Goal: Task Accomplishment & Management: Use online tool/utility

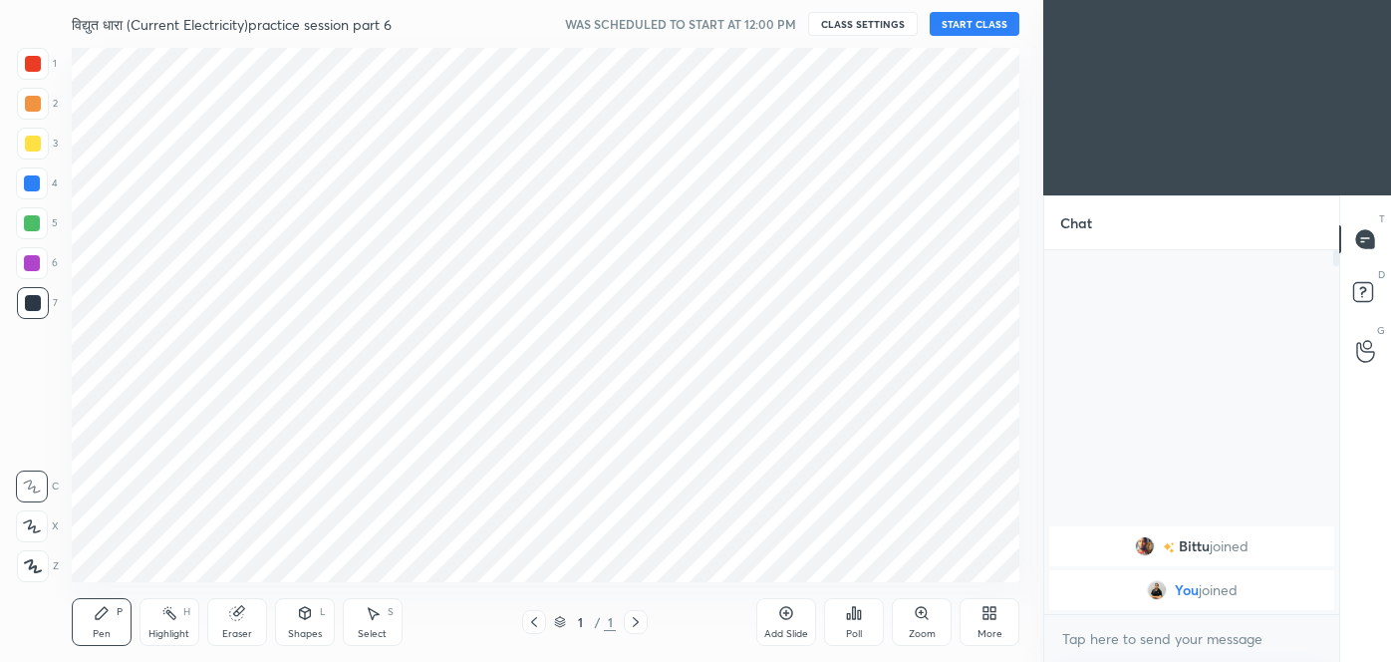
scroll to position [99107, 98676]
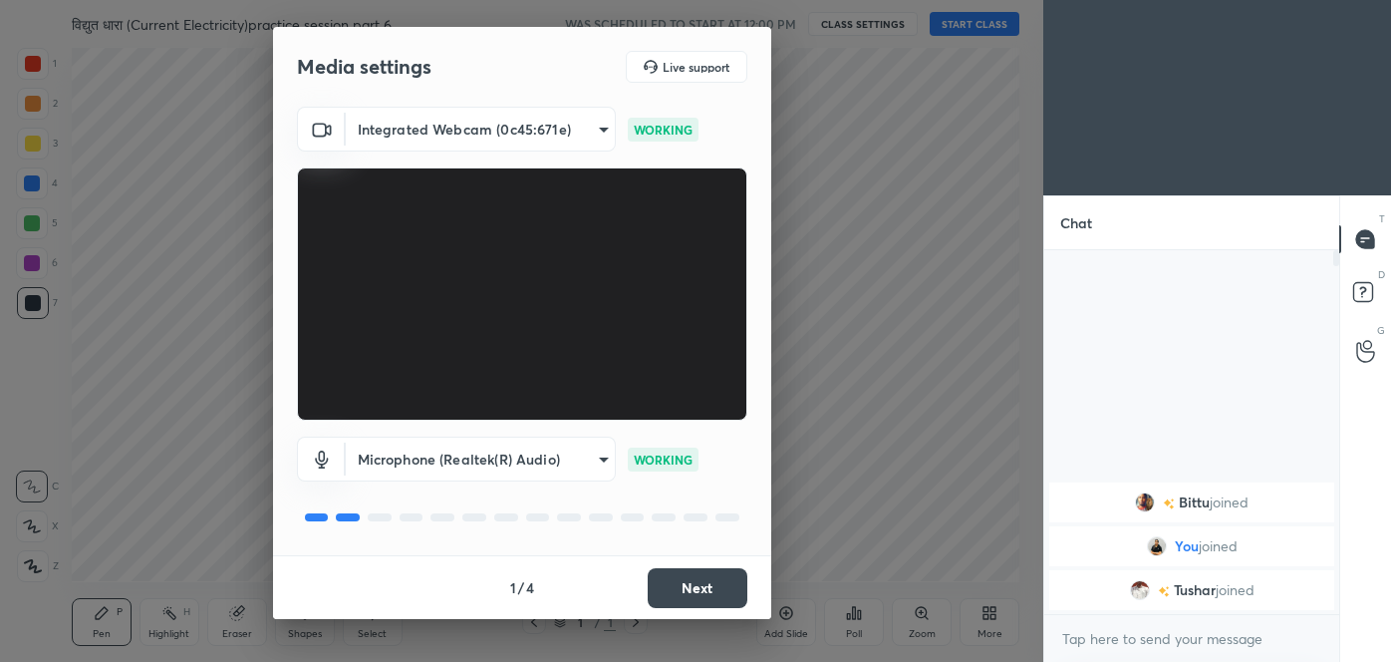
click at [728, 588] on button "Next" at bounding box center [698, 588] width 100 height 40
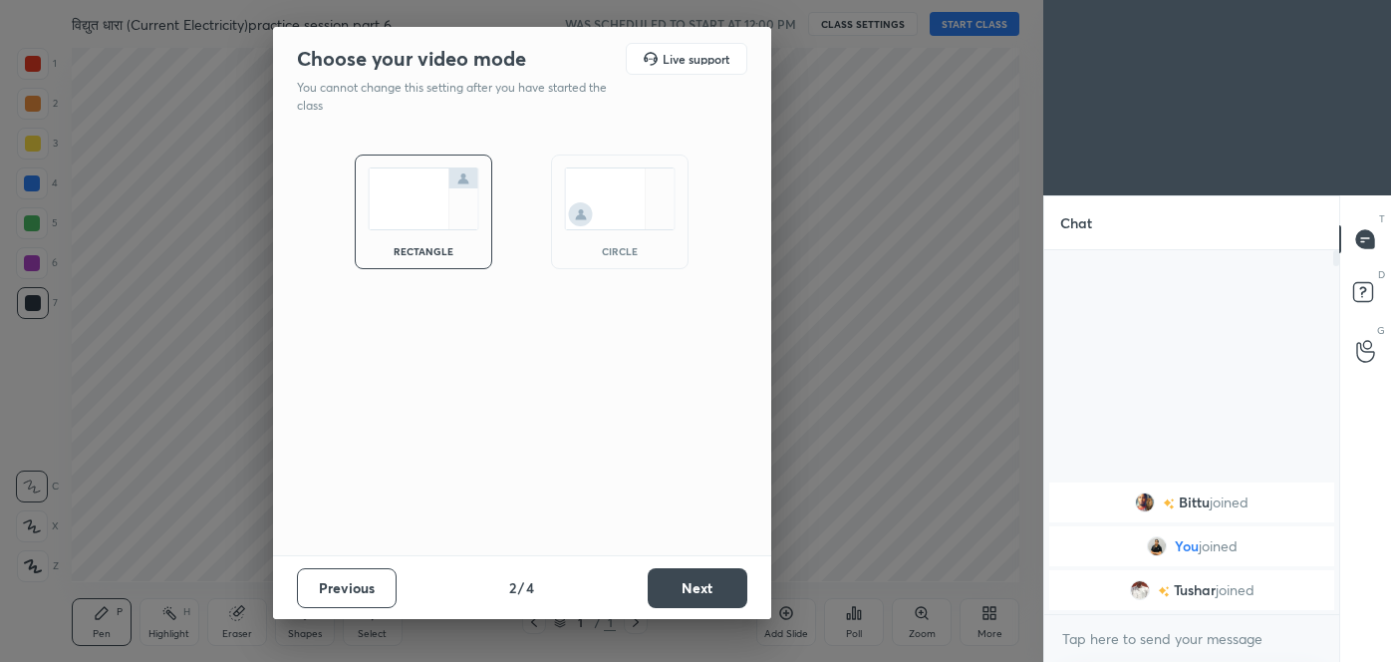
click at [728, 588] on button "Next" at bounding box center [698, 588] width 100 height 40
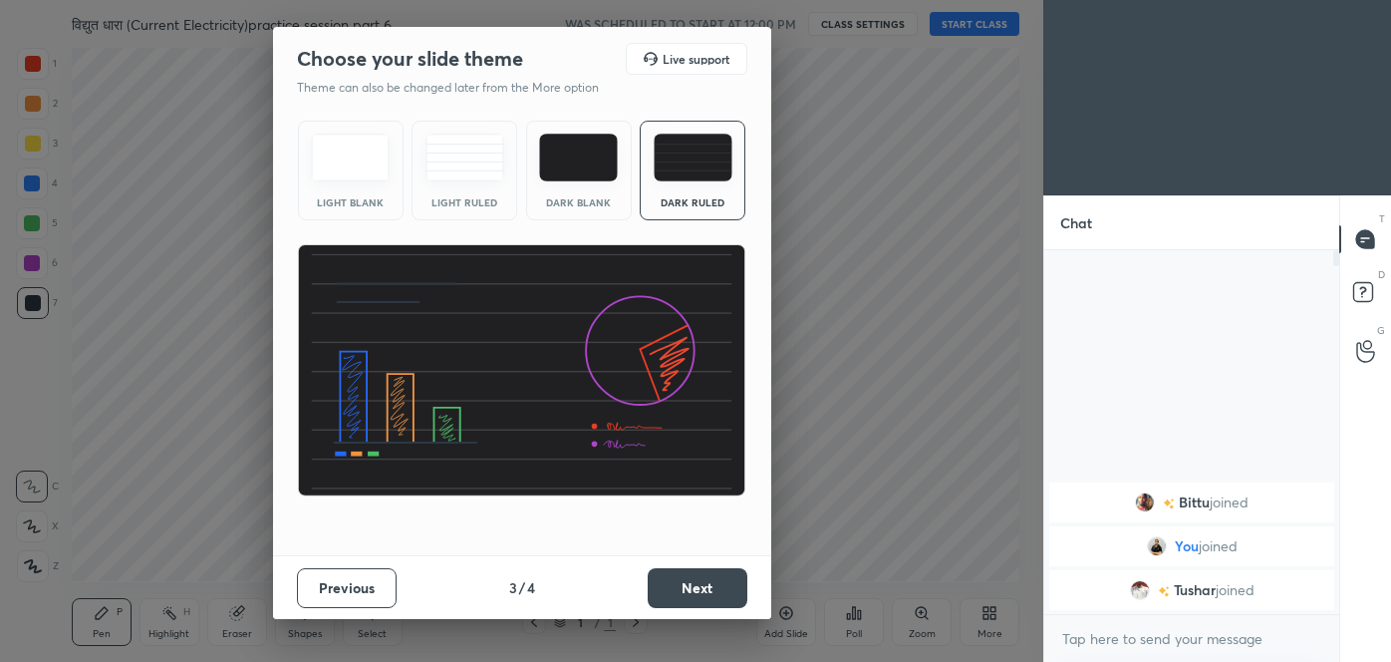
click at [701, 584] on button "Next" at bounding box center [698, 588] width 100 height 40
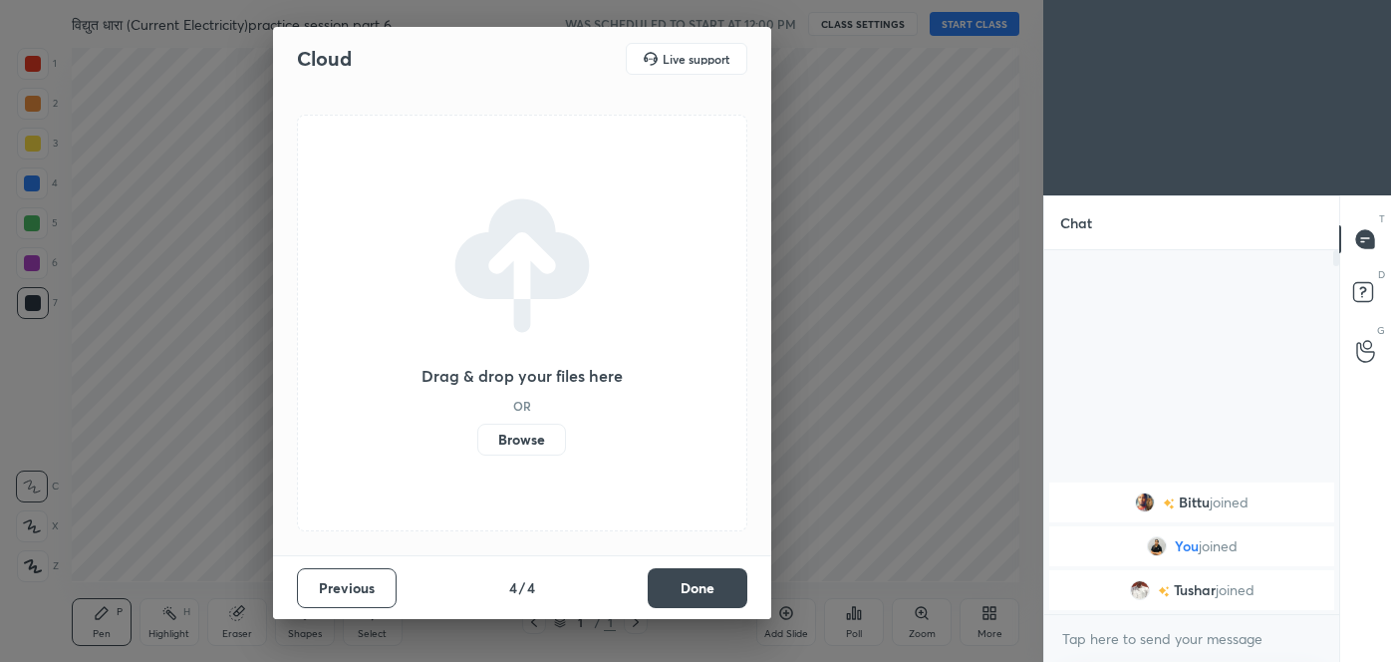
click at [546, 441] on label "Browse" at bounding box center [521, 439] width 89 height 32
click at [477, 441] on input "Browse" at bounding box center [477, 439] width 0 height 32
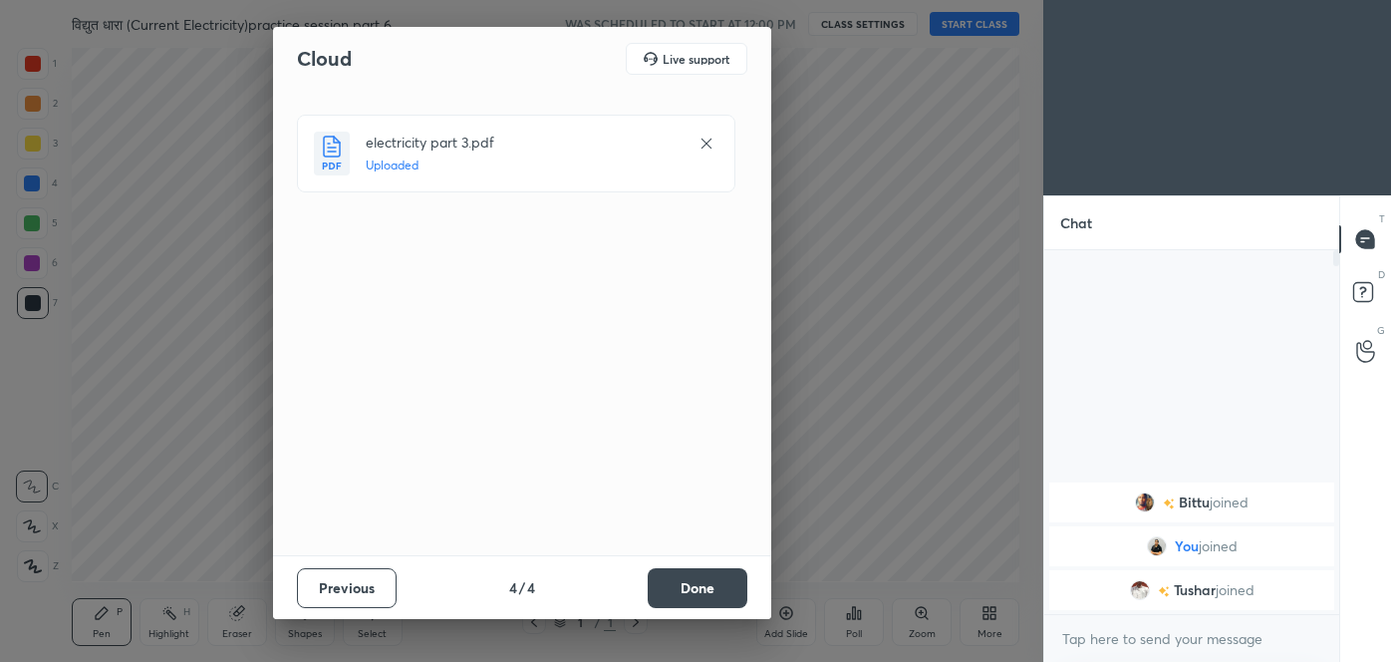
click at [698, 582] on button "Done" at bounding box center [698, 588] width 100 height 40
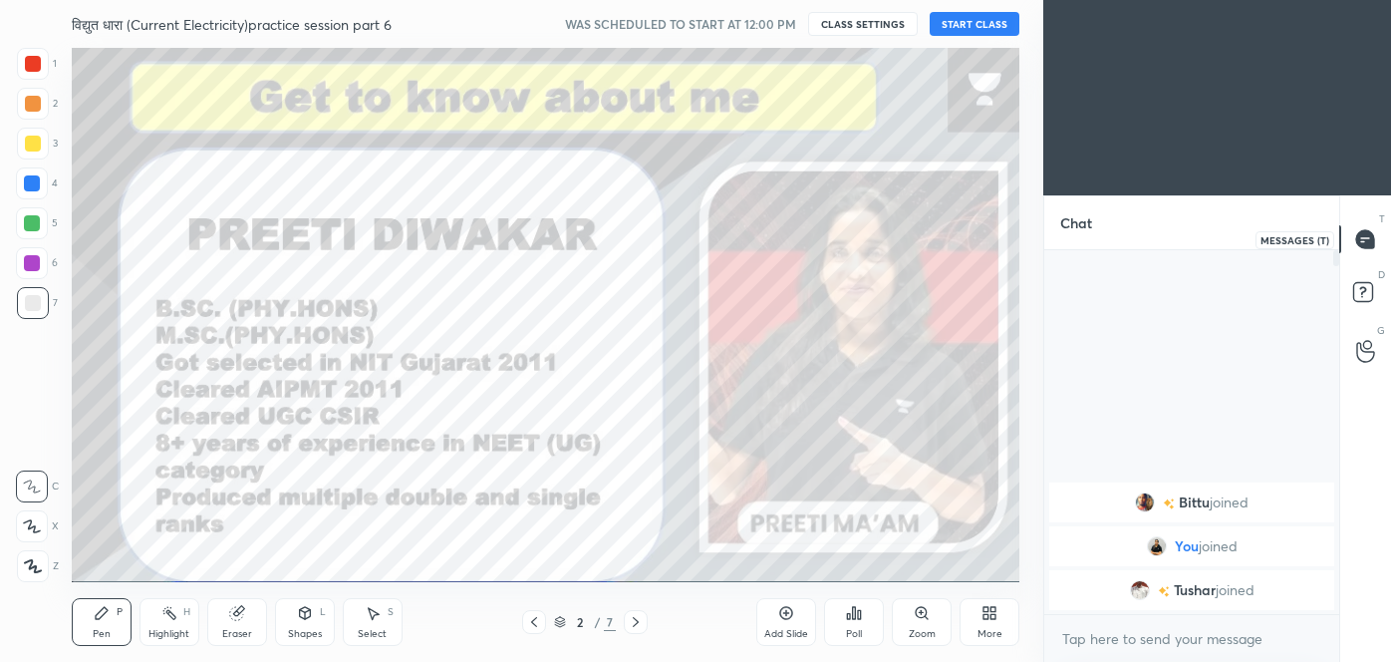
click at [1368, 238] on icon at bounding box center [1365, 238] width 8 height 0
click at [973, 19] on button "START CLASS" at bounding box center [975, 24] width 90 height 24
click at [1370, 239] on icon at bounding box center [1365, 239] width 18 height 18
click at [786, 614] on icon at bounding box center [786, 613] width 6 height 6
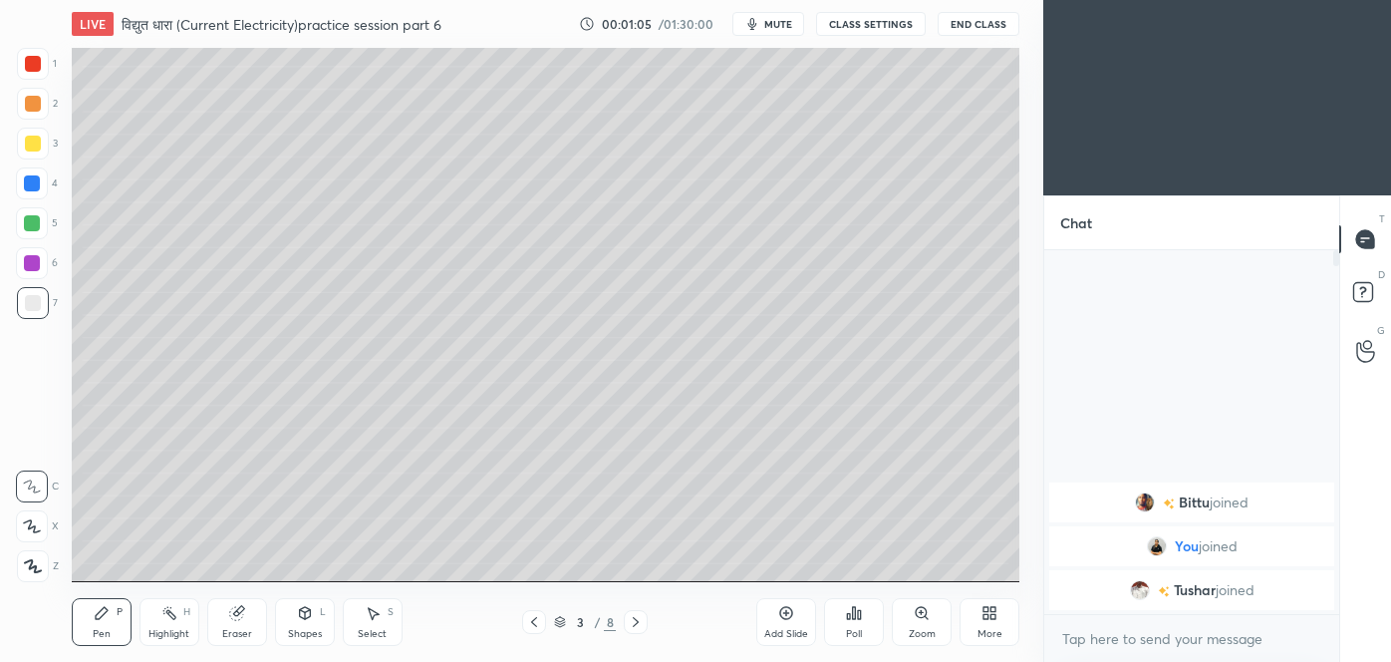
click at [33, 568] on icon at bounding box center [33, 566] width 18 height 14
click at [241, 612] on icon at bounding box center [238, 611] width 11 height 10
click at [29, 416] on icon at bounding box center [33, 422] width 18 height 18
click at [104, 623] on div "Pen P" at bounding box center [102, 622] width 60 height 48
click at [1359, 241] on icon at bounding box center [1365, 239] width 18 height 18
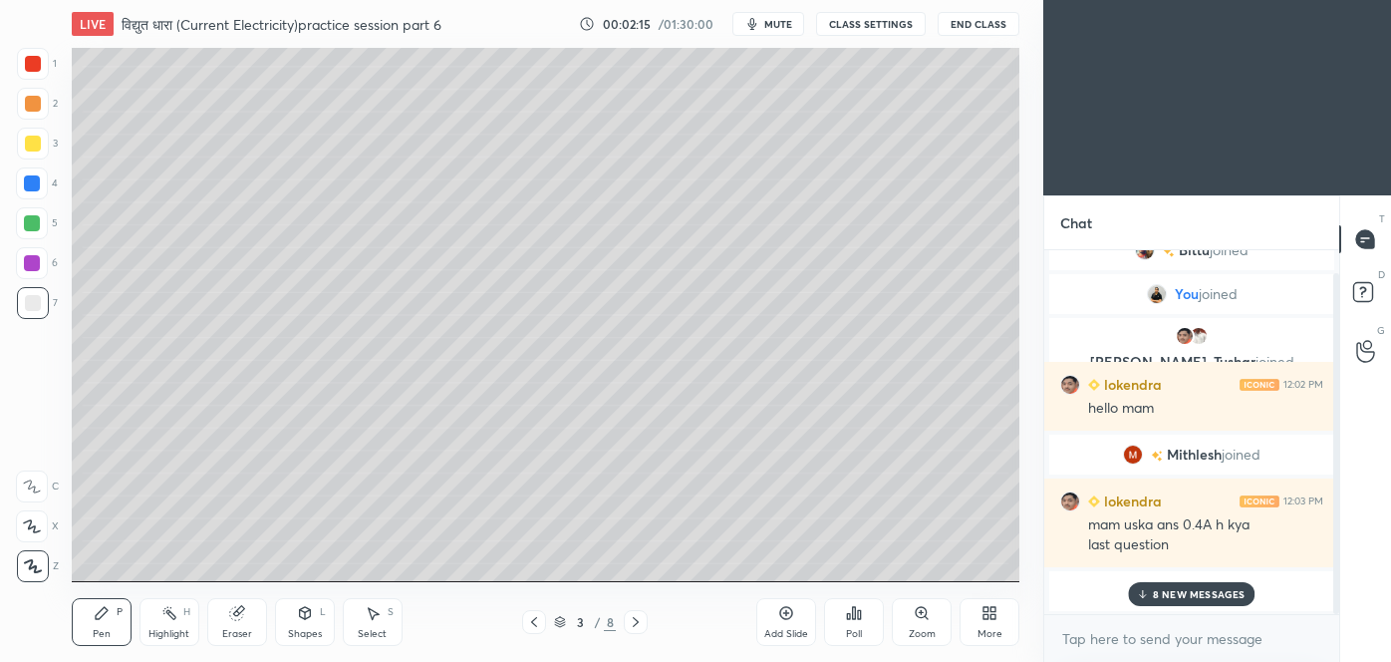
scroll to position [93, 0]
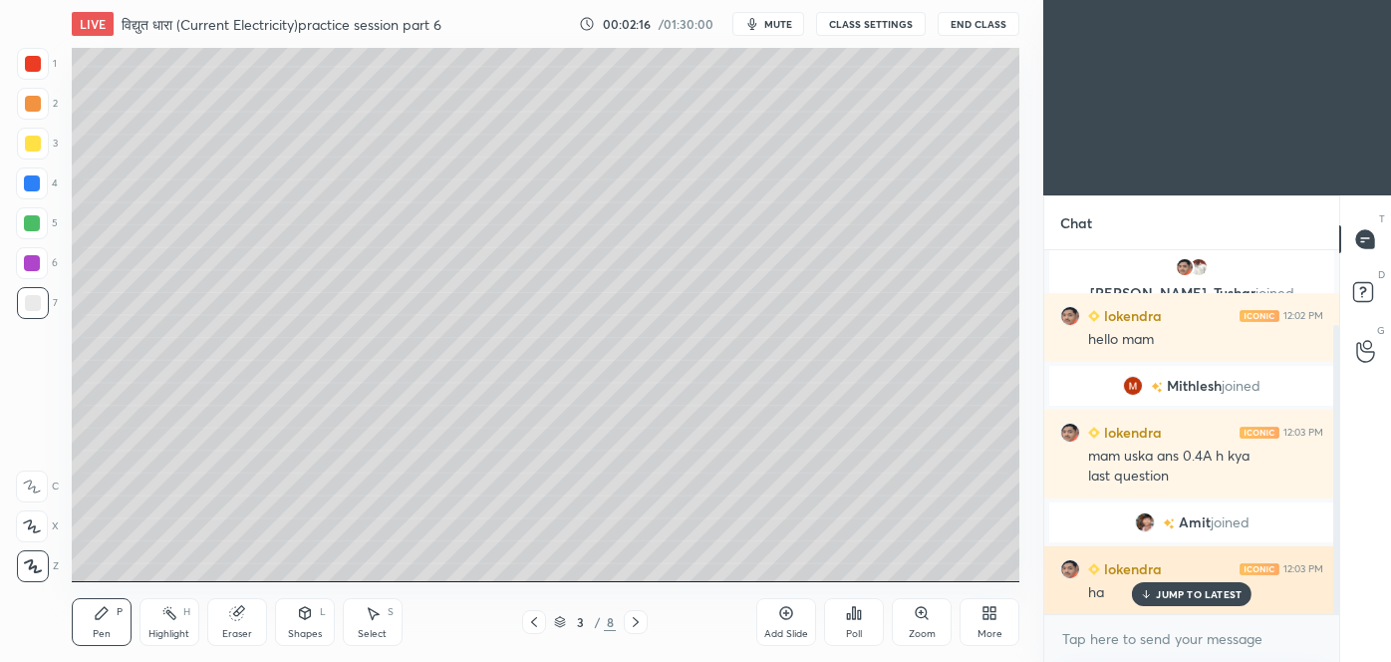
click at [1165, 596] on p "JUMP TO LATEST" at bounding box center [1199, 594] width 86 height 12
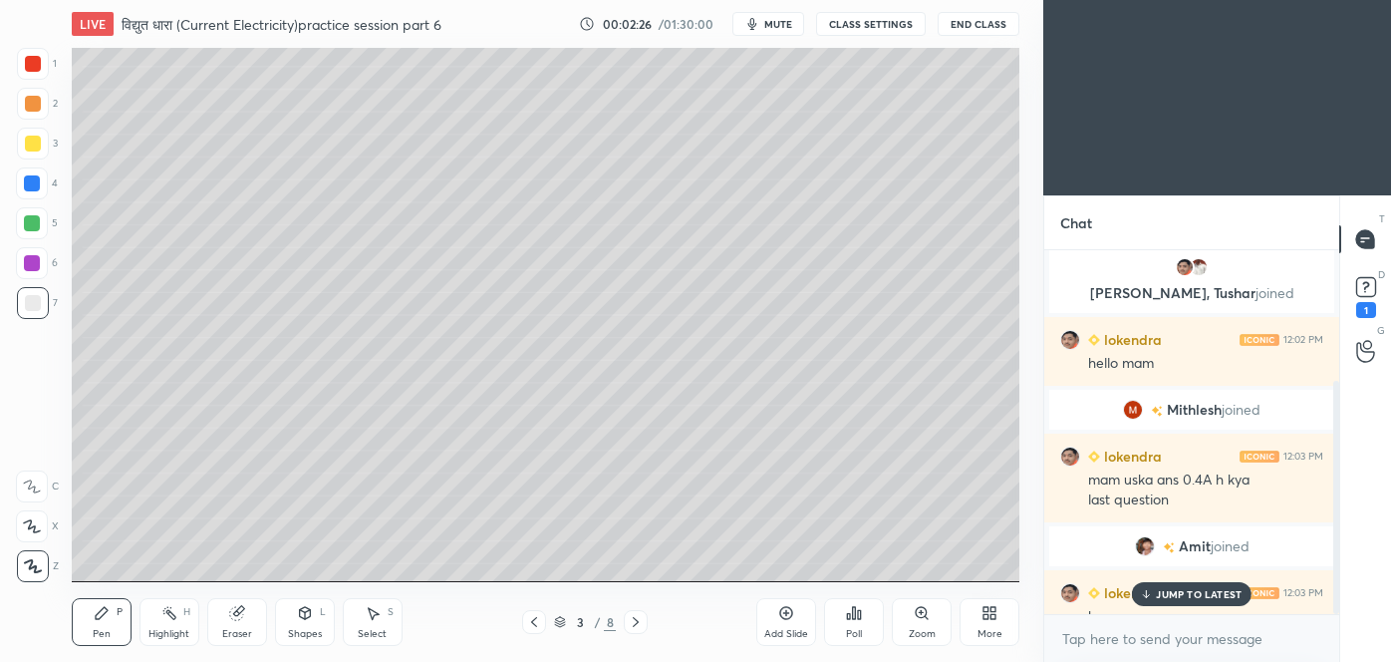
scroll to position [202, 0]
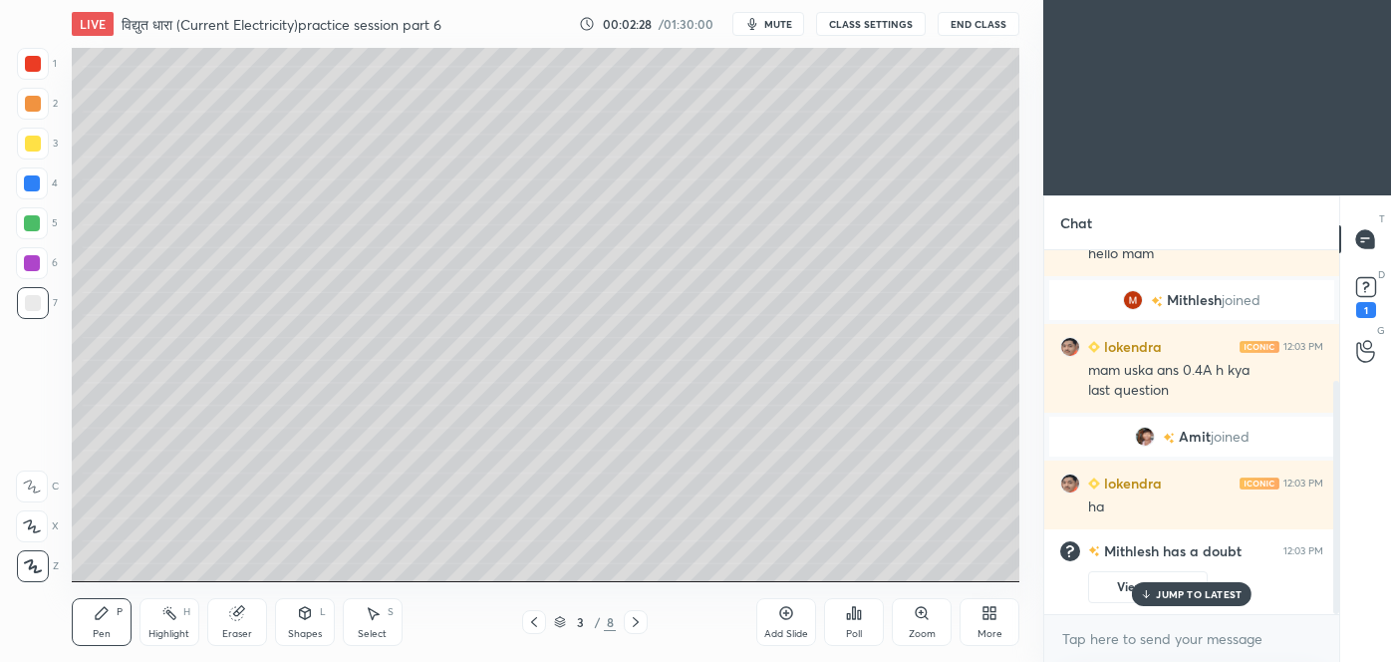
click at [1204, 597] on p "JUMP TO LATEST" at bounding box center [1199, 594] width 86 height 12
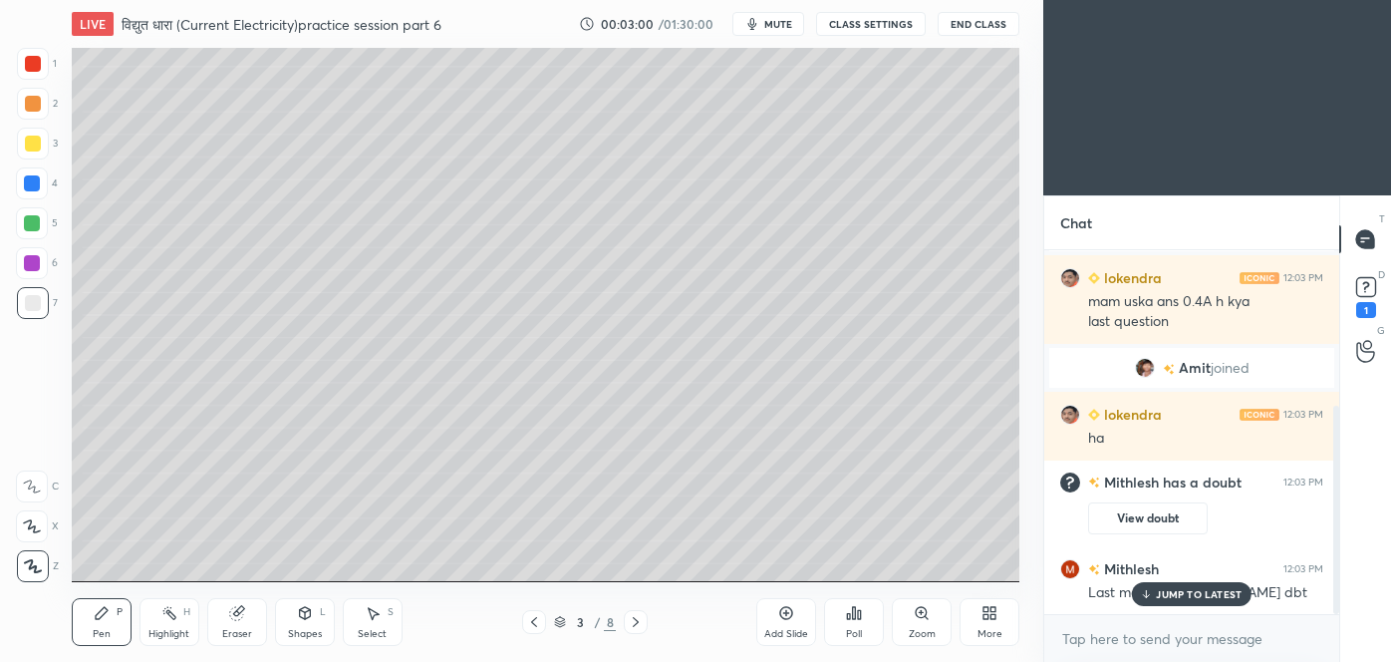
scroll to position [340, 0]
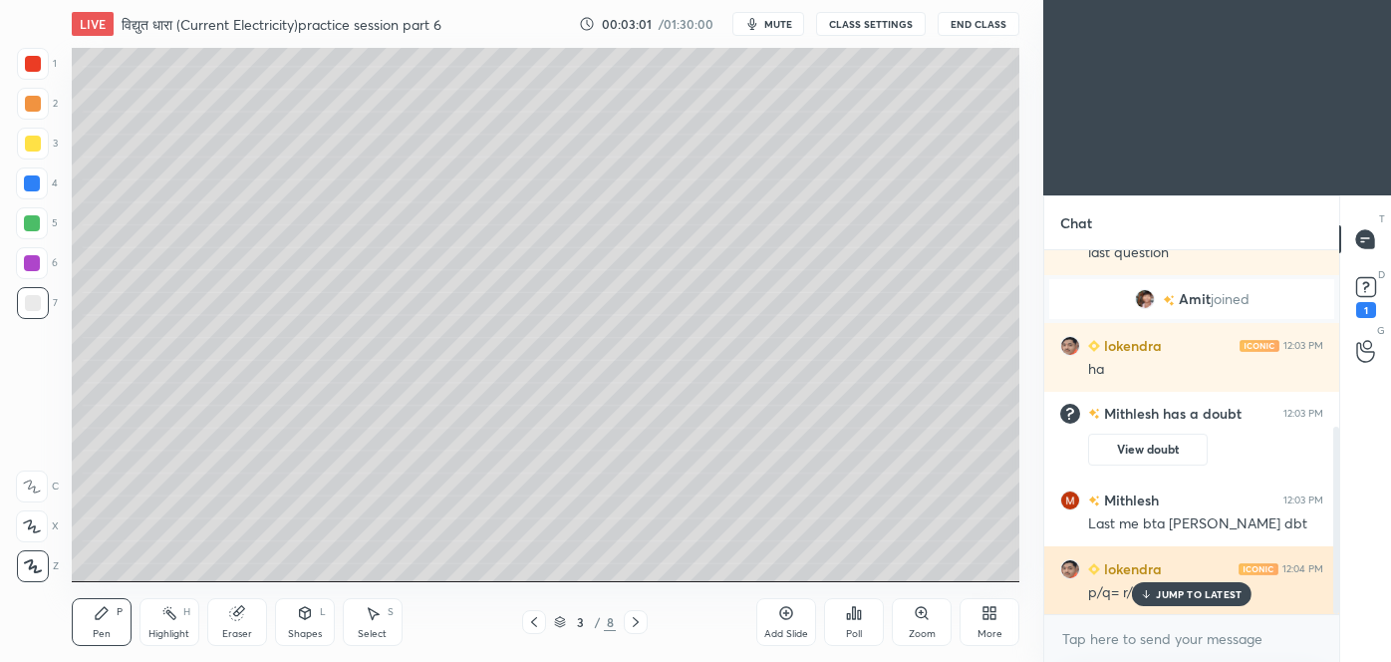
click at [1188, 585] on div "JUMP TO LATEST" at bounding box center [1192, 594] width 120 height 24
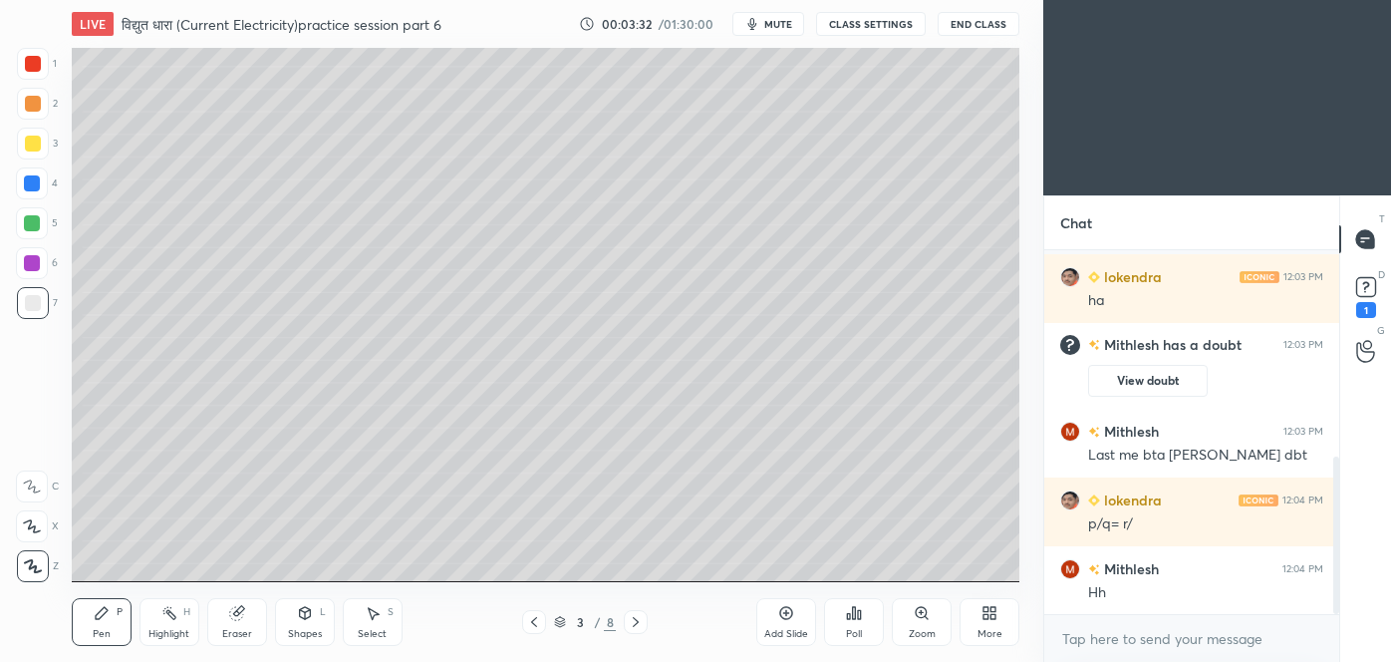
scroll to position [478, 0]
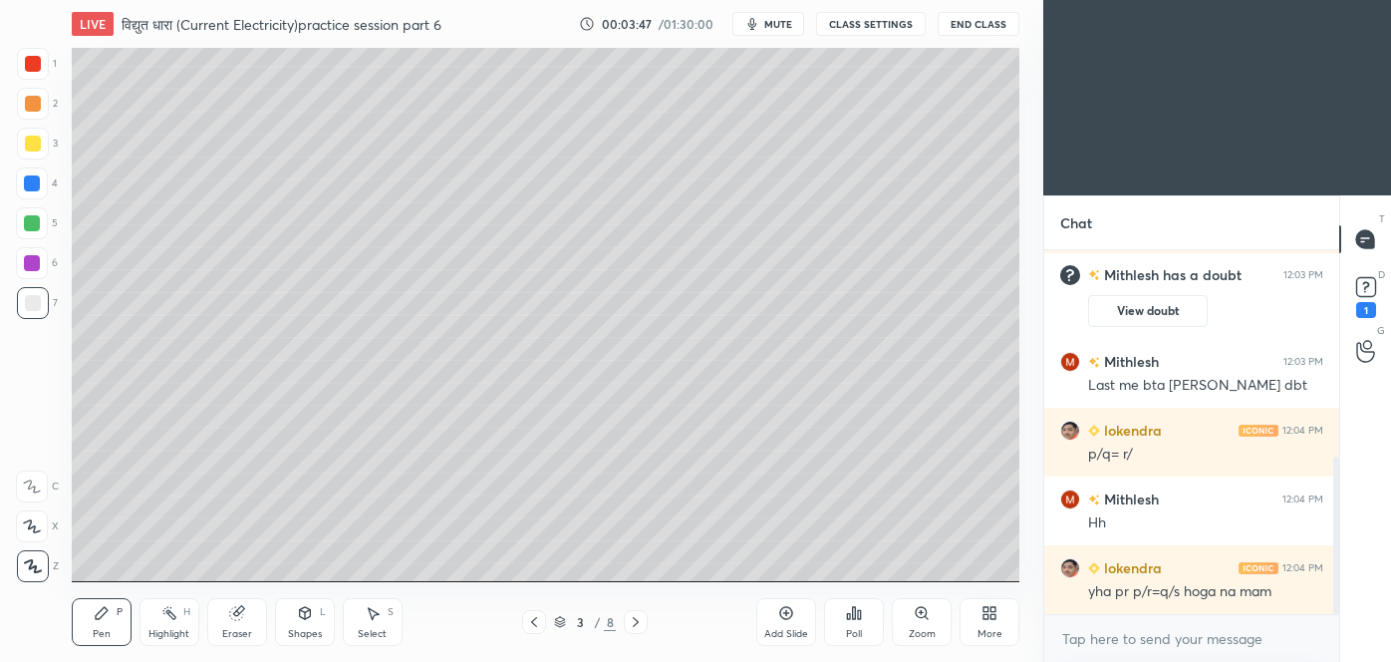
click at [786, 621] on div "Add Slide" at bounding box center [786, 622] width 60 height 48
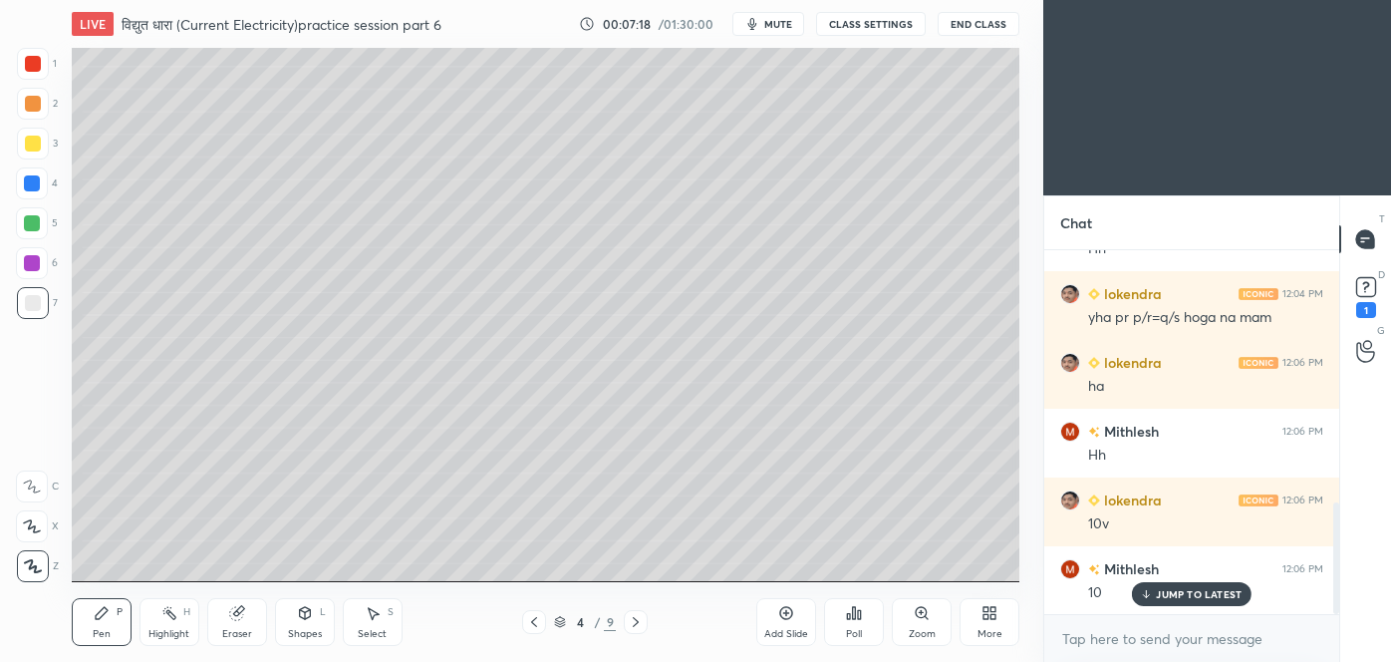
scroll to position [821, 0]
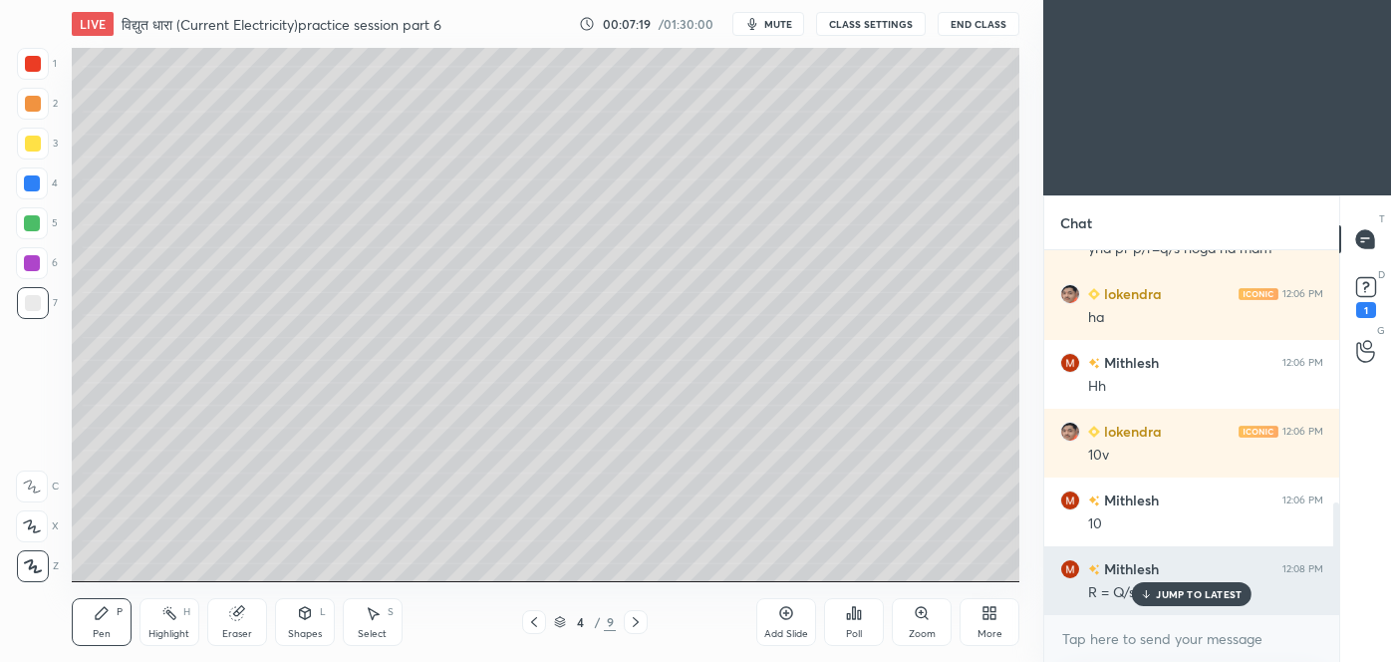
click at [1193, 596] on p "JUMP TO LATEST" at bounding box center [1199, 594] width 86 height 12
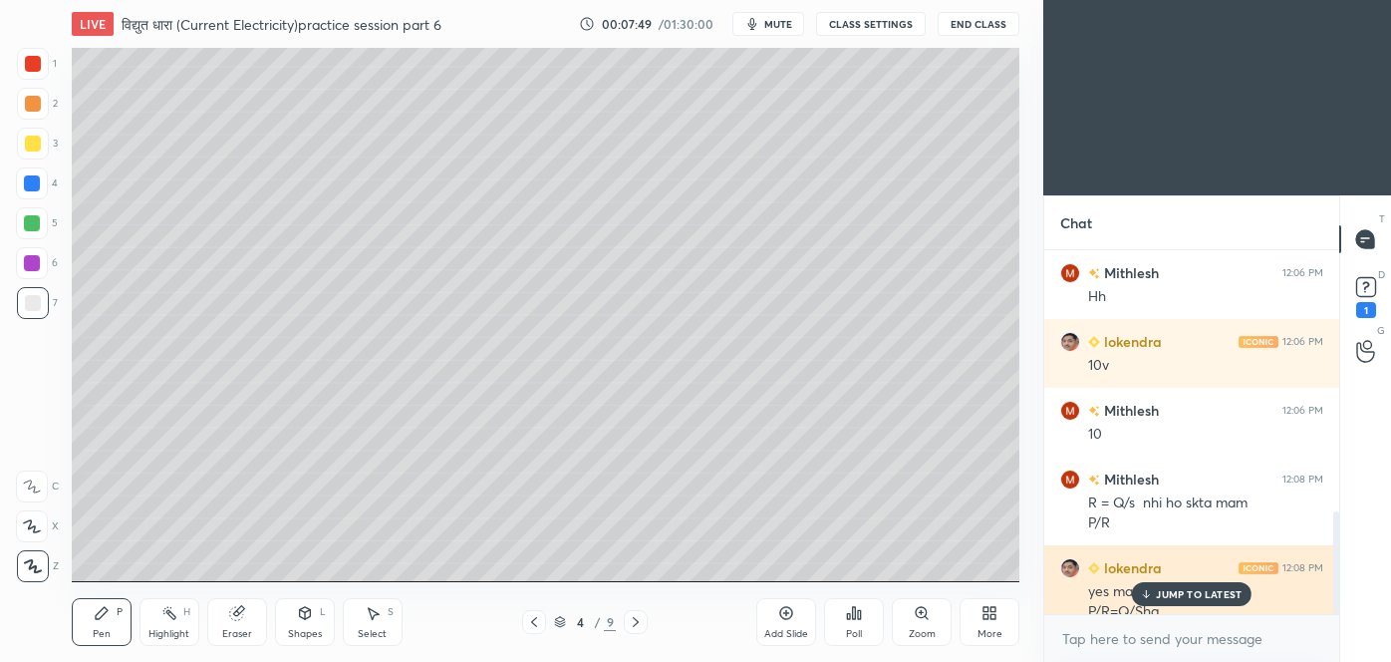
scroll to position [930, 0]
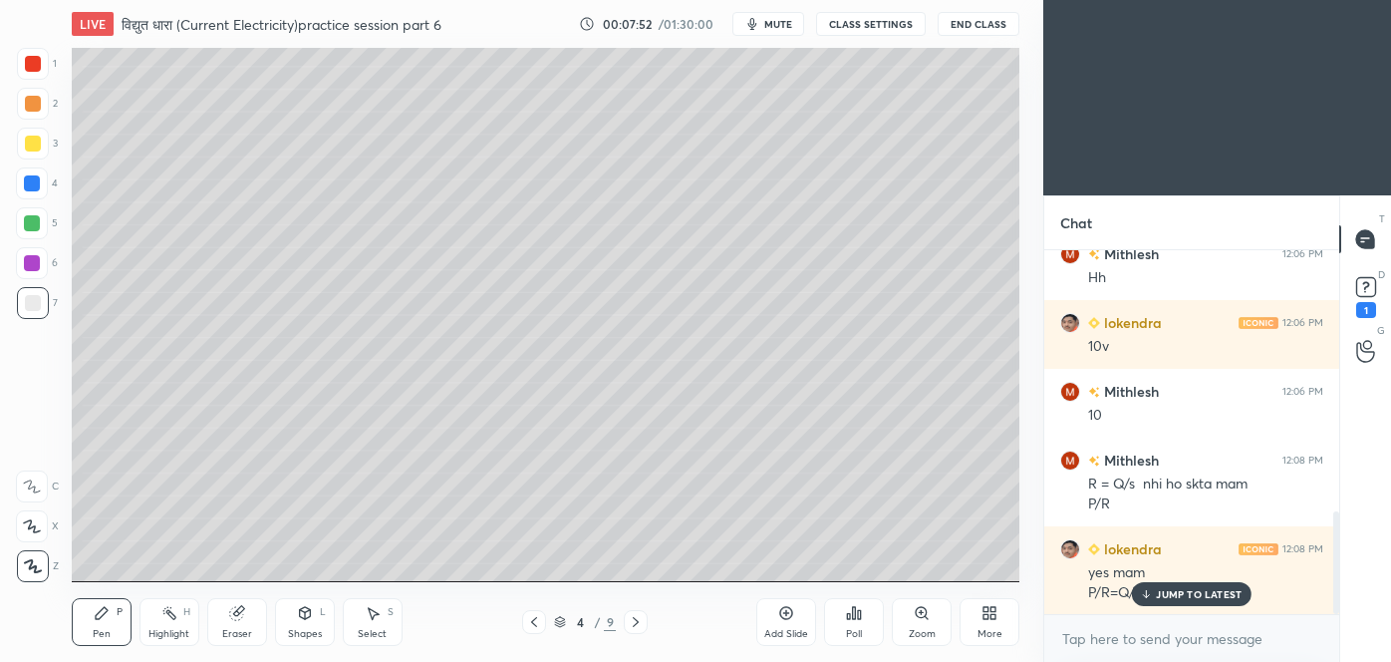
click at [1191, 590] on p "JUMP TO LATEST" at bounding box center [1199, 594] width 86 height 12
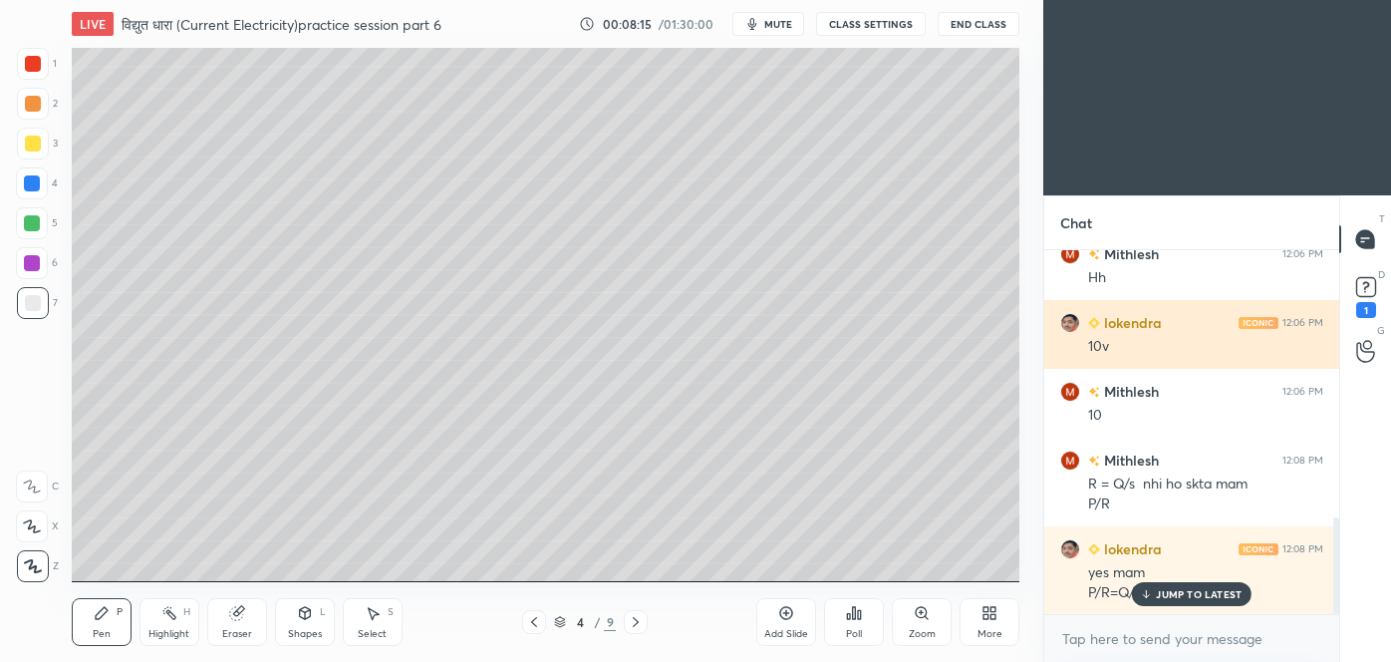
scroll to position [998, 0]
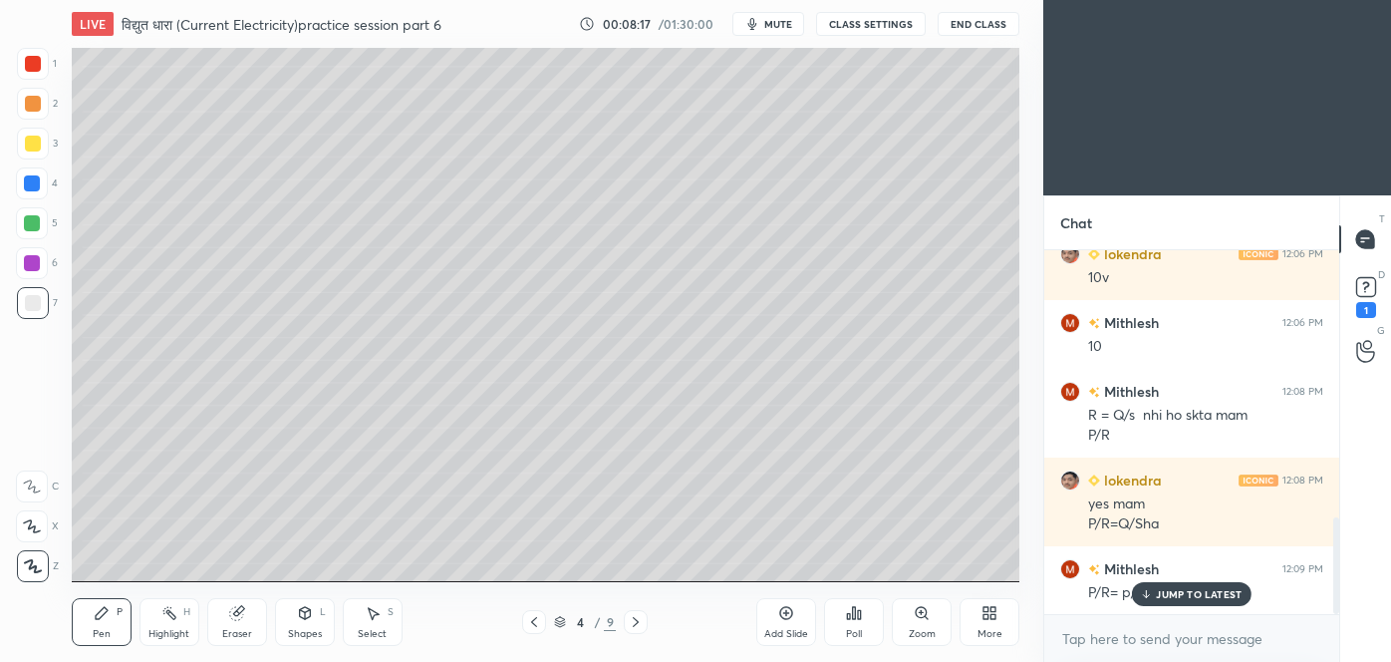
click at [1156, 590] on p "JUMP TO LATEST" at bounding box center [1199, 594] width 86 height 12
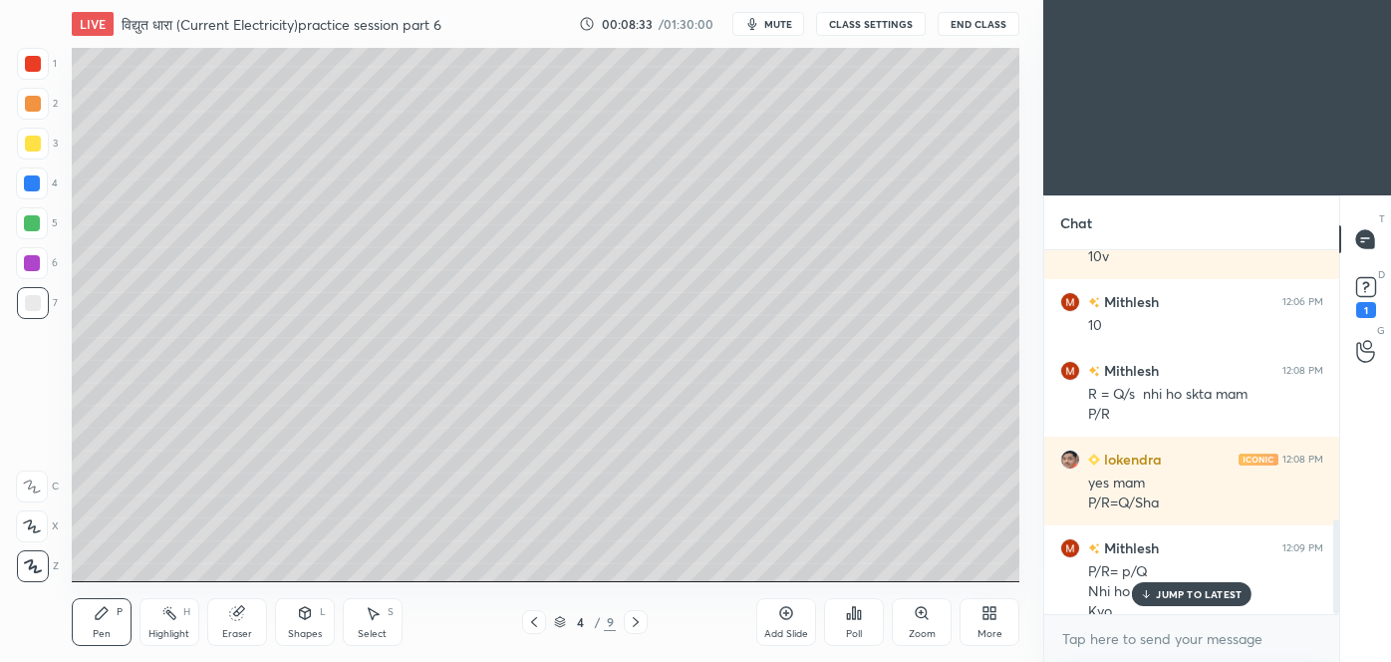
scroll to position [1038, 0]
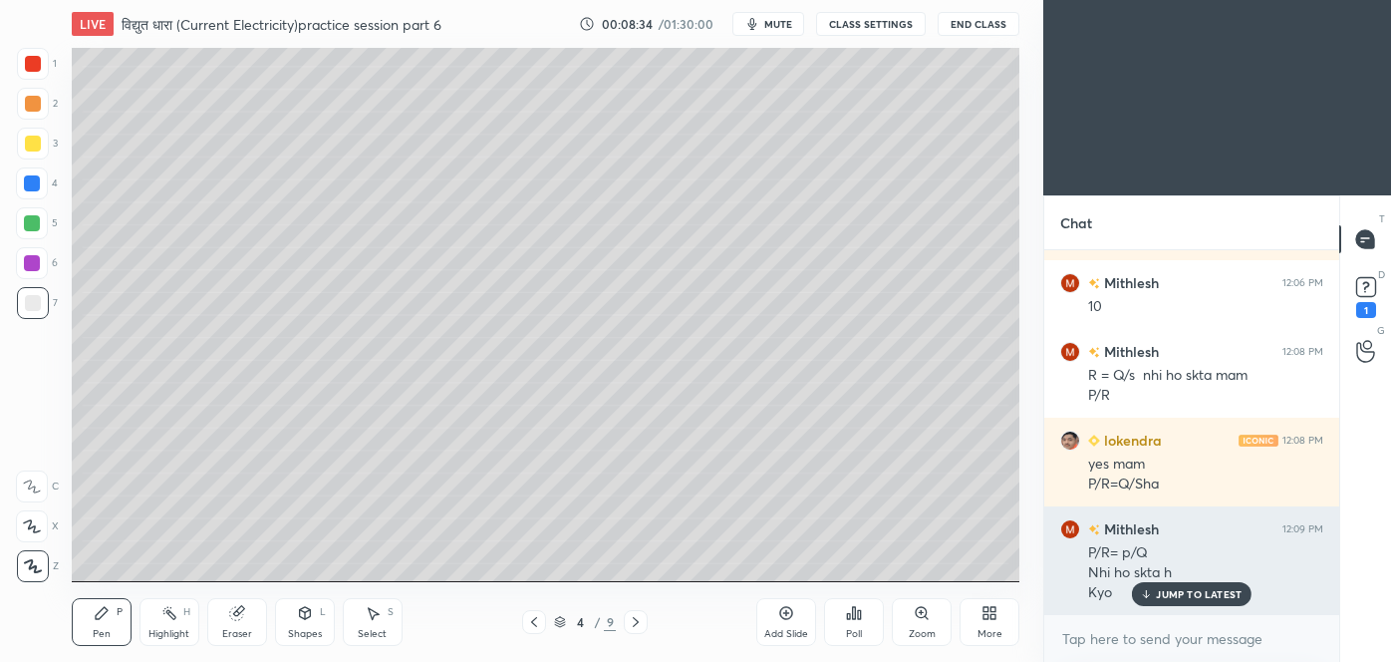
click at [1194, 589] on p "JUMP TO LATEST" at bounding box center [1199, 594] width 86 height 12
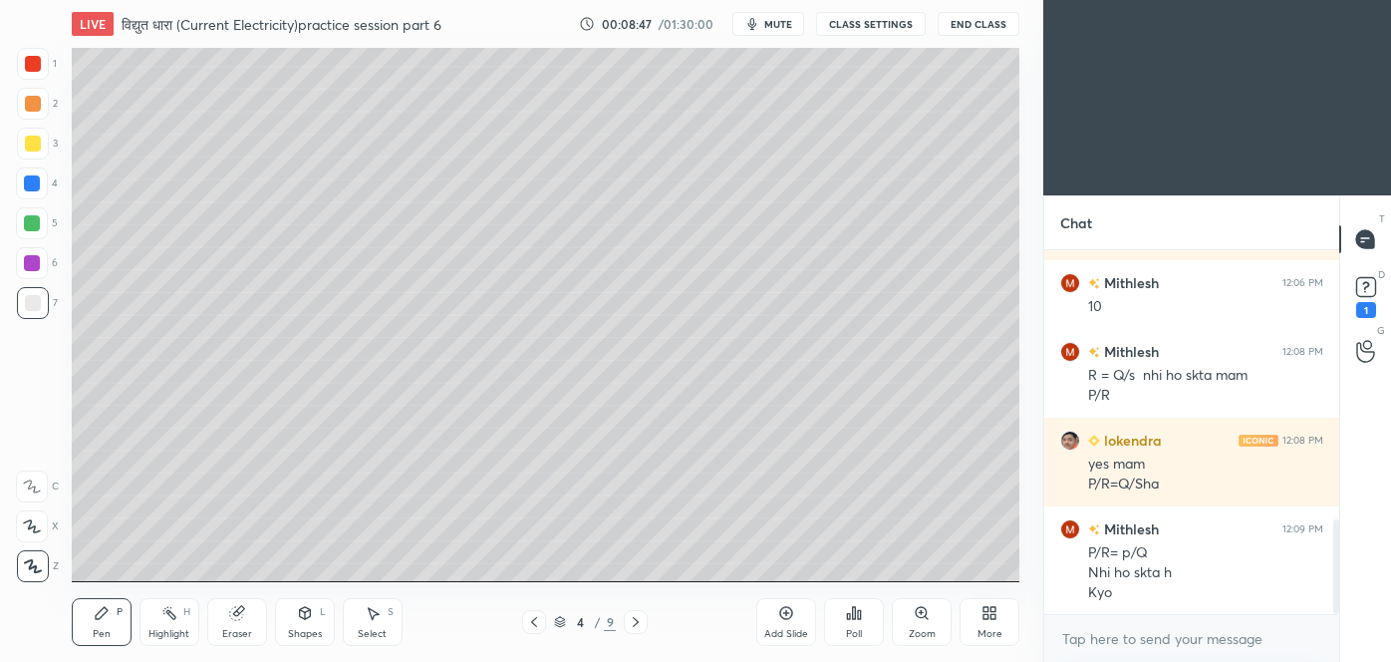
scroll to position [1059, 0]
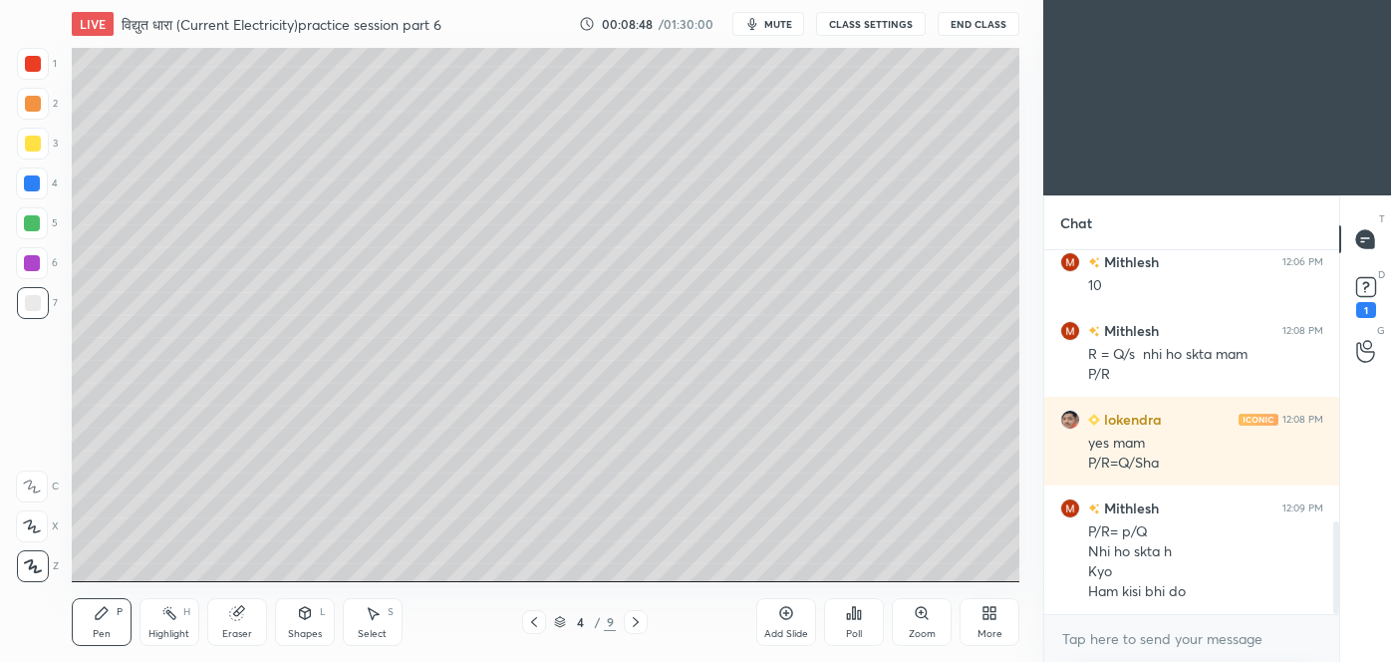
click at [531, 628] on icon at bounding box center [534, 622] width 16 height 16
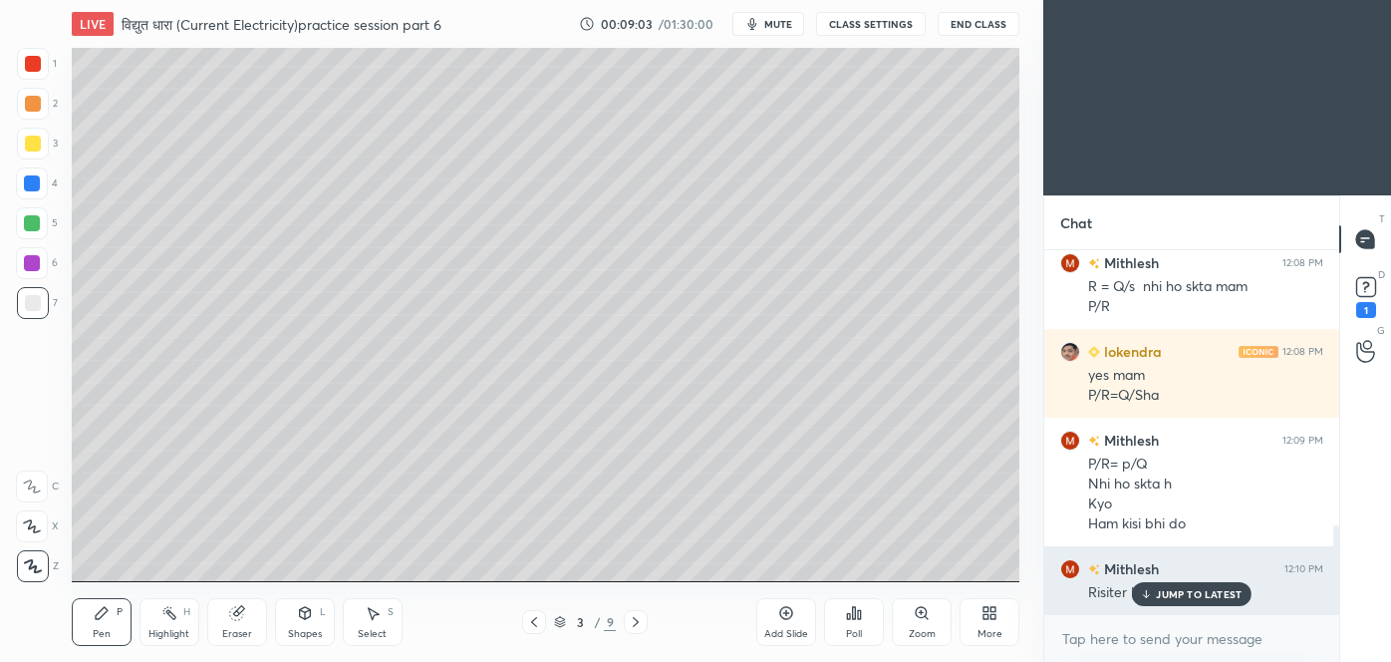
click at [1181, 590] on p "JUMP TO LATEST" at bounding box center [1199, 594] width 86 height 12
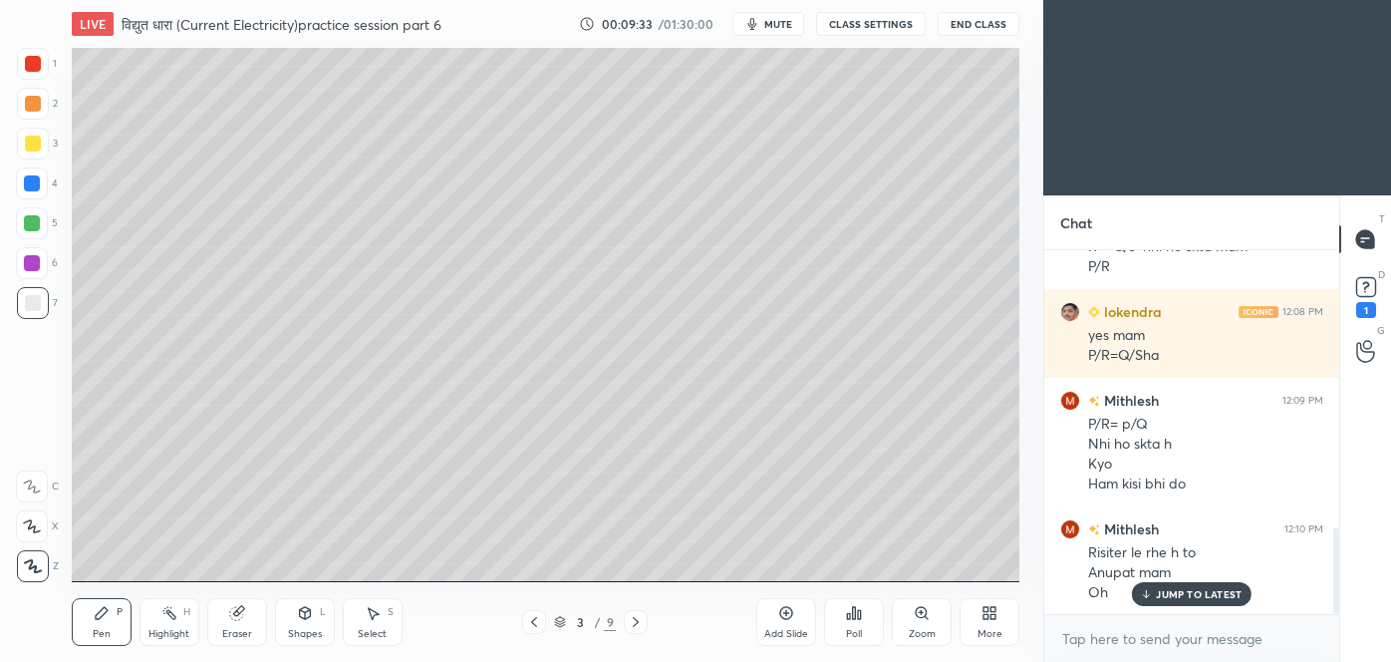
scroll to position [1236, 0]
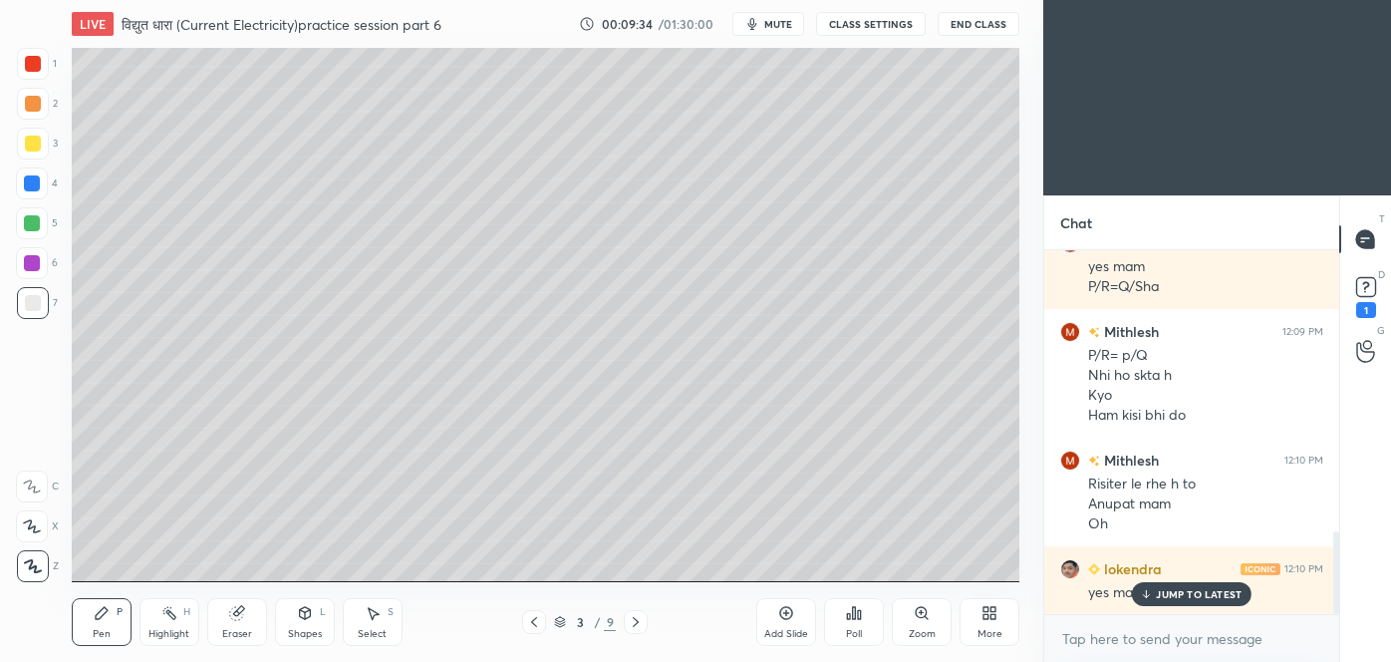
click at [1209, 603] on div "JUMP TO LATEST" at bounding box center [1192, 594] width 120 height 24
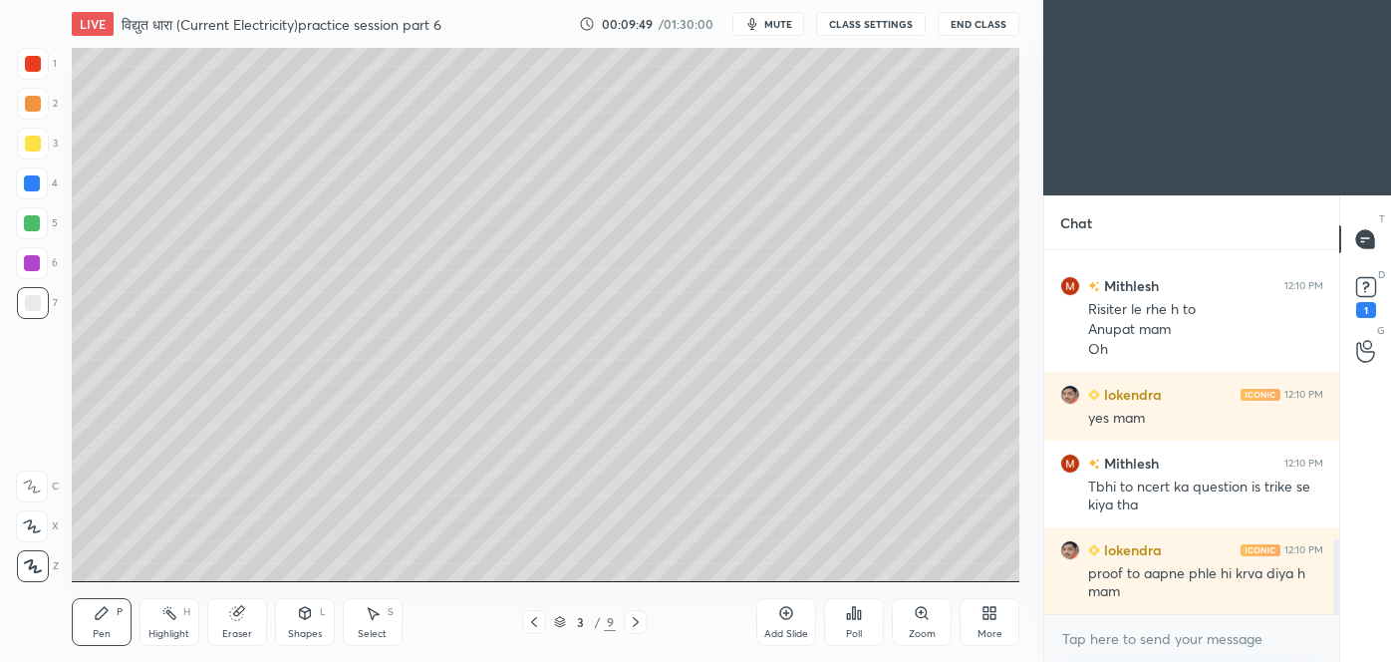
scroll to position [1478, 0]
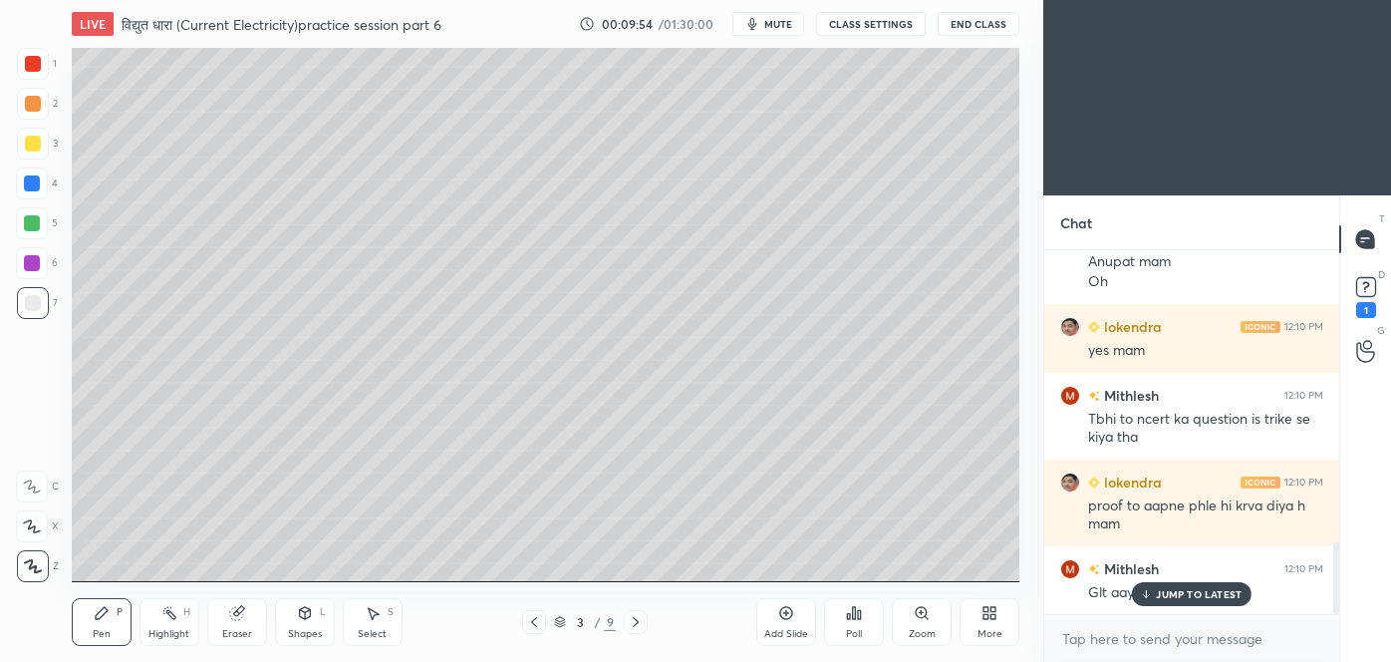
click at [1204, 588] on p "JUMP TO LATEST" at bounding box center [1199, 594] width 86 height 12
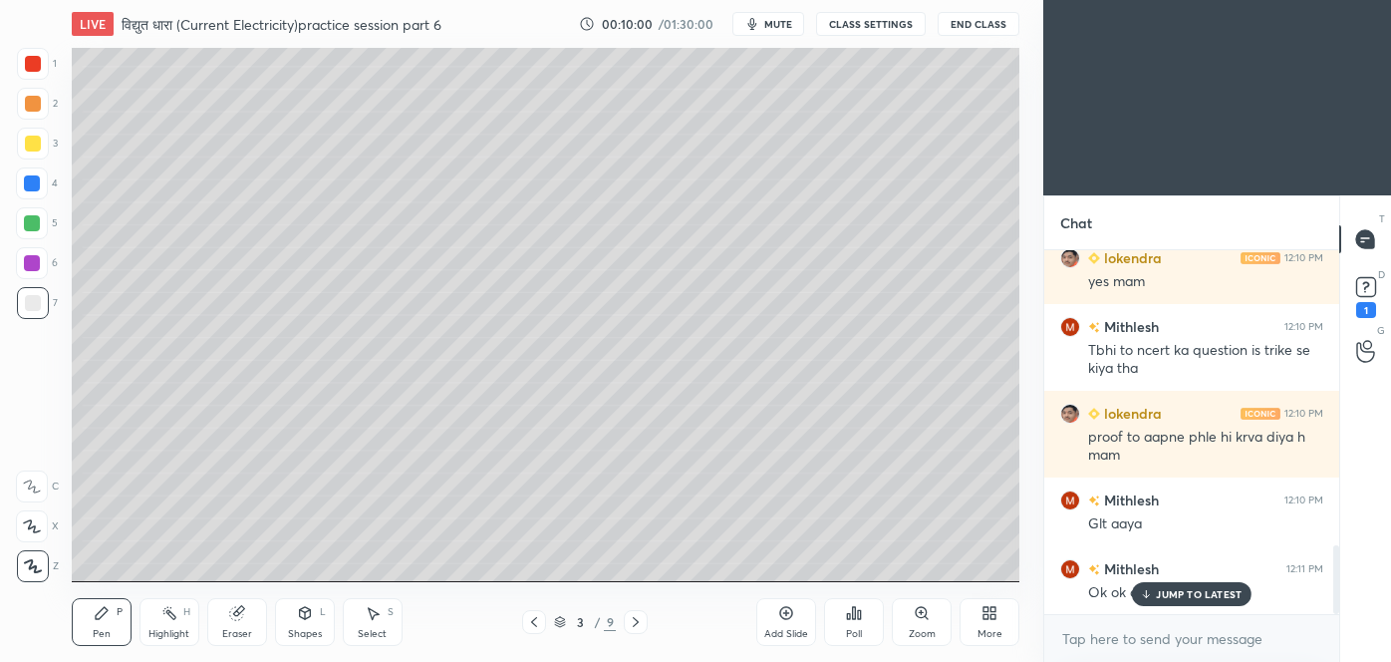
click at [992, 566] on div "Add Slide Poll Zoom More" at bounding box center [887, 622] width 263 height 112
click at [1174, 588] on p "JUMP TO LATEST" at bounding box center [1199, 594] width 86 height 12
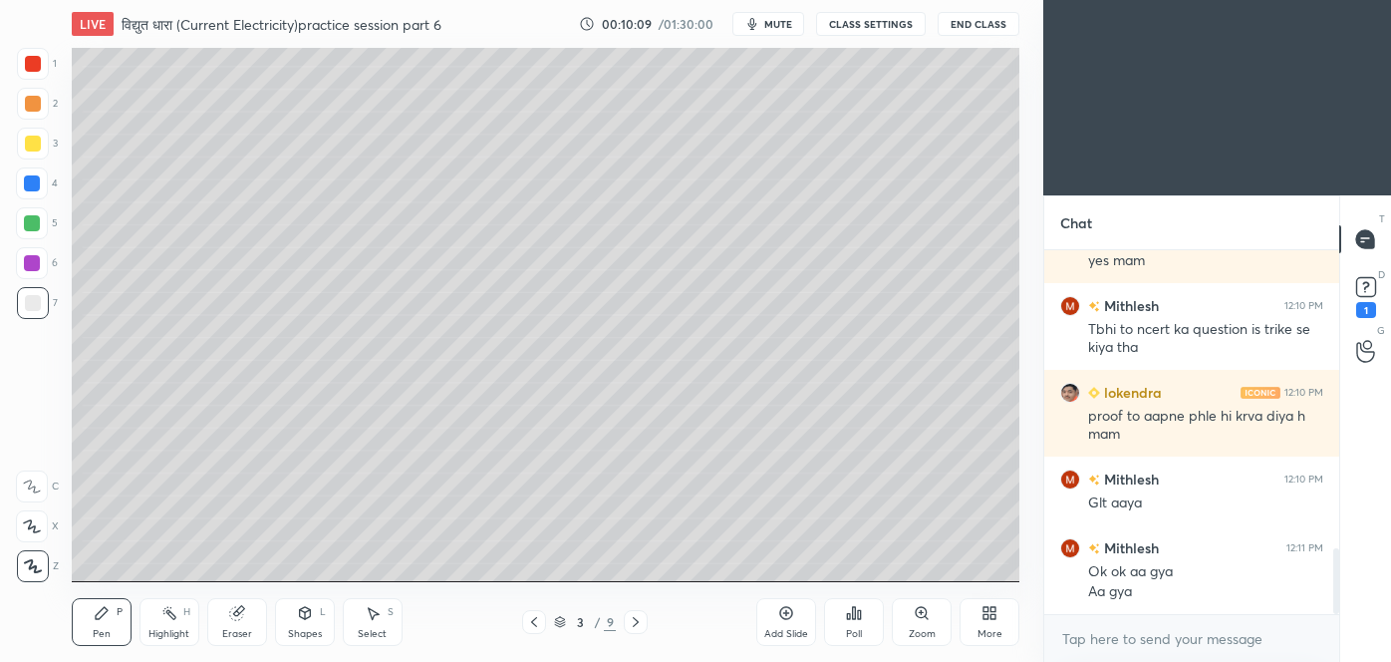
scroll to position [1636, 0]
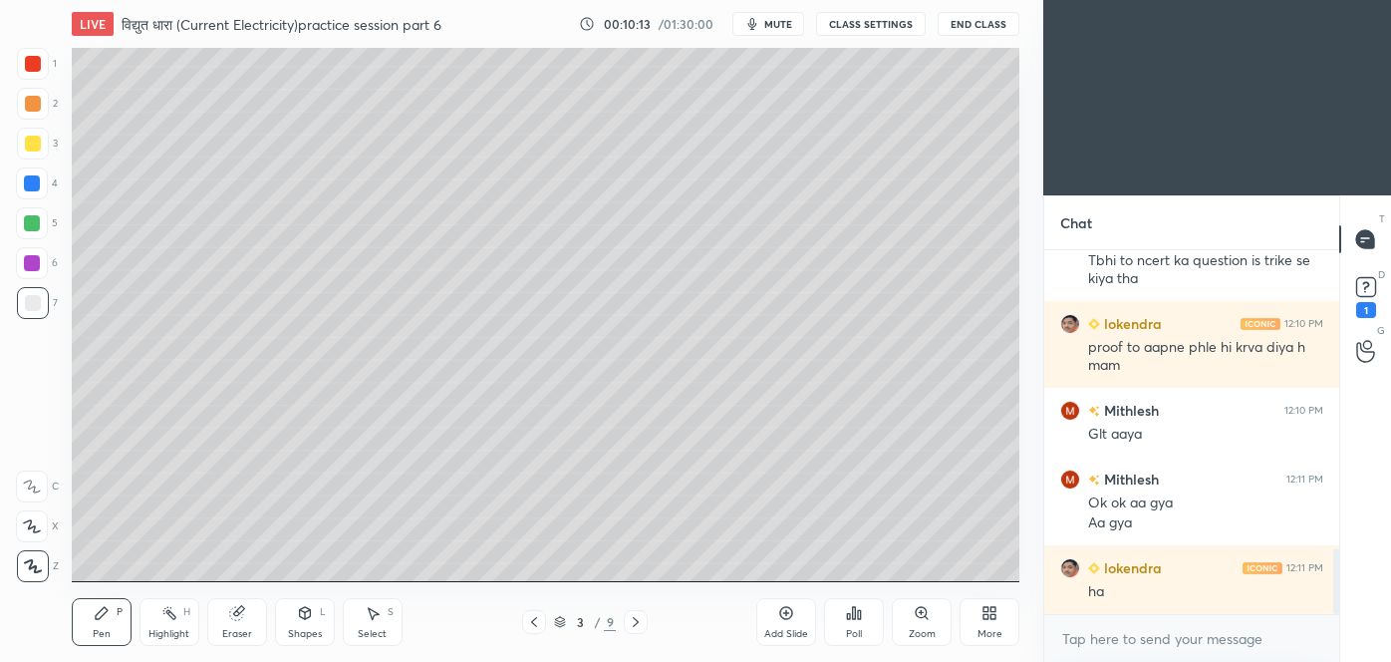
click at [636, 620] on icon at bounding box center [636, 622] width 6 height 10
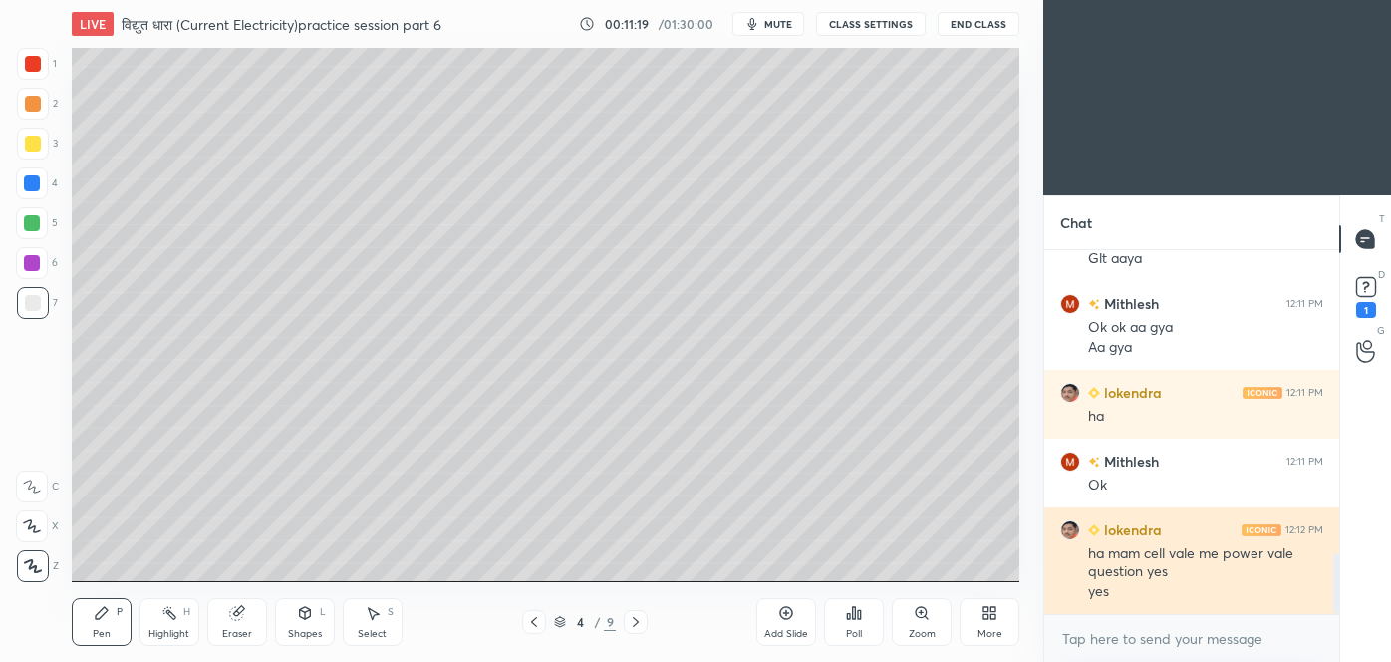
scroll to position [1880, 0]
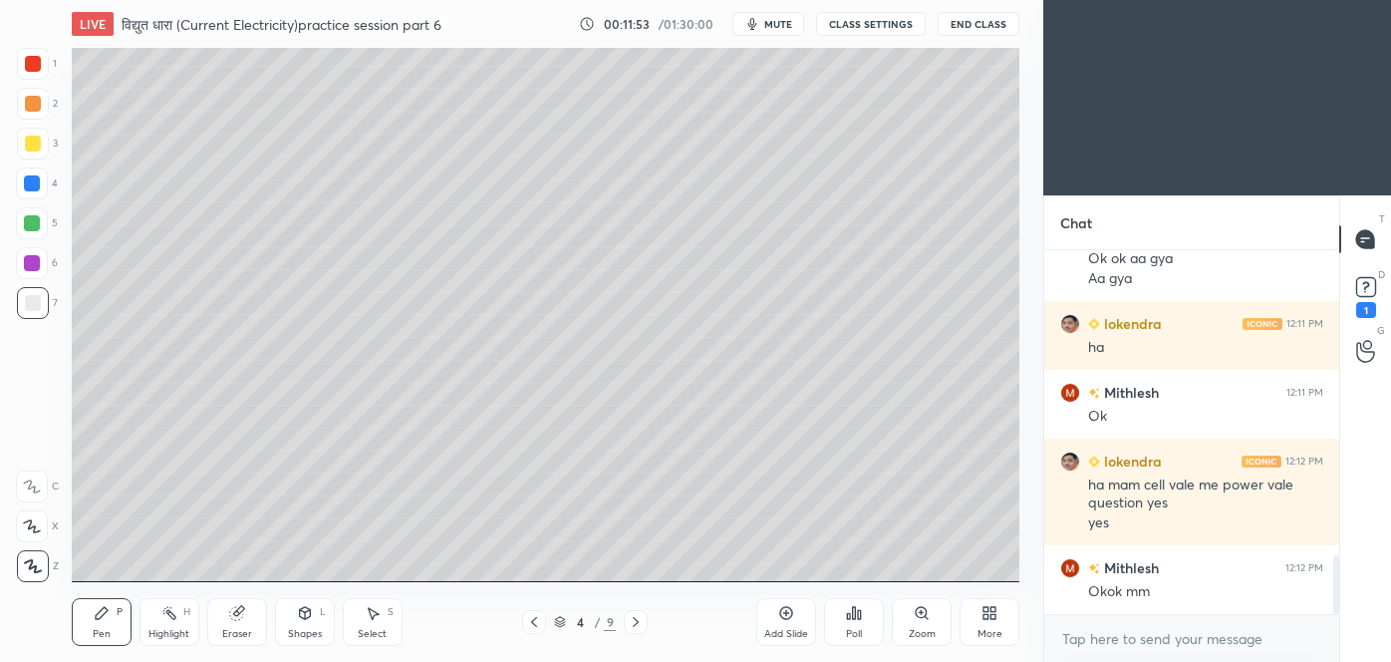
click at [640, 622] on icon at bounding box center [636, 622] width 16 height 16
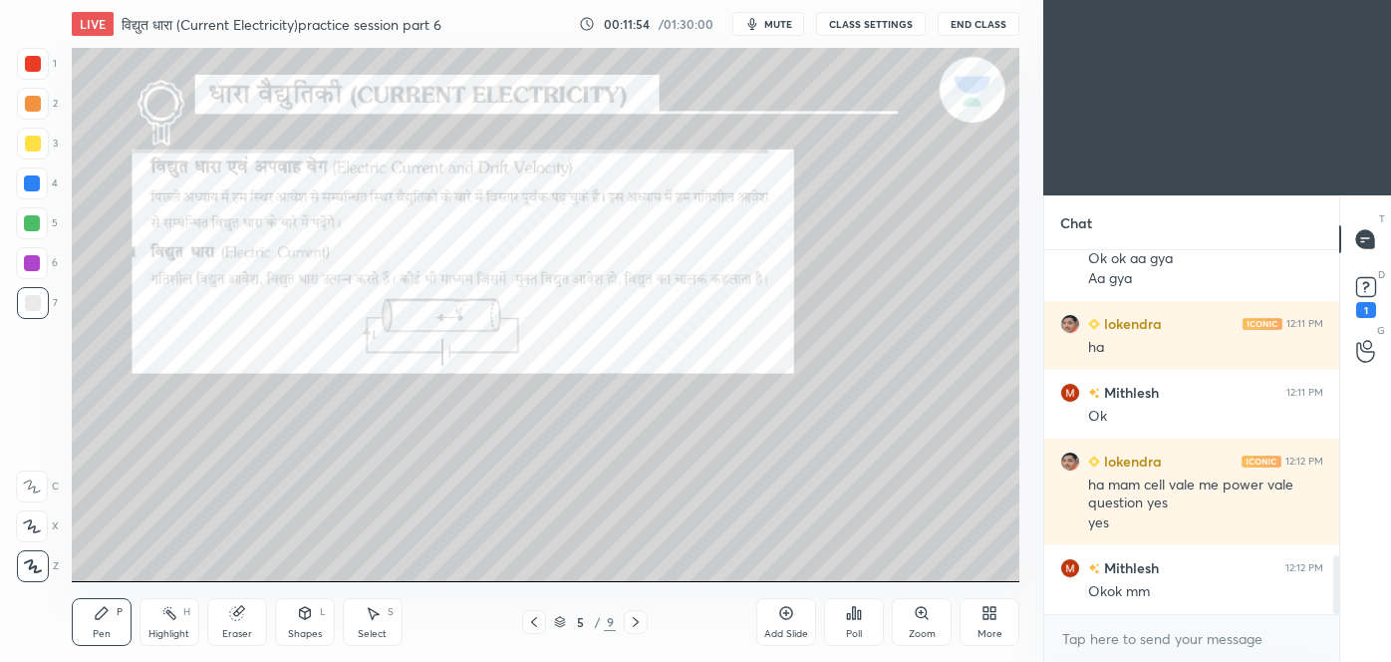
click at [526, 630] on div at bounding box center [534, 622] width 24 height 24
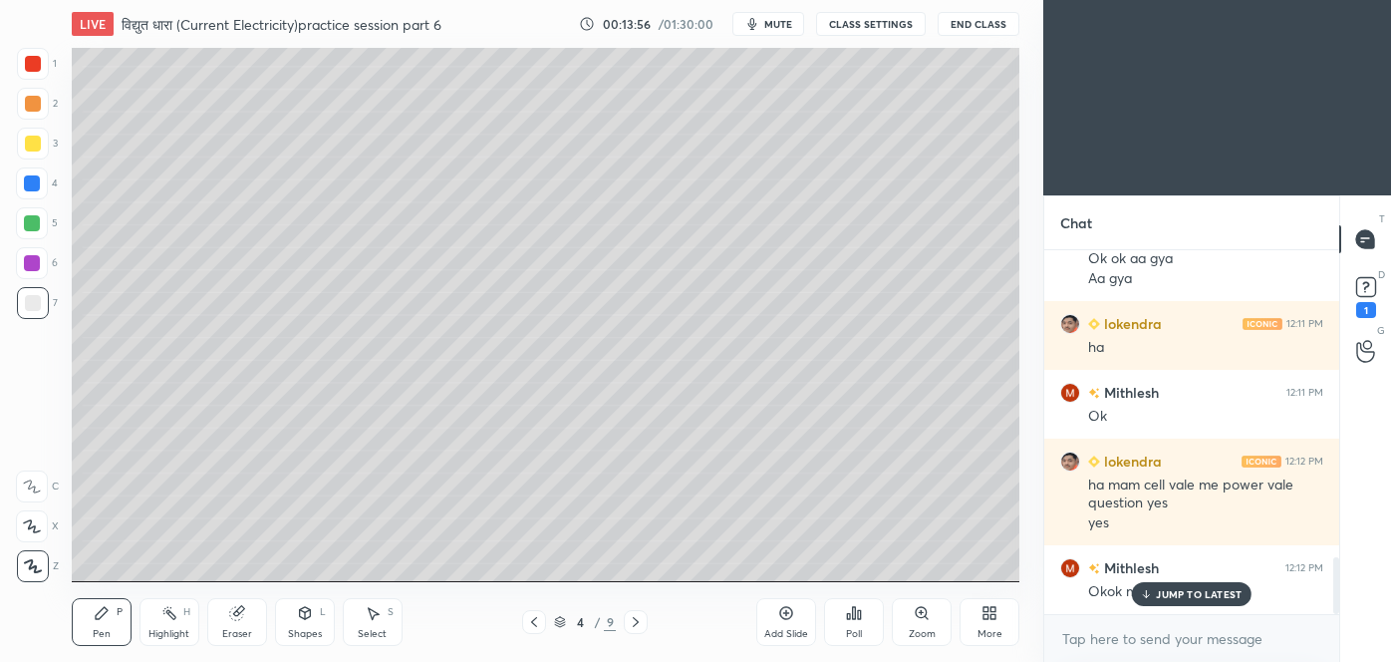
scroll to position [1966, 0]
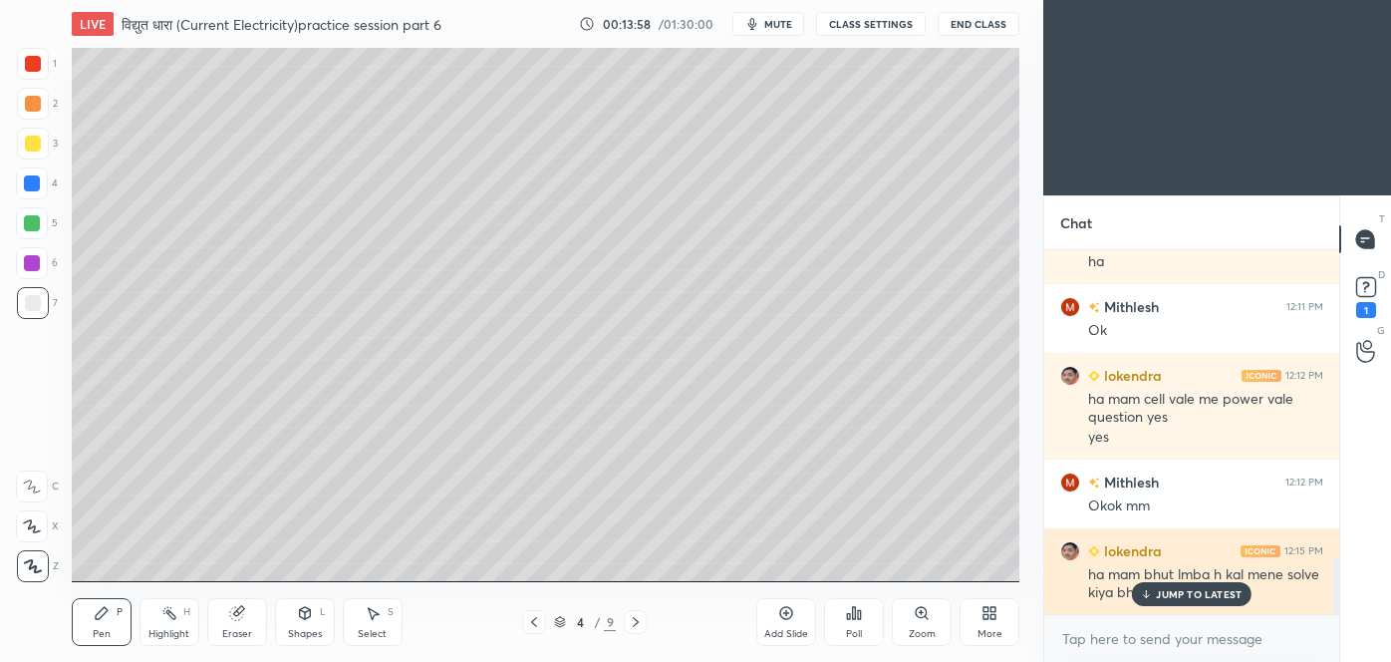
click at [1206, 592] on p "JUMP TO LATEST" at bounding box center [1199, 594] width 86 height 12
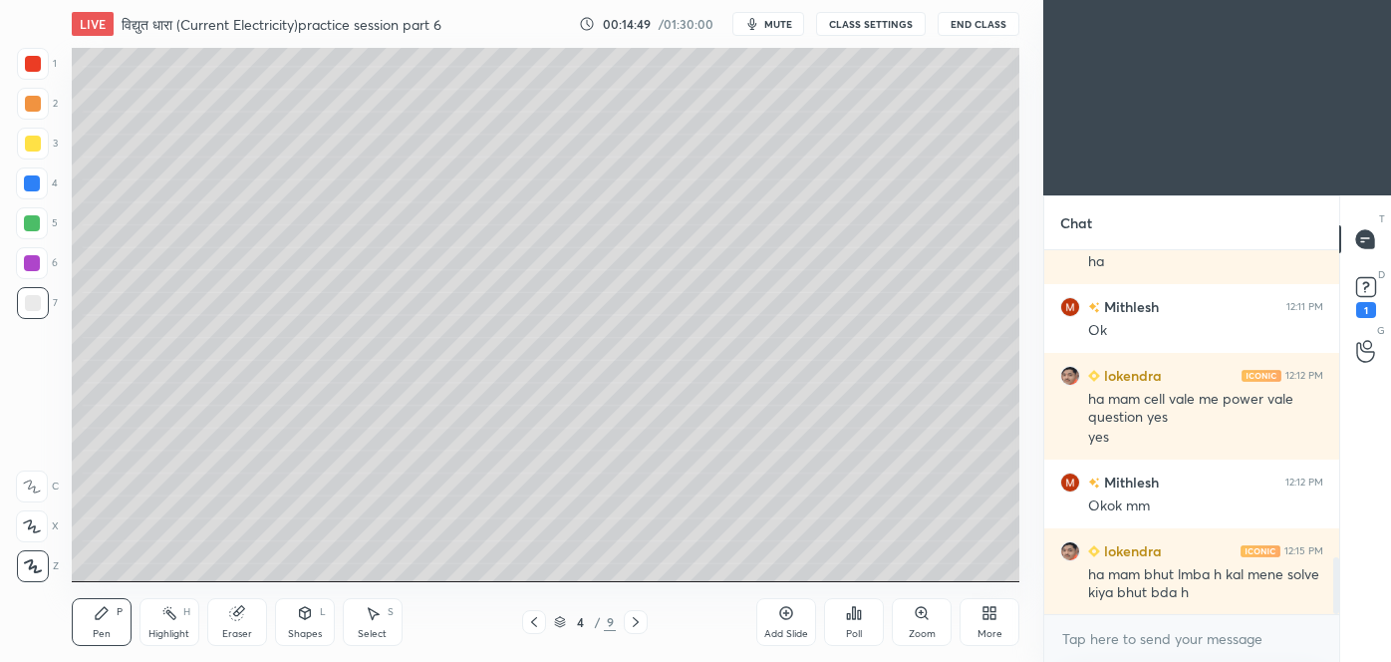
click at [791, 615] on icon at bounding box center [786, 613] width 13 height 13
click at [536, 625] on icon at bounding box center [534, 622] width 16 height 16
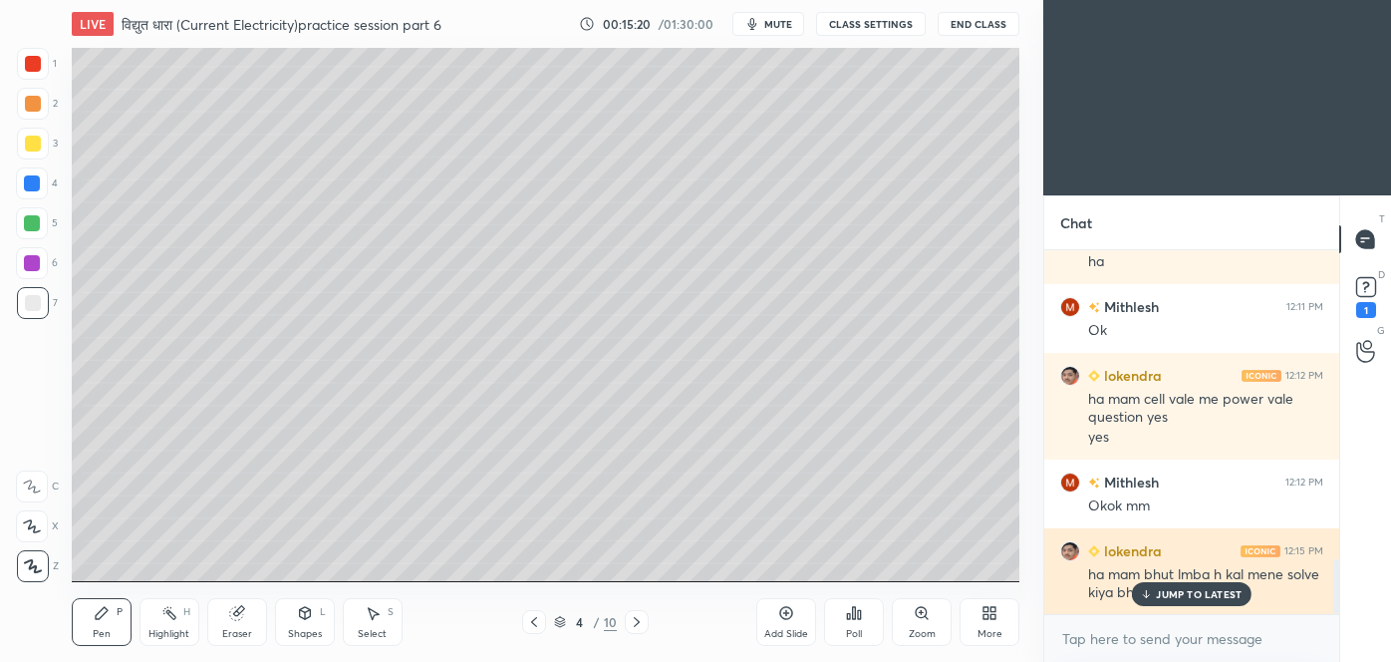
scroll to position [2035, 0]
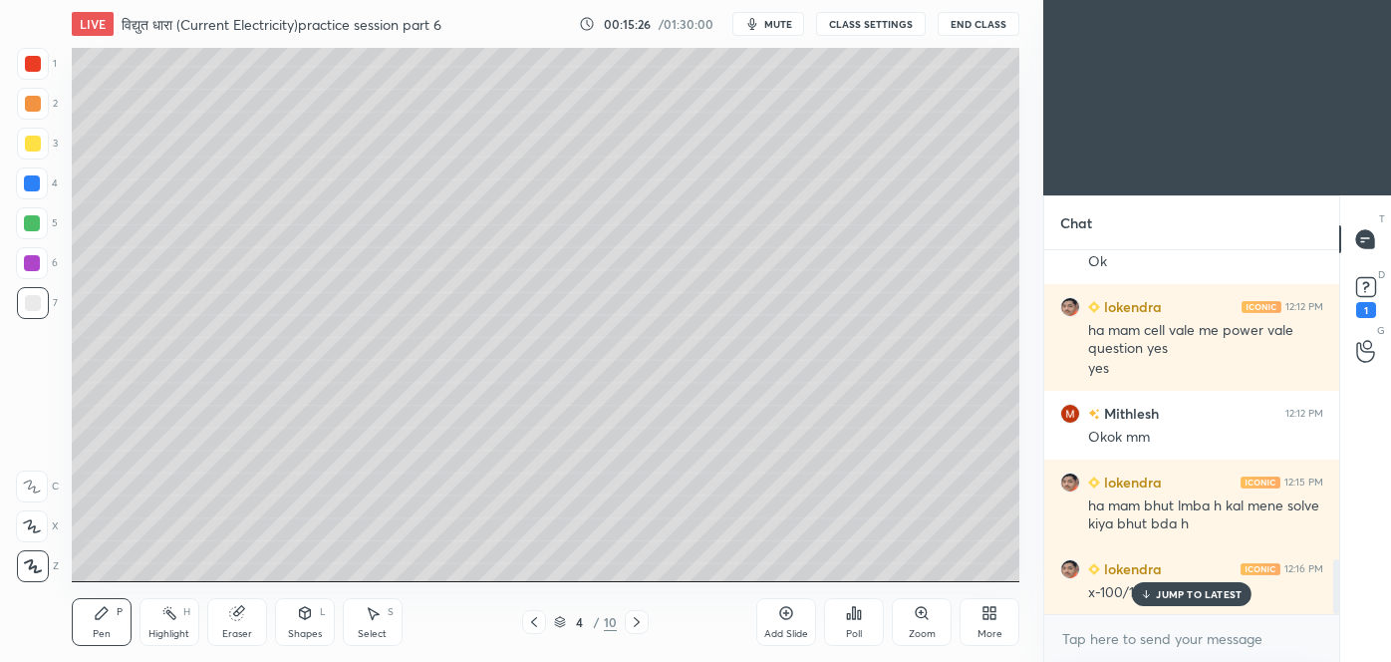
click at [644, 622] on icon at bounding box center [637, 622] width 16 height 16
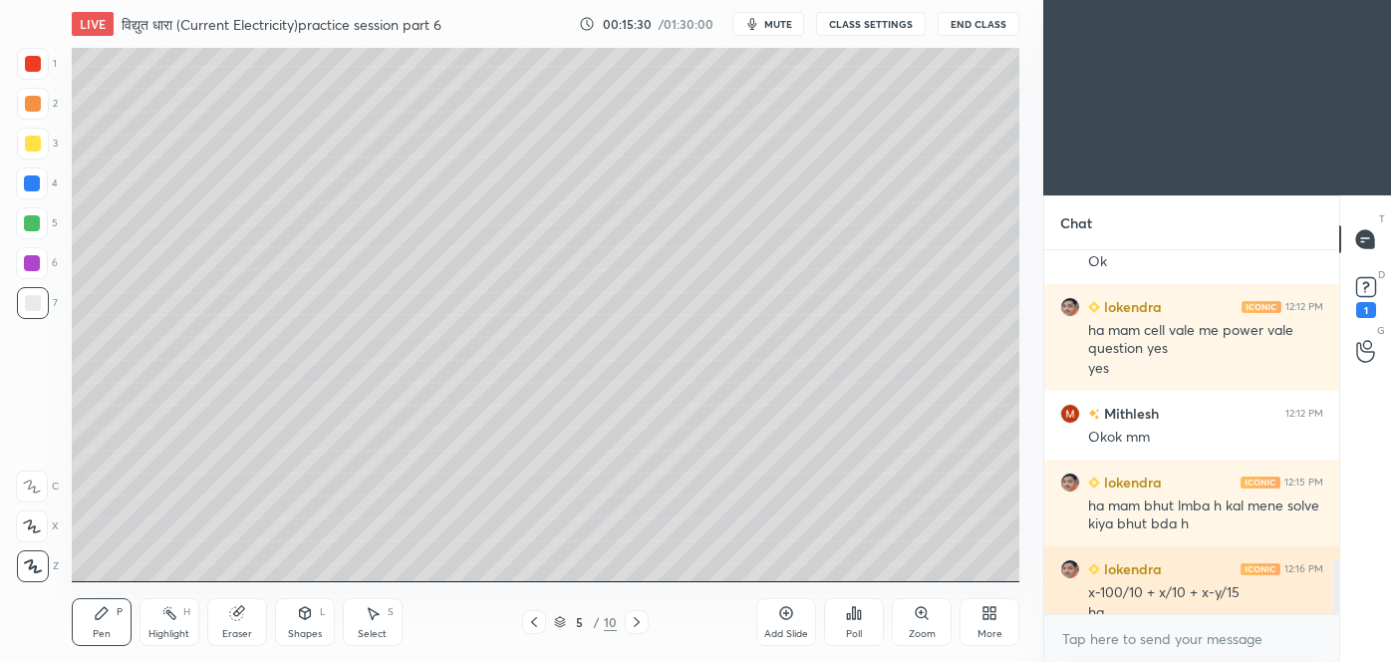
scroll to position [2056, 0]
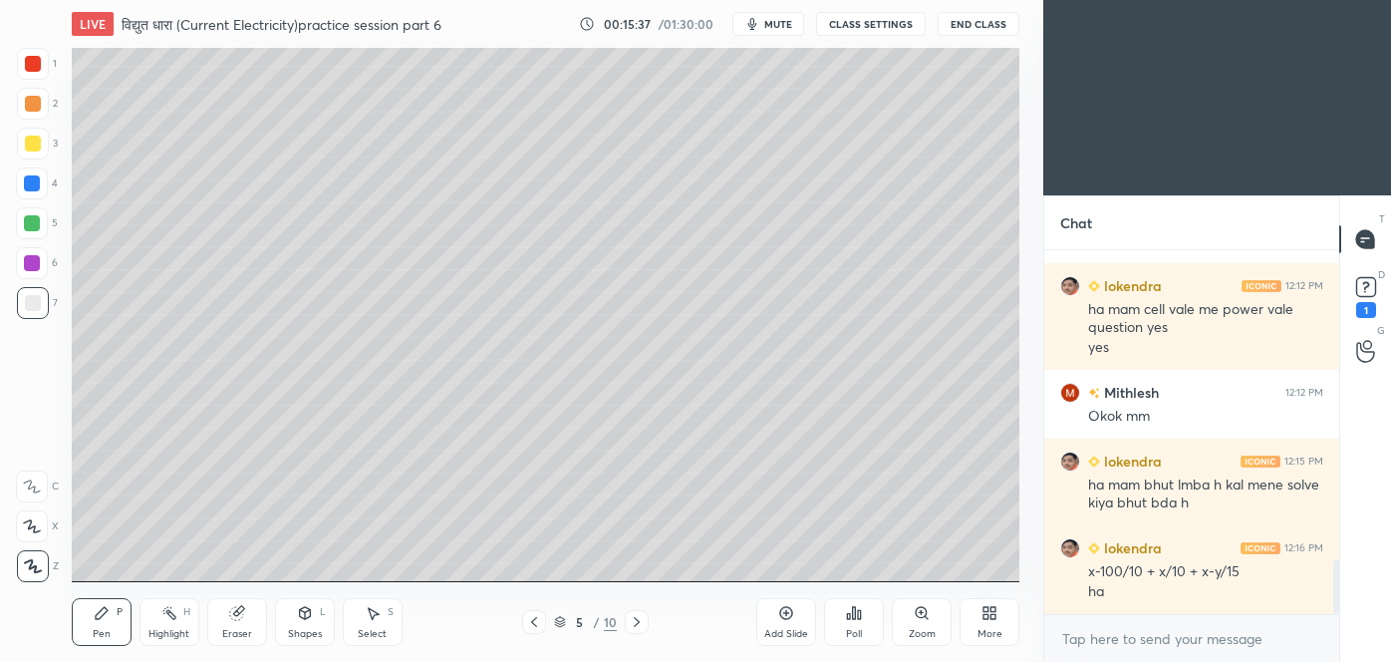
click at [533, 633] on div at bounding box center [534, 622] width 24 height 24
click at [638, 622] on icon at bounding box center [637, 622] width 6 height 10
click at [790, 623] on div "Add Slide" at bounding box center [786, 622] width 60 height 48
click at [533, 628] on icon at bounding box center [534, 622] width 16 height 16
click at [542, 633] on div at bounding box center [534, 622] width 24 height 24
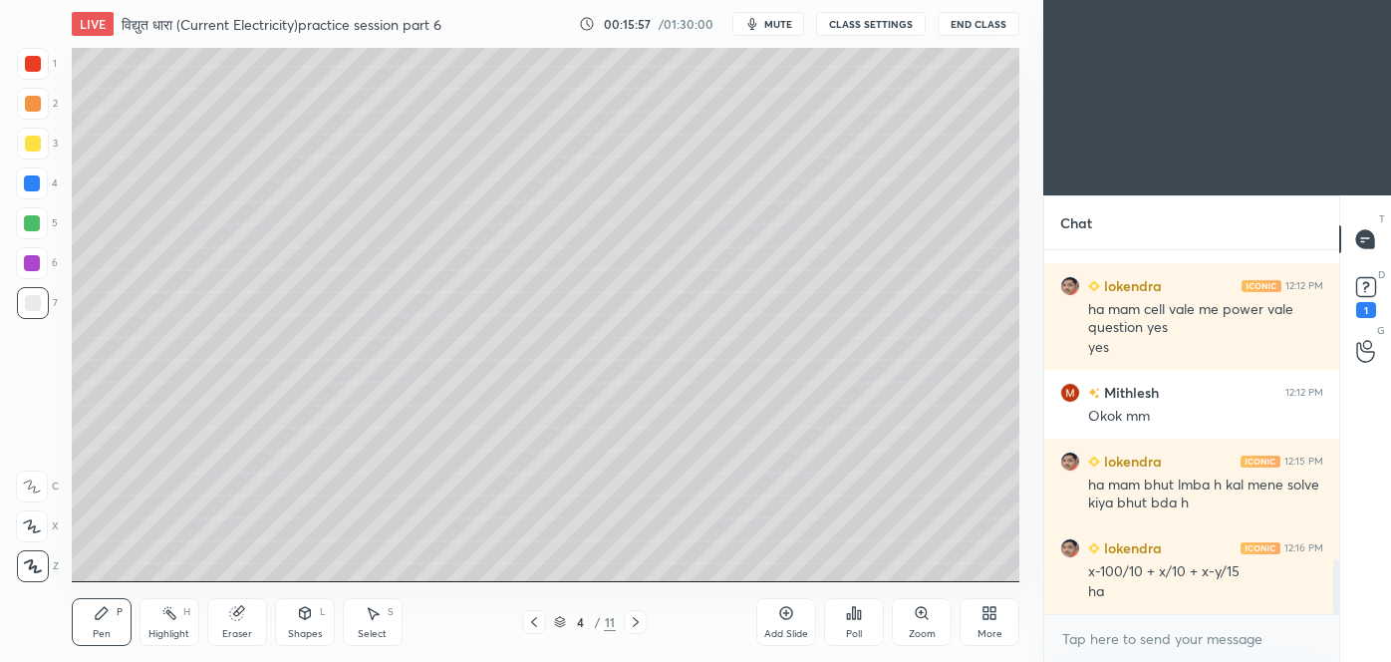
click at [637, 625] on icon at bounding box center [636, 622] width 16 height 16
click at [640, 628] on icon at bounding box center [636, 622] width 16 height 16
click at [534, 625] on icon at bounding box center [534, 622] width 16 height 16
click at [538, 629] on icon at bounding box center [534, 622] width 16 height 16
click at [640, 620] on icon at bounding box center [636, 622] width 16 height 16
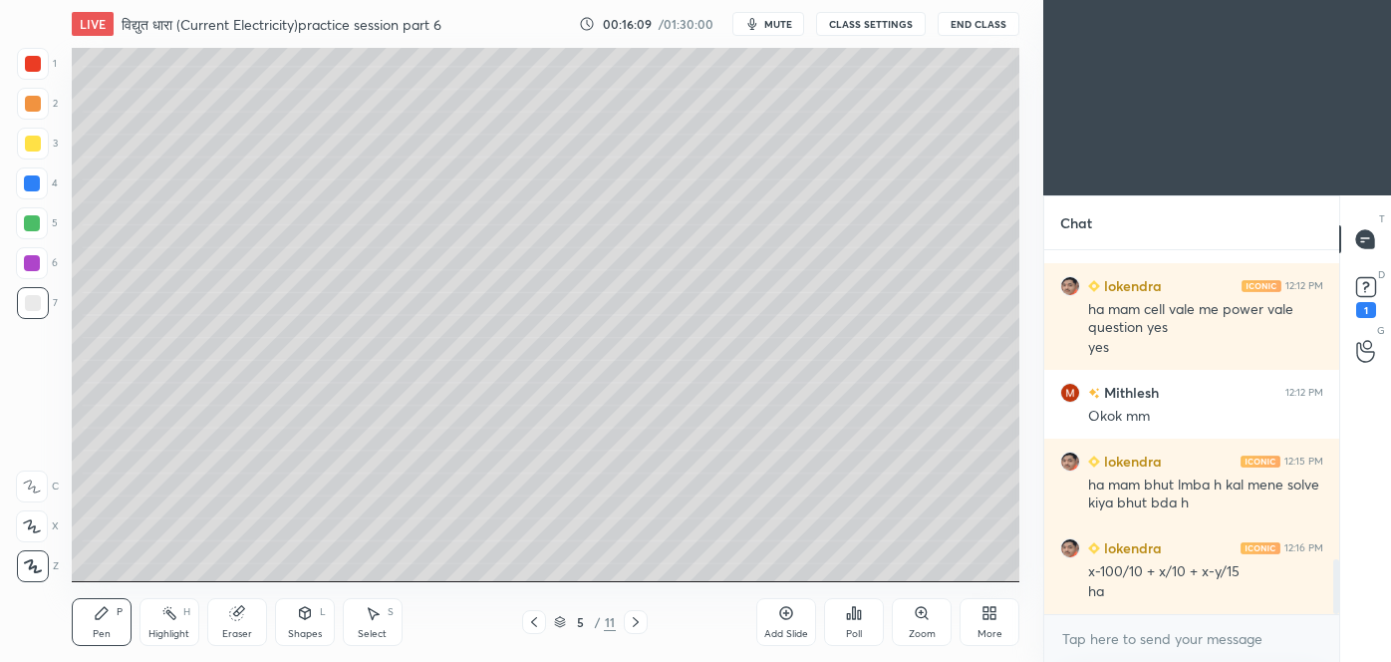
click at [638, 618] on icon at bounding box center [636, 622] width 16 height 16
click at [543, 622] on div at bounding box center [534, 622] width 24 height 24
click at [536, 620] on icon at bounding box center [534, 622] width 16 height 16
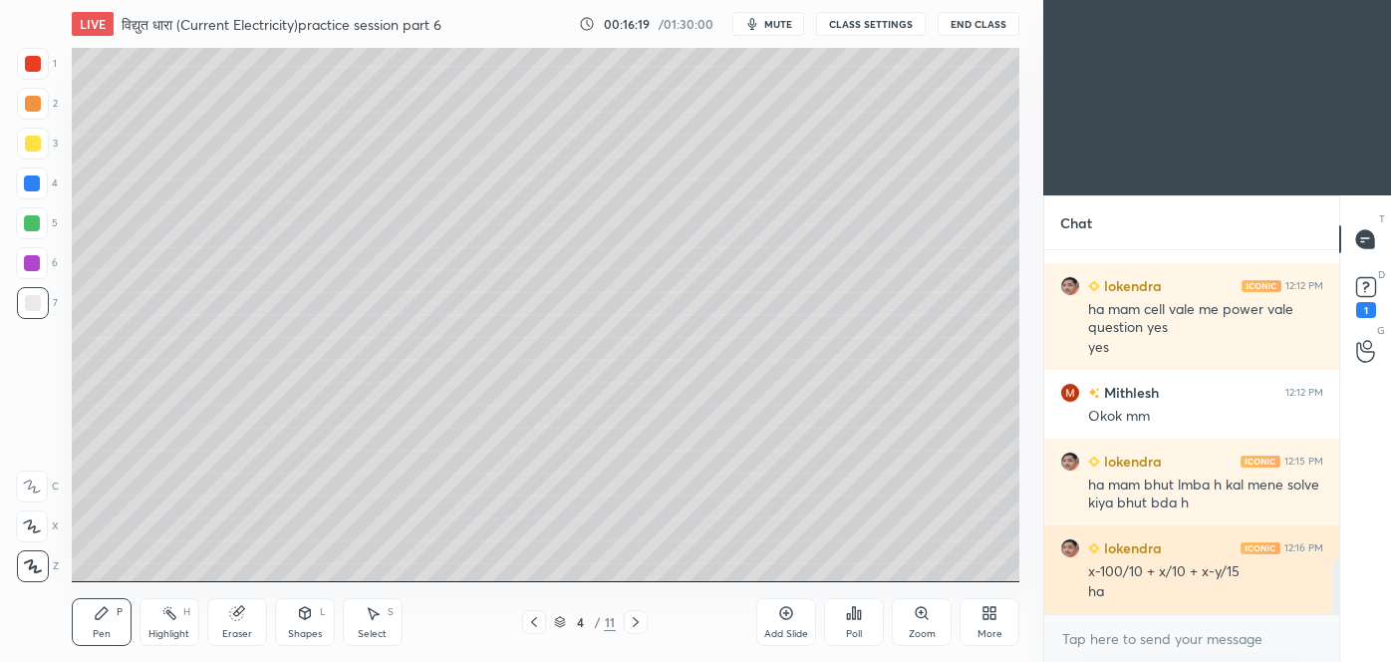
click at [646, 618] on div at bounding box center [636, 622] width 24 height 24
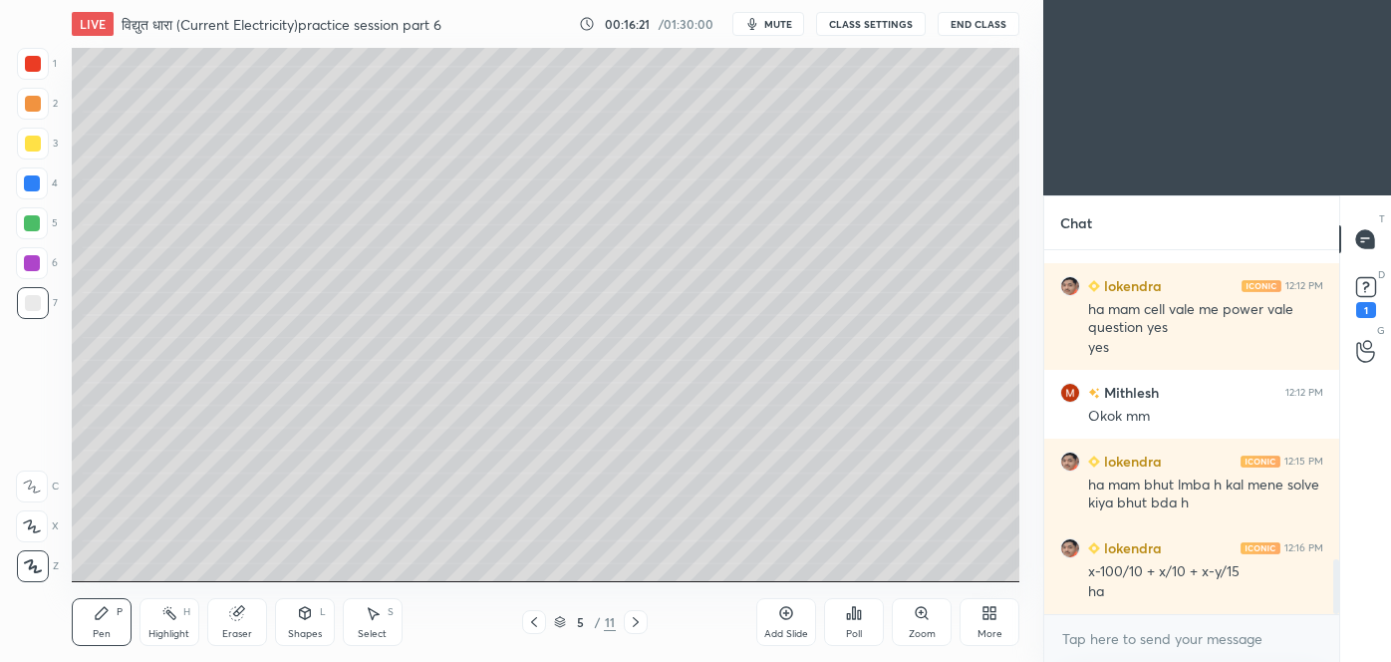
click at [646, 623] on div at bounding box center [636, 622] width 24 height 24
click at [534, 621] on icon at bounding box center [534, 622] width 16 height 16
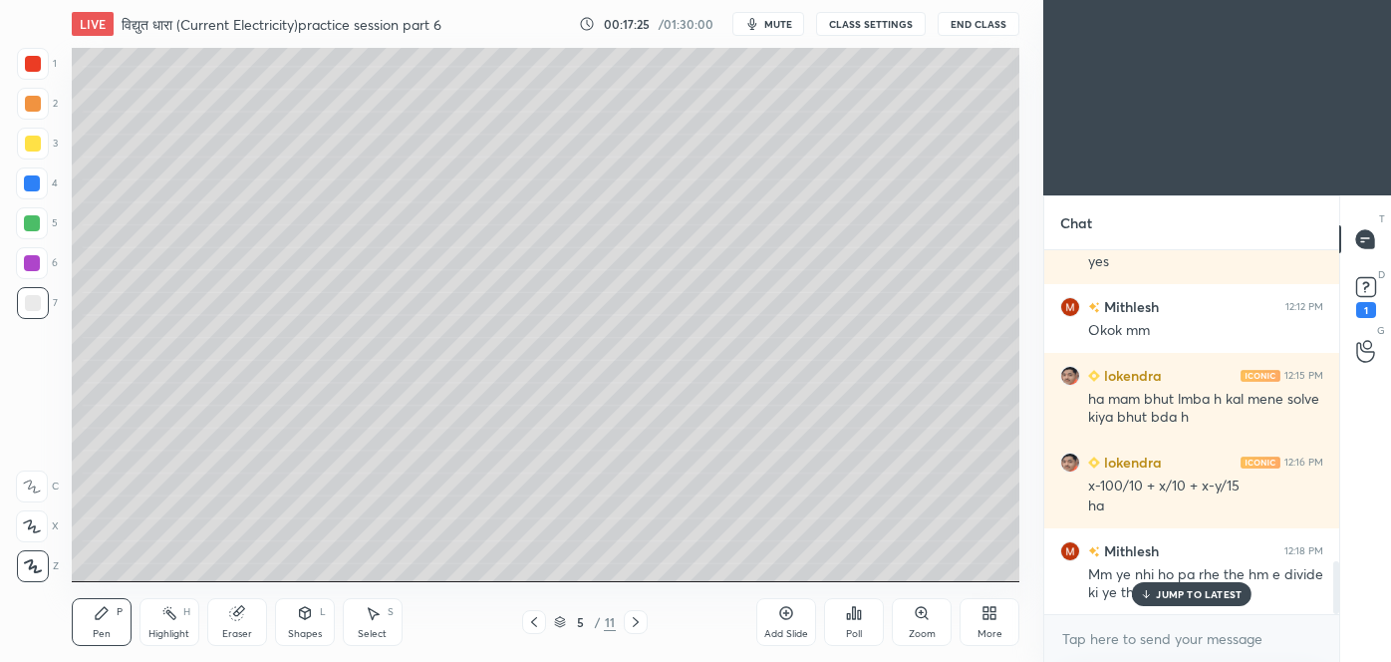
click at [1199, 601] on div "JUMP TO LATEST" at bounding box center [1192, 594] width 120 height 24
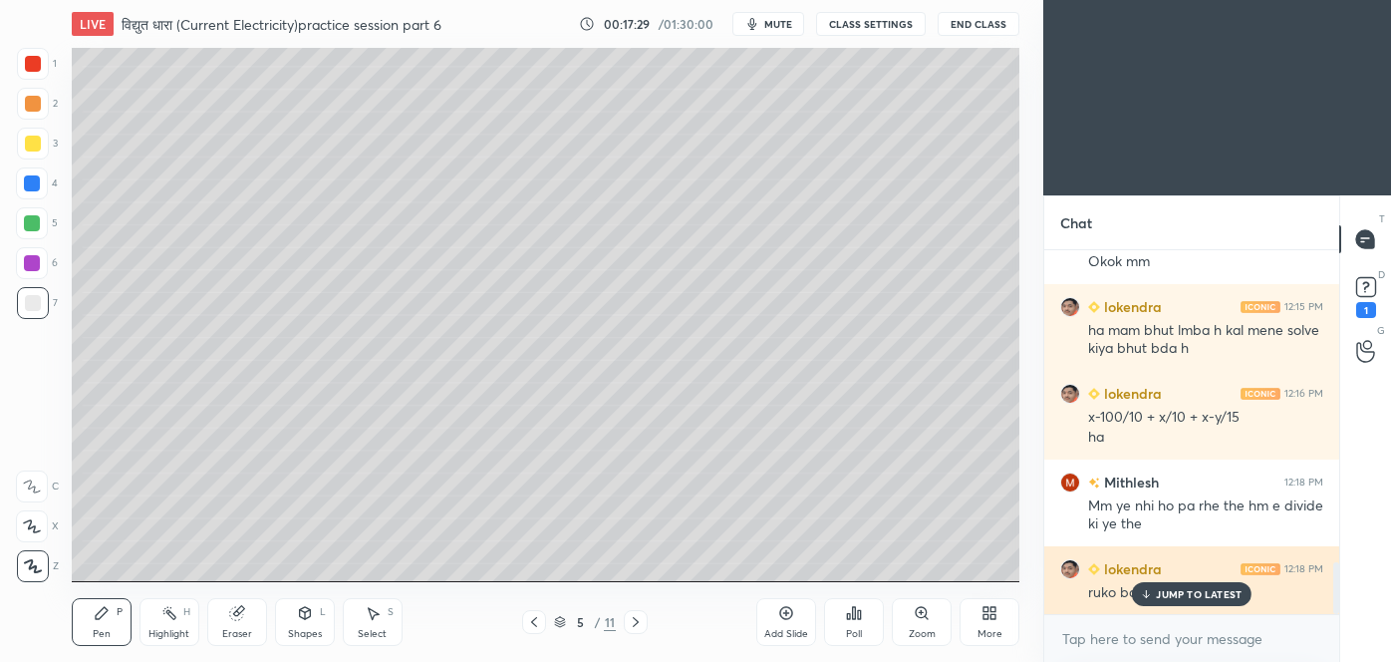
click at [1180, 594] on p "JUMP TO LATEST" at bounding box center [1199, 594] width 86 height 12
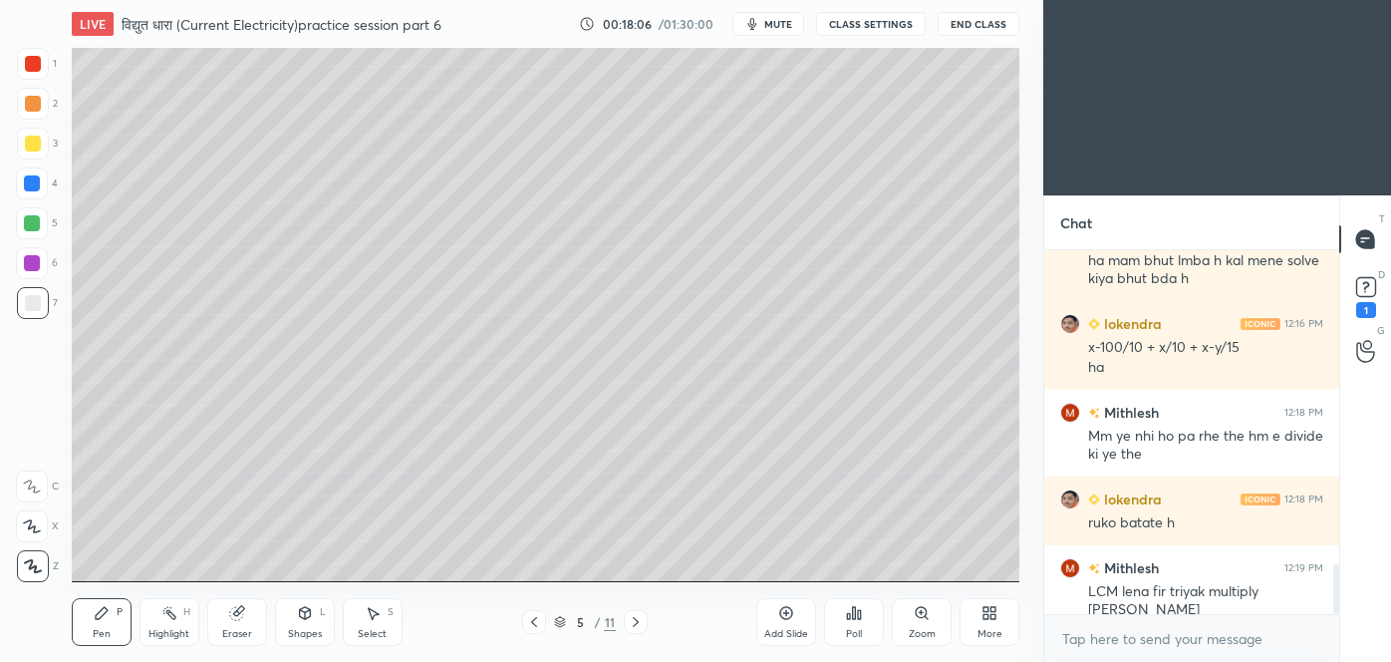
scroll to position [2349, 0]
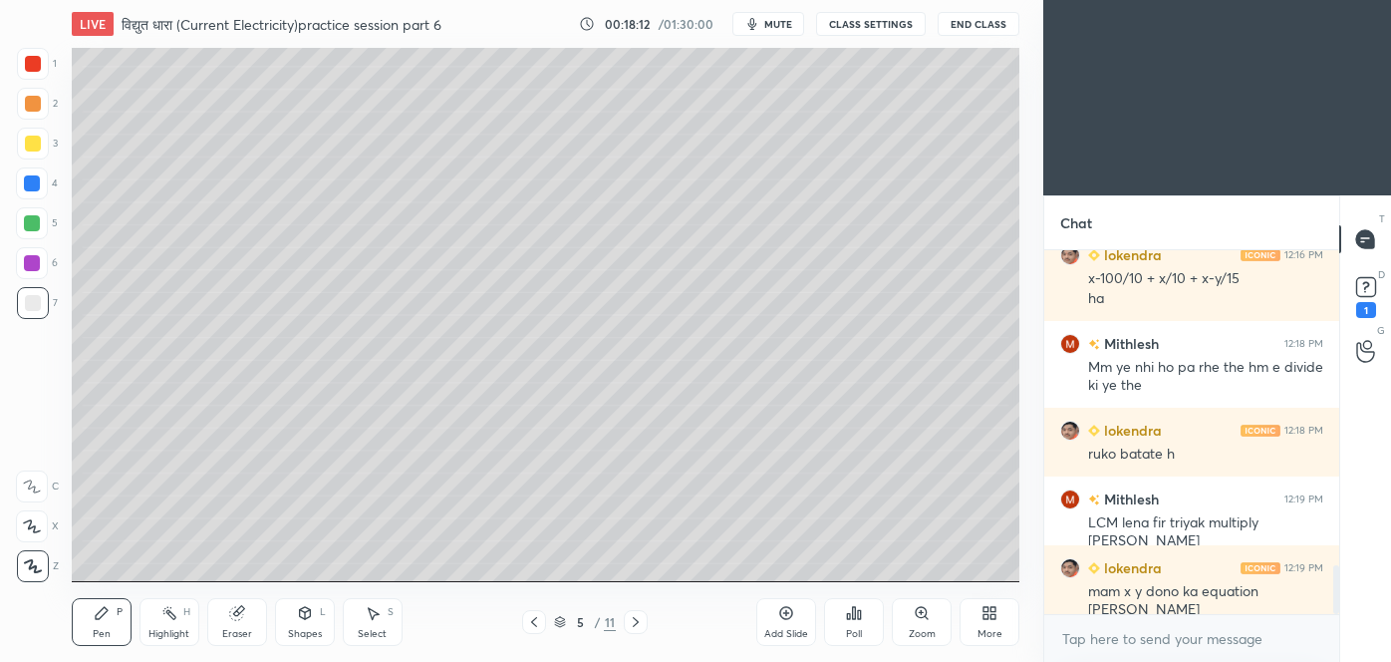
click at [638, 625] on icon at bounding box center [636, 622] width 16 height 16
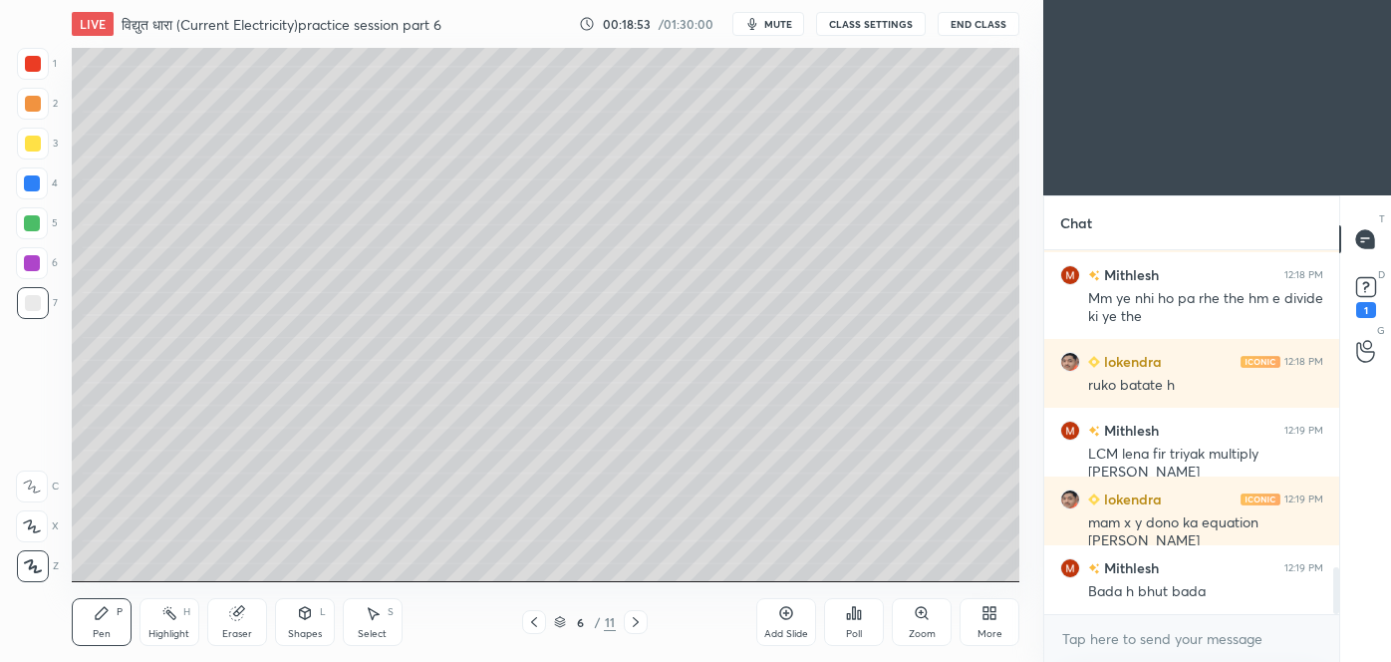
scroll to position [2486, 0]
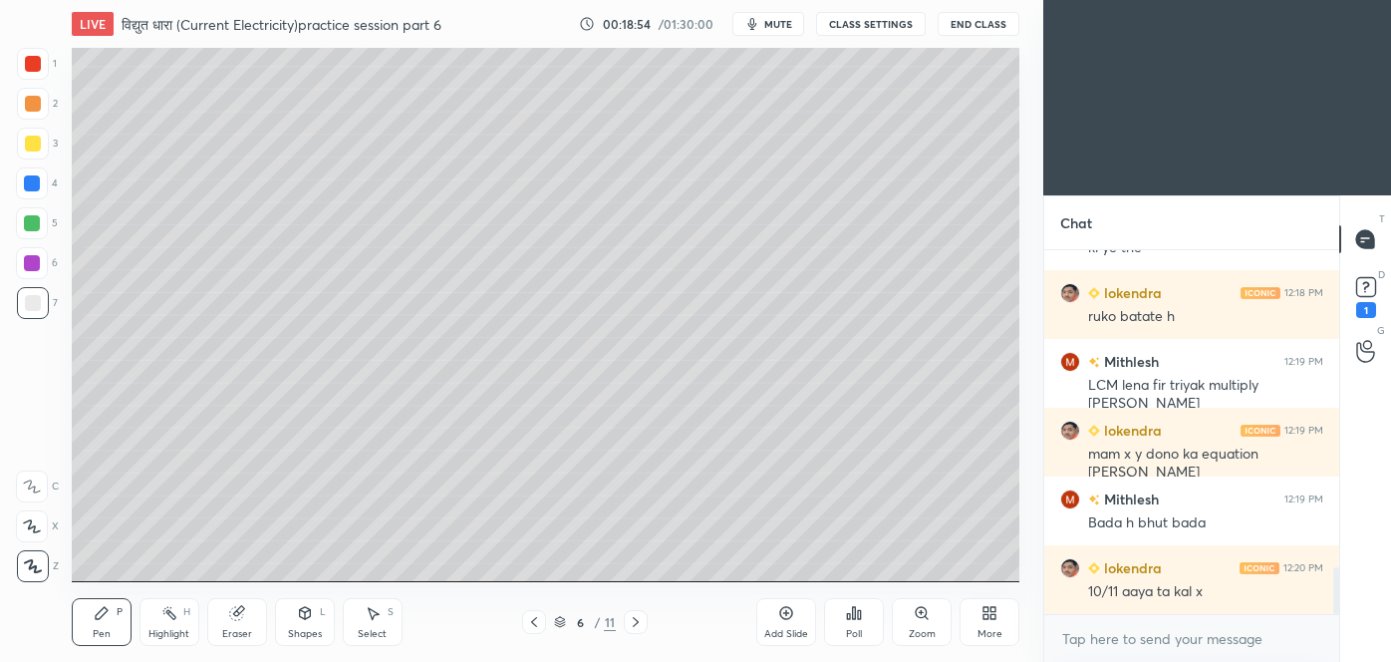
click at [526, 623] on icon at bounding box center [534, 622] width 16 height 16
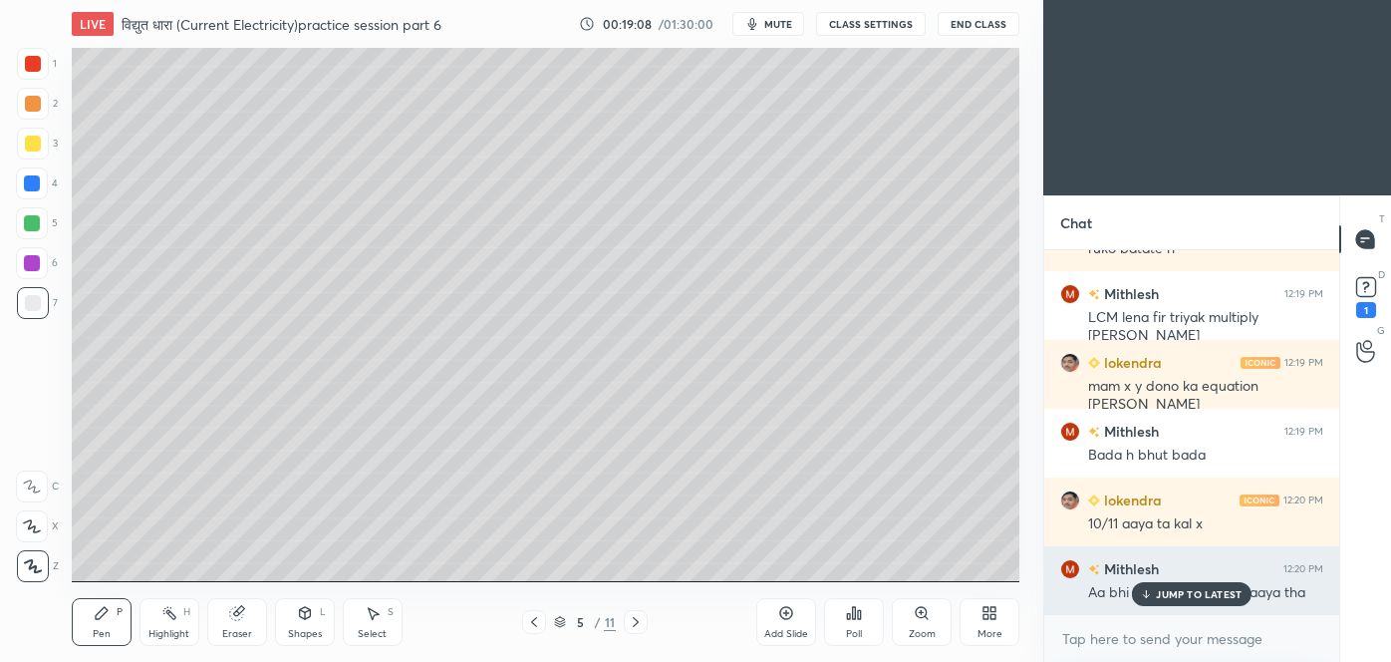
click at [1199, 590] on p "JUMP TO LATEST" at bounding box center [1199, 594] width 86 height 12
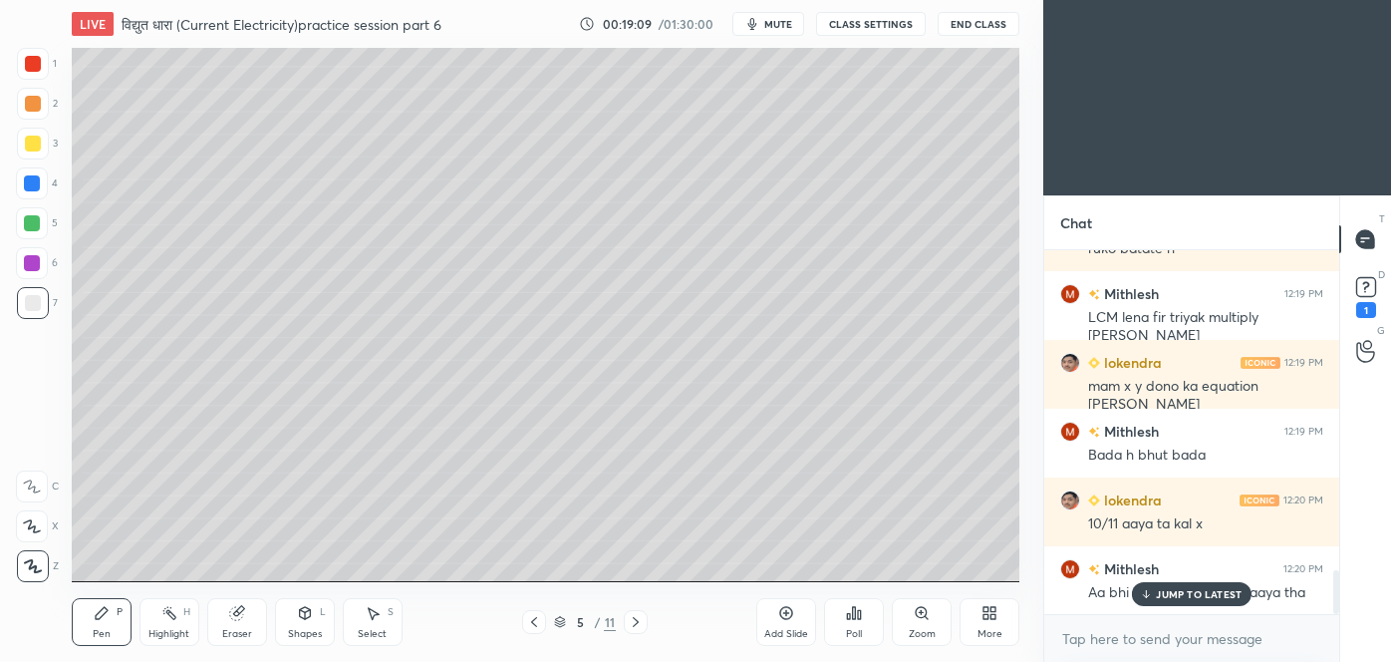
scroll to position [2623, 0]
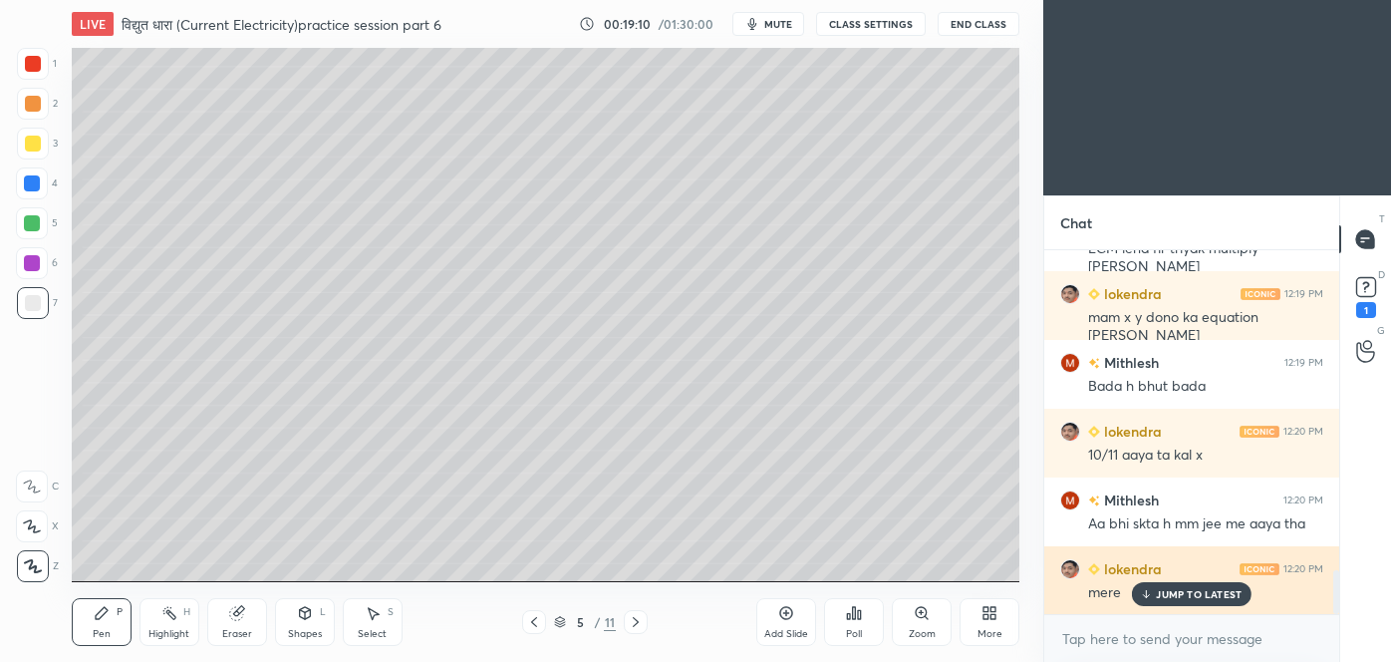
click at [1212, 590] on p "JUMP TO LATEST" at bounding box center [1199, 594] width 86 height 12
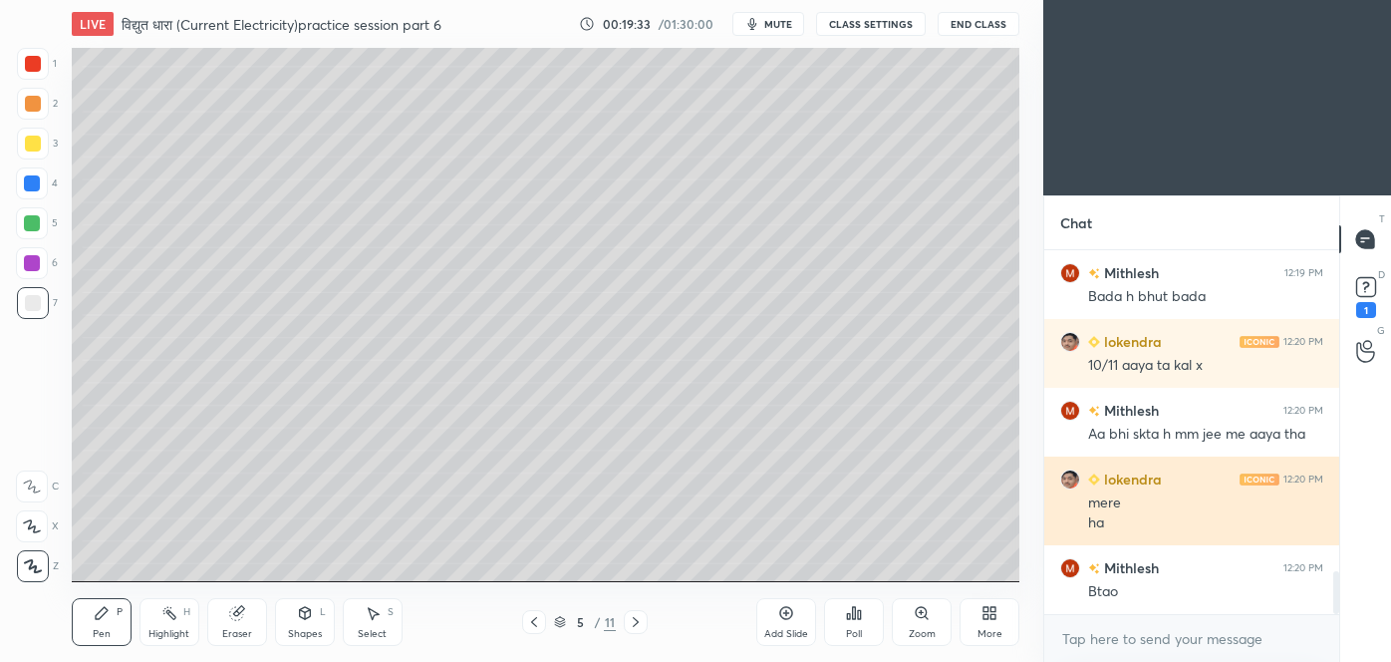
scroll to position [2731, 0]
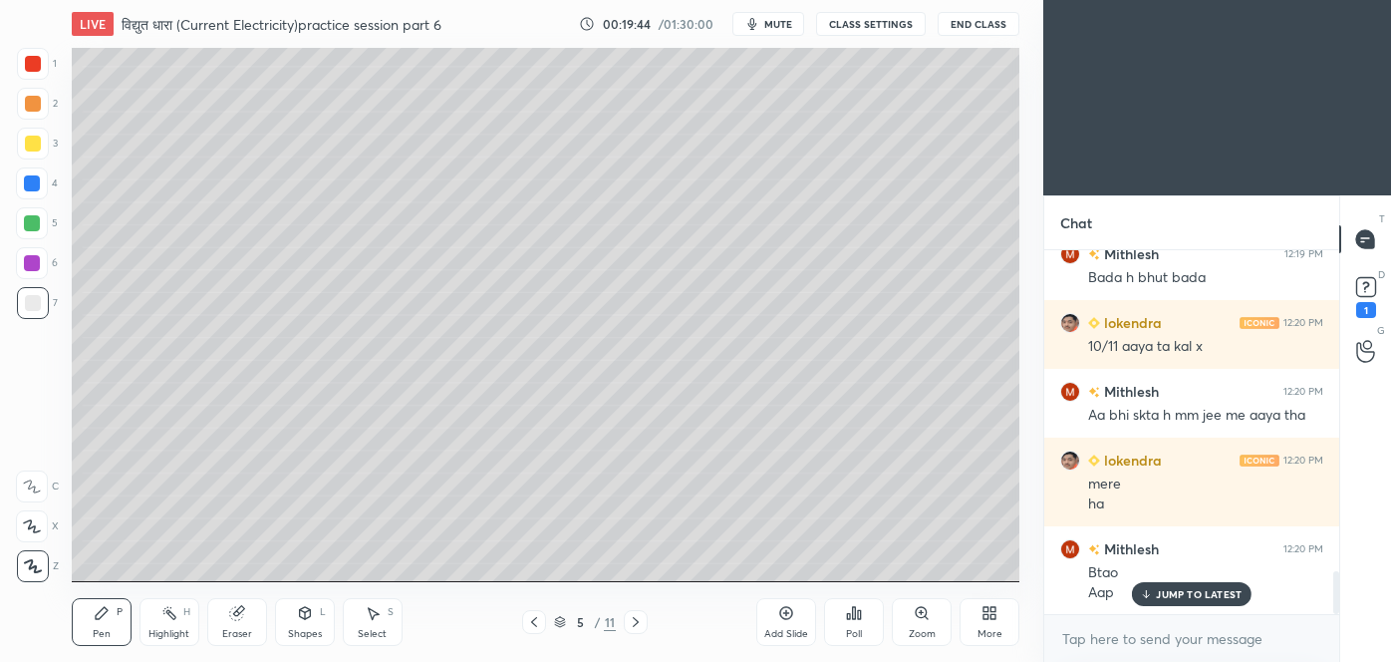
click at [34, 149] on div at bounding box center [33, 144] width 16 height 16
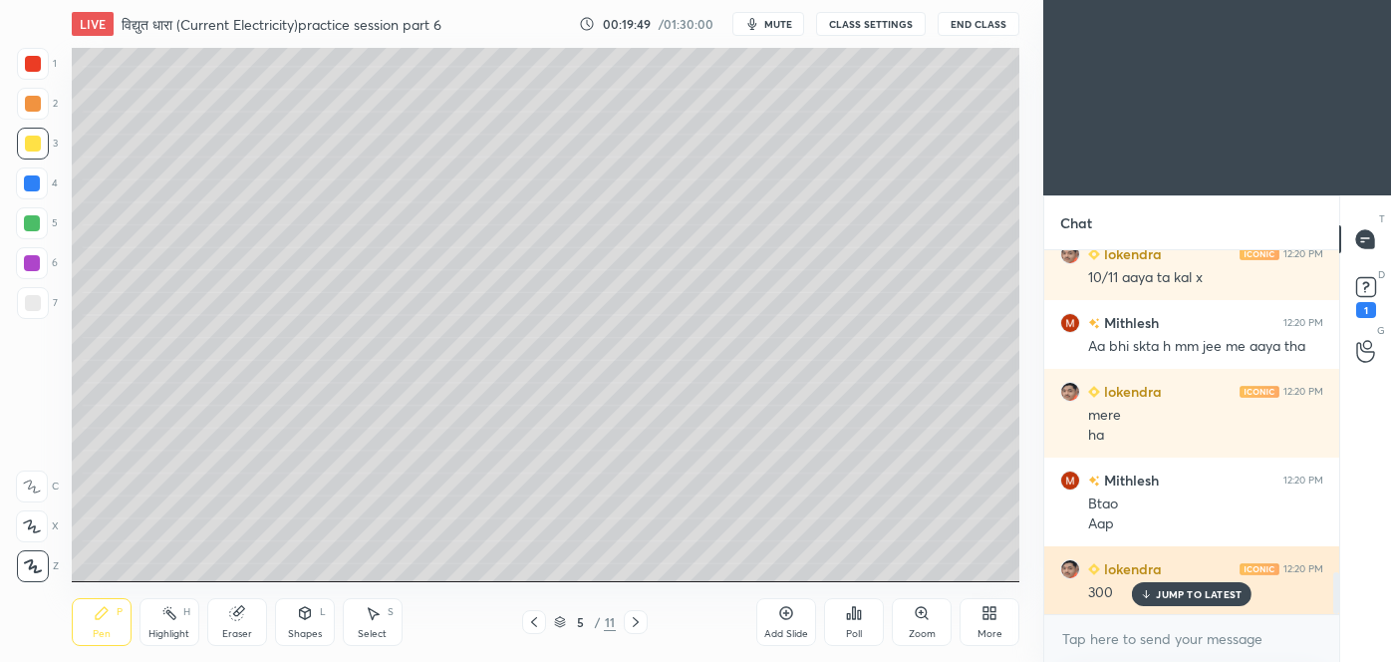
click at [1206, 593] on p "JUMP TO LATEST" at bounding box center [1199, 594] width 86 height 12
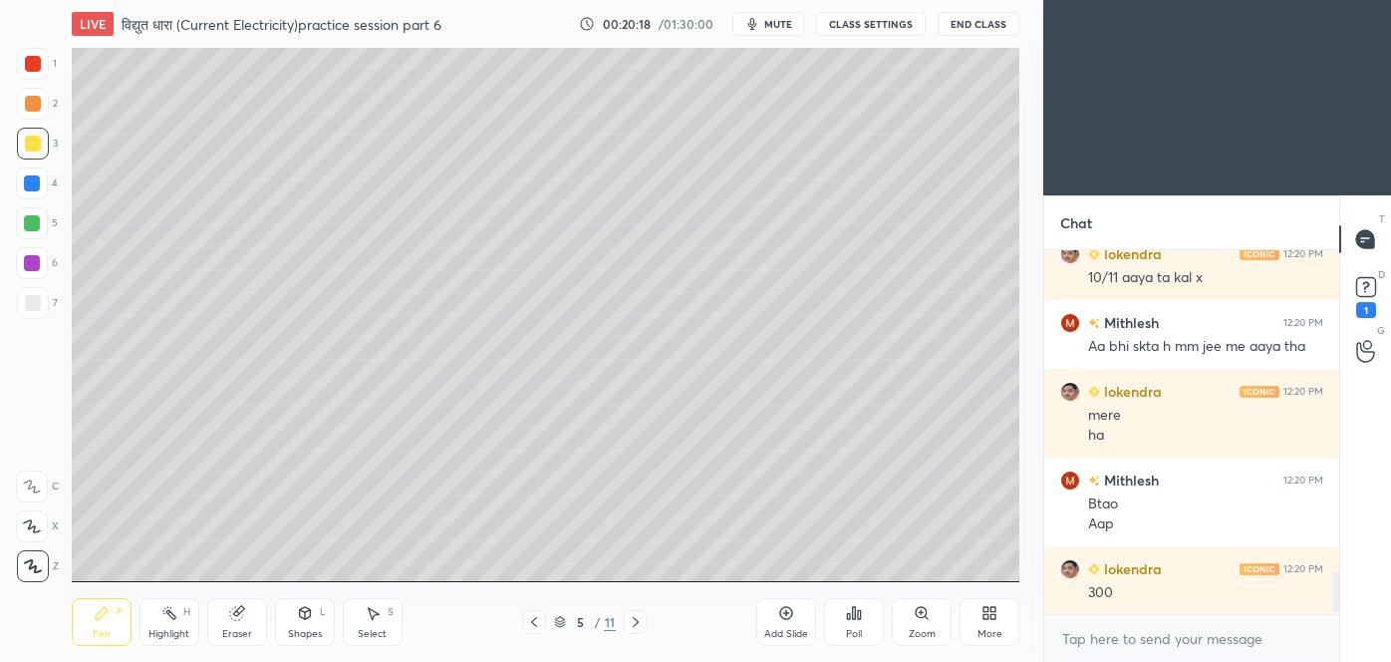
scroll to position [2957, 0]
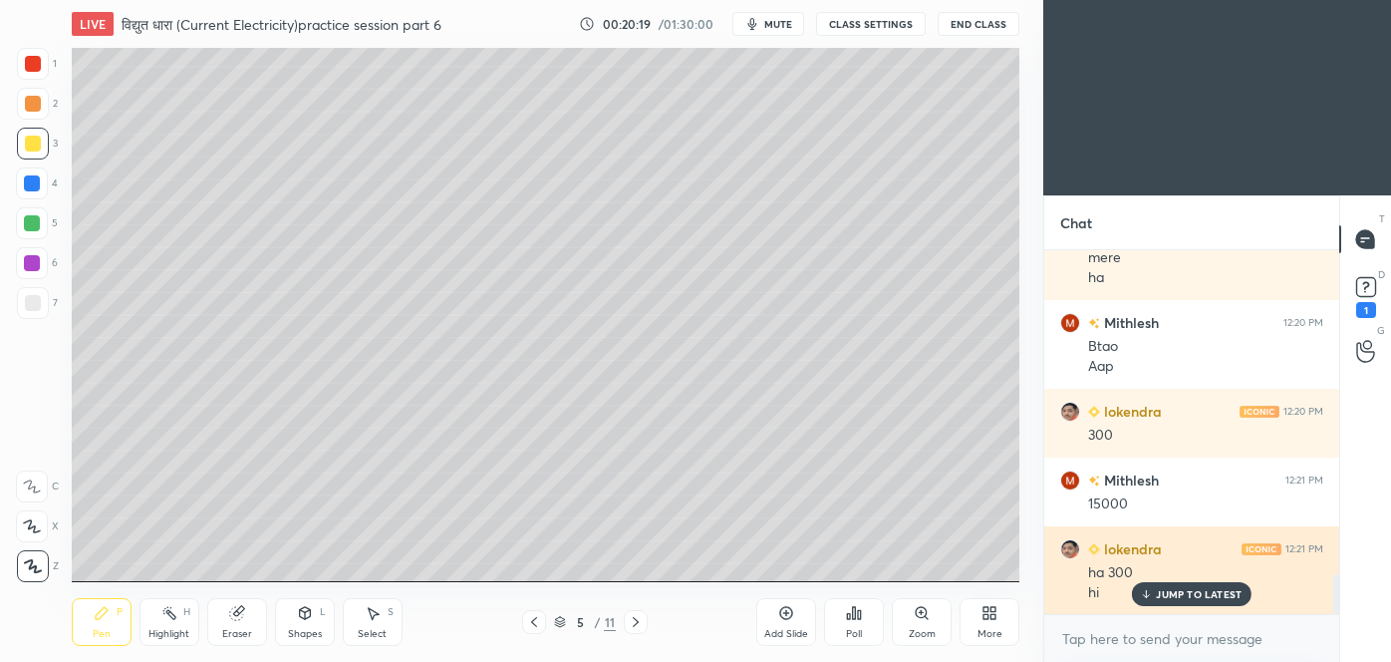
click at [1189, 594] on p "JUMP TO LATEST" at bounding box center [1199, 594] width 86 height 12
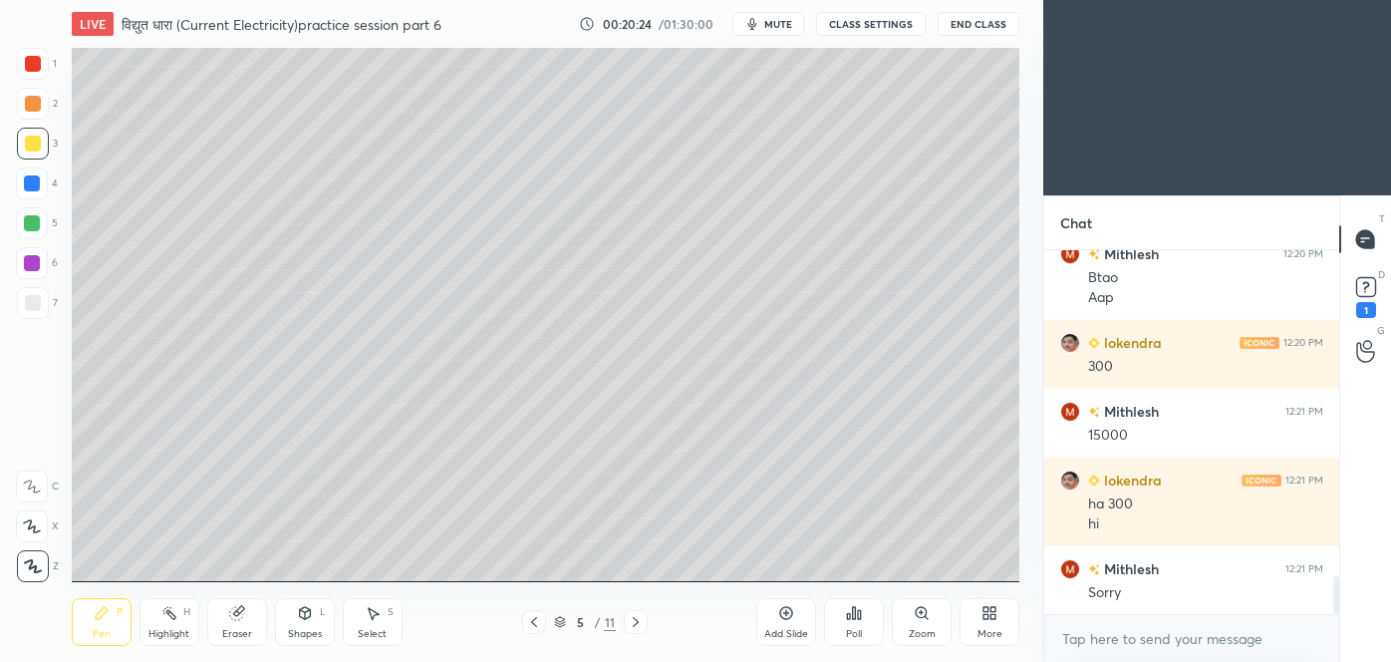
scroll to position [3095, 0]
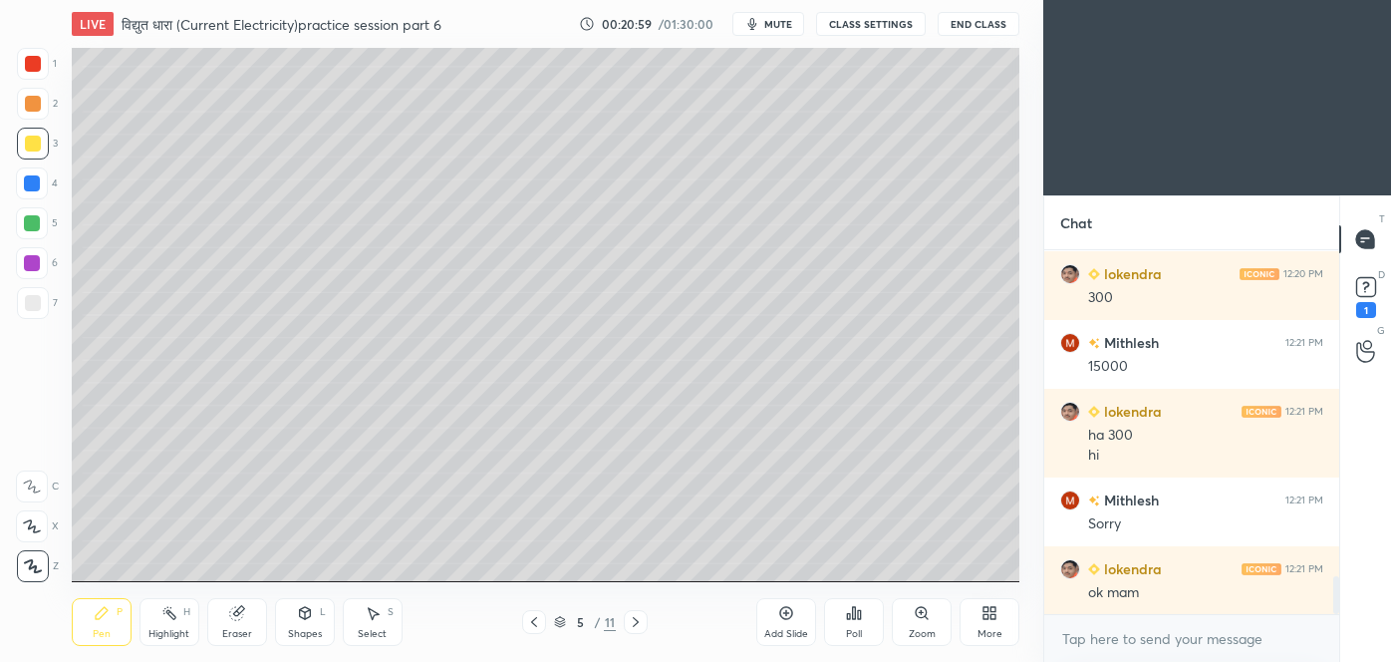
click at [38, 309] on div at bounding box center [33, 303] width 16 height 16
click at [34, 156] on div at bounding box center [33, 144] width 32 height 32
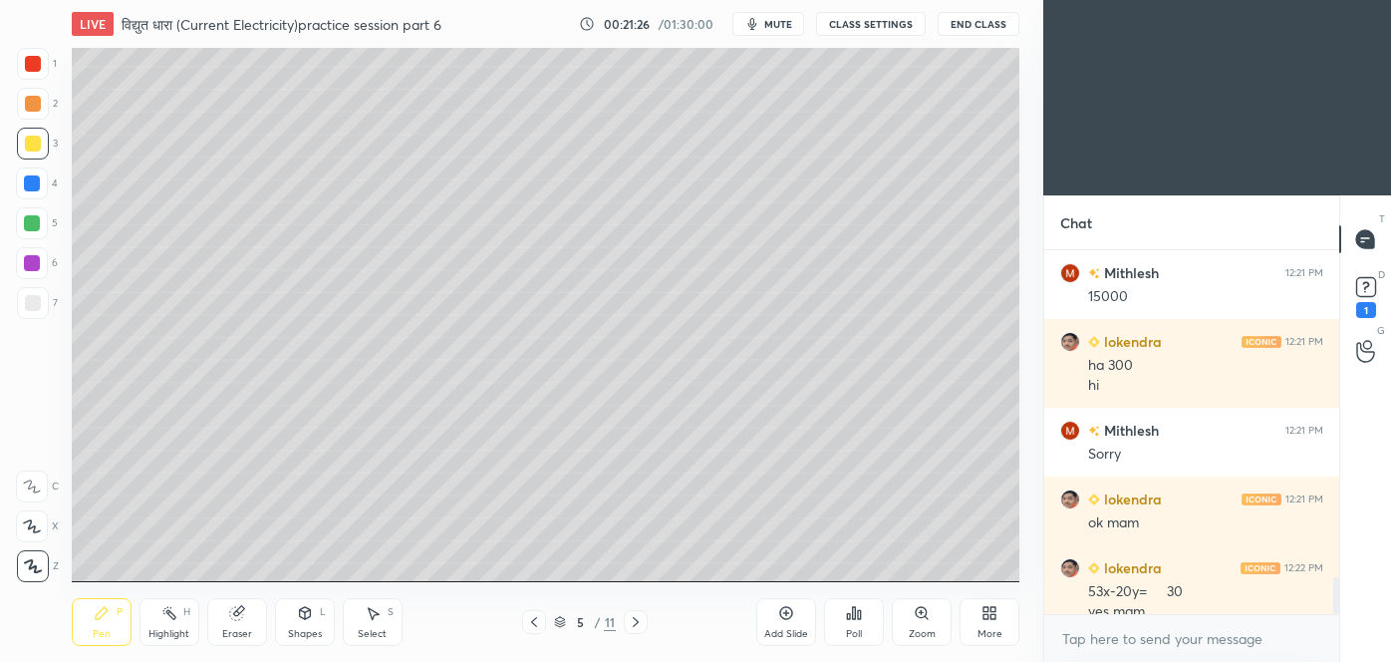
scroll to position [3184, 0]
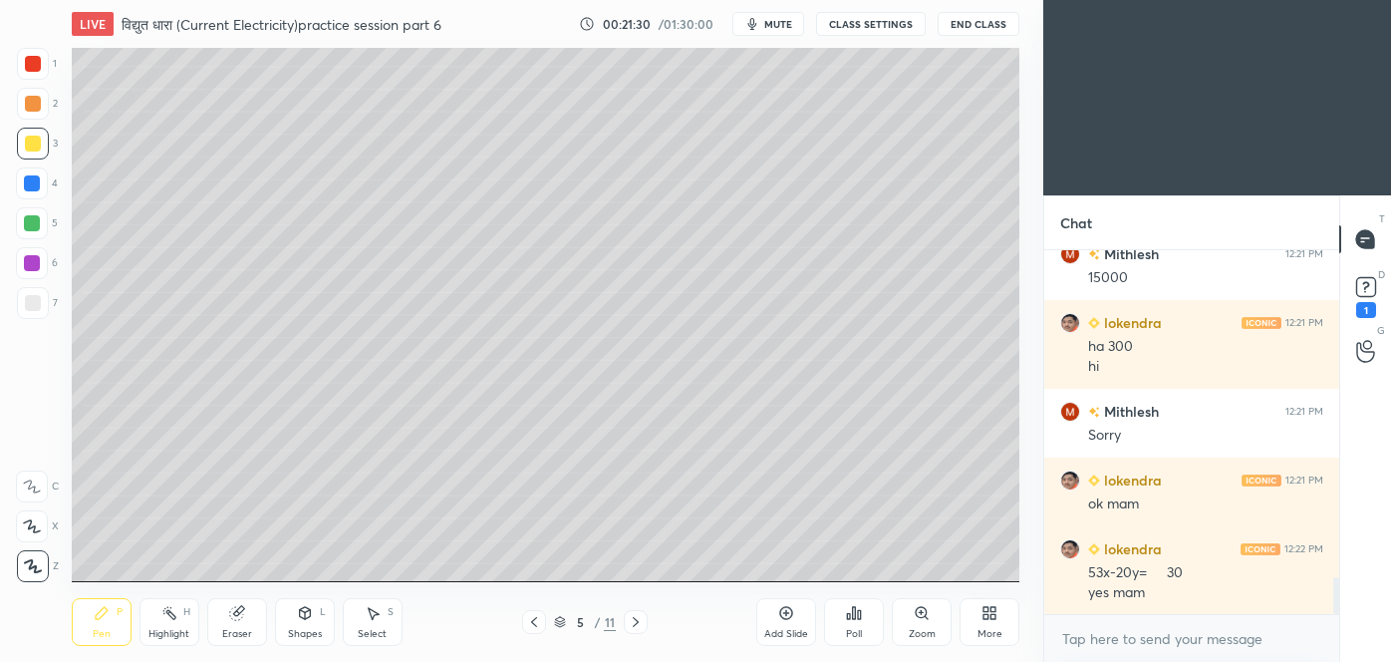
click at [636, 628] on icon at bounding box center [636, 622] width 16 height 16
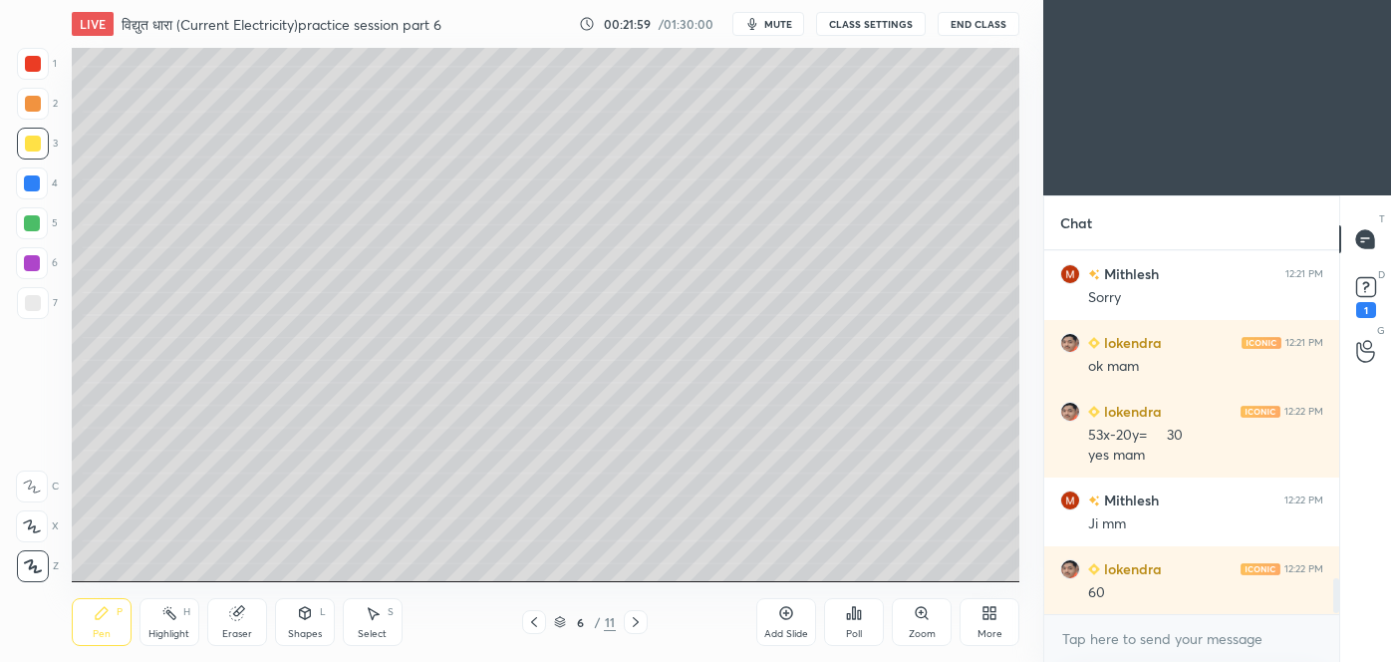
scroll to position [3390, 0]
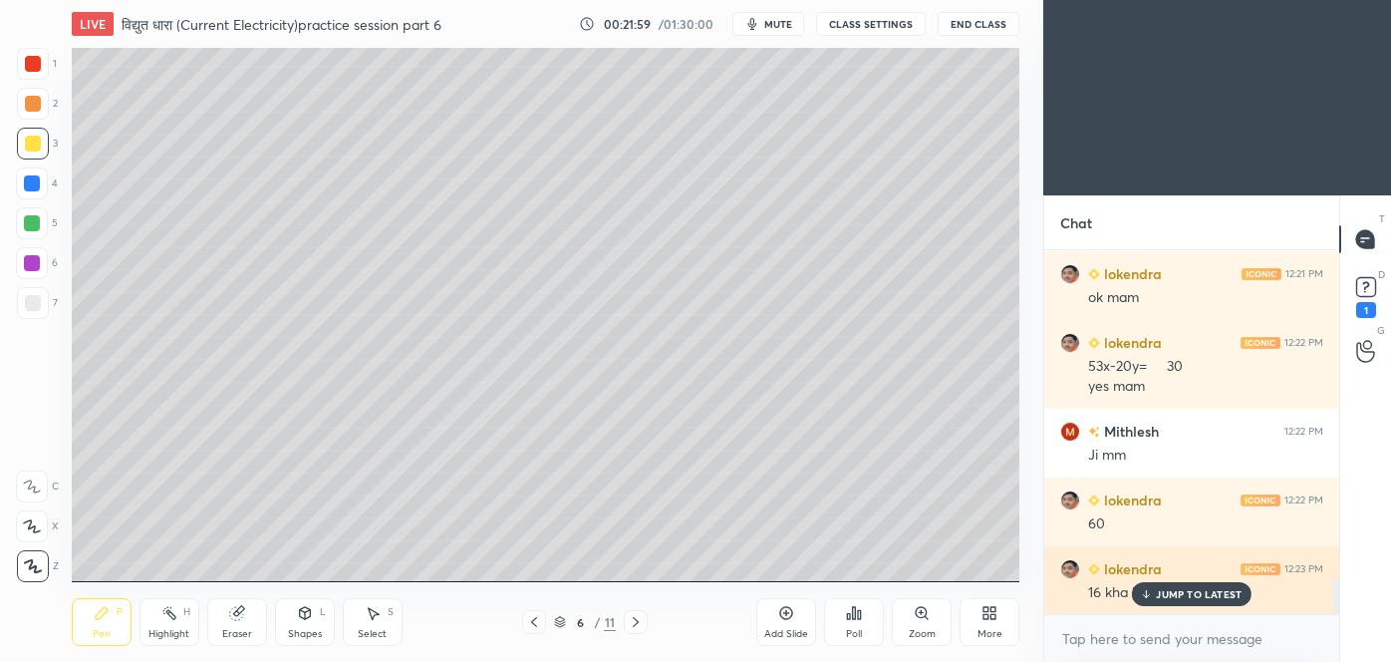
click at [1188, 590] on p "JUMP TO LATEST" at bounding box center [1199, 594] width 86 height 12
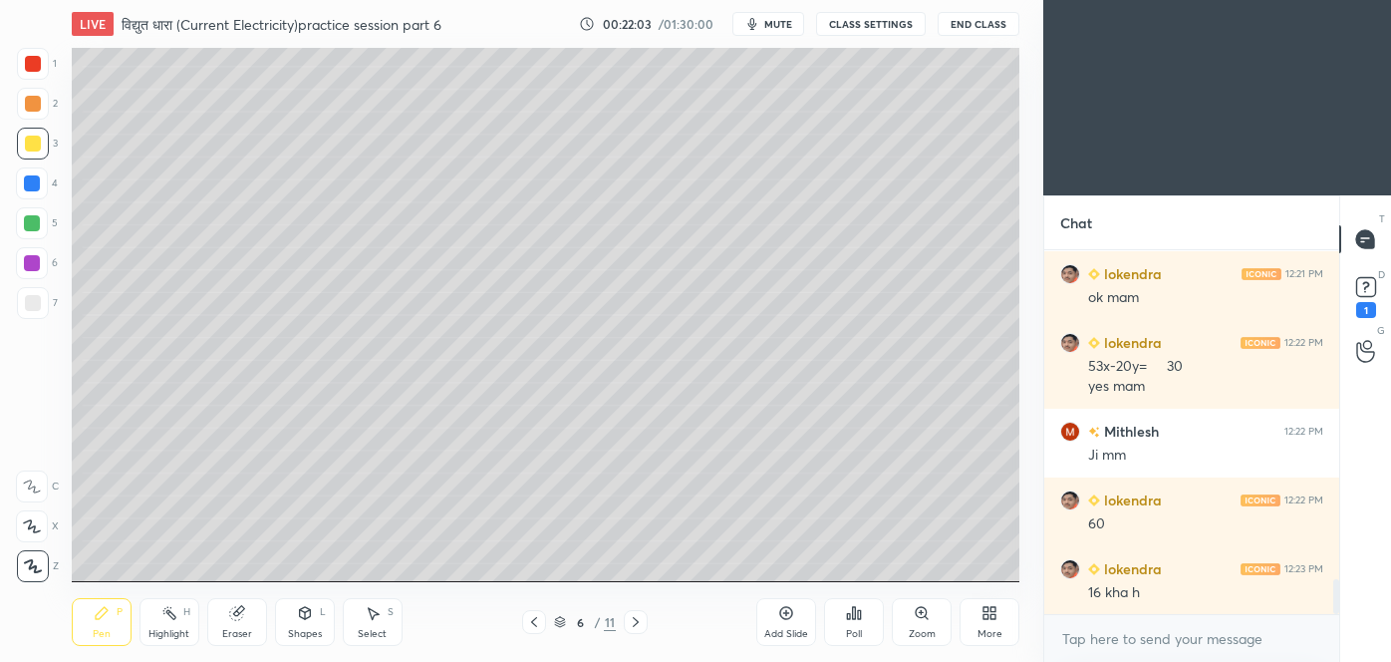
scroll to position [3411, 0]
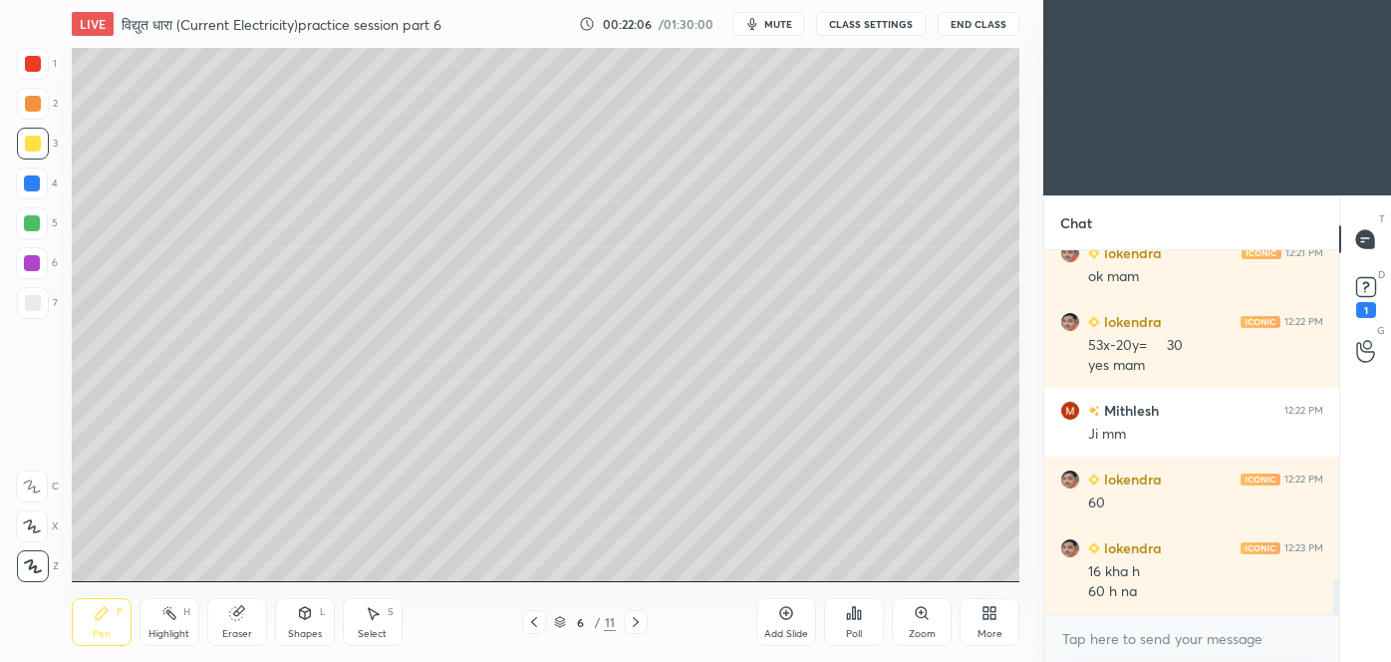
click at [526, 622] on div at bounding box center [534, 622] width 24 height 24
click at [531, 622] on icon at bounding box center [534, 622] width 16 height 16
click at [635, 623] on icon at bounding box center [636, 622] width 16 height 16
click at [637, 617] on icon at bounding box center [636, 622] width 16 height 16
click at [236, 598] on div "Eraser" at bounding box center [237, 622] width 60 height 48
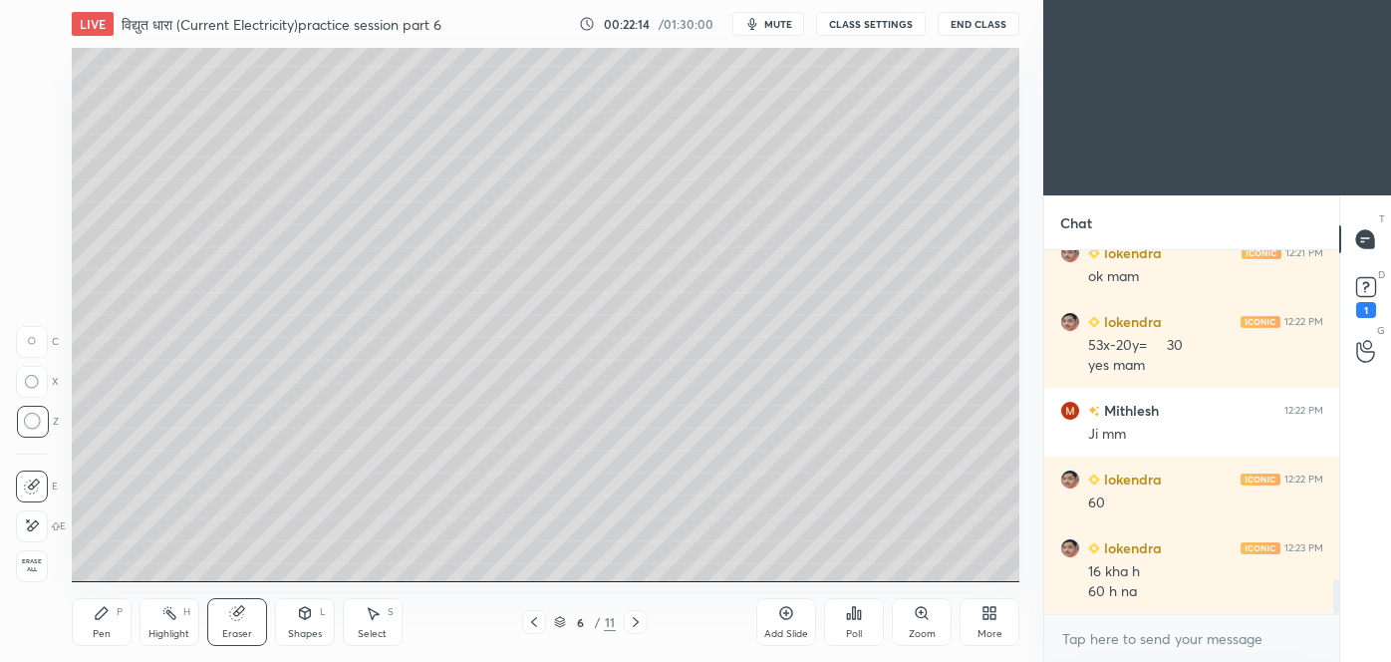
click at [106, 633] on div "Pen" at bounding box center [102, 634] width 18 height 10
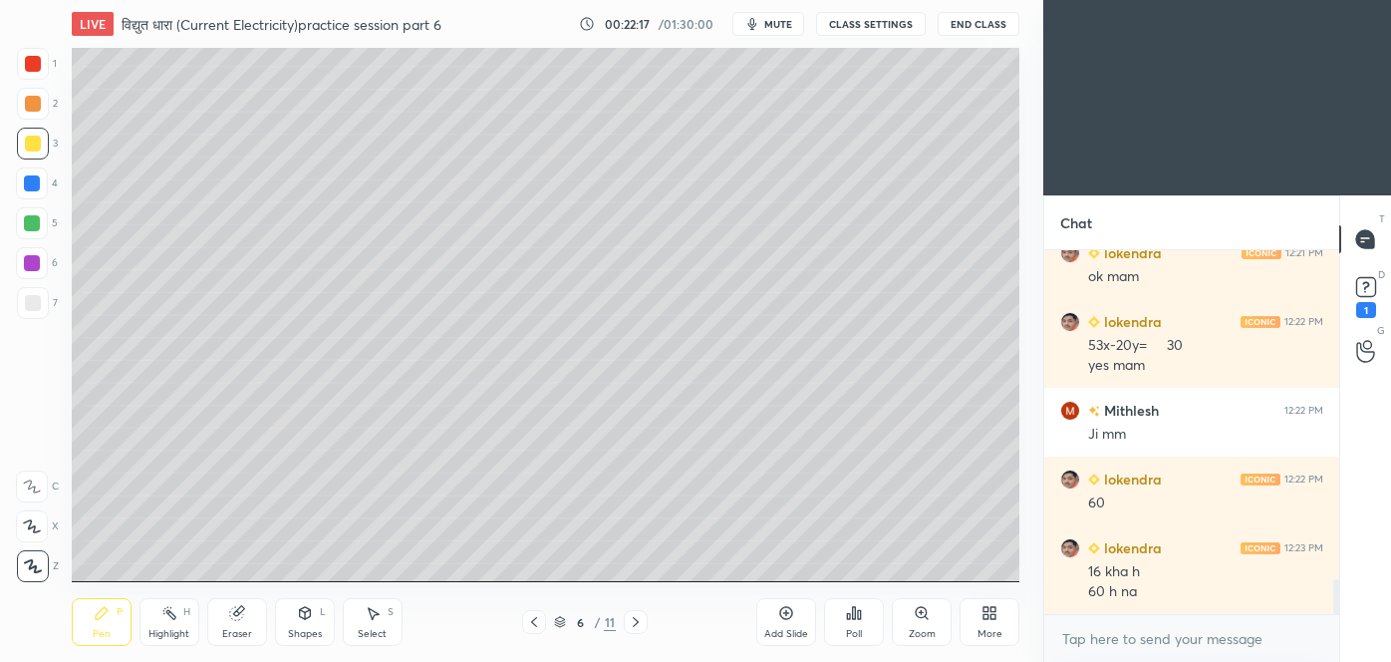
click at [303, 621] on div "Shapes L" at bounding box center [305, 622] width 60 height 48
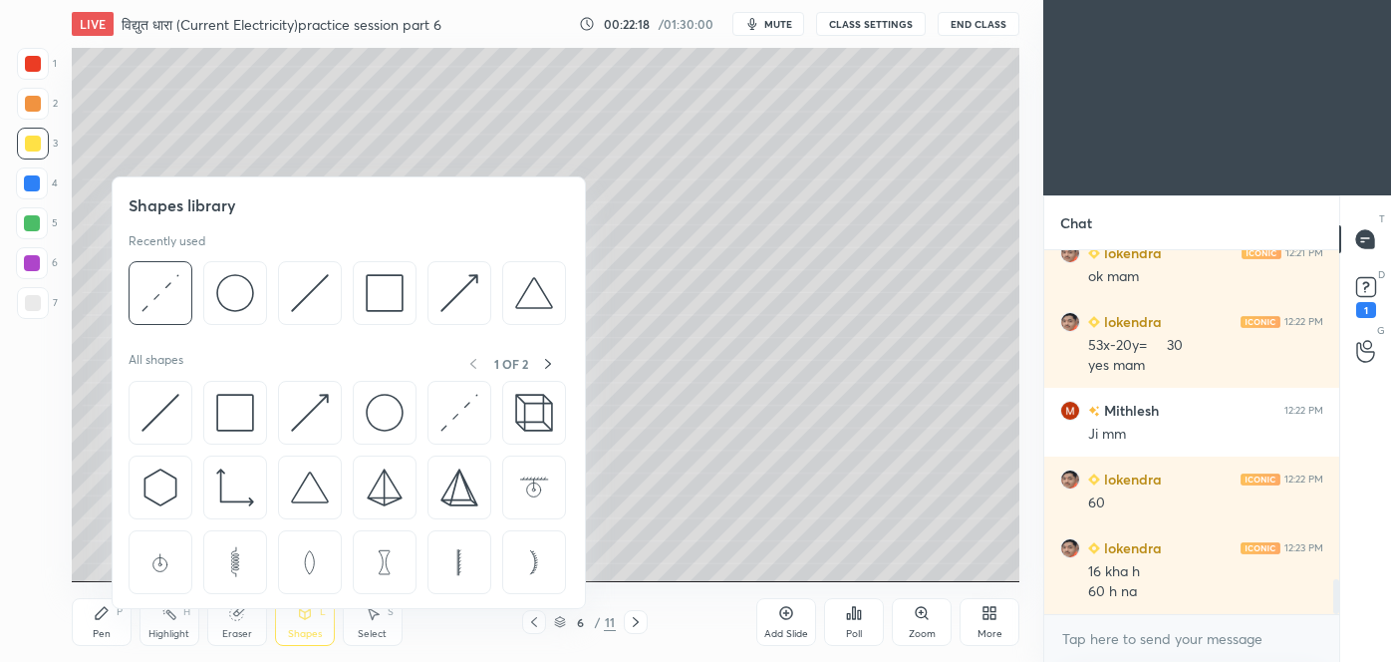
click at [247, 626] on div "Eraser" at bounding box center [237, 622] width 60 height 48
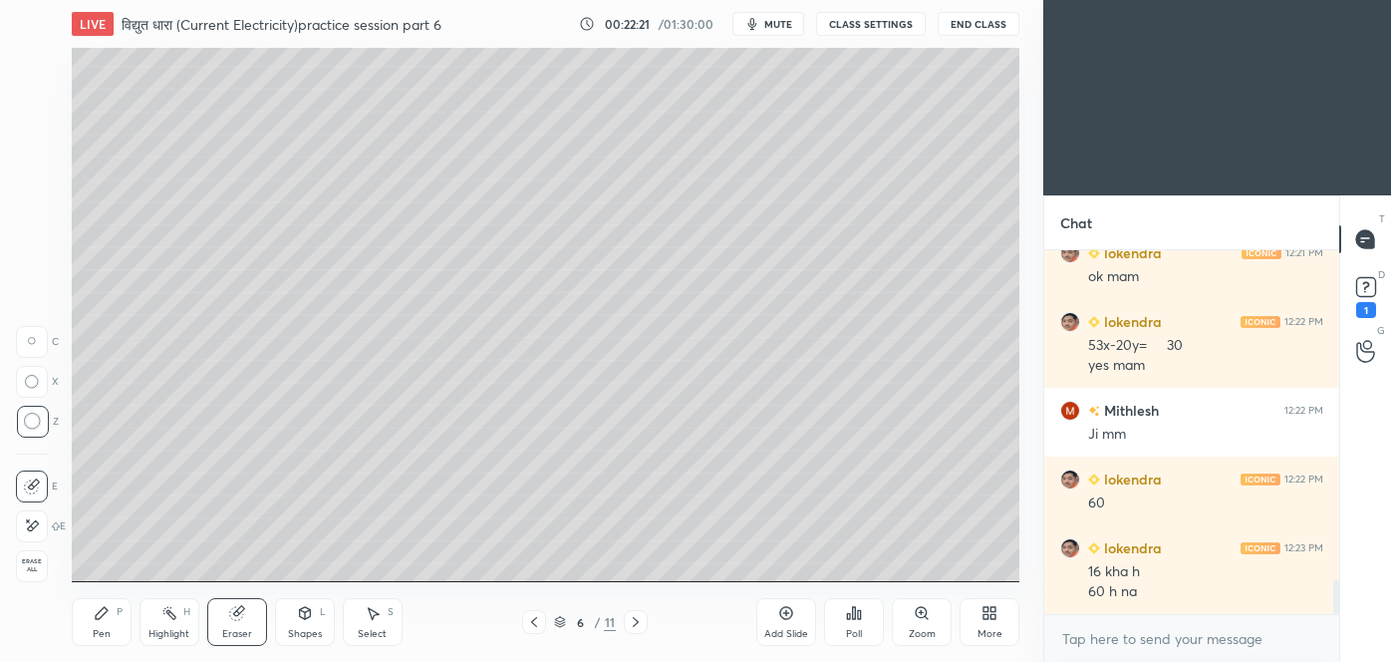
click at [111, 627] on div "Pen P" at bounding box center [102, 622] width 60 height 48
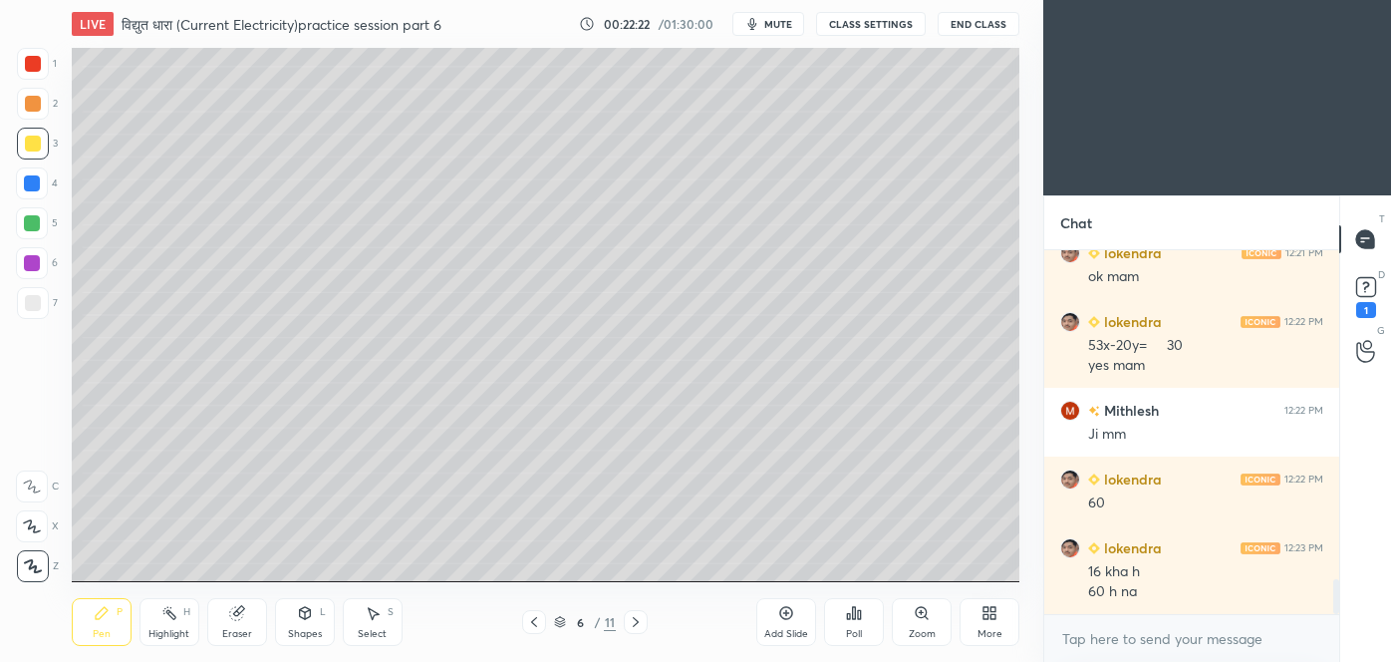
click at [29, 313] on div at bounding box center [33, 303] width 32 height 32
click at [114, 615] on div "Pen P" at bounding box center [102, 622] width 60 height 48
click at [37, 148] on div at bounding box center [33, 144] width 16 height 16
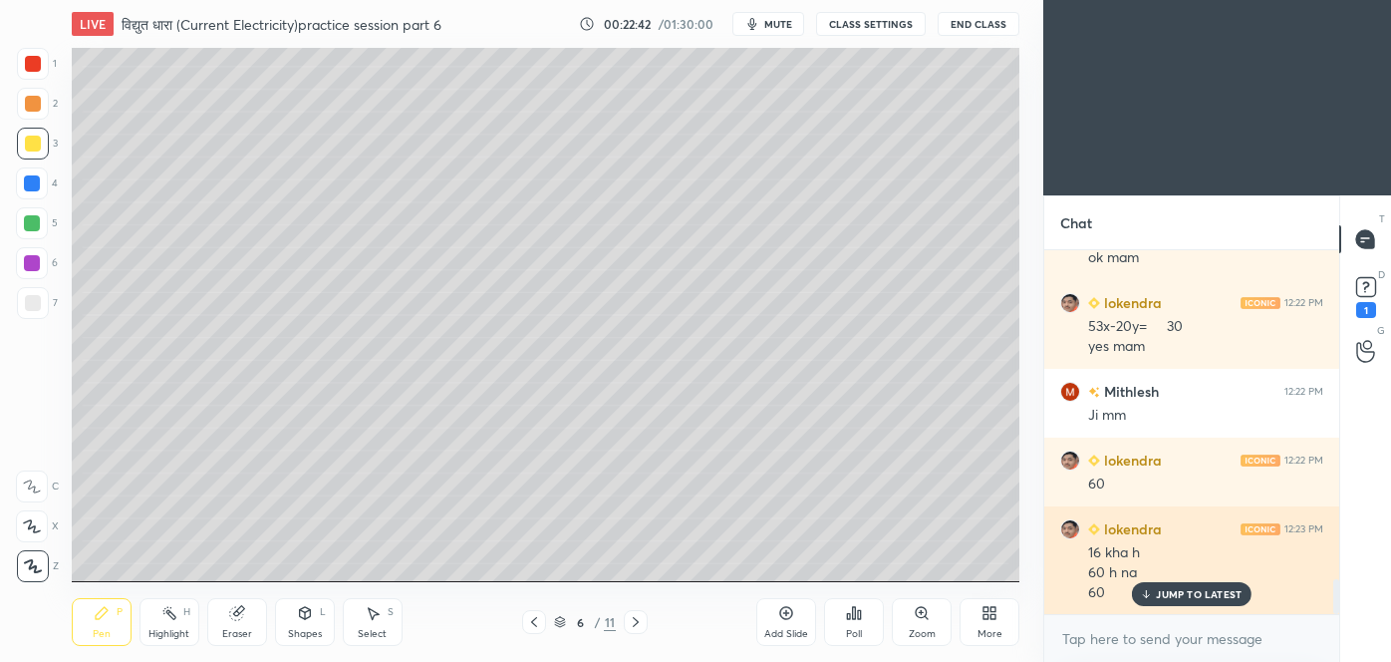
click at [1204, 599] on p "JUMP TO LATEST" at bounding box center [1199, 594] width 86 height 12
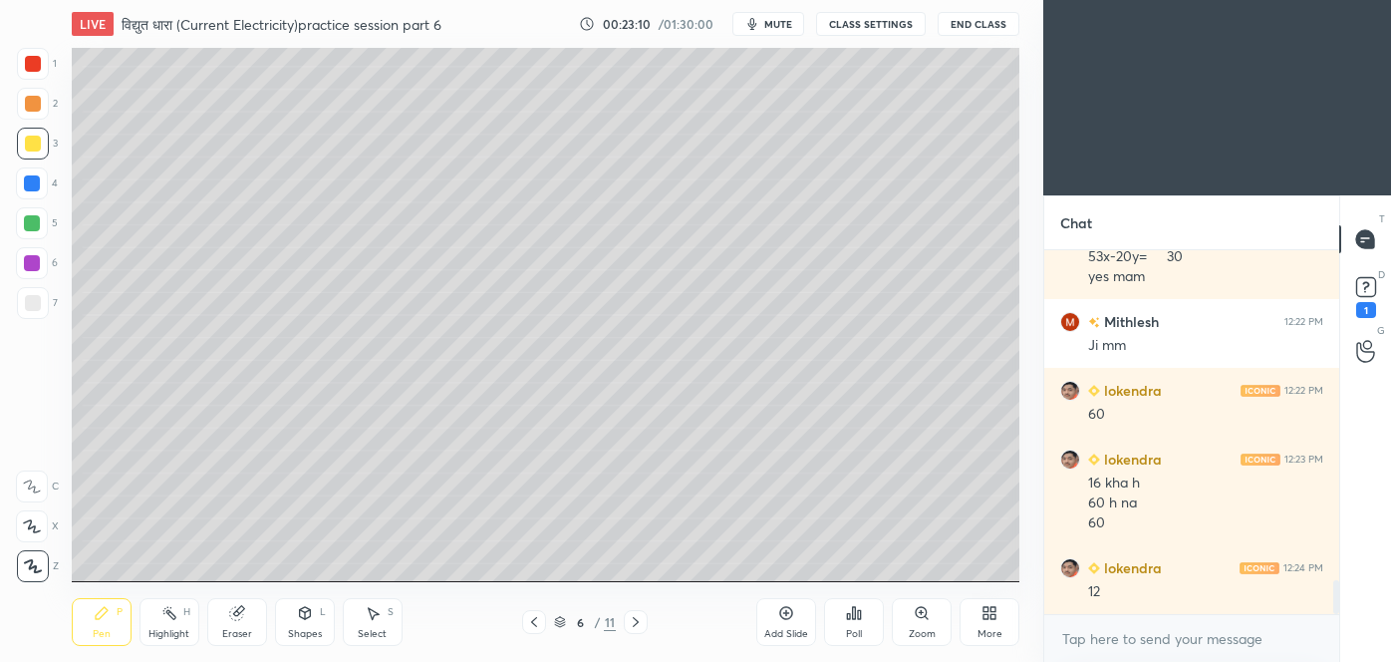
scroll to position [3518, 0]
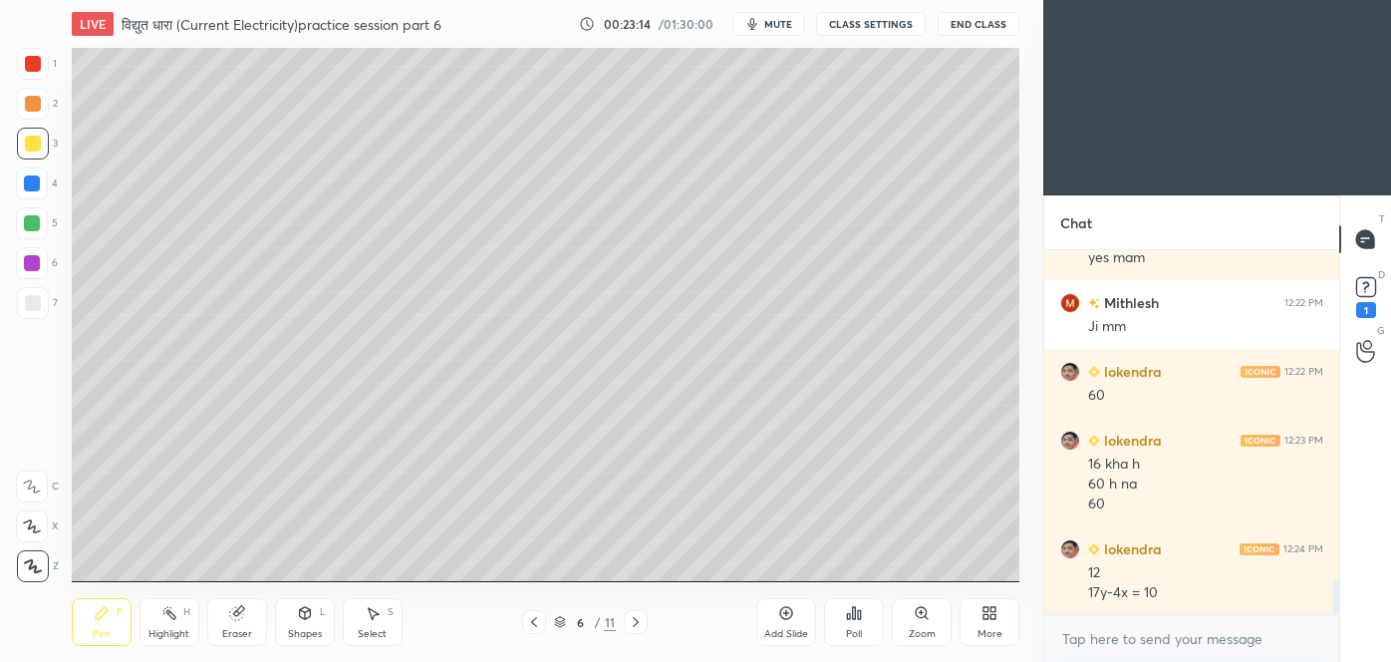
click at [37, 308] on div at bounding box center [33, 303] width 16 height 16
click at [32, 153] on div at bounding box center [33, 144] width 32 height 32
click at [809, 626] on div "Add Slide" at bounding box center [786, 622] width 60 height 48
click at [534, 620] on icon at bounding box center [534, 622] width 6 height 10
click at [629, 629] on icon at bounding box center [636, 622] width 16 height 16
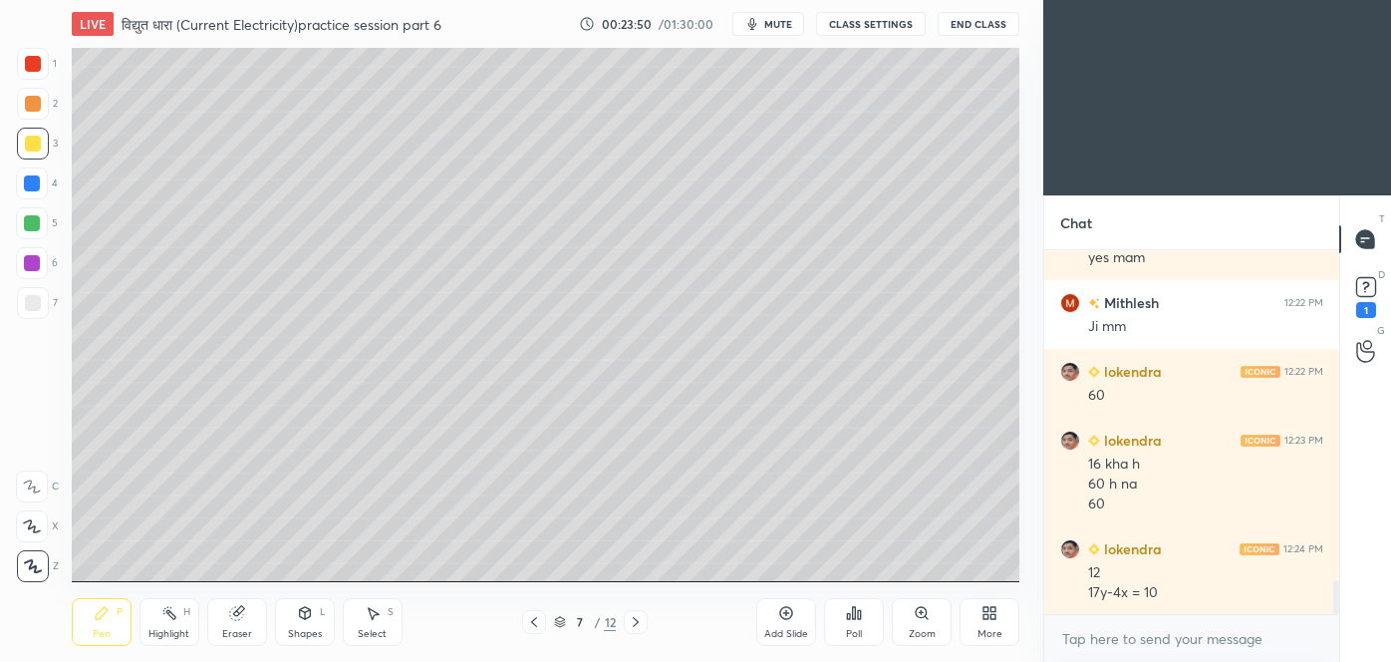
click at [528, 621] on icon at bounding box center [534, 622] width 16 height 16
click at [534, 628] on icon at bounding box center [534, 622] width 16 height 16
click at [639, 620] on icon at bounding box center [636, 622] width 16 height 16
click at [635, 617] on icon at bounding box center [636, 622] width 16 height 16
click at [530, 625] on icon at bounding box center [534, 622] width 16 height 16
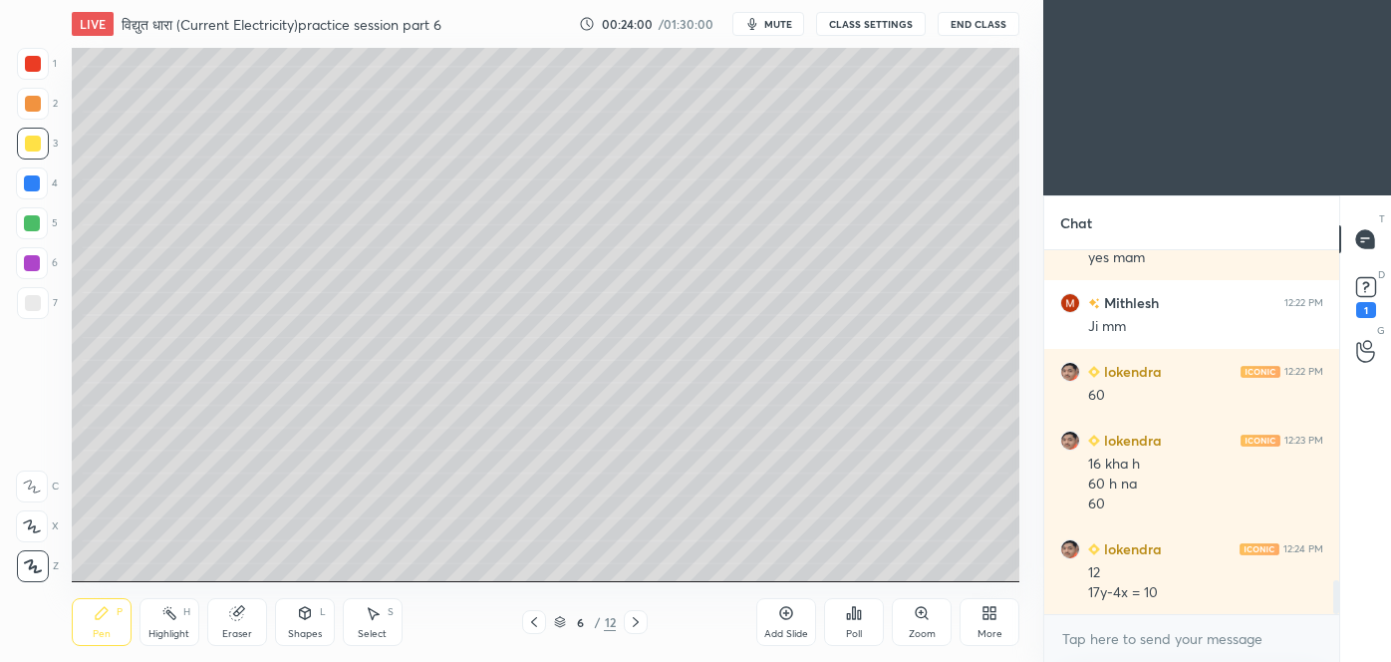
click at [536, 631] on div at bounding box center [534, 622] width 24 height 24
click at [642, 624] on icon at bounding box center [636, 622] width 16 height 16
click at [640, 628] on icon at bounding box center [636, 622] width 16 height 16
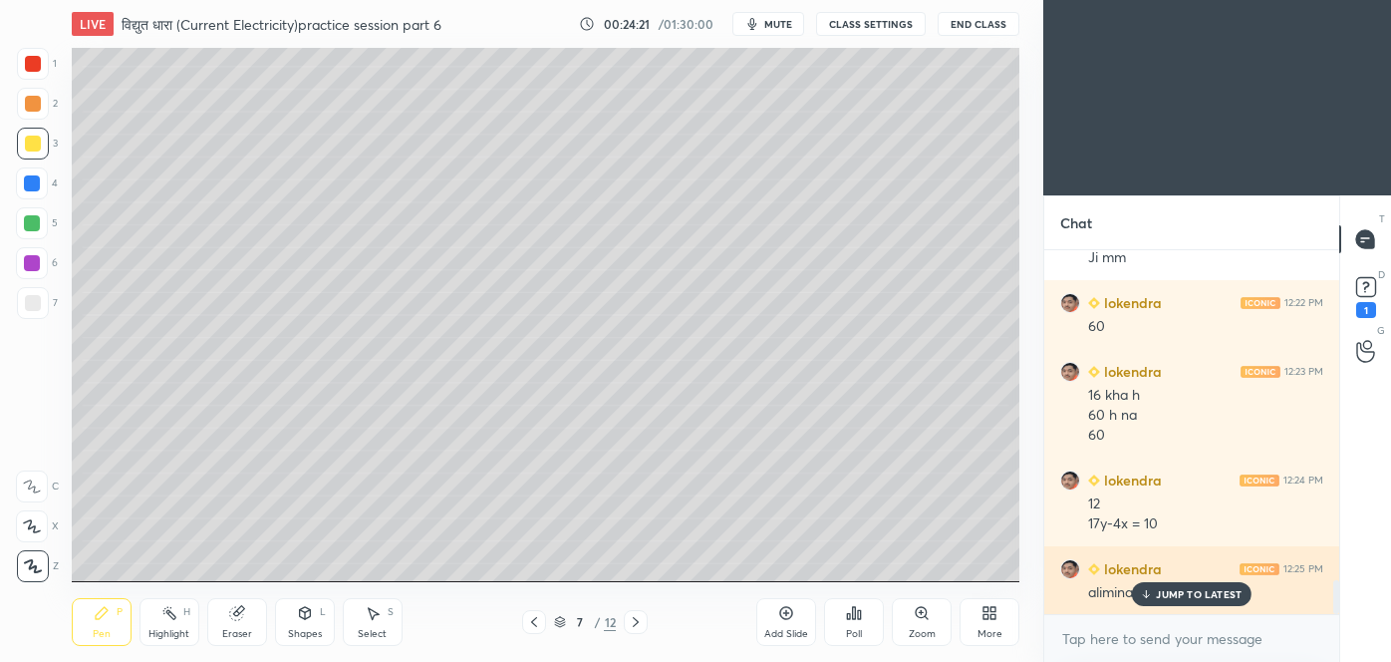
click at [1216, 590] on p "JUMP TO LATEST" at bounding box center [1199, 594] width 86 height 12
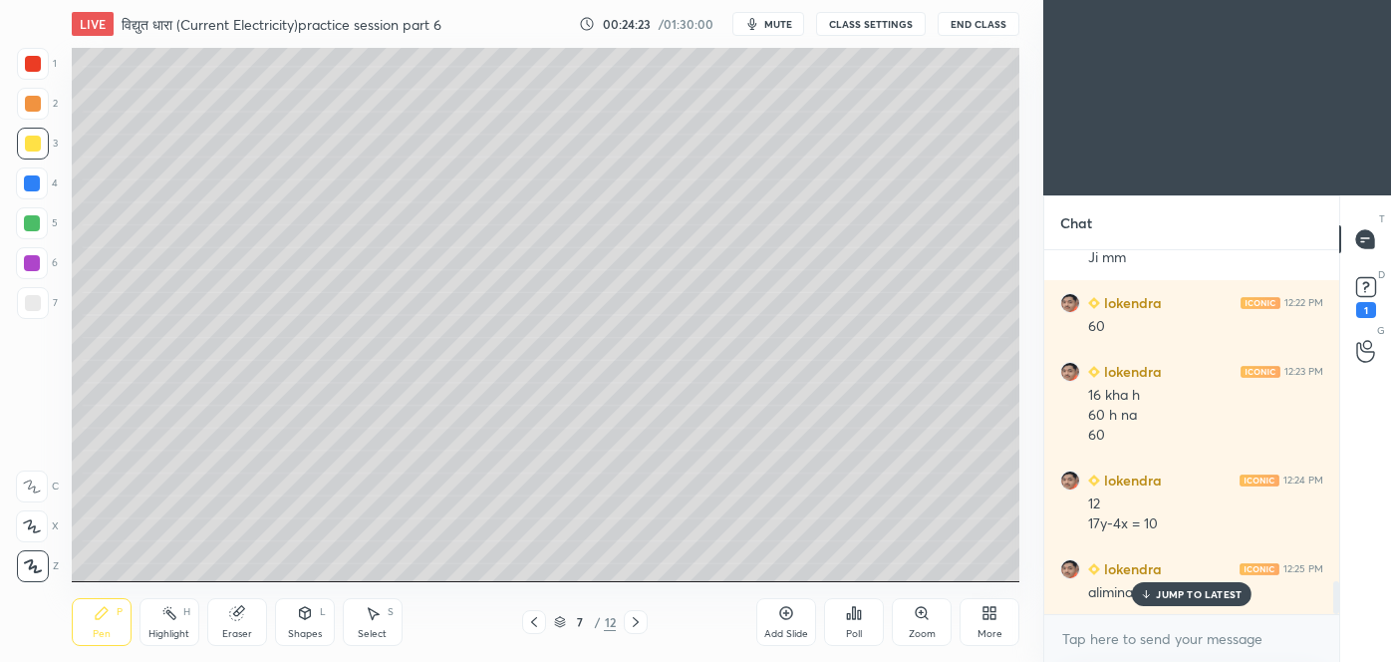
scroll to position [3656, 0]
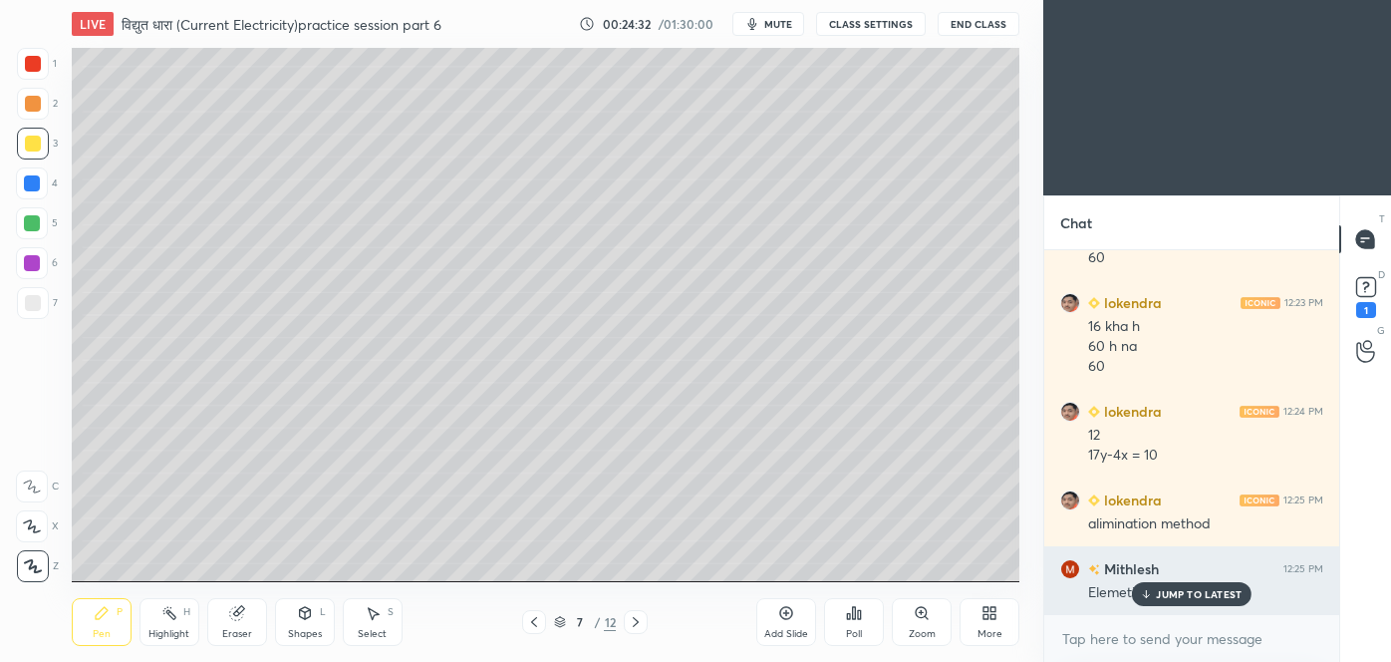
click at [1179, 602] on div "JUMP TO LATEST" at bounding box center [1192, 594] width 120 height 24
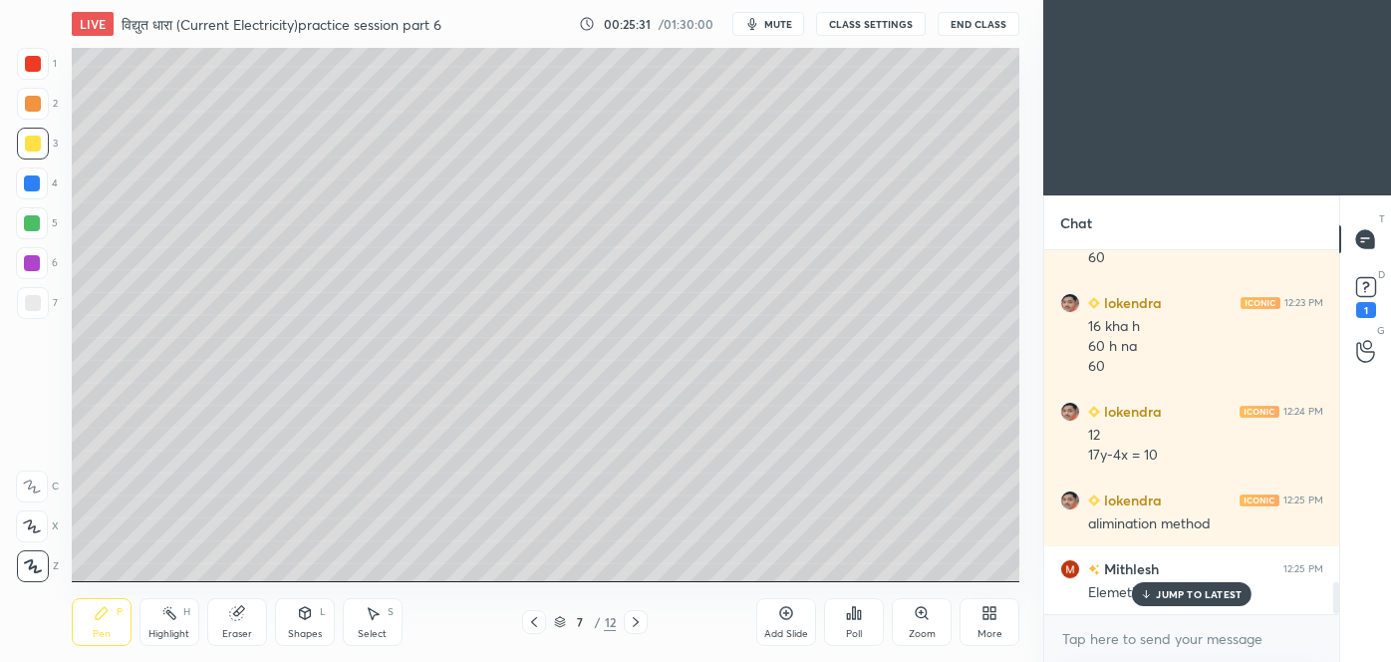
scroll to position [3725, 0]
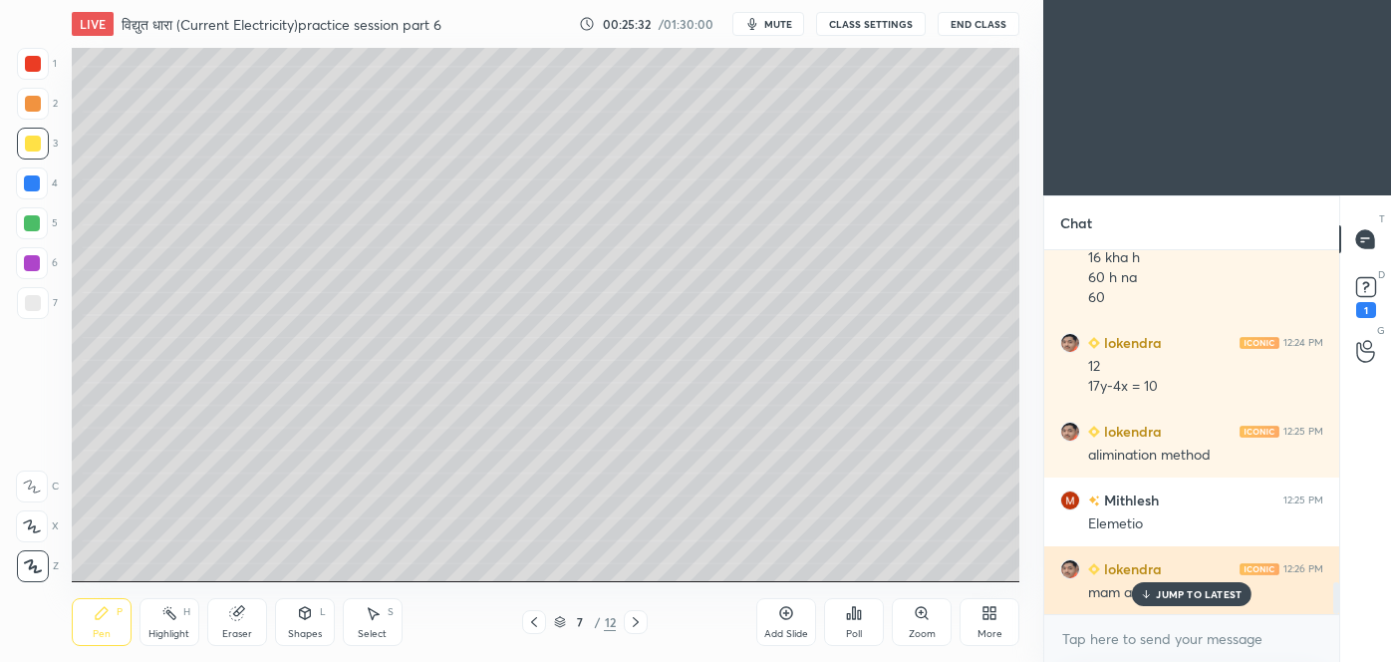
click at [1199, 599] on p "JUMP TO LATEST" at bounding box center [1199, 594] width 86 height 12
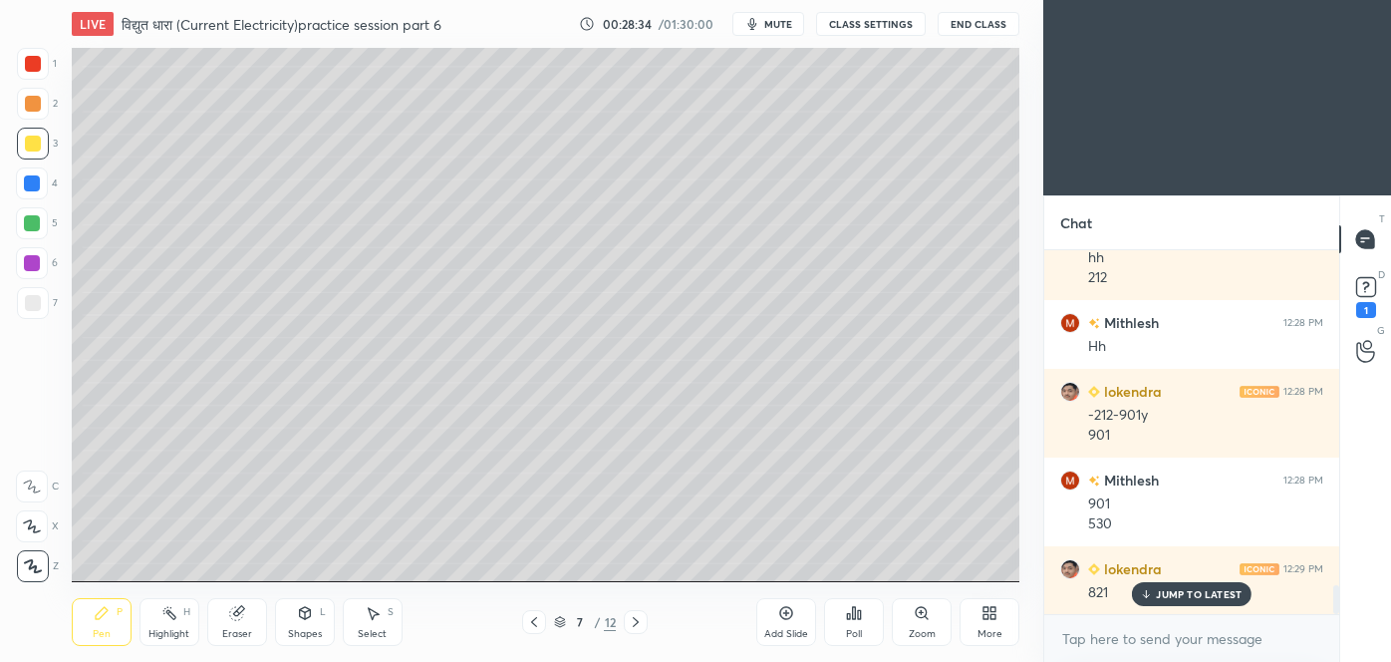
scroll to position [4257, 0]
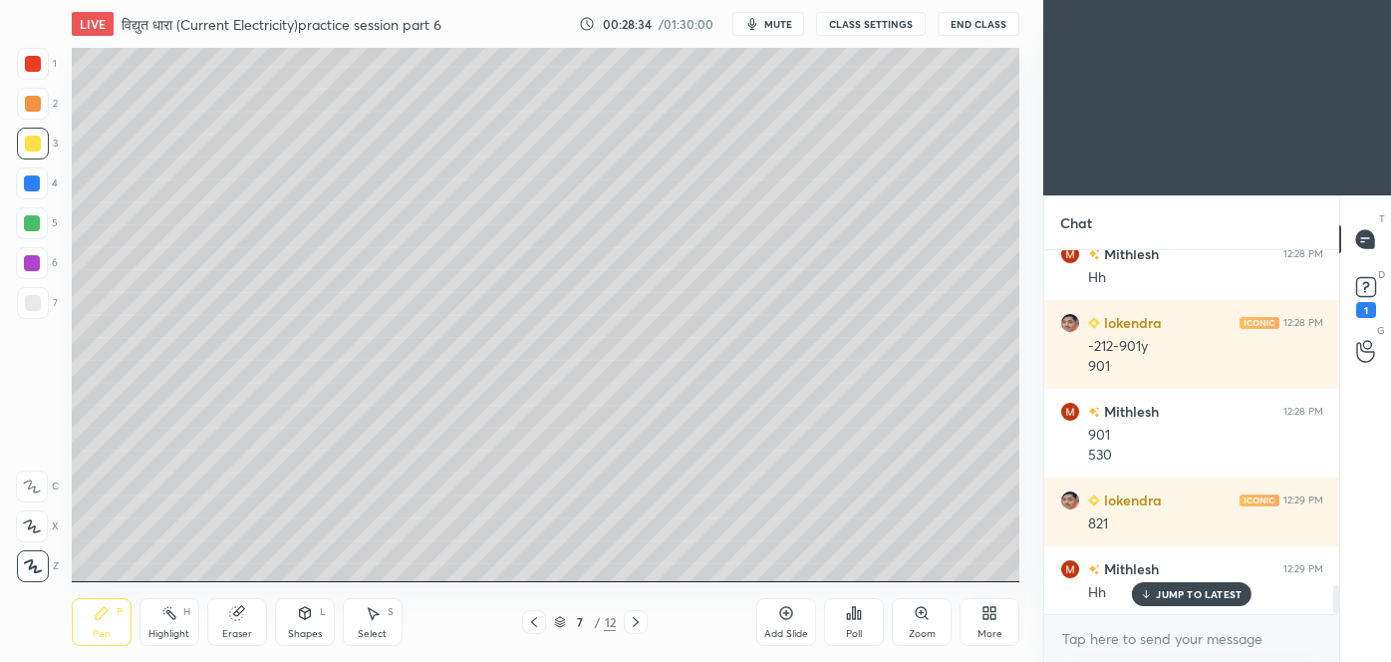
click at [250, 618] on div "Eraser" at bounding box center [237, 622] width 60 height 48
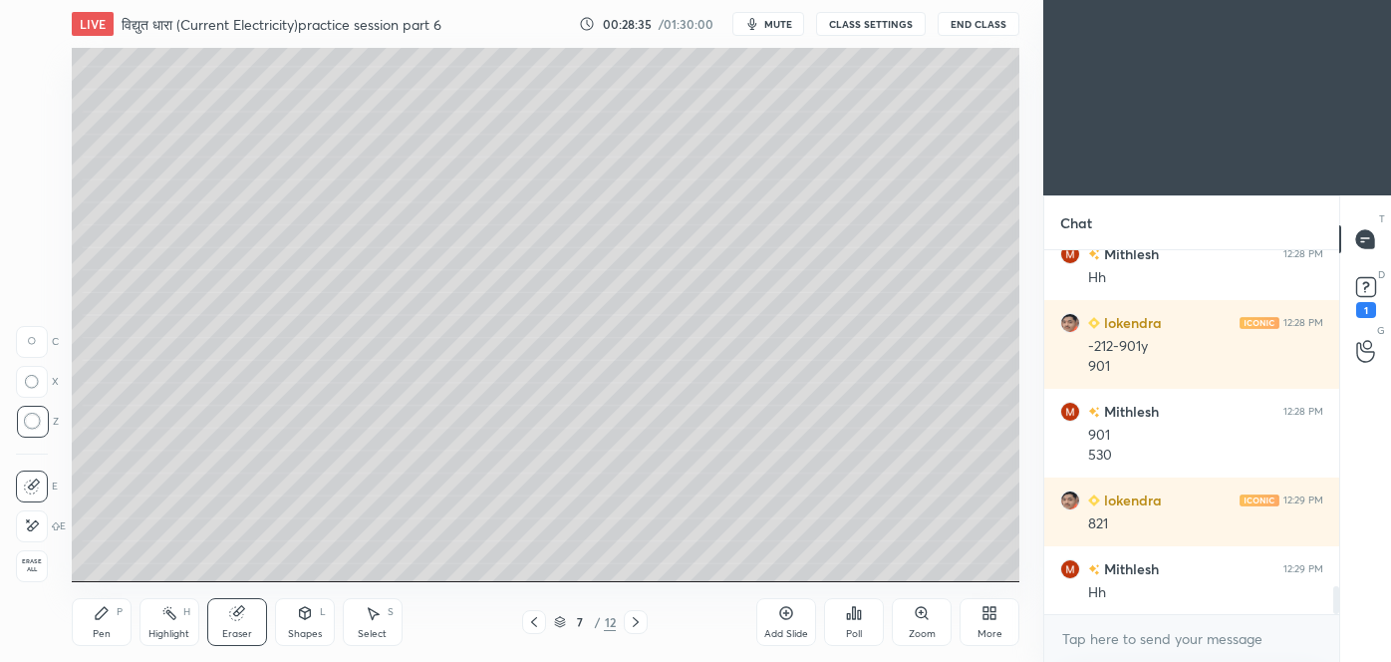
scroll to position [4325, 0]
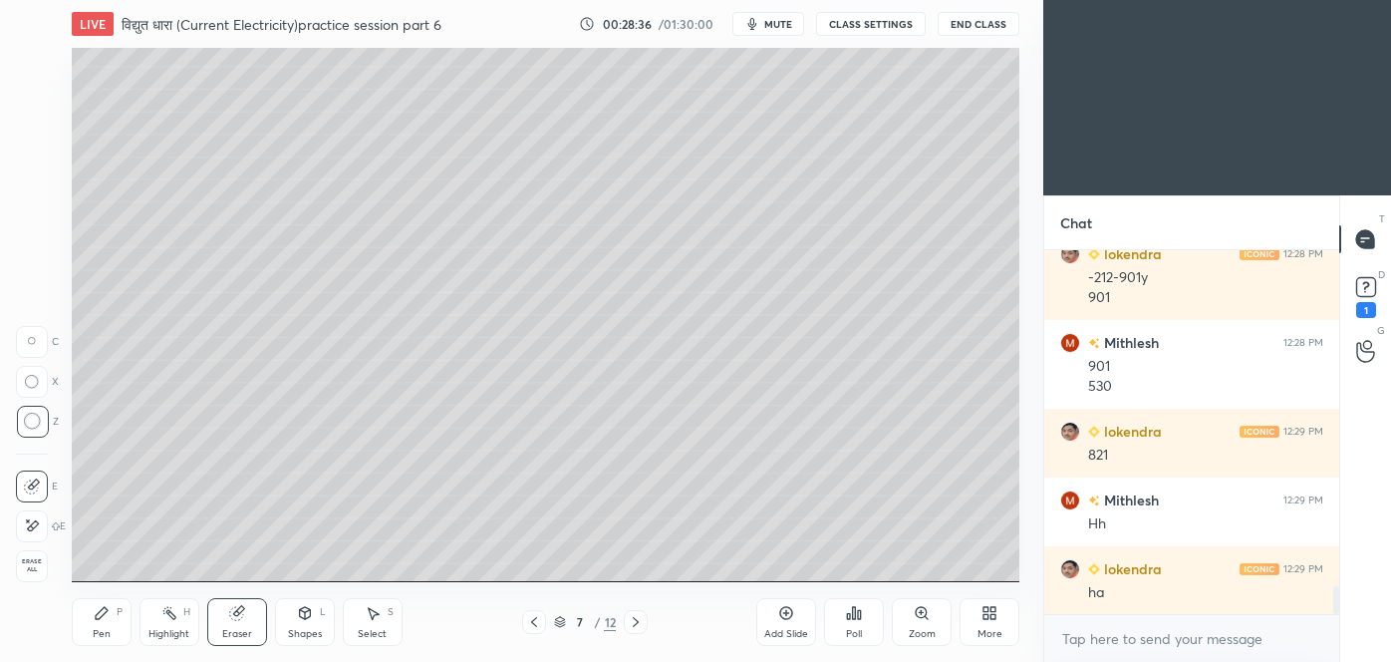
click at [96, 638] on div "Pen" at bounding box center [102, 634] width 18 height 10
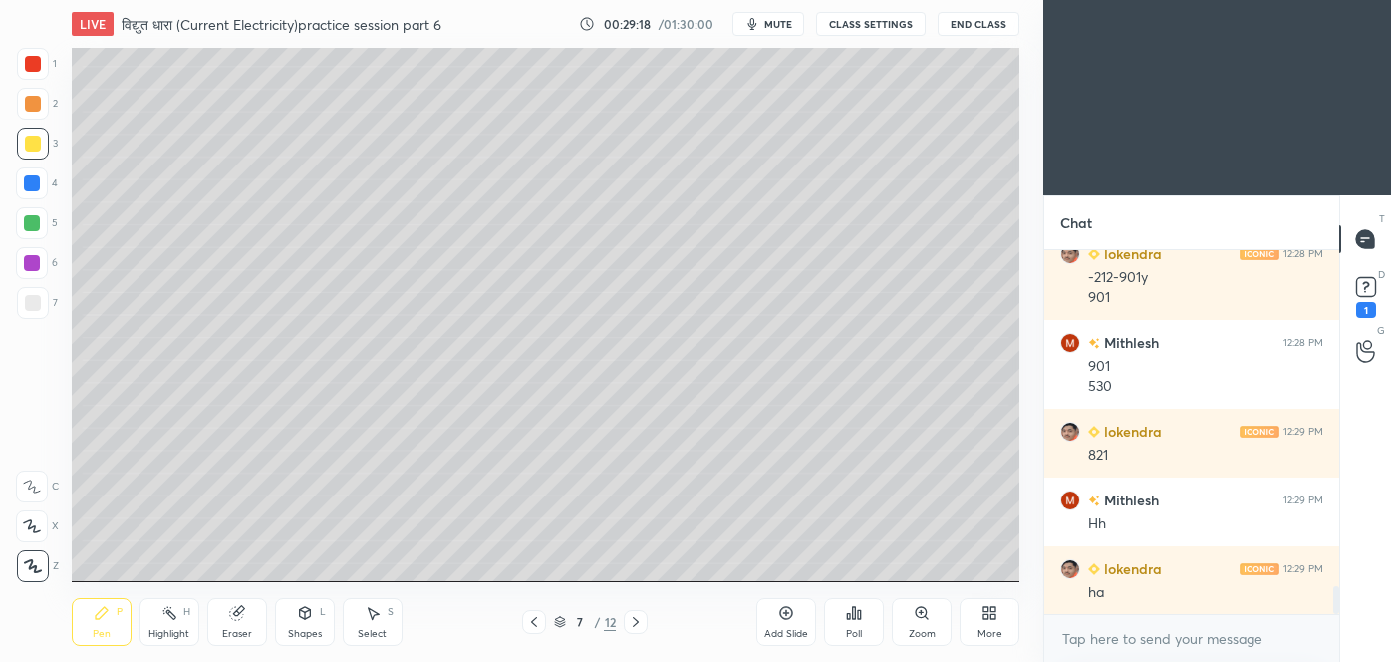
scroll to position [4394, 0]
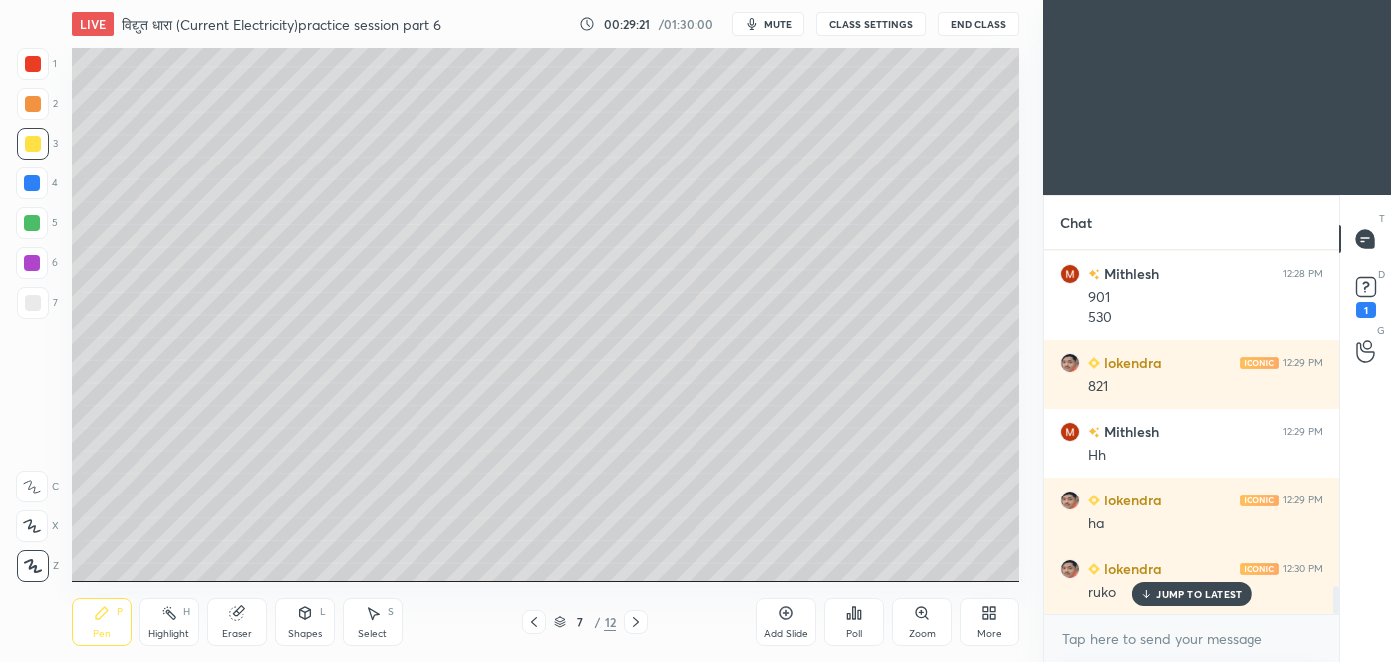
click at [536, 624] on icon at bounding box center [534, 622] width 16 height 16
click at [636, 627] on icon at bounding box center [636, 622] width 16 height 16
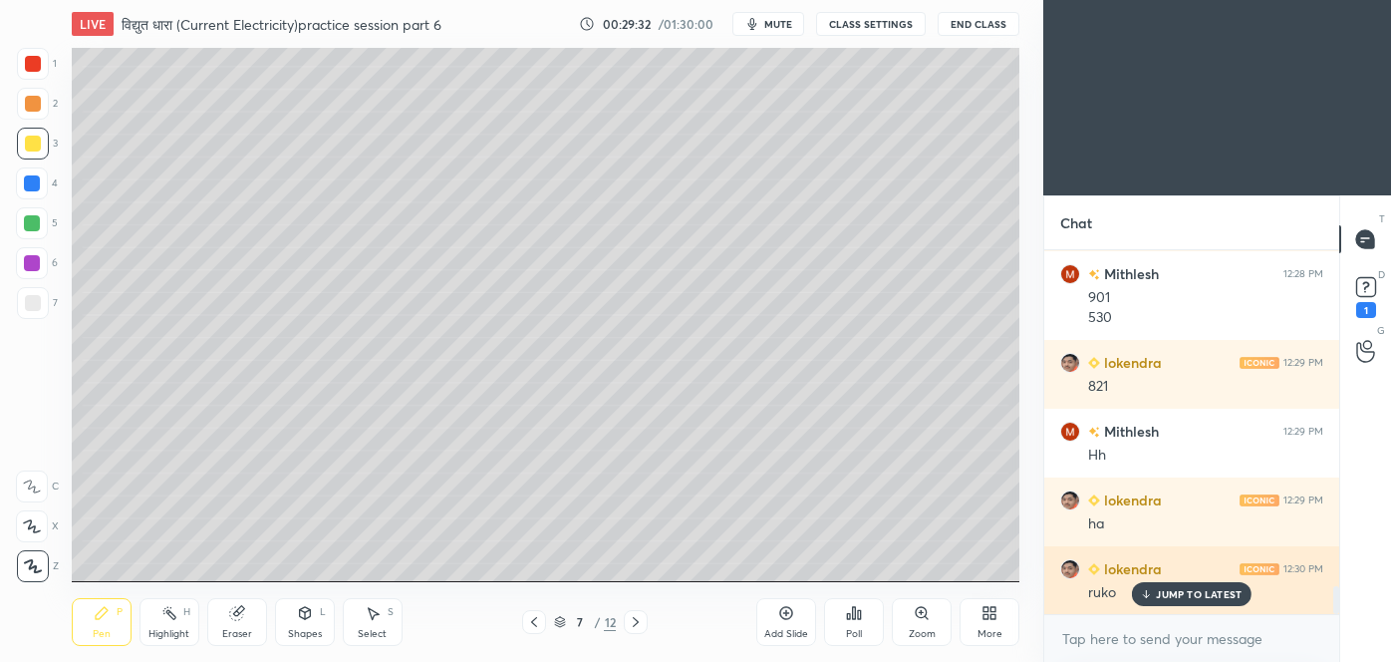
click at [1179, 584] on div "JUMP TO LATEST" at bounding box center [1192, 594] width 120 height 24
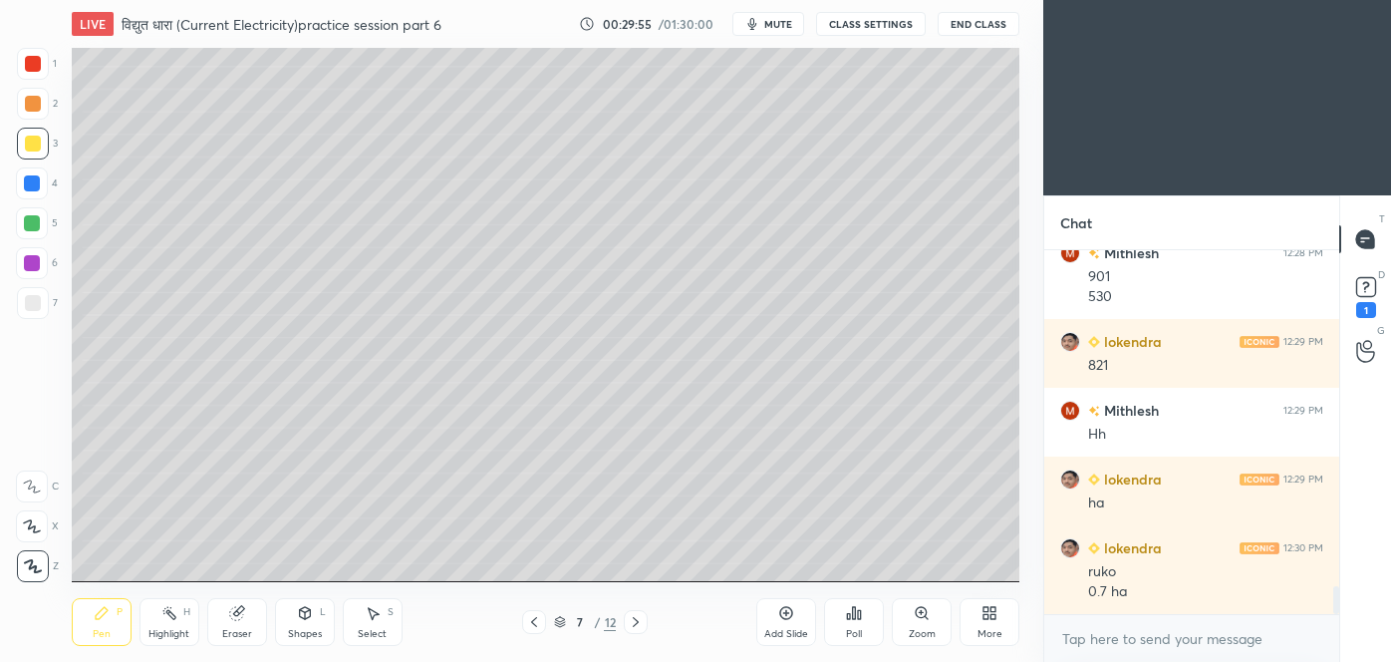
scroll to position [4483, 0]
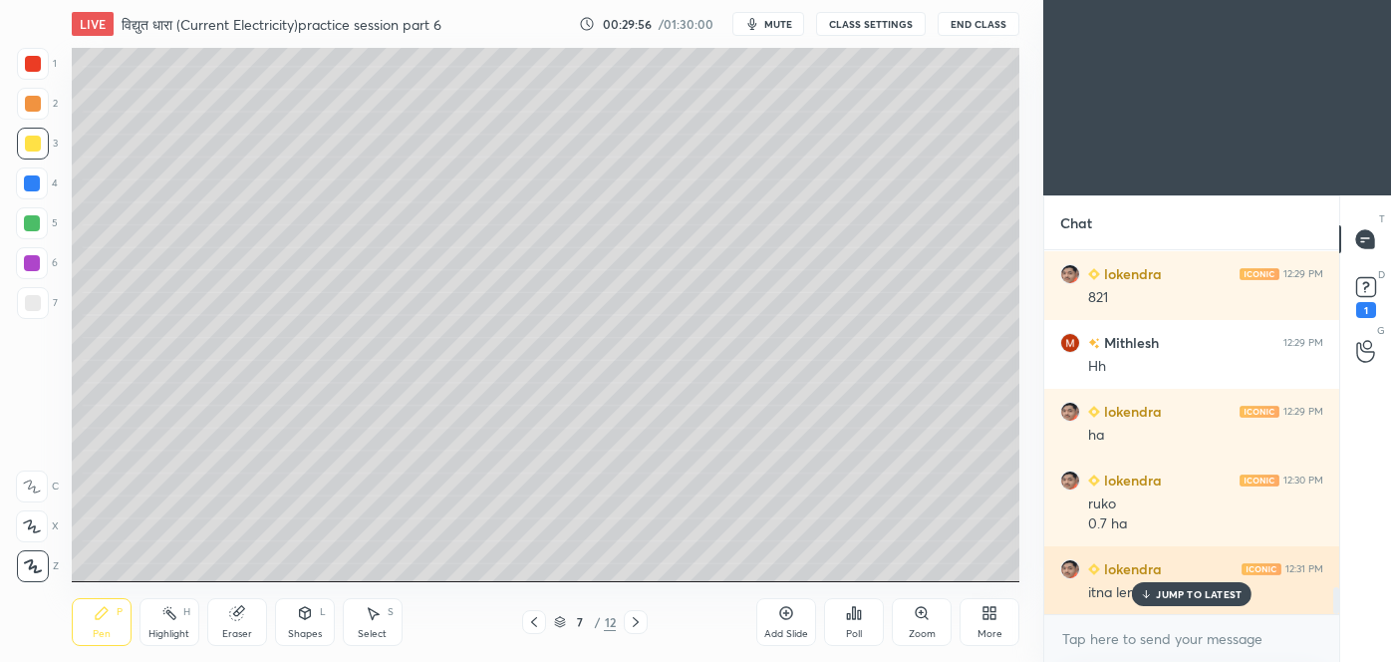
click at [1228, 592] on p "JUMP TO LATEST" at bounding box center [1199, 594] width 86 height 12
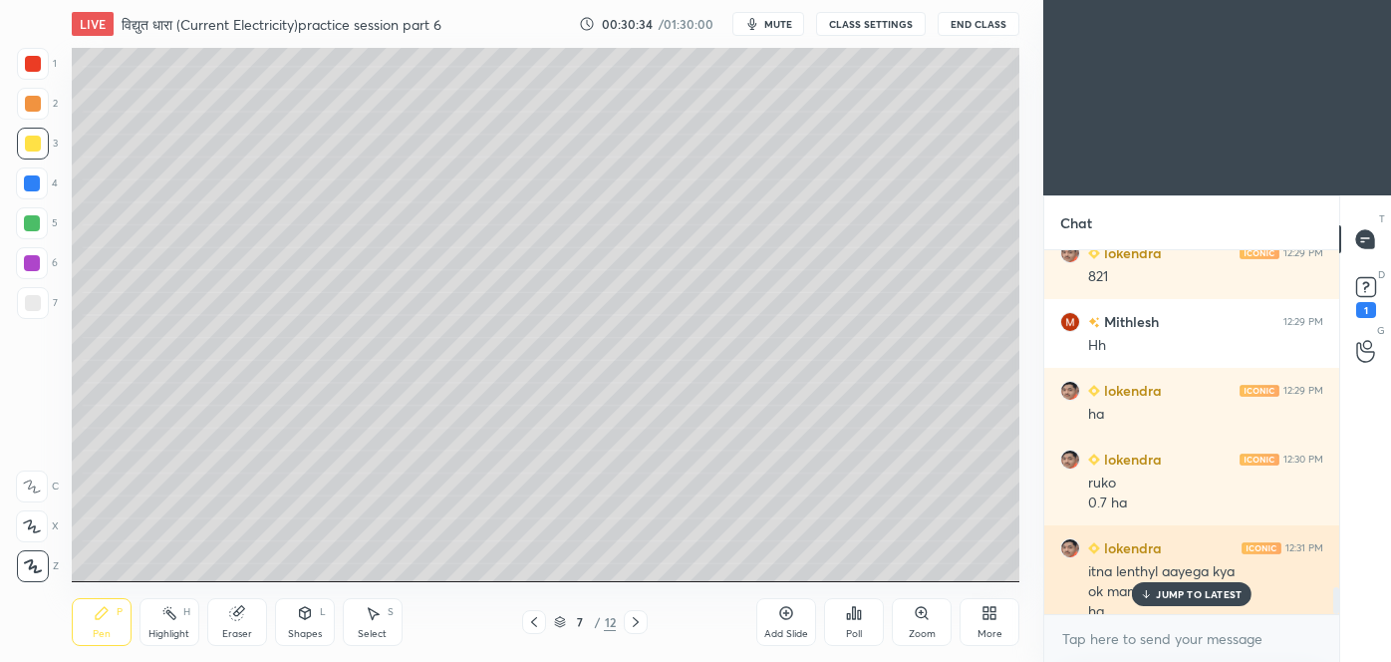
scroll to position [4523, 0]
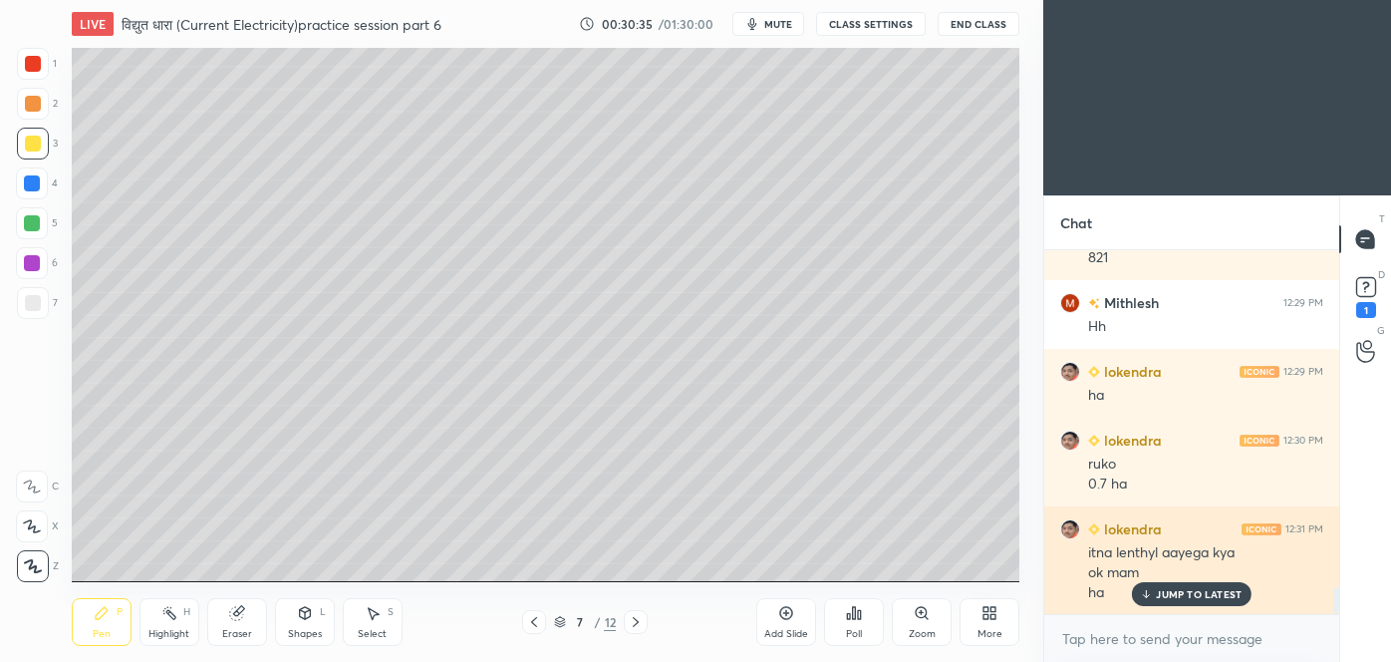
click at [1234, 593] on p "JUMP TO LATEST" at bounding box center [1199, 594] width 86 height 12
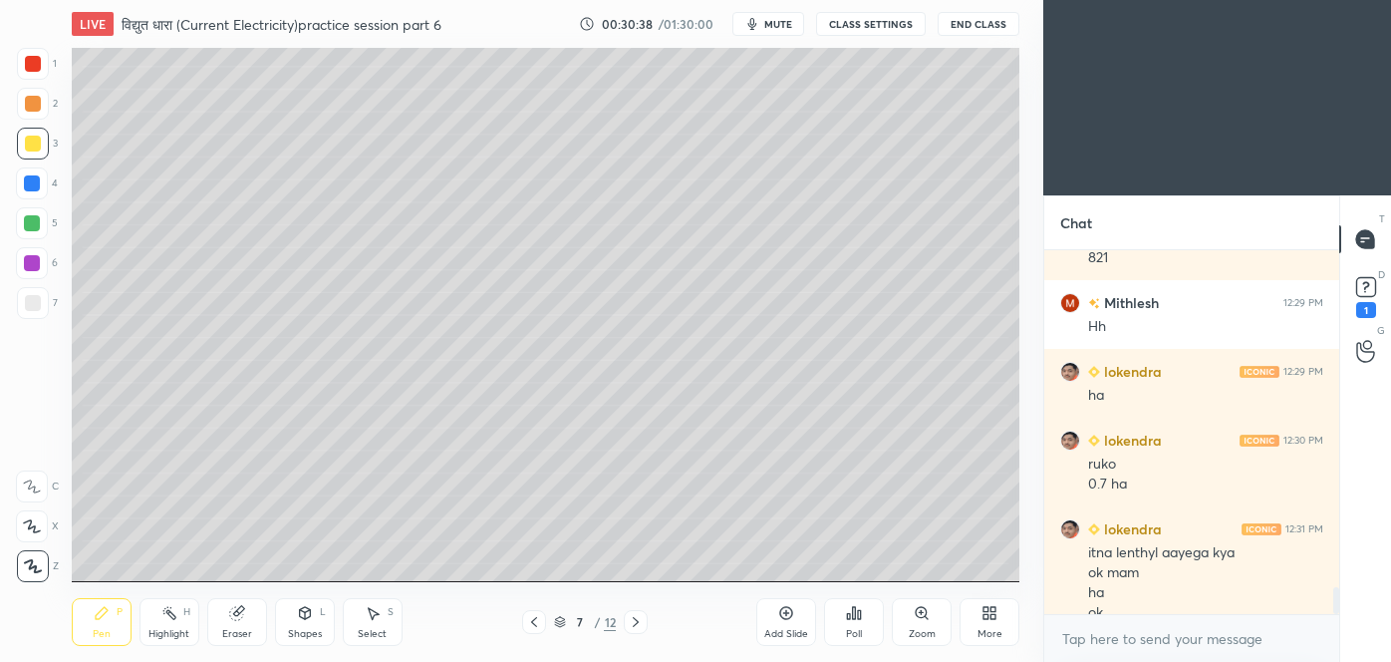
scroll to position [4544, 0]
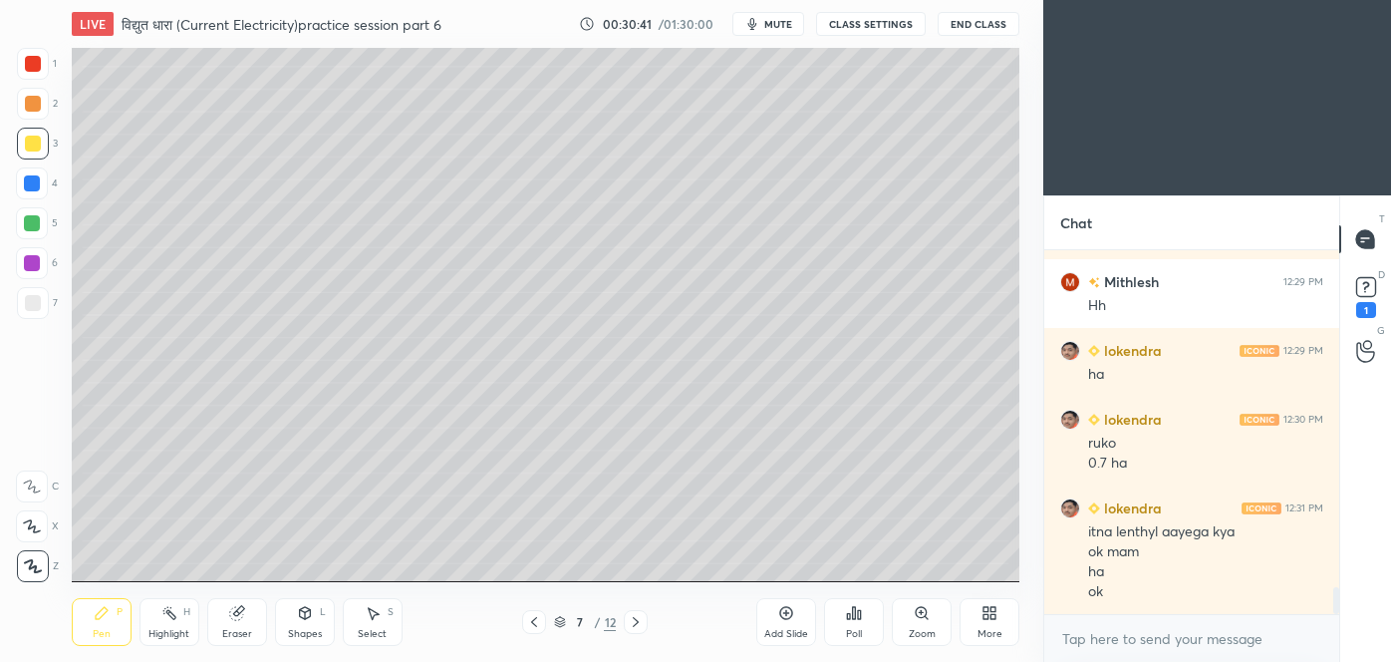
click at [540, 624] on icon at bounding box center [534, 622] width 16 height 16
click at [640, 622] on icon at bounding box center [636, 622] width 16 height 16
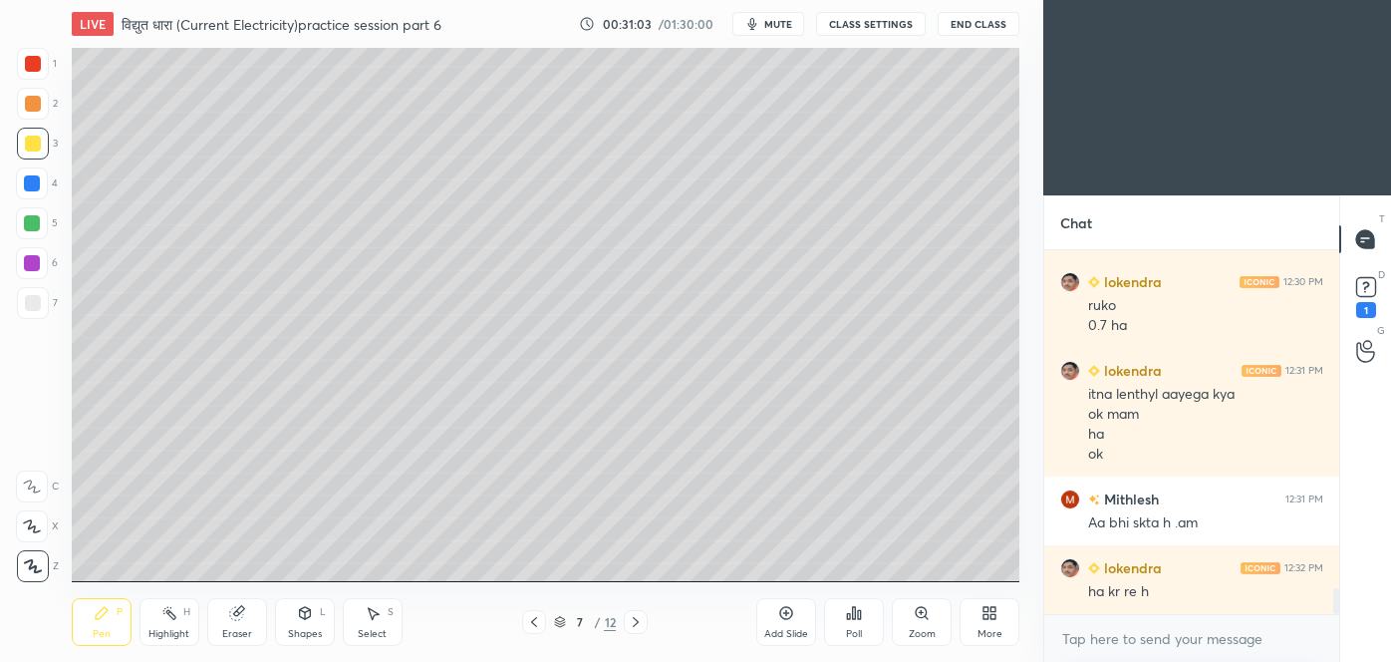
scroll to position [4750, 0]
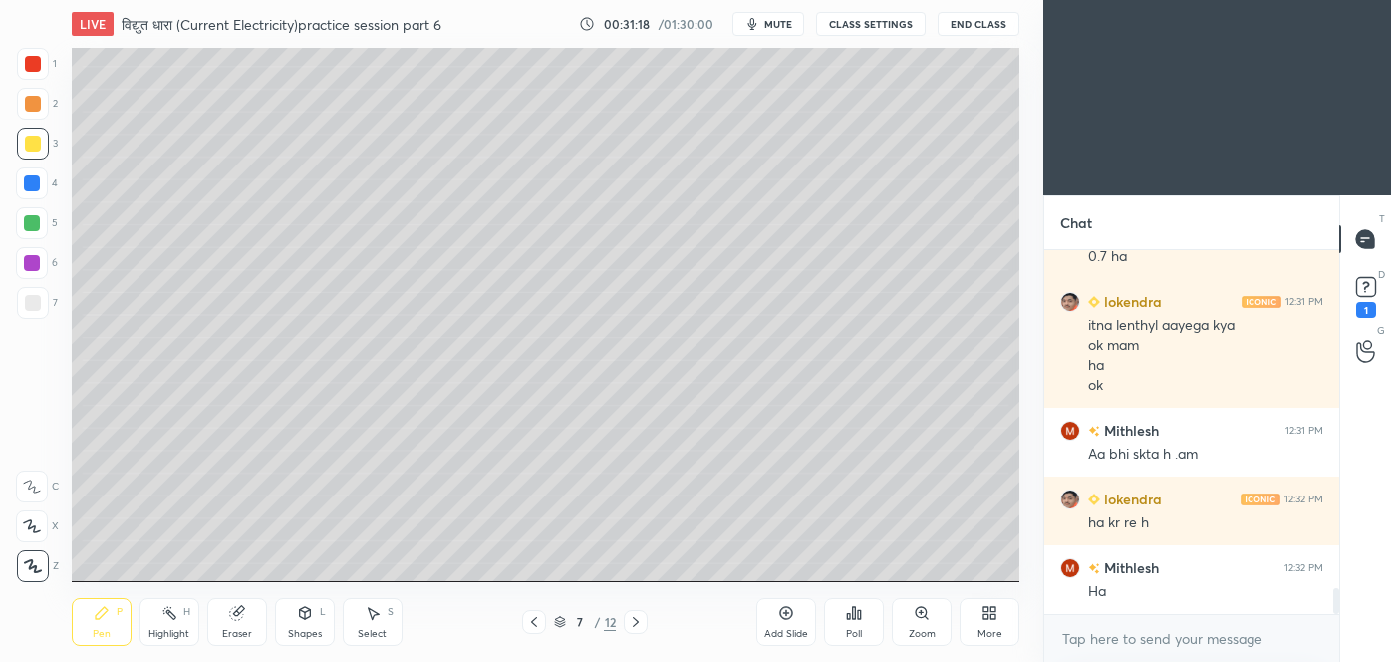
click at [536, 623] on icon at bounding box center [534, 622] width 16 height 16
click at [535, 627] on icon at bounding box center [534, 622] width 16 height 16
click at [635, 625] on icon at bounding box center [636, 622] width 6 height 10
click at [637, 626] on icon at bounding box center [636, 622] width 16 height 16
click at [538, 623] on icon at bounding box center [534, 622] width 16 height 16
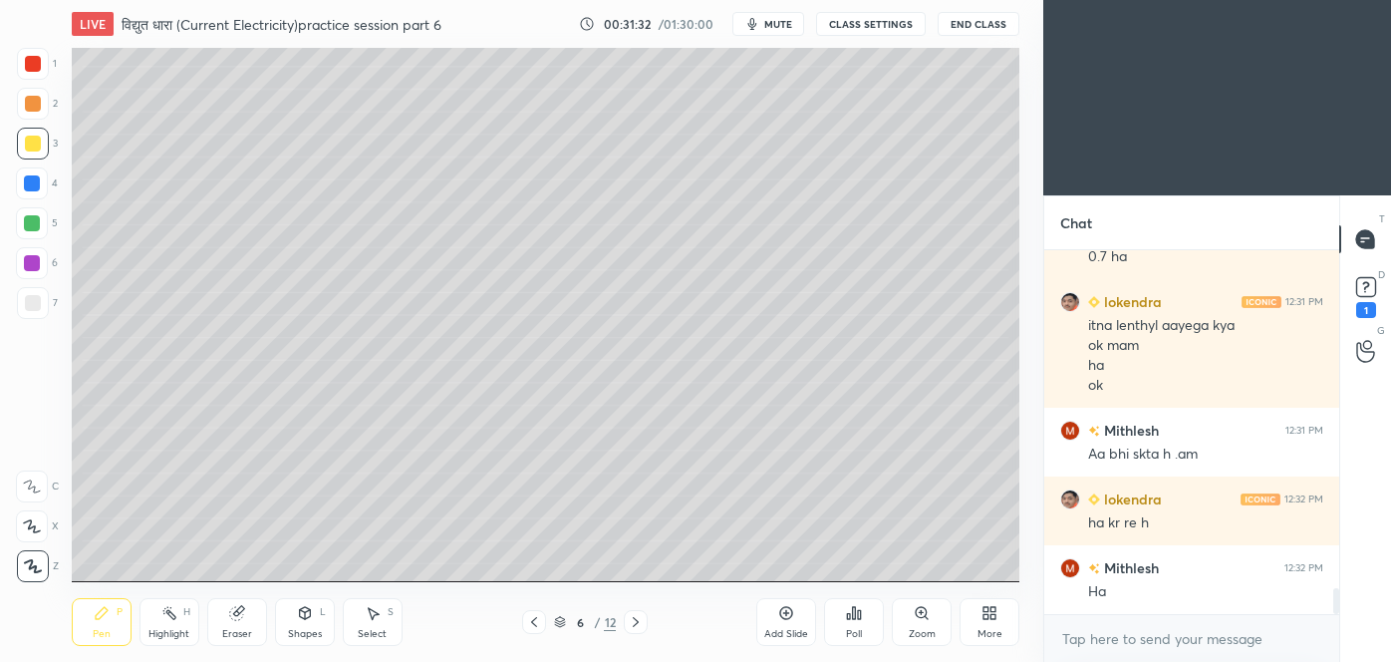
click at [538, 629] on icon at bounding box center [534, 622] width 16 height 16
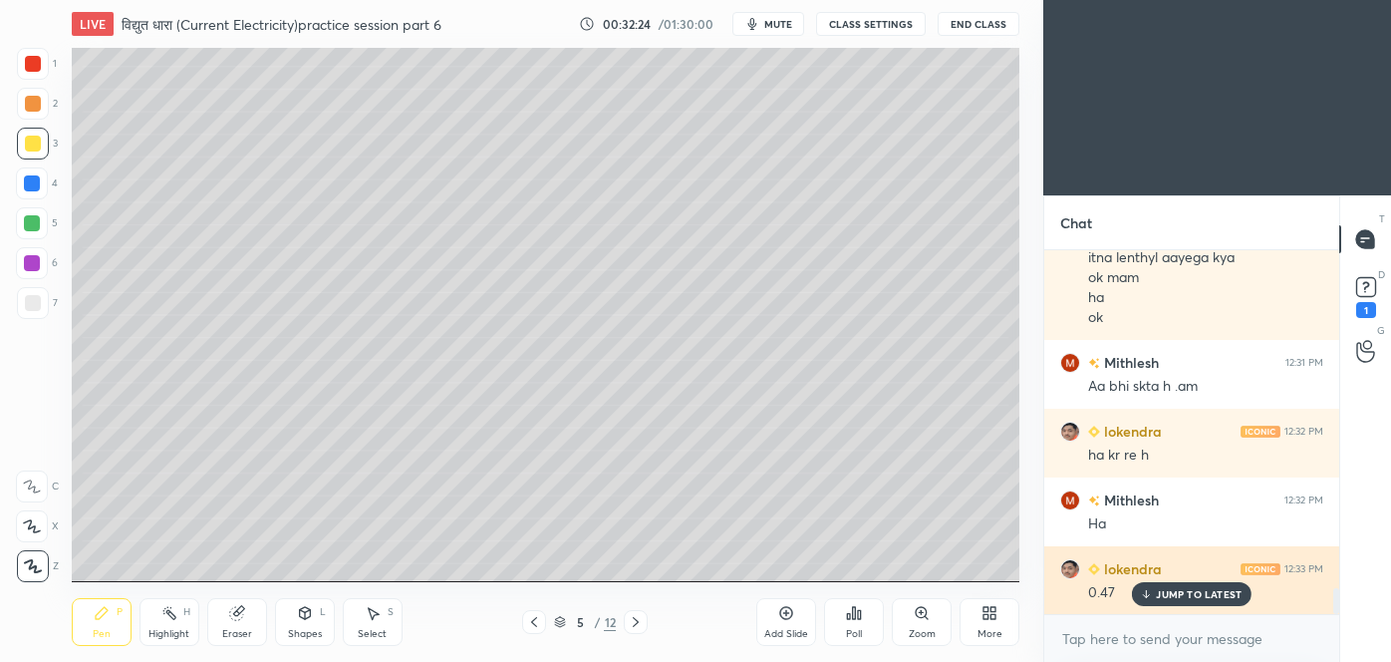
click at [1174, 588] on p "JUMP TO LATEST" at bounding box center [1199, 594] width 86 height 12
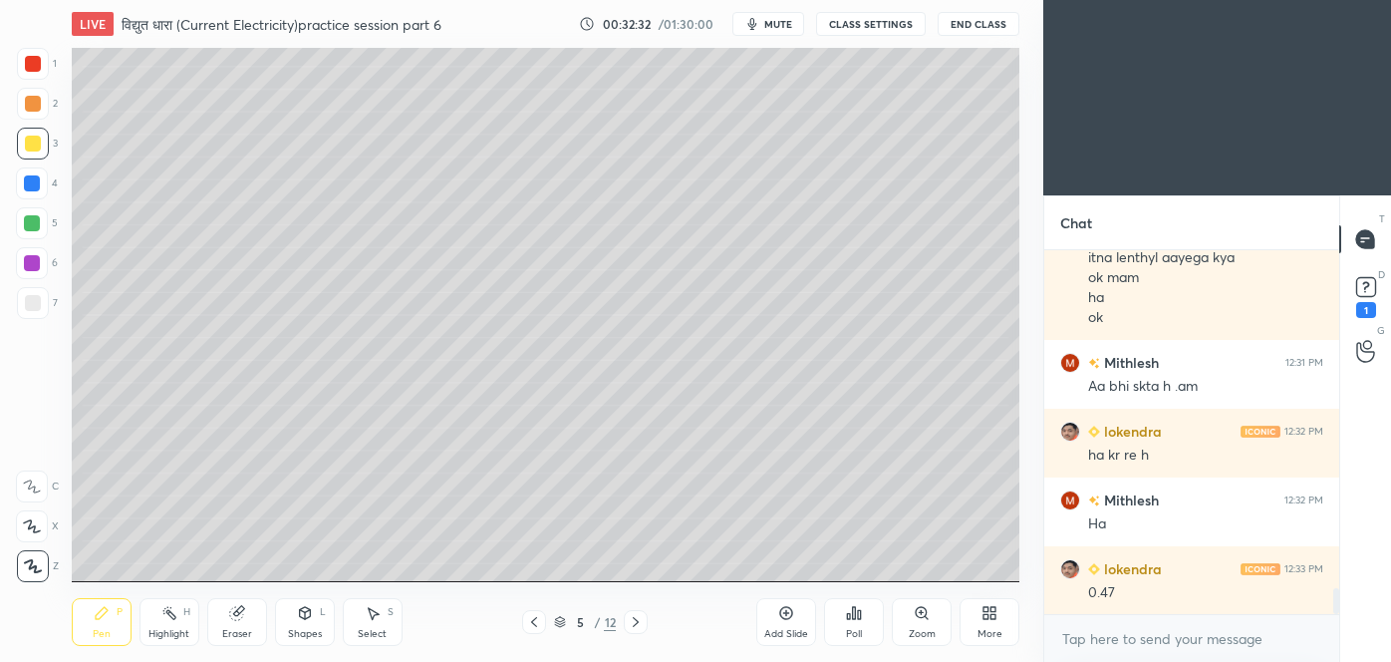
click at [959, 572] on div "Add Slide Poll Zoom More" at bounding box center [887, 622] width 263 height 112
click at [970, 570] on div "Add Slide Poll Zoom More" at bounding box center [887, 622] width 263 height 112
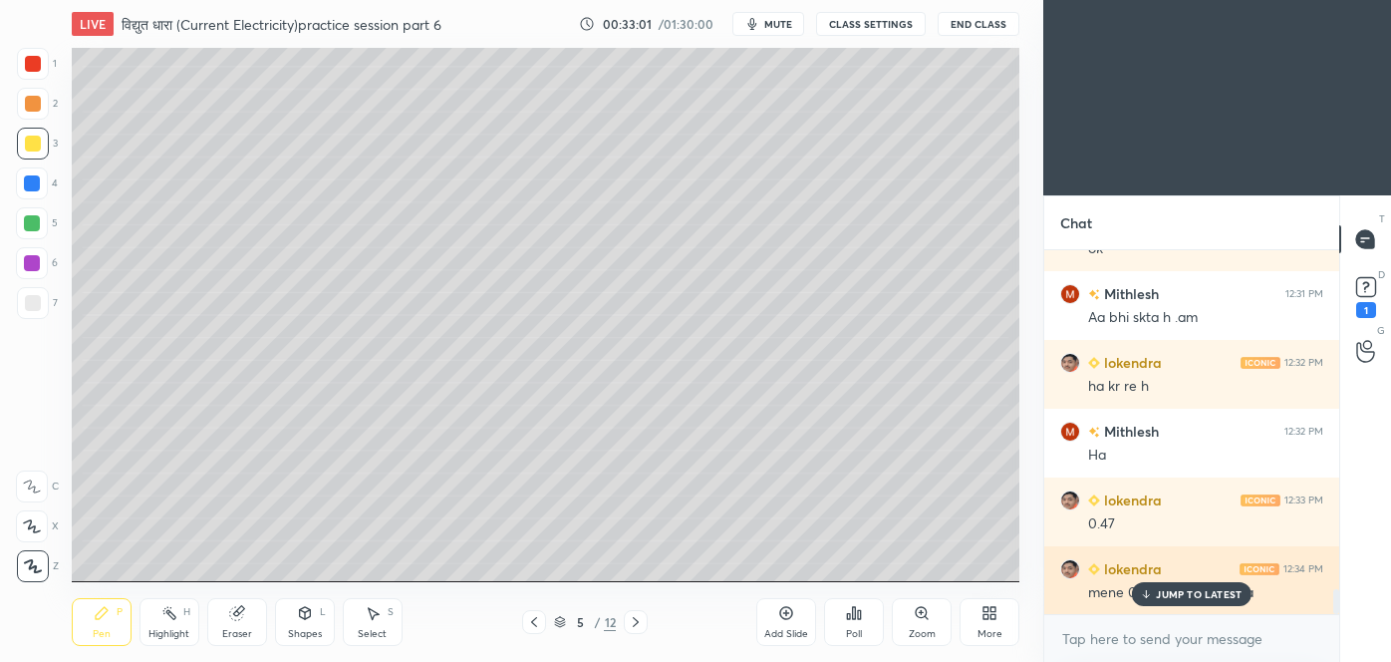
click at [1206, 590] on p "JUMP TO LATEST" at bounding box center [1199, 594] width 86 height 12
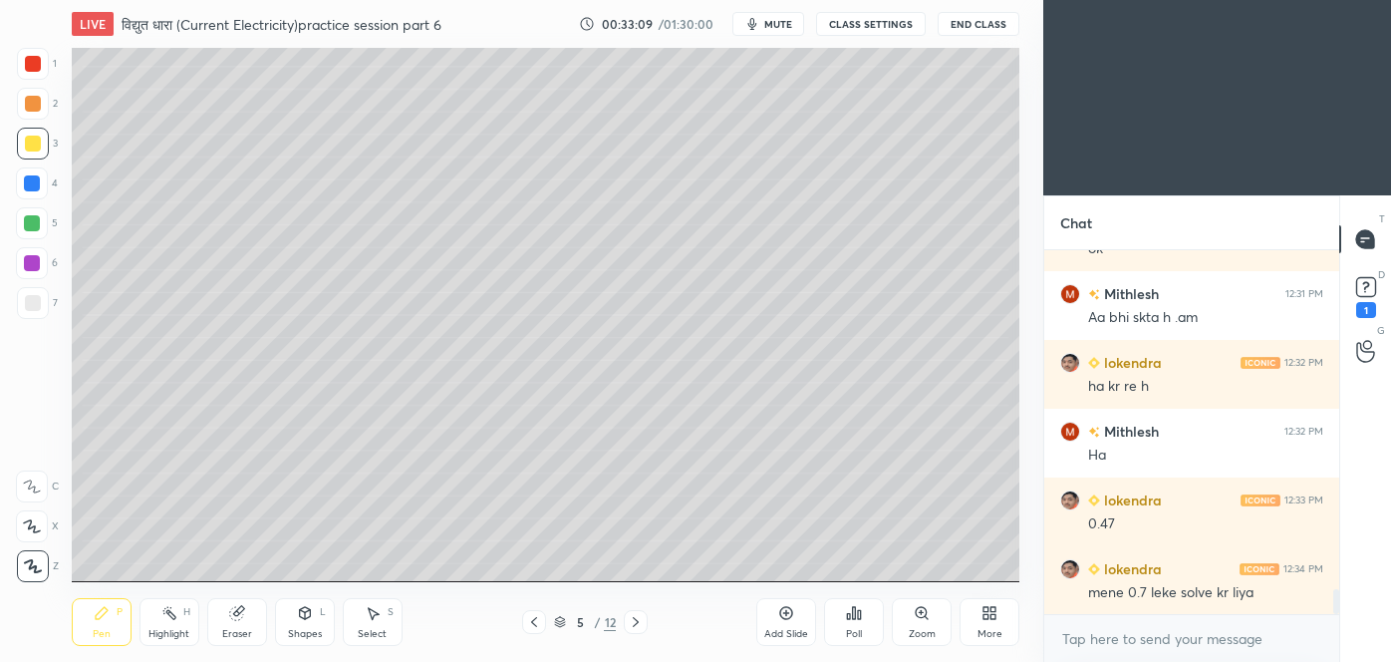
click at [538, 625] on icon at bounding box center [534, 622] width 16 height 16
click at [635, 620] on icon at bounding box center [636, 622] width 6 height 10
click at [528, 617] on icon at bounding box center [534, 622] width 16 height 16
click at [642, 620] on icon at bounding box center [636, 622] width 16 height 16
click at [646, 620] on div at bounding box center [636, 622] width 24 height 24
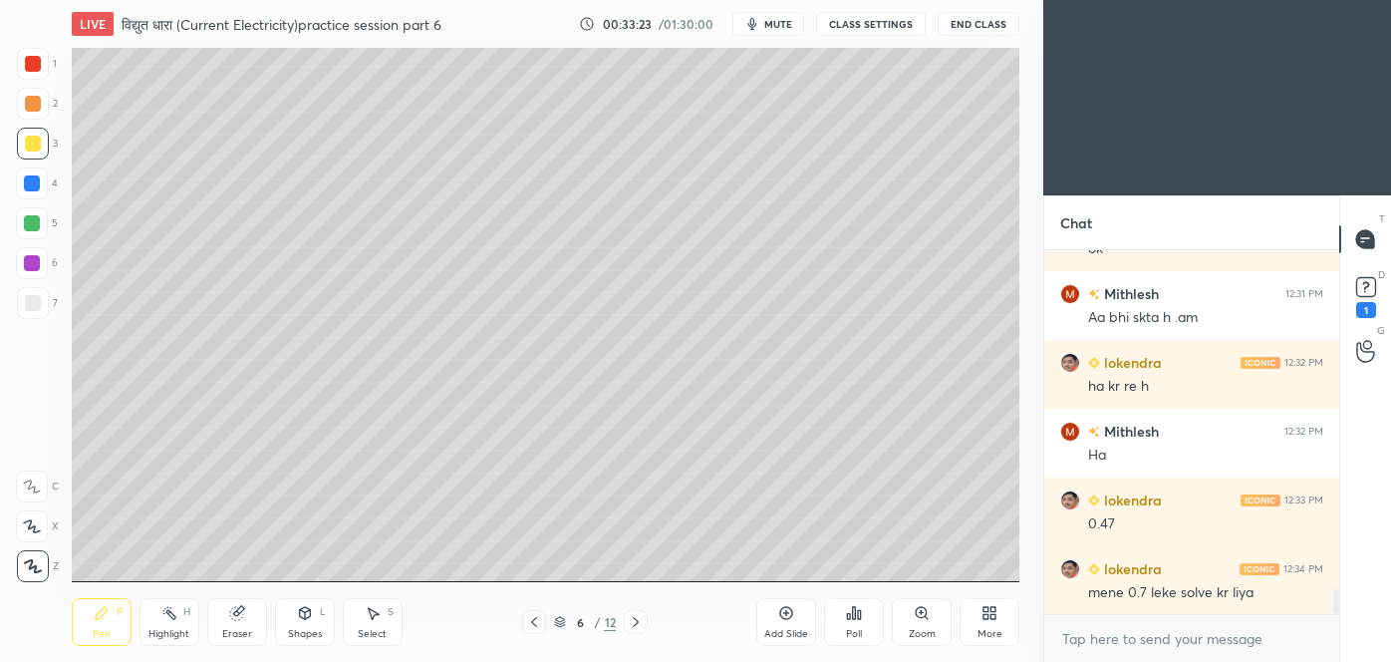
click at [537, 623] on icon at bounding box center [534, 622] width 16 height 16
click at [541, 628] on icon at bounding box center [534, 622] width 16 height 16
click at [633, 620] on icon at bounding box center [636, 622] width 16 height 16
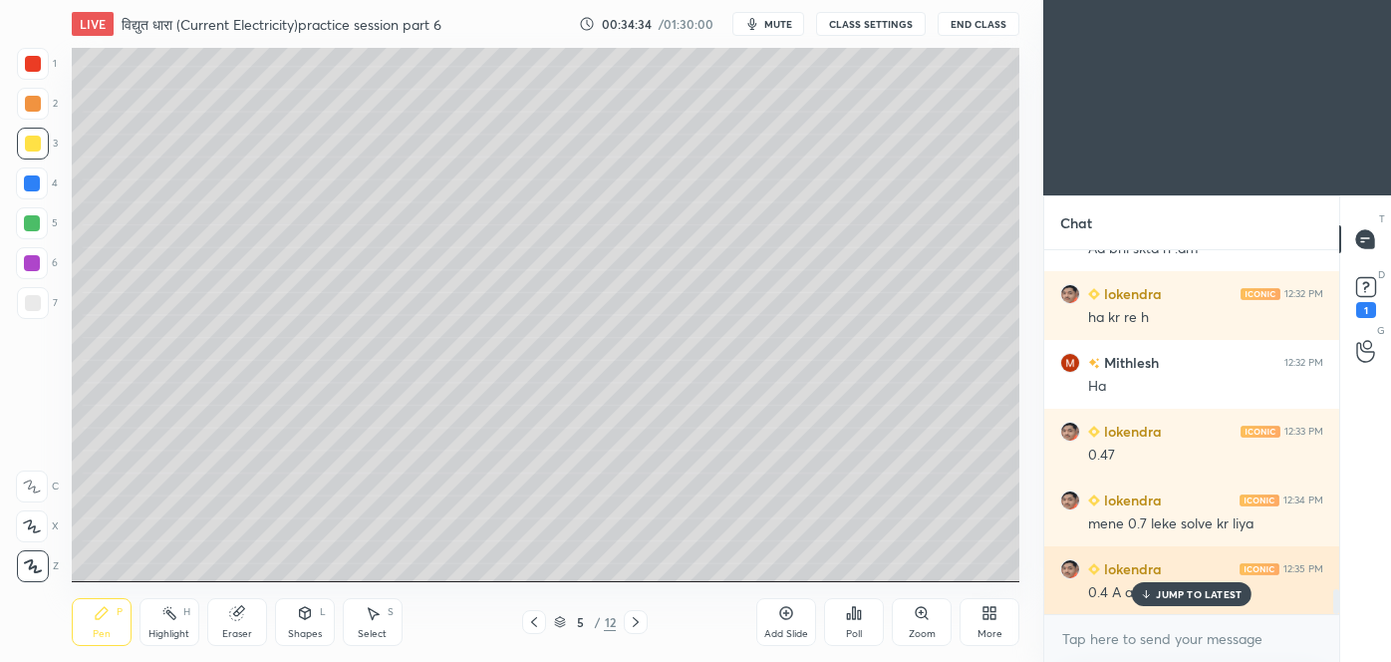
click at [1172, 588] on p "JUMP TO LATEST" at bounding box center [1199, 594] width 86 height 12
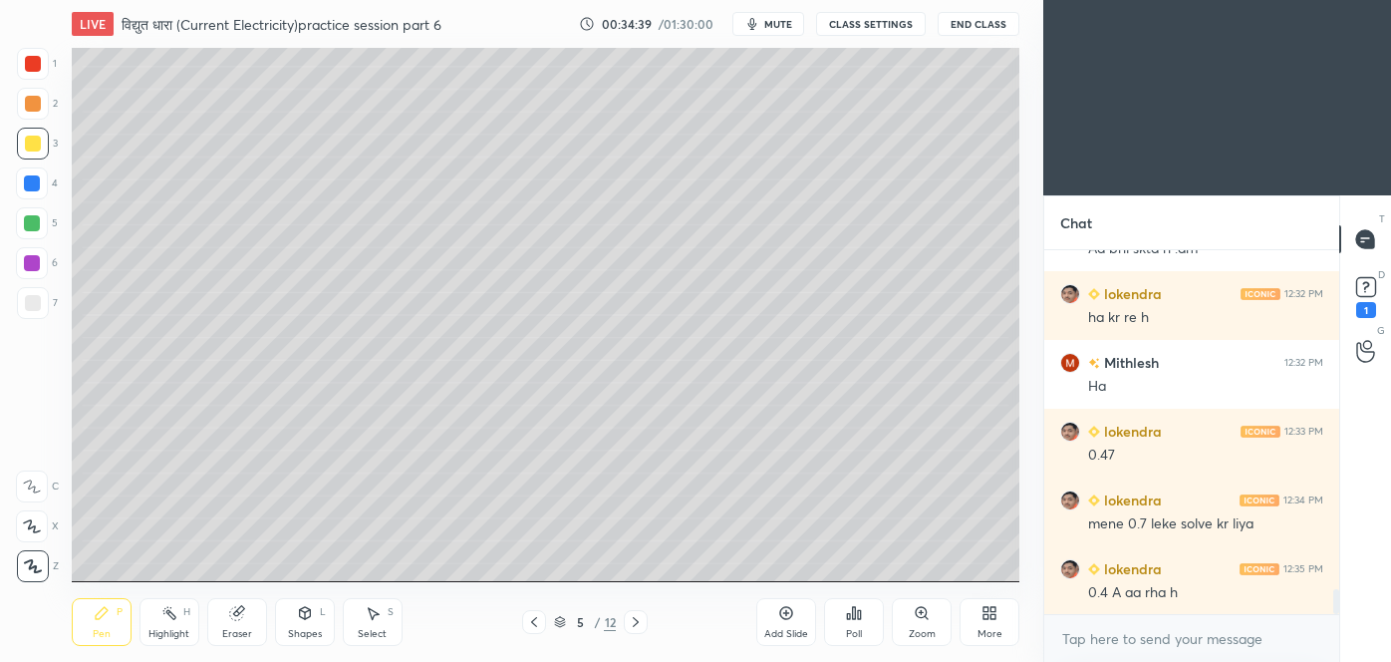
click at [533, 614] on icon at bounding box center [534, 622] width 16 height 16
click at [636, 615] on icon at bounding box center [636, 622] width 16 height 16
click at [642, 621] on icon at bounding box center [636, 622] width 16 height 16
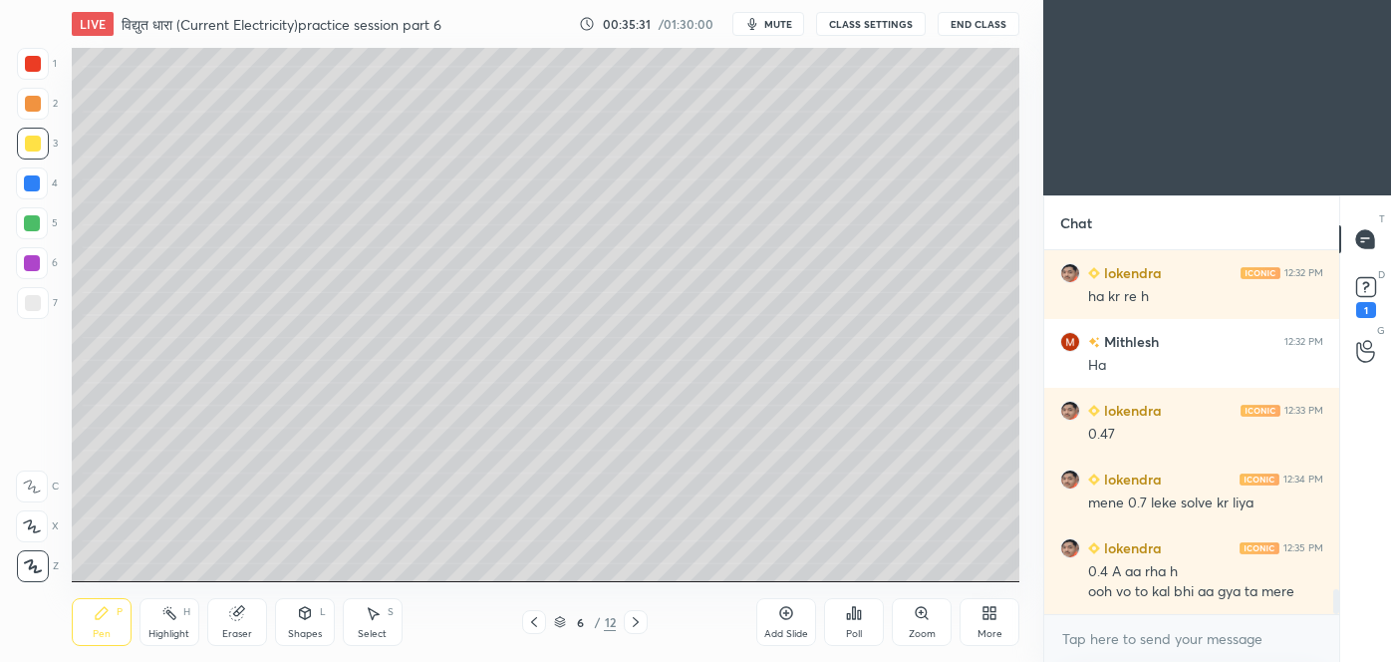
click at [529, 630] on div at bounding box center [534, 622] width 24 height 24
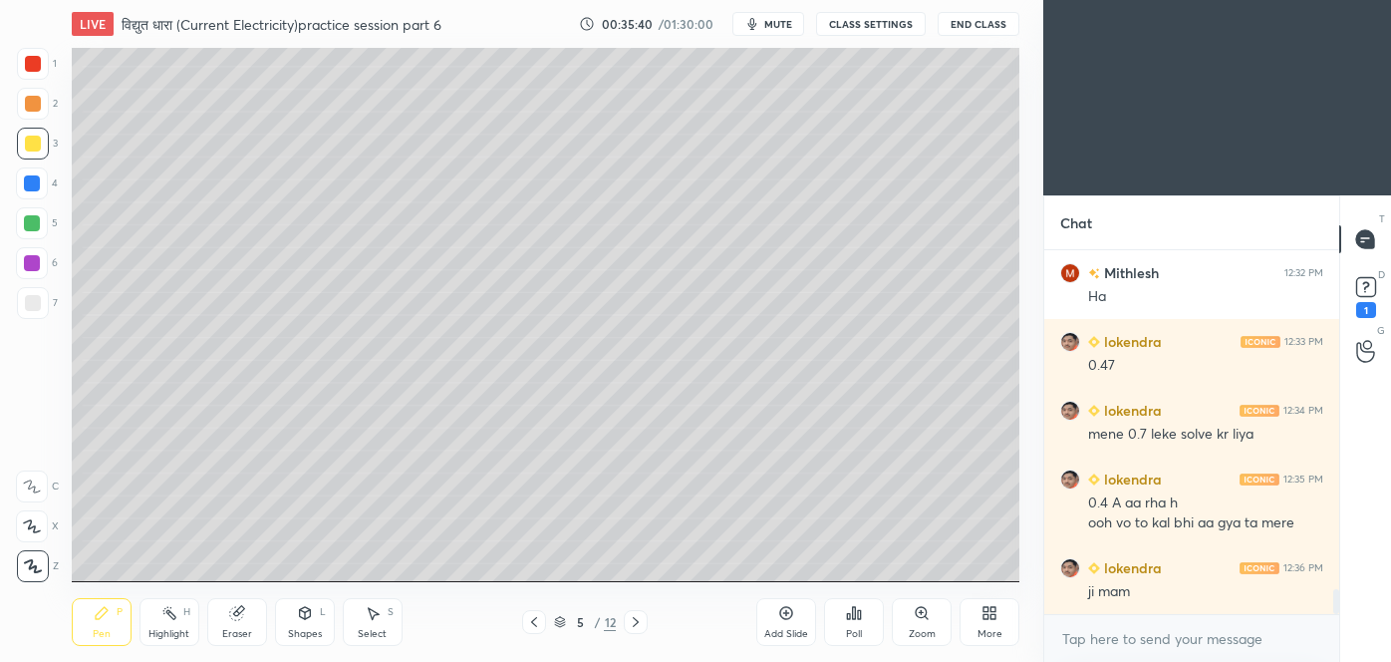
click at [536, 624] on icon at bounding box center [534, 622] width 16 height 16
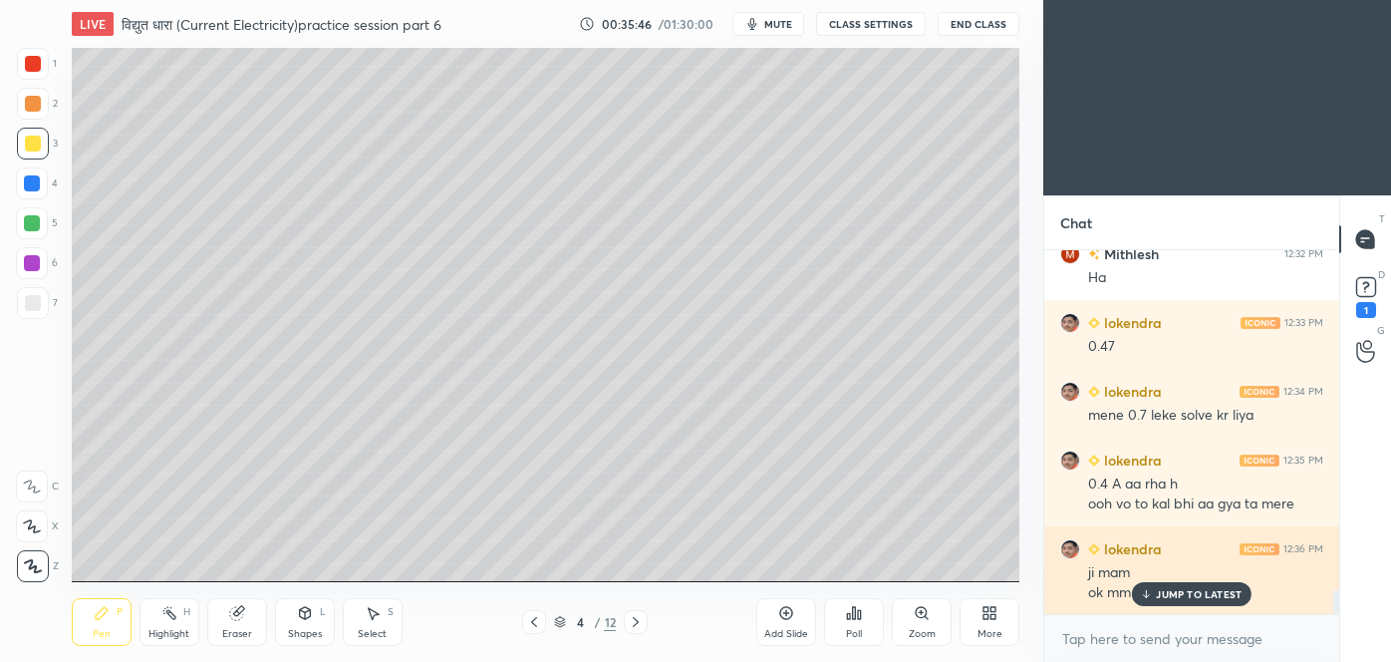
click at [1161, 588] on p "JUMP TO LATEST" at bounding box center [1199, 594] width 86 height 12
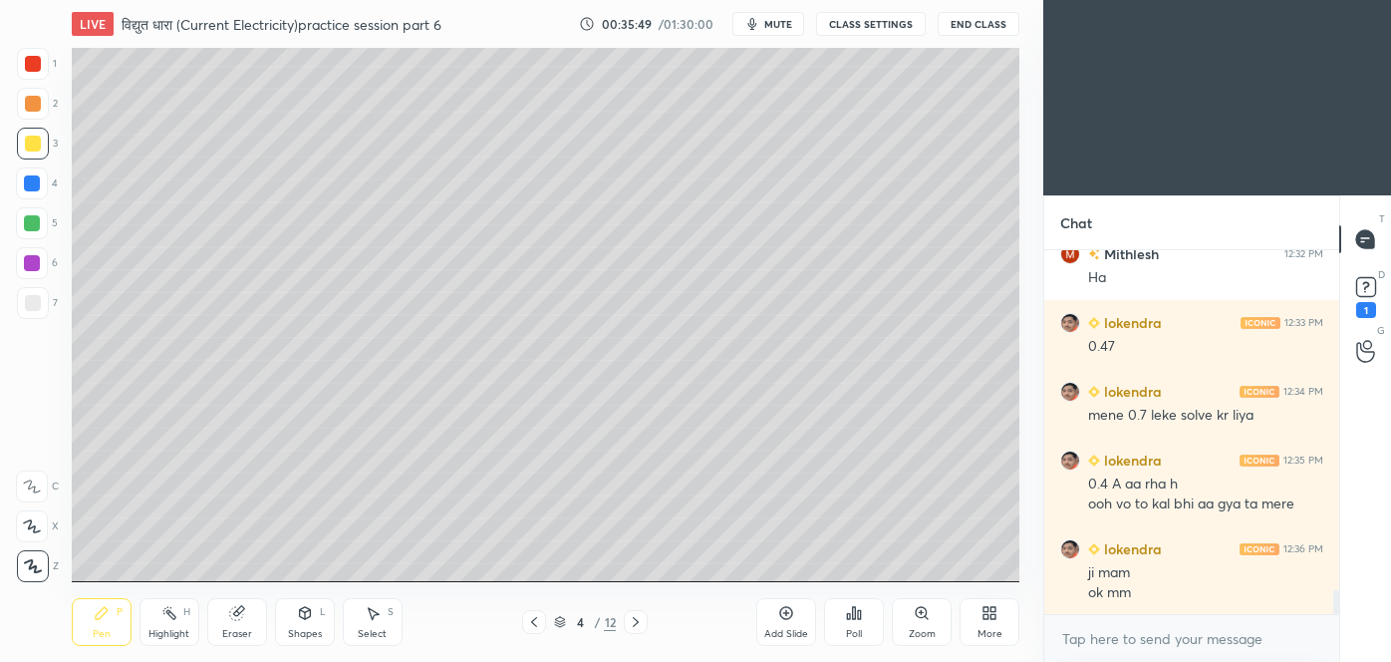
click at [635, 624] on icon at bounding box center [636, 622] width 16 height 16
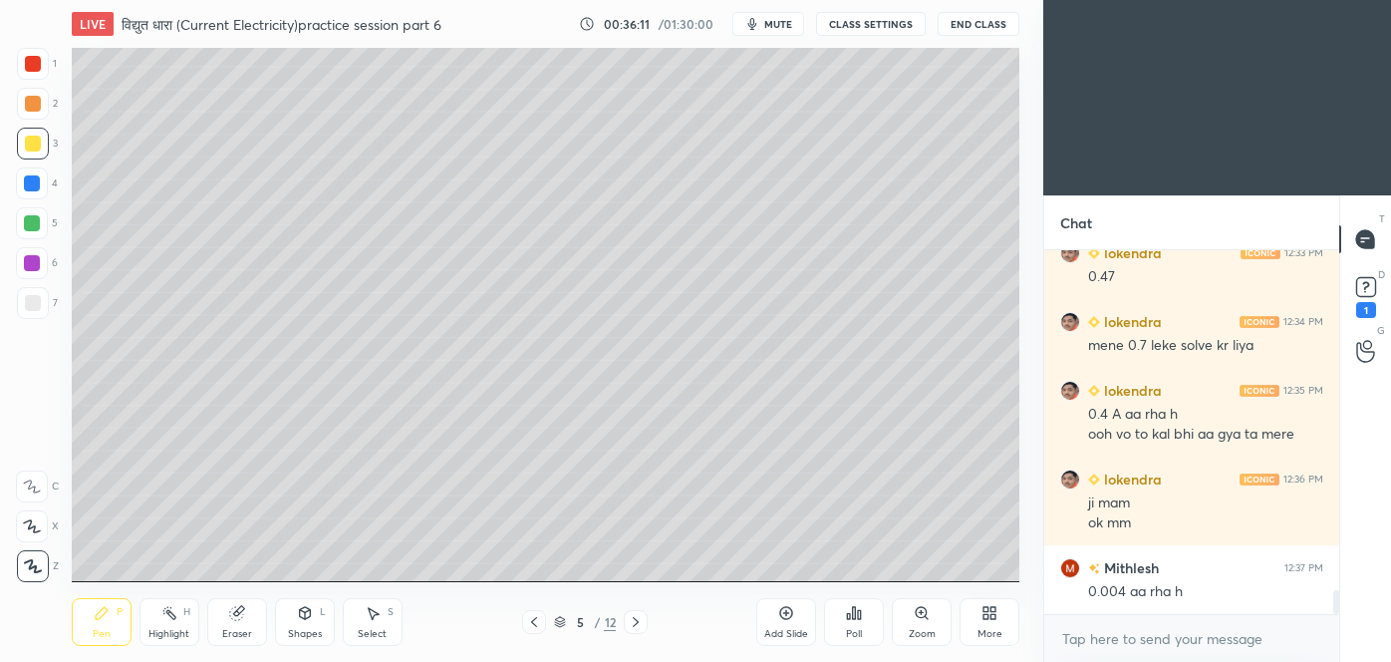
click at [642, 625] on icon at bounding box center [636, 622] width 16 height 16
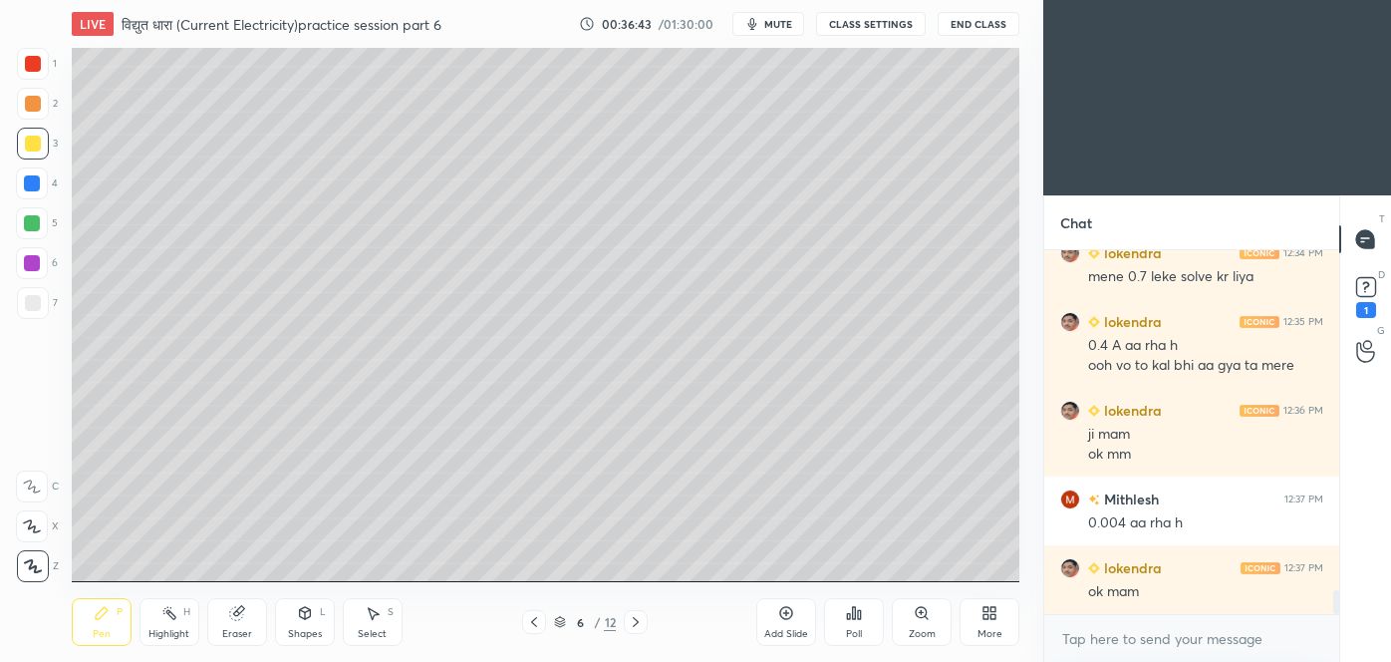
click at [638, 622] on icon at bounding box center [636, 622] width 6 height 10
click at [629, 620] on icon at bounding box center [636, 622] width 16 height 16
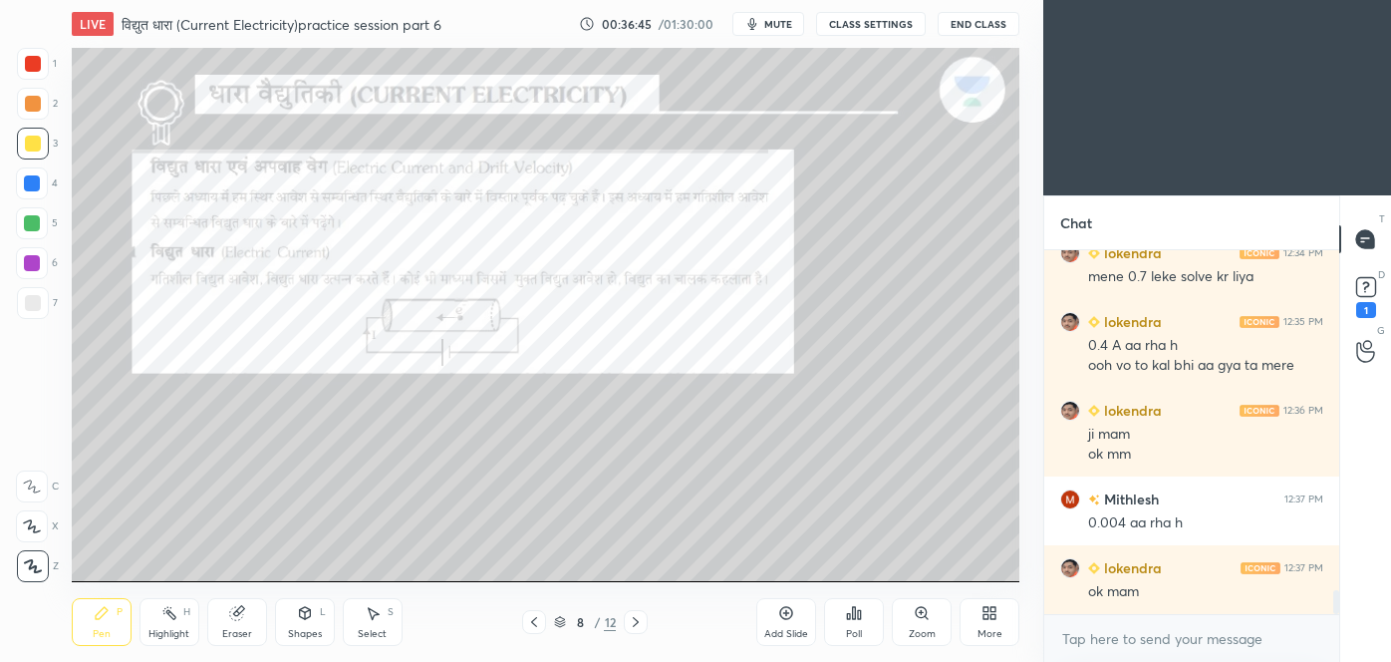
click at [531, 617] on icon at bounding box center [534, 622] width 16 height 16
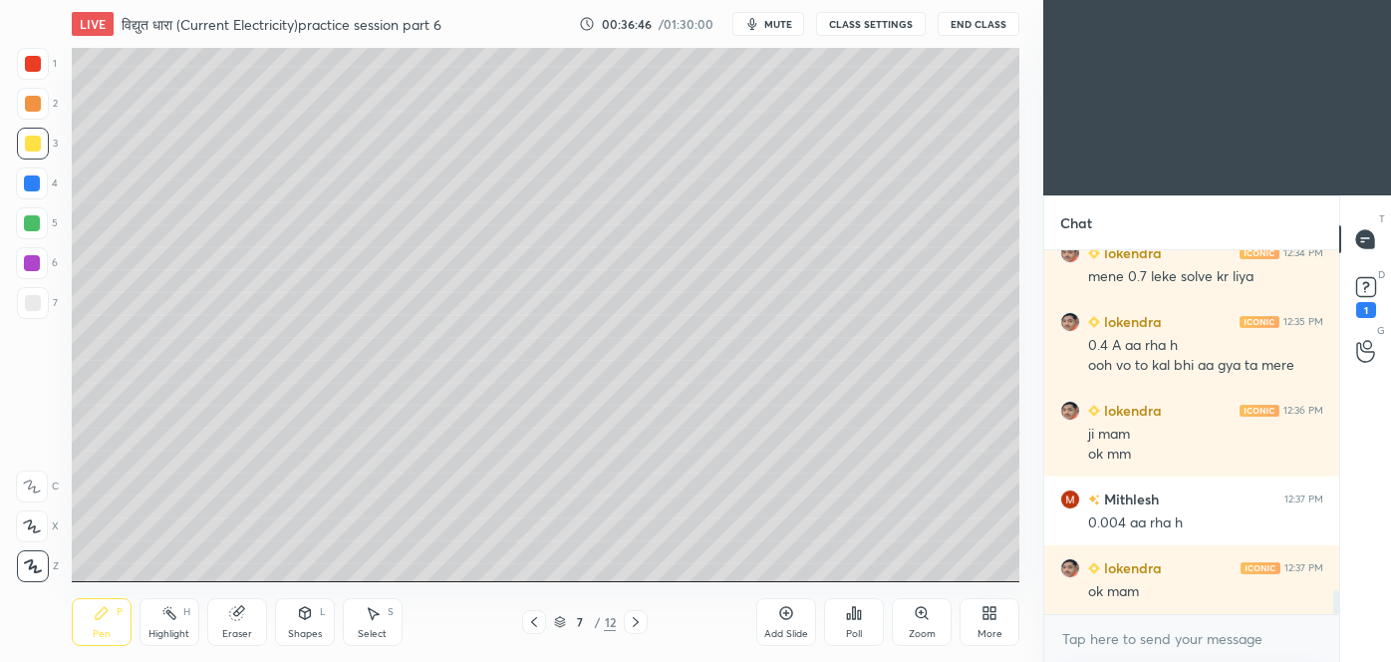
click at [775, 623] on div "Add Slide" at bounding box center [786, 622] width 60 height 48
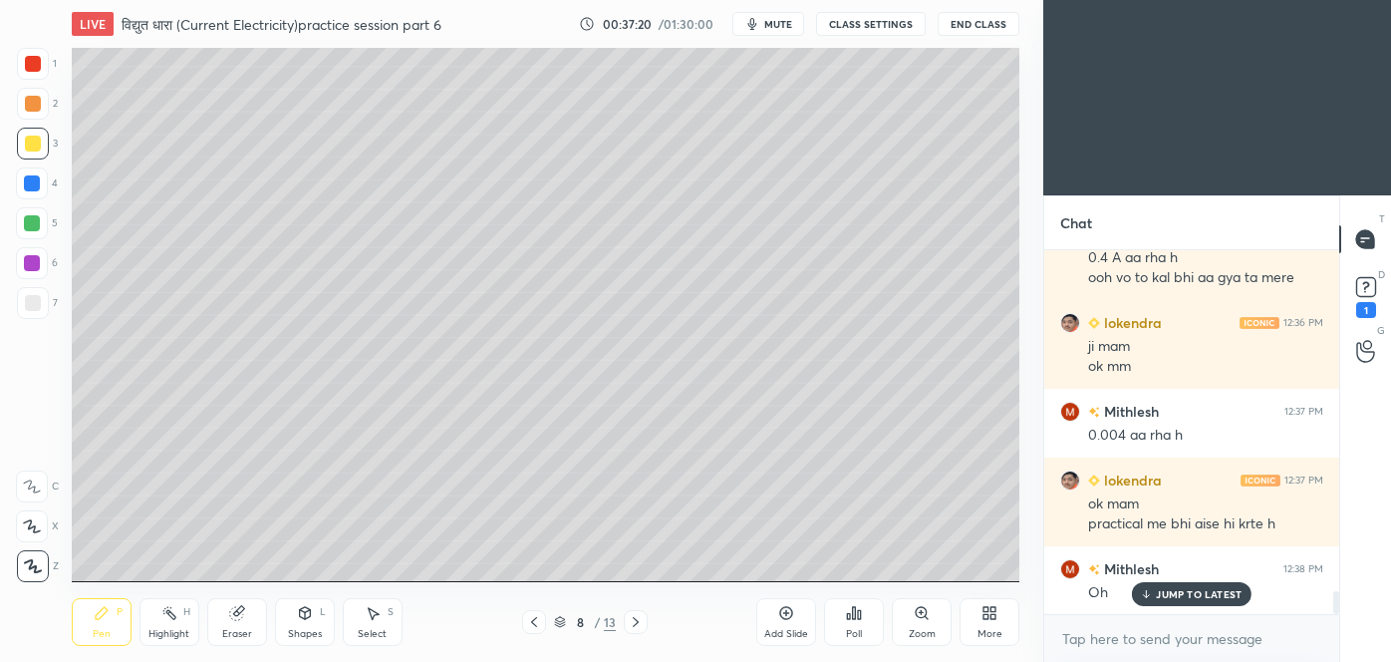
scroll to position [5359, 0]
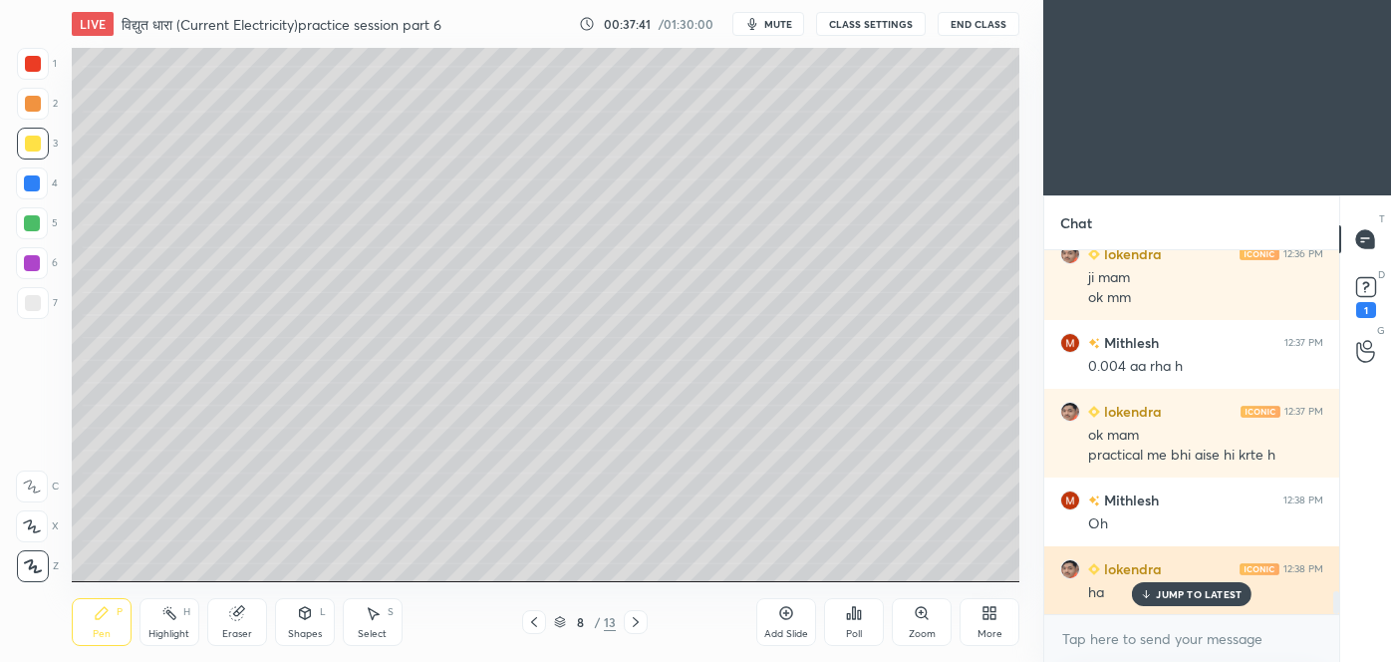
click at [1190, 598] on p "JUMP TO LATEST" at bounding box center [1199, 594] width 86 height 12
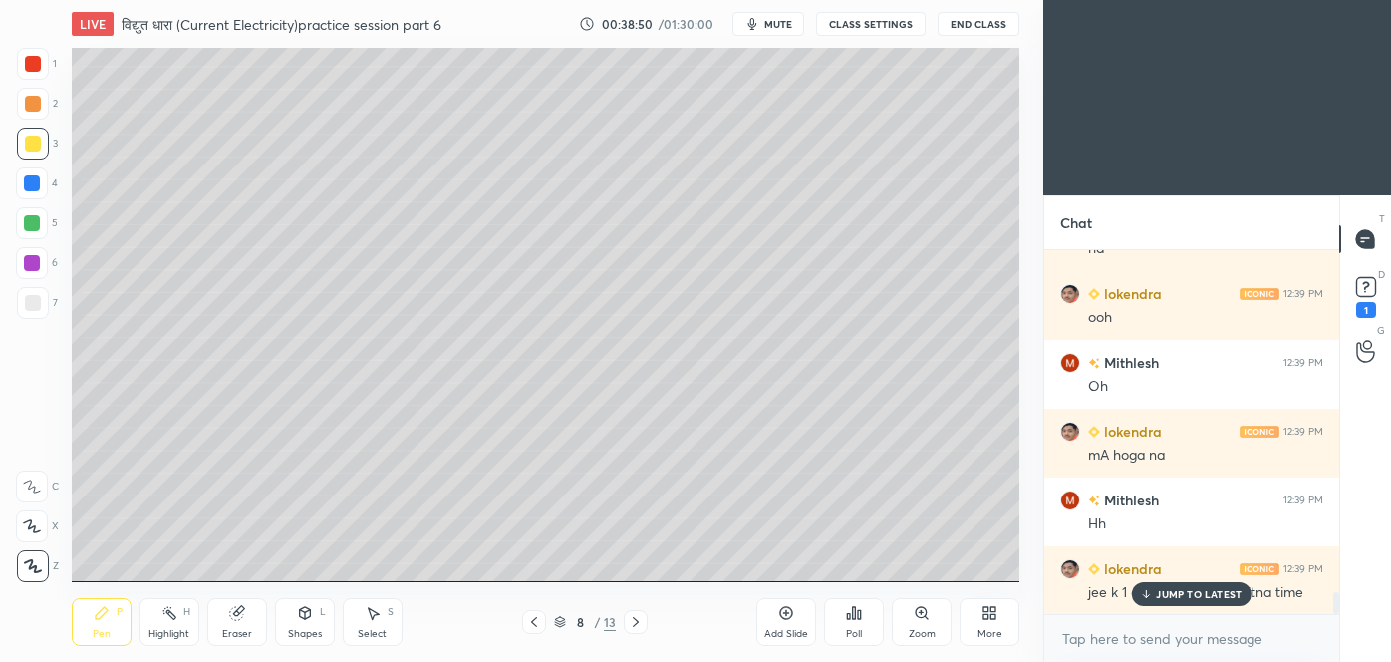
scroll to position [5771, 0]
click at [1181, 596] on p "JUMP TO LATEST" at bounding box center [1199, 594] width 86 height 12
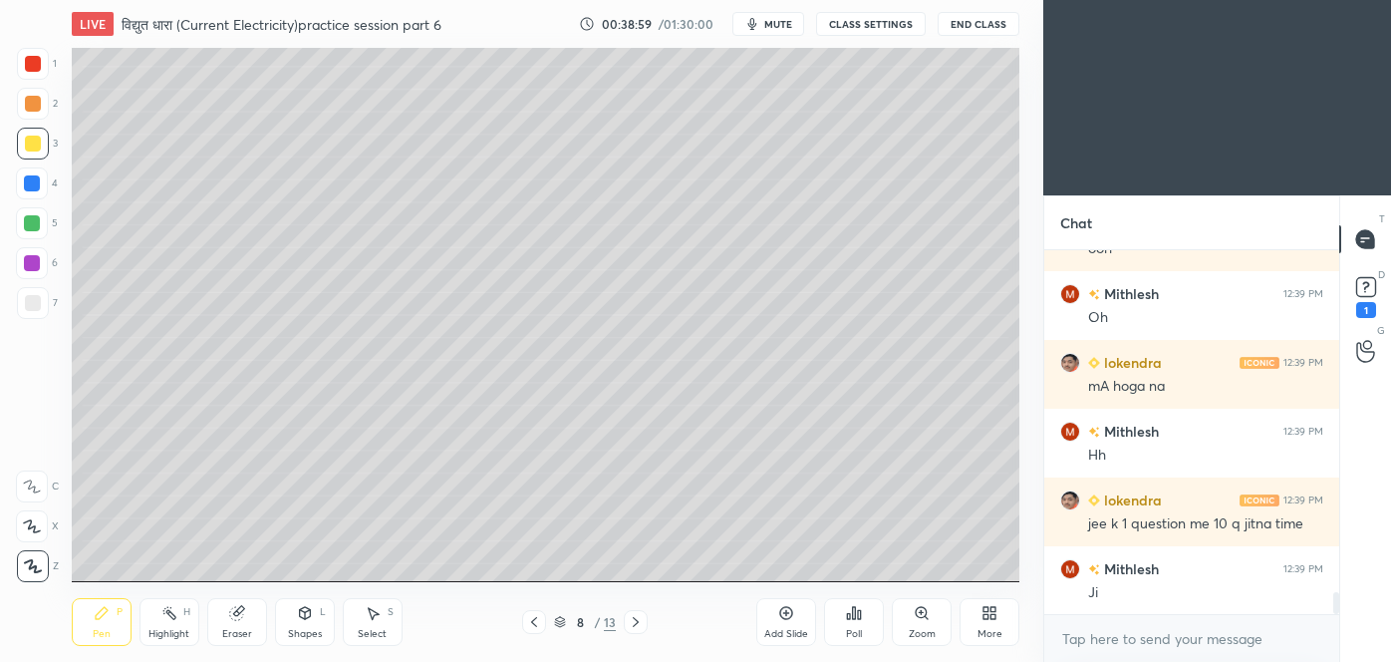
click at [784, 622] on div "Add Slide" at bounding box center [786, 622] width 60 height 48
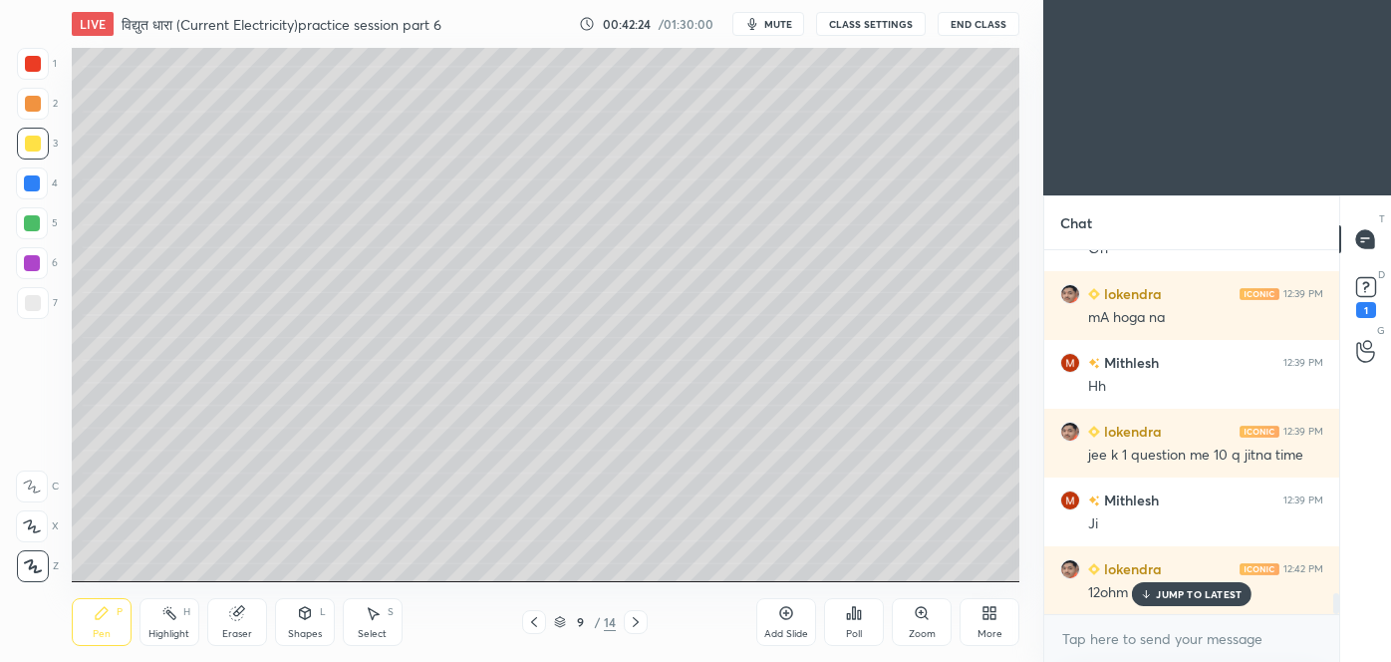
click at [40, 304] on div at bounding box center [33, 303] width 16 height 16
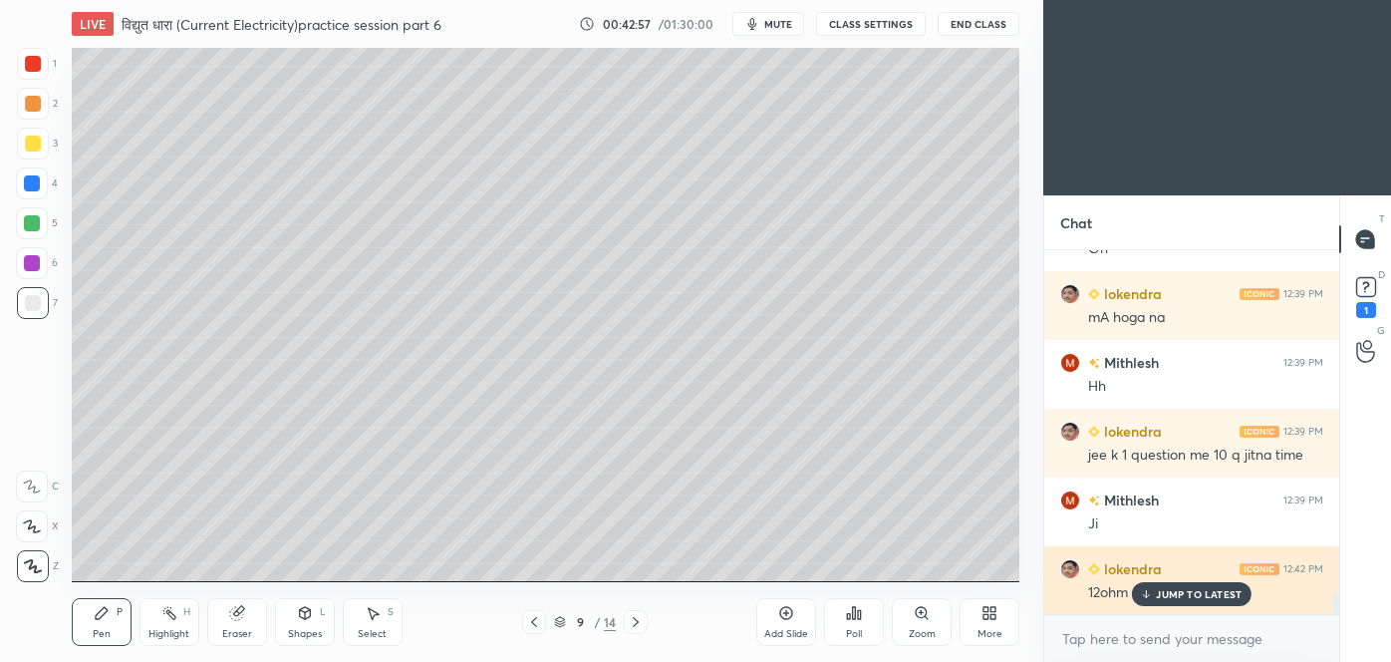
click at [1200, 601] on div "JUMP TO LATEST" at bounding box center [1192, 594] width 120 height 24
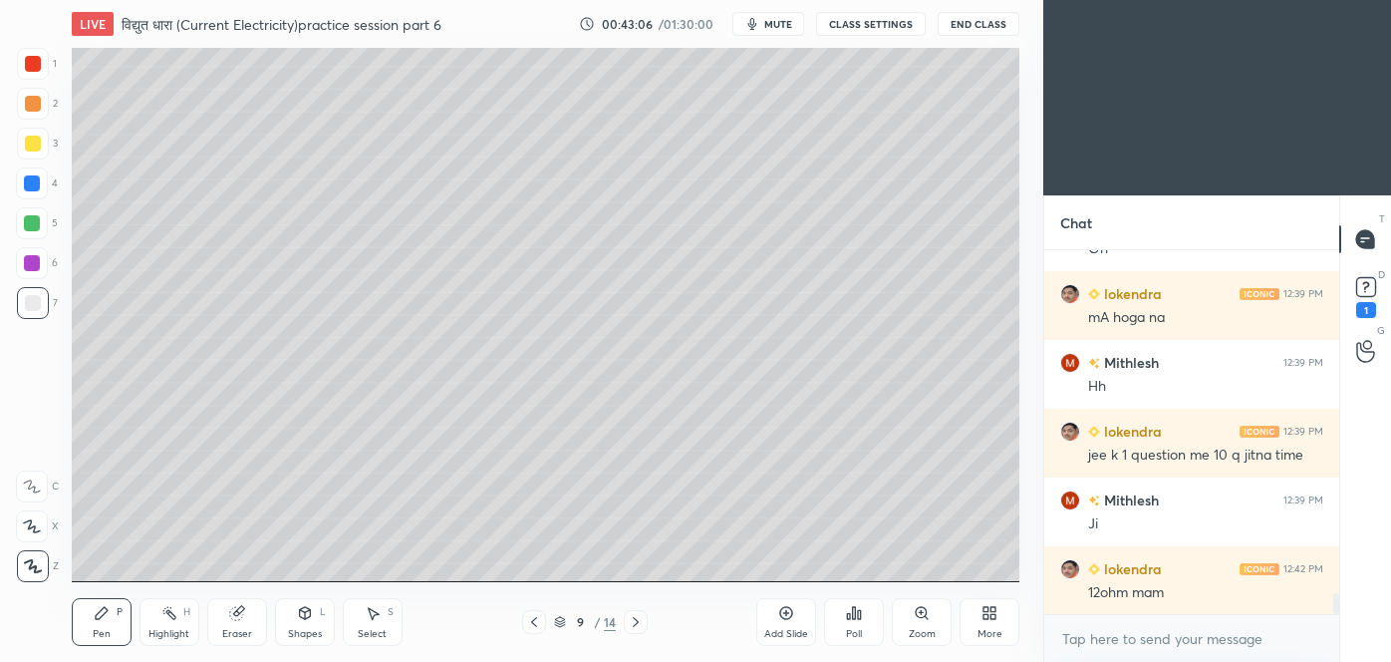
scroll to position [5909, 0]
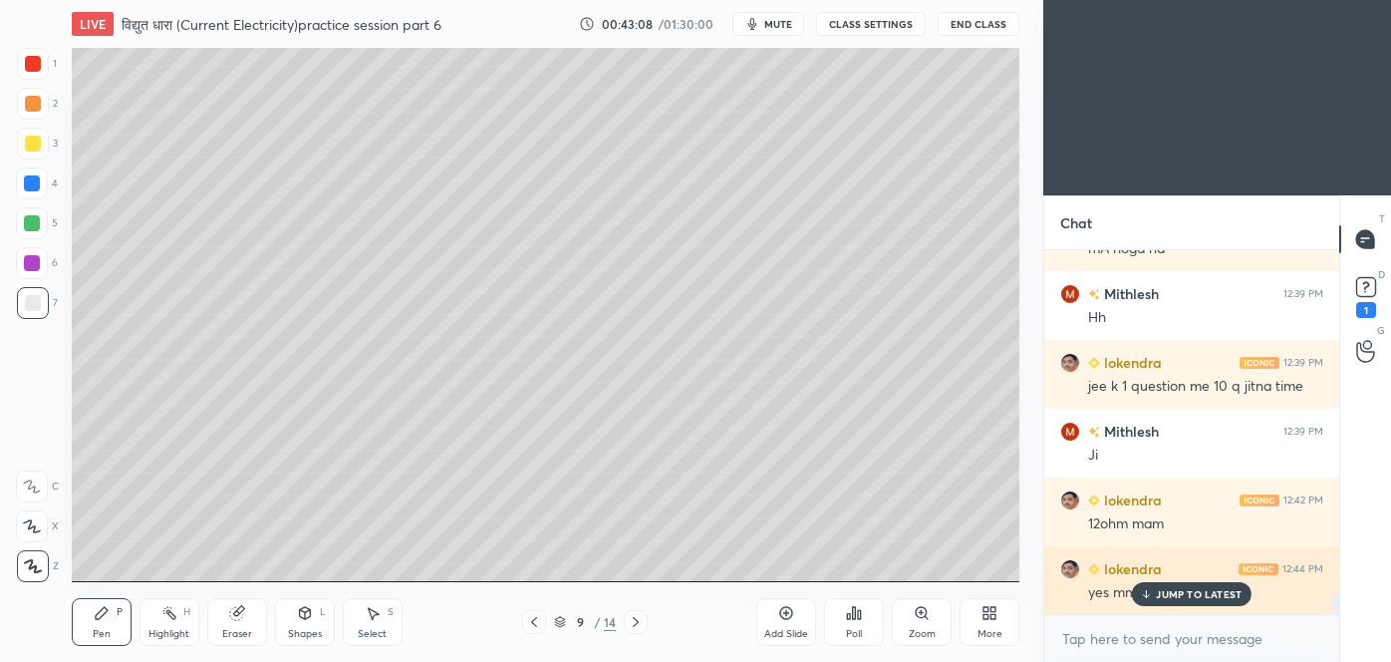
click at [1206, 608] on div "lokendra 12:44 PM yes mm" at bounding box center [1191, 580] width 295 height 69
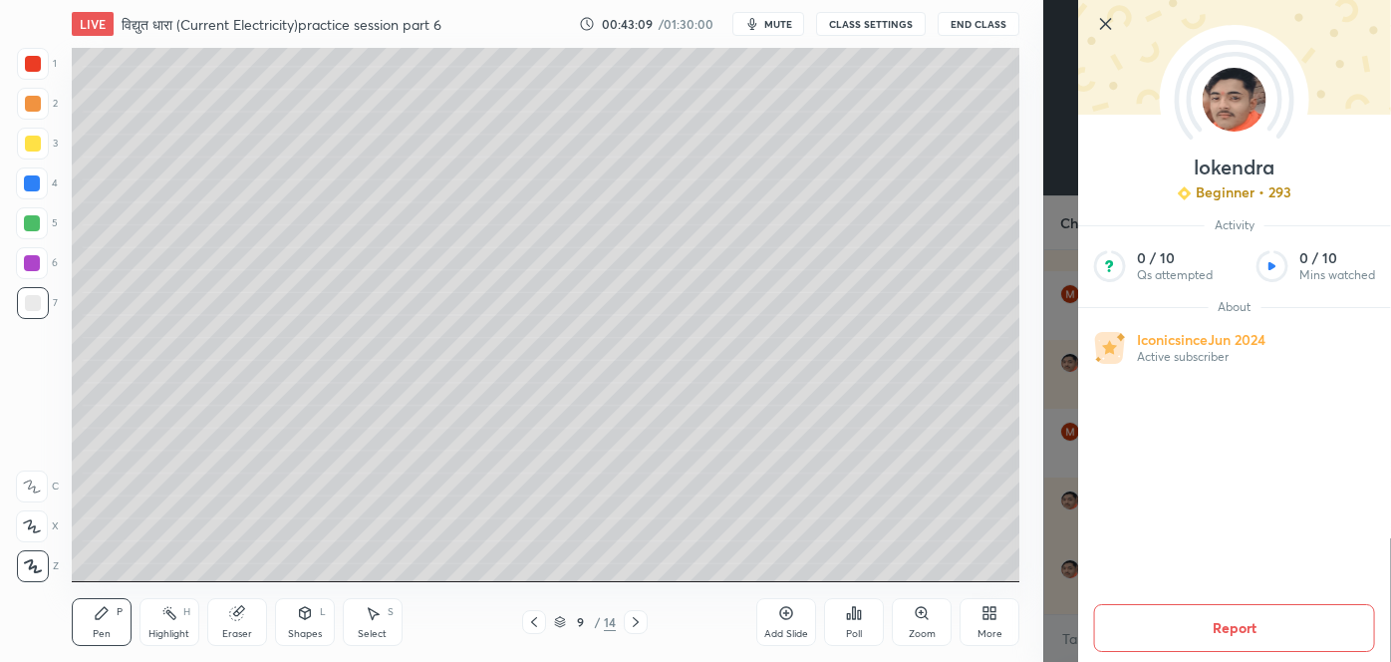
click at [1047, 521] on div "lokendra Beginner • 293 Activity 0 / 10 Qs attempted 0 / 10 Mins watched About …" at bounding box center [1217, 331] width 348 height 662
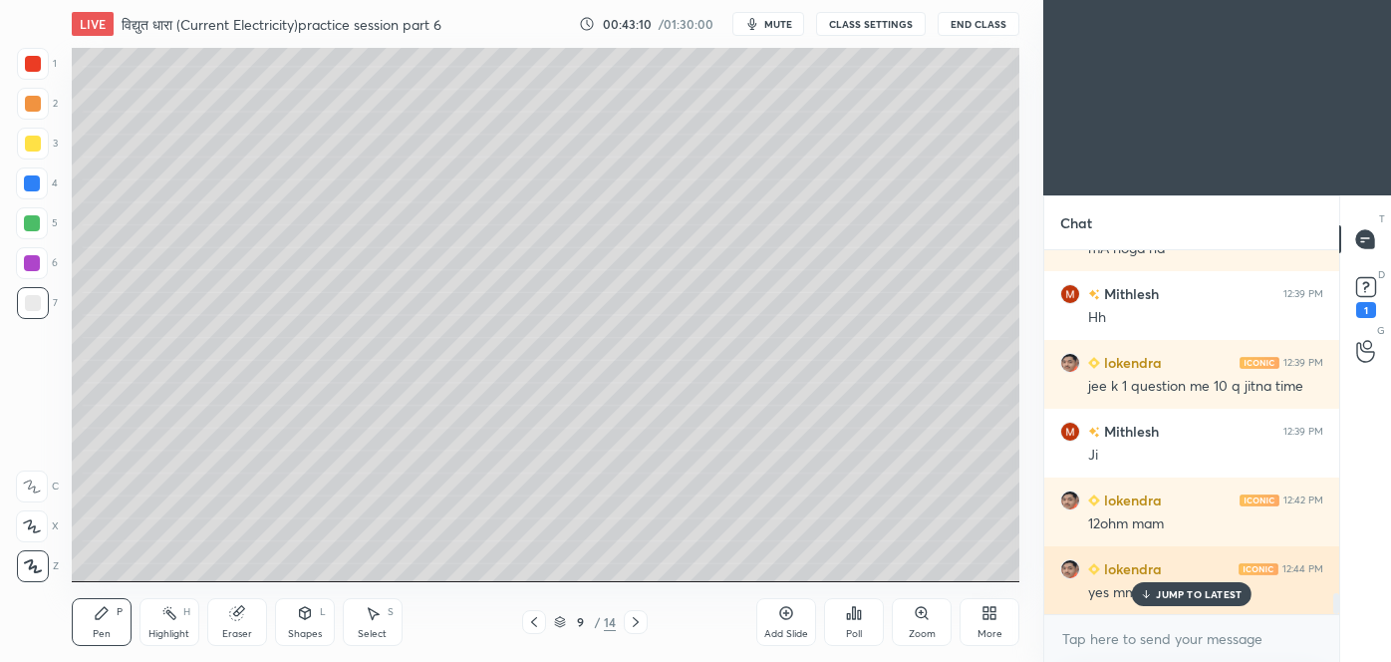
click at [1181, 582] on div "JUMP TO LATEST" at bounding box center [1192, 594] width 120 height 24
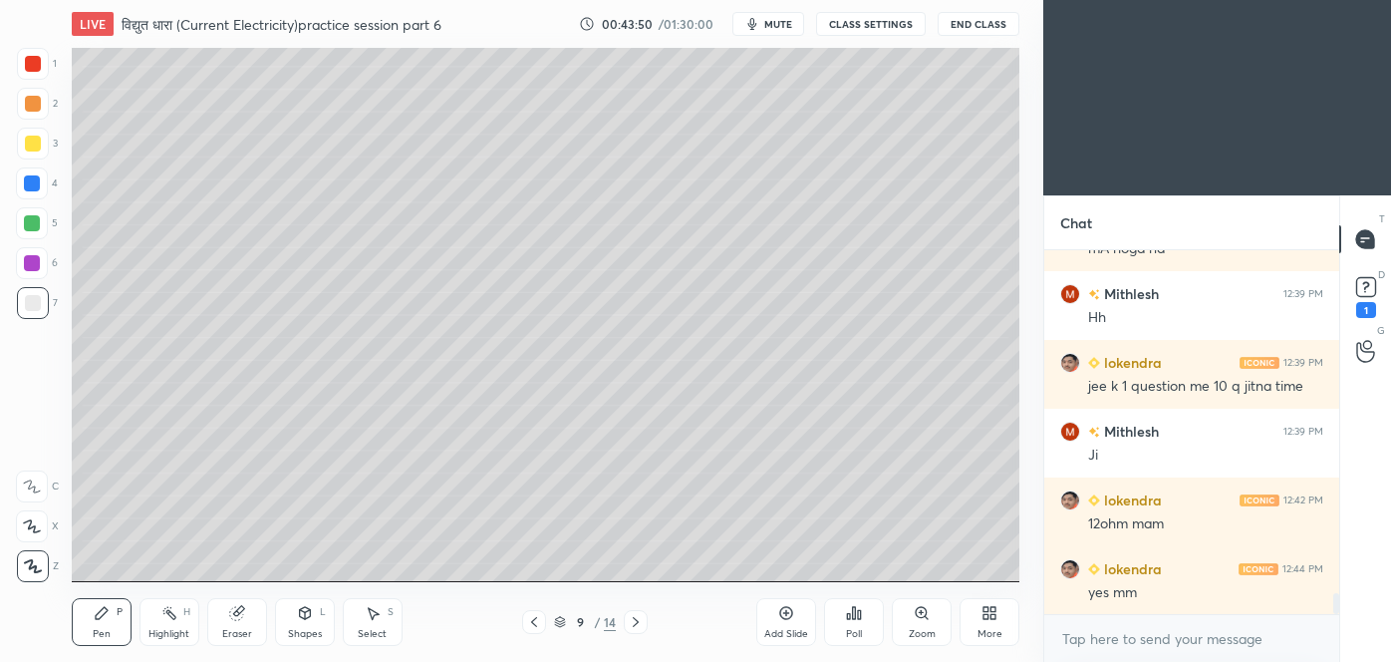
click at [26, 186] on div at bounding box center [32, 183] width 16 height 16
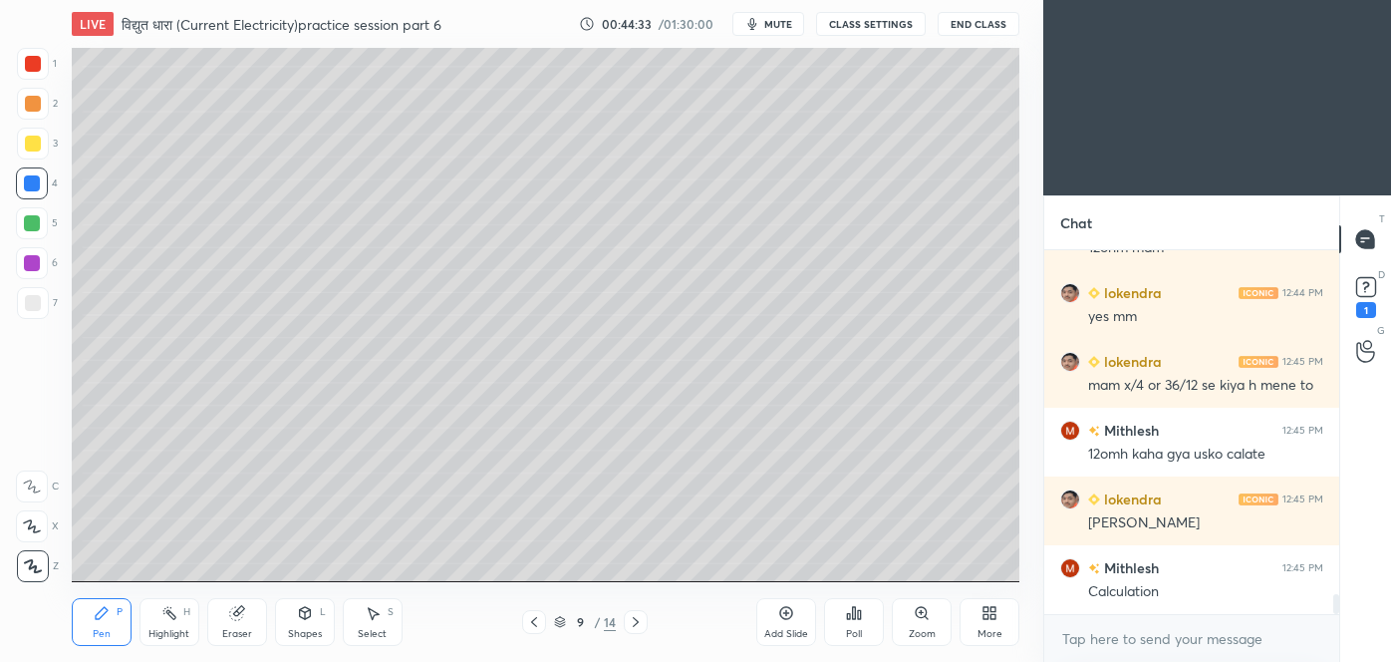
scroll to position [6204, 0]
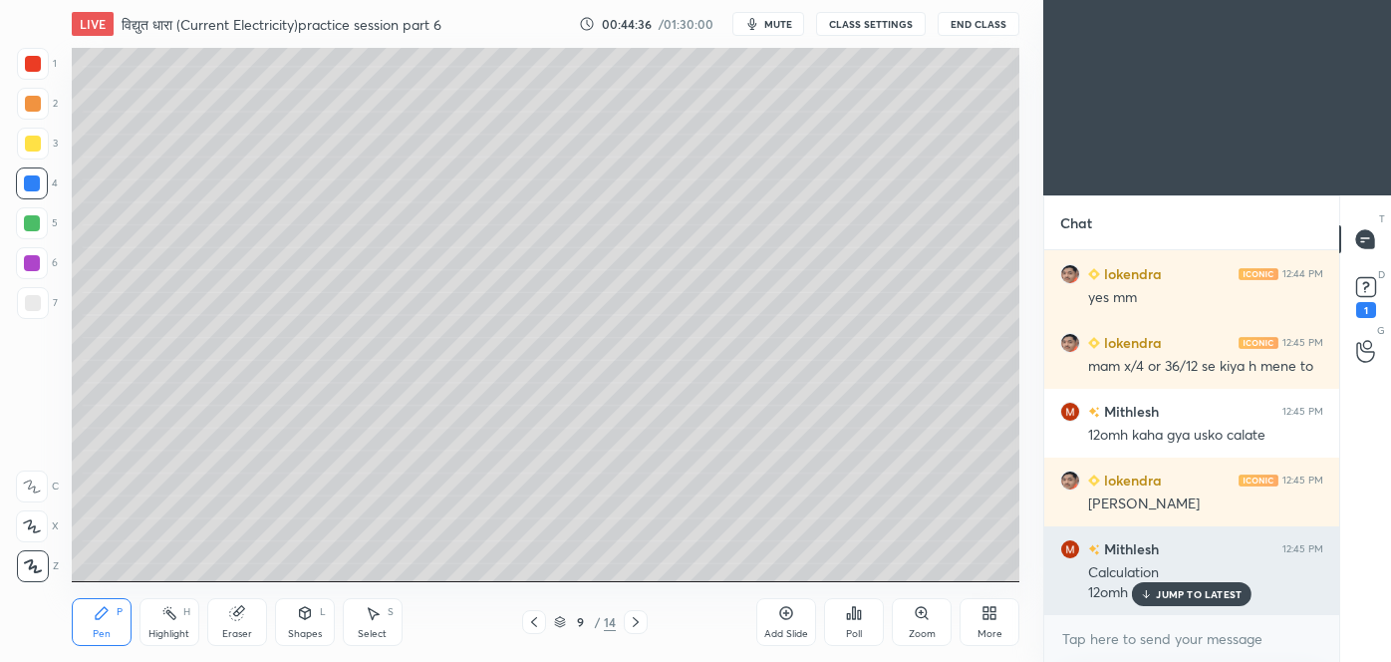
click at [1228, 592] on p "JUMP TO LATEST" at bounding box center [1199, 594] width 86 height 12
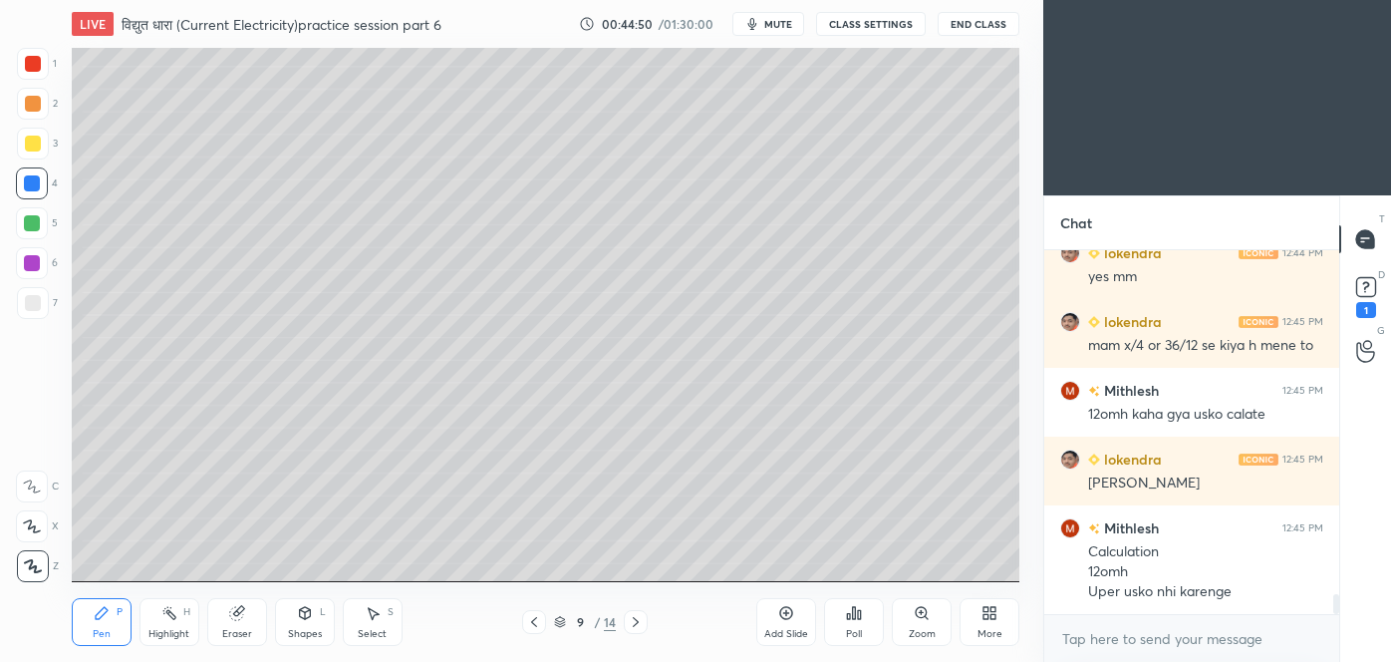
scroll to position [6310, 0]
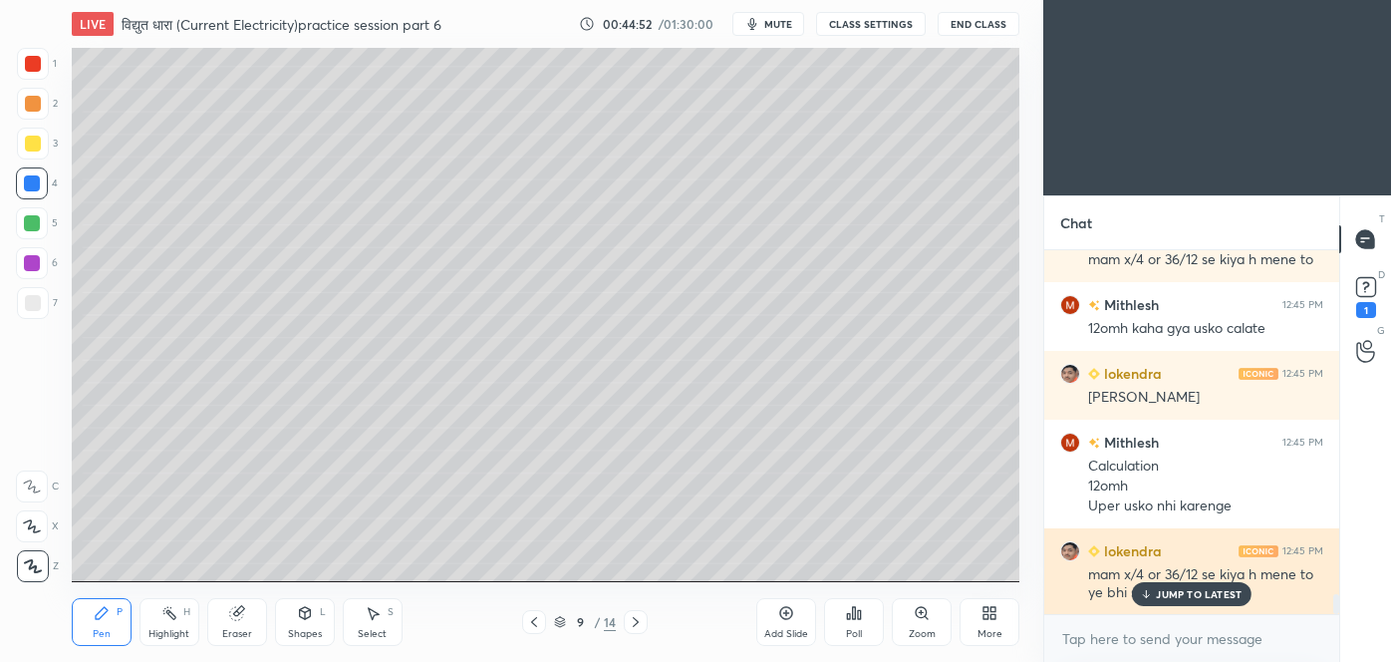
click at [1190, 589] on p "JUMP TO LATEST" at bounding box center [1199, 594] width 86 height 12
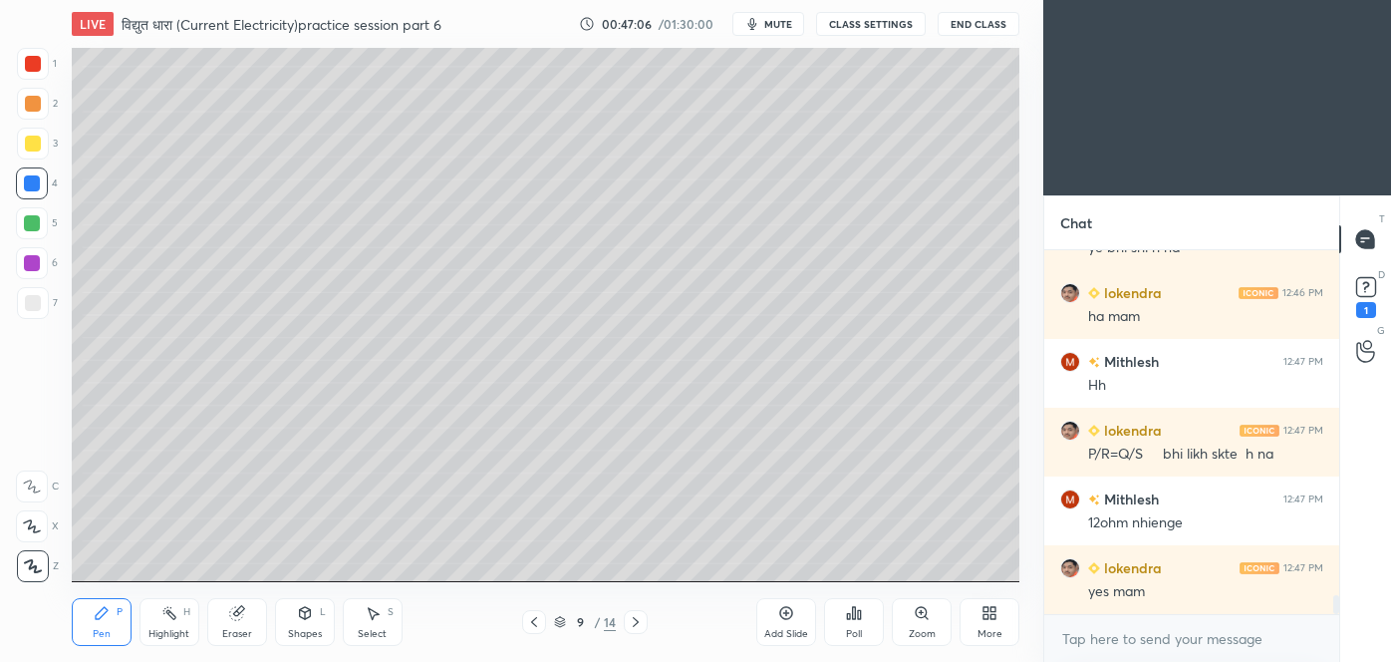
scroll to position [6741, 0]
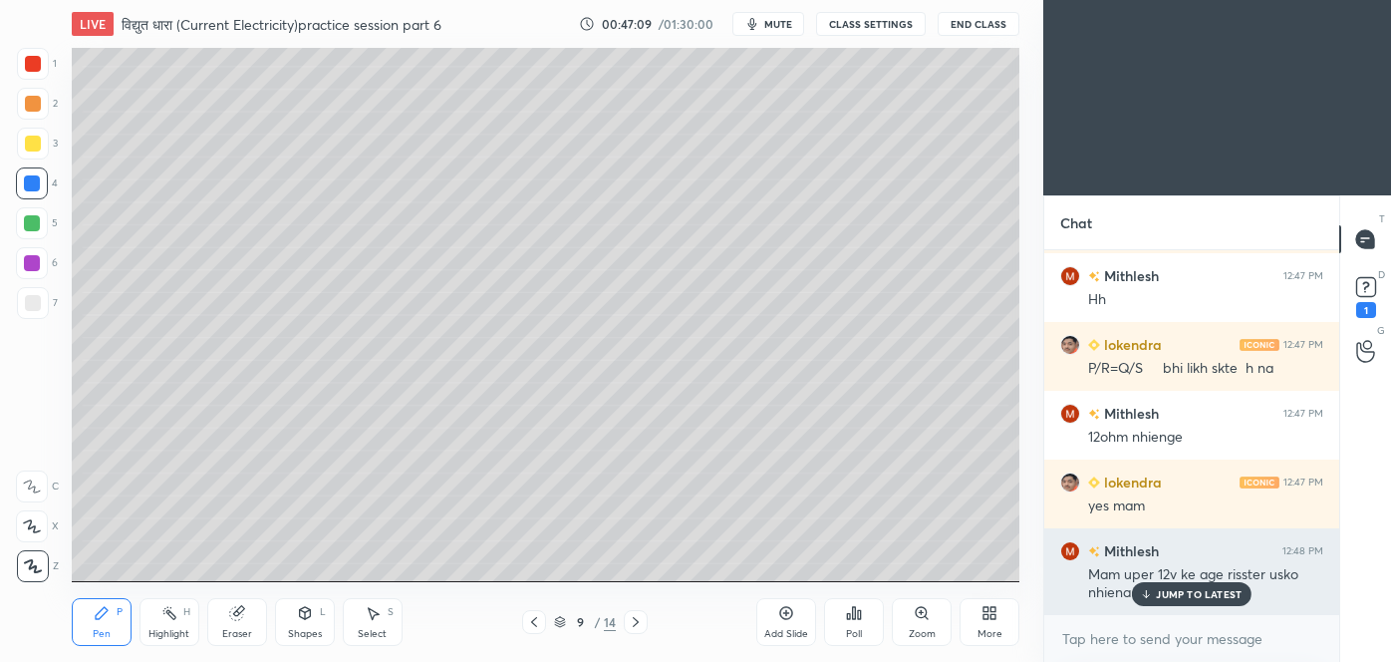
click at [1190, 606] on div "Mithlesh 12:48 PM Mam uper 12v ke age risster usko nhiena h kya" at bounding box center [1191, 571] width 295 height 87
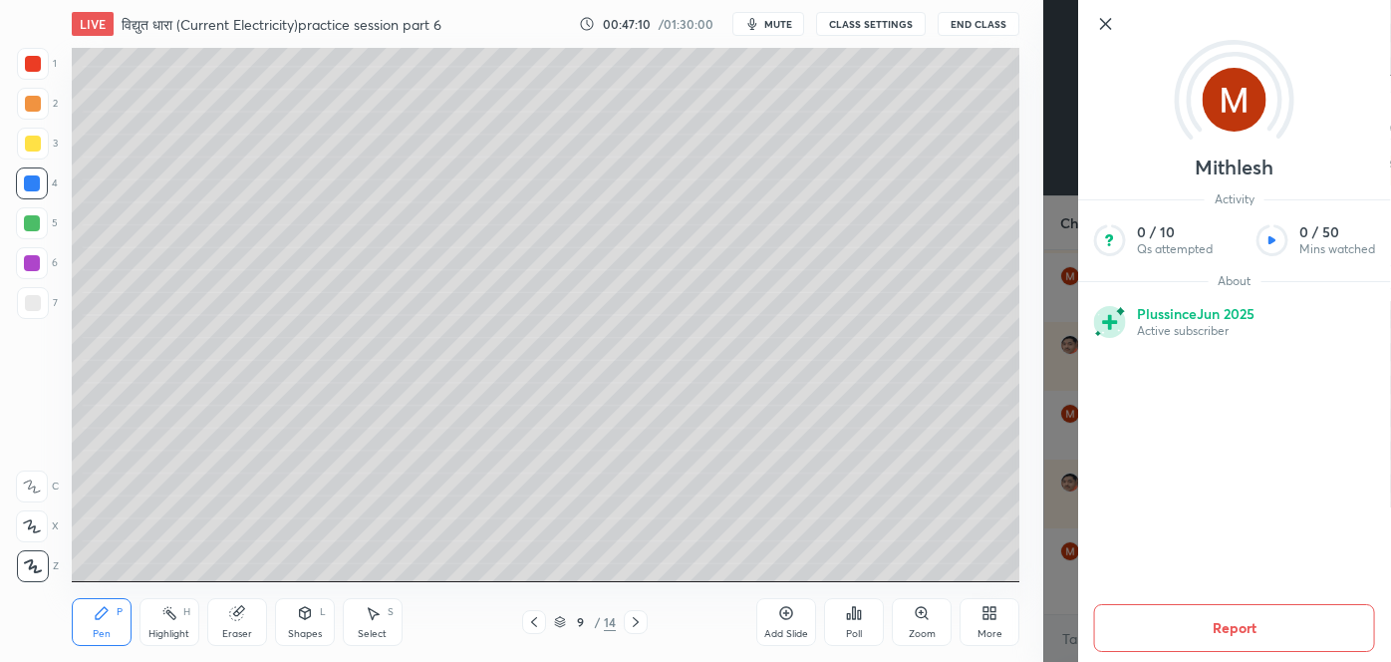
click at [1068, 581] on div "Mithlesh Activity 0 / 10 Qs attempted 0 / 50 Mins watched About Plus since [DAT…" at bounding box center [1217, 331] width 348 height 662
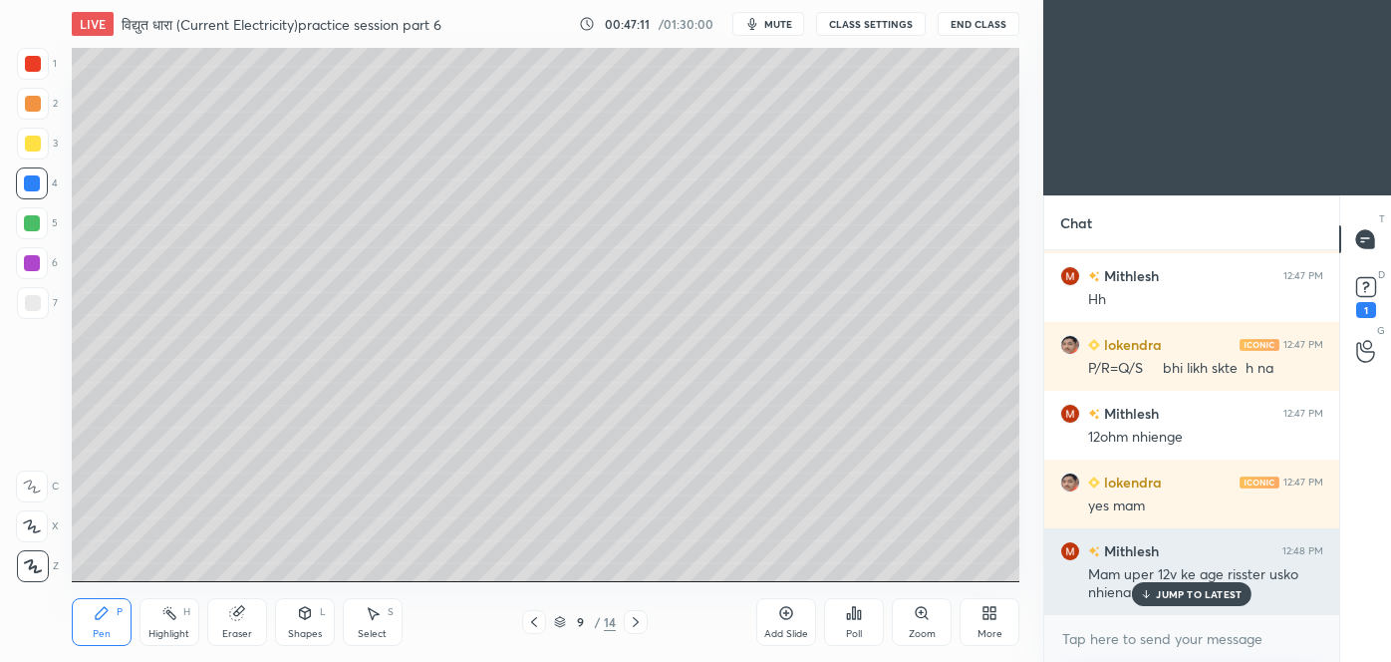
click at [1203, 593] on p "JUMP TO LATEST" at bounding box center [1199, 594] width 86 height 12
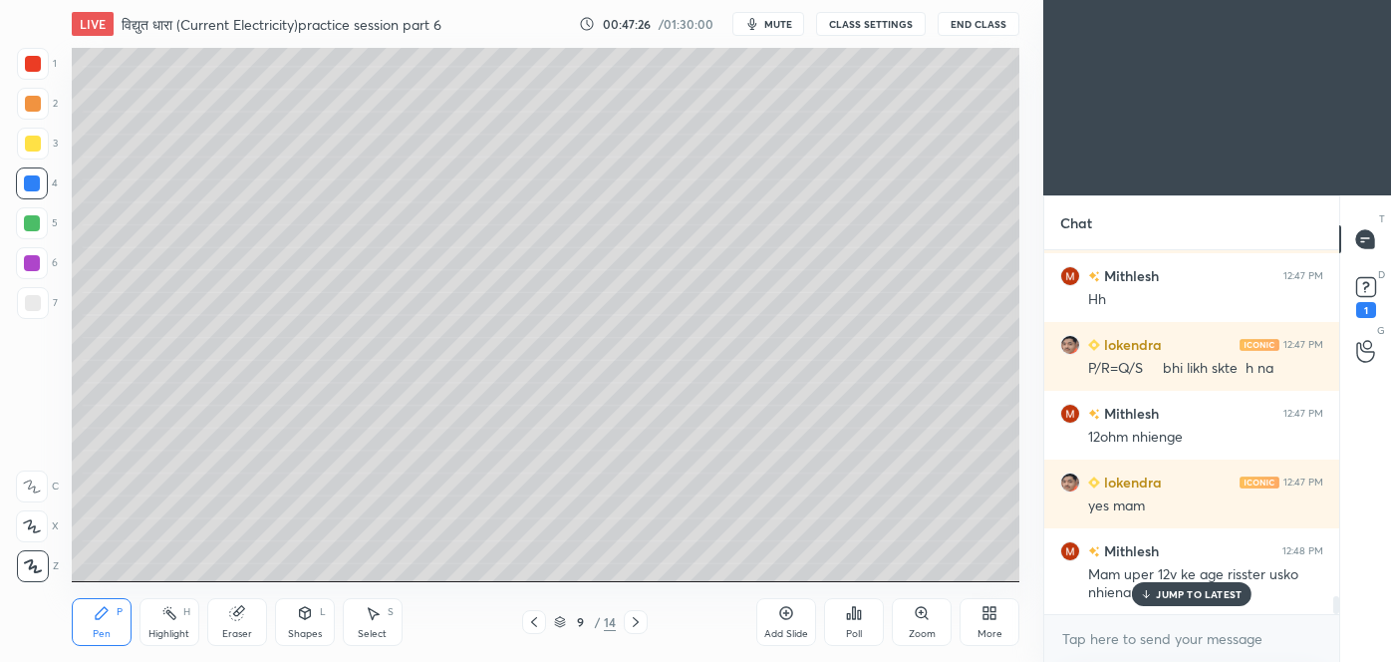
scroll to position [6809, 0]
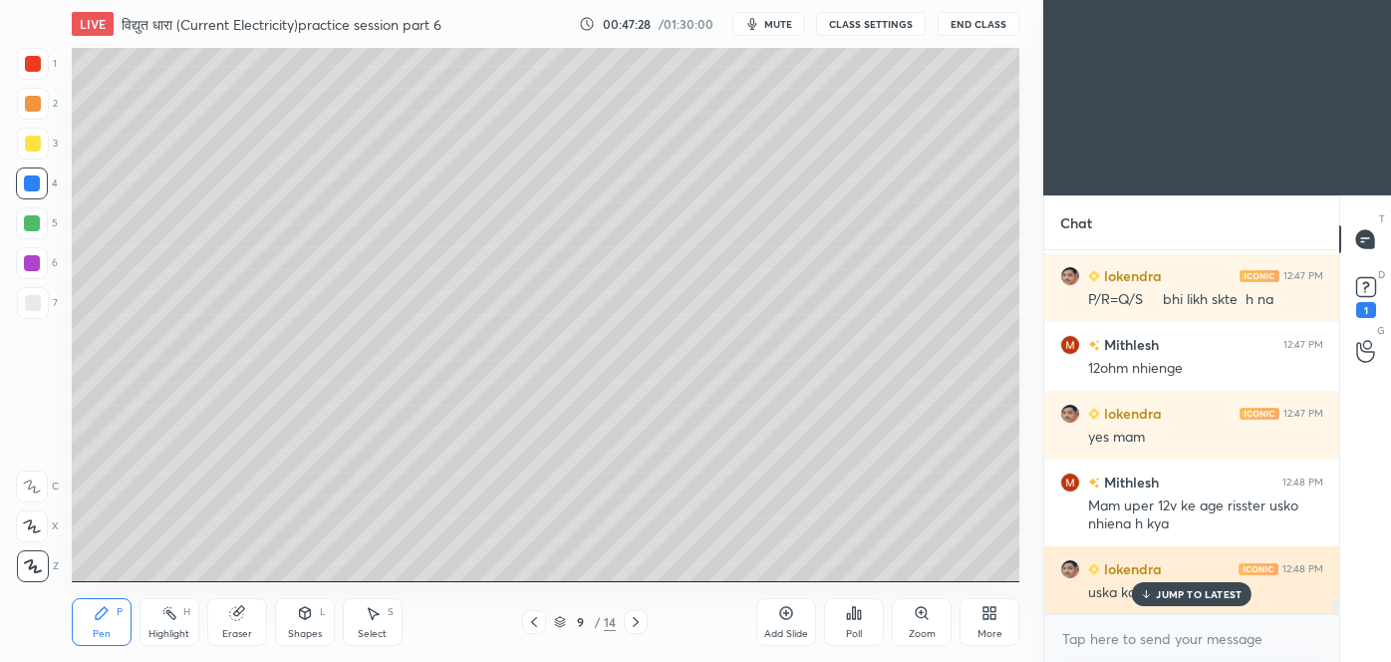
click at [1210, 596] on p "JUMP TO LATEST" at bounding box center [1199, 594] width 86 height 12
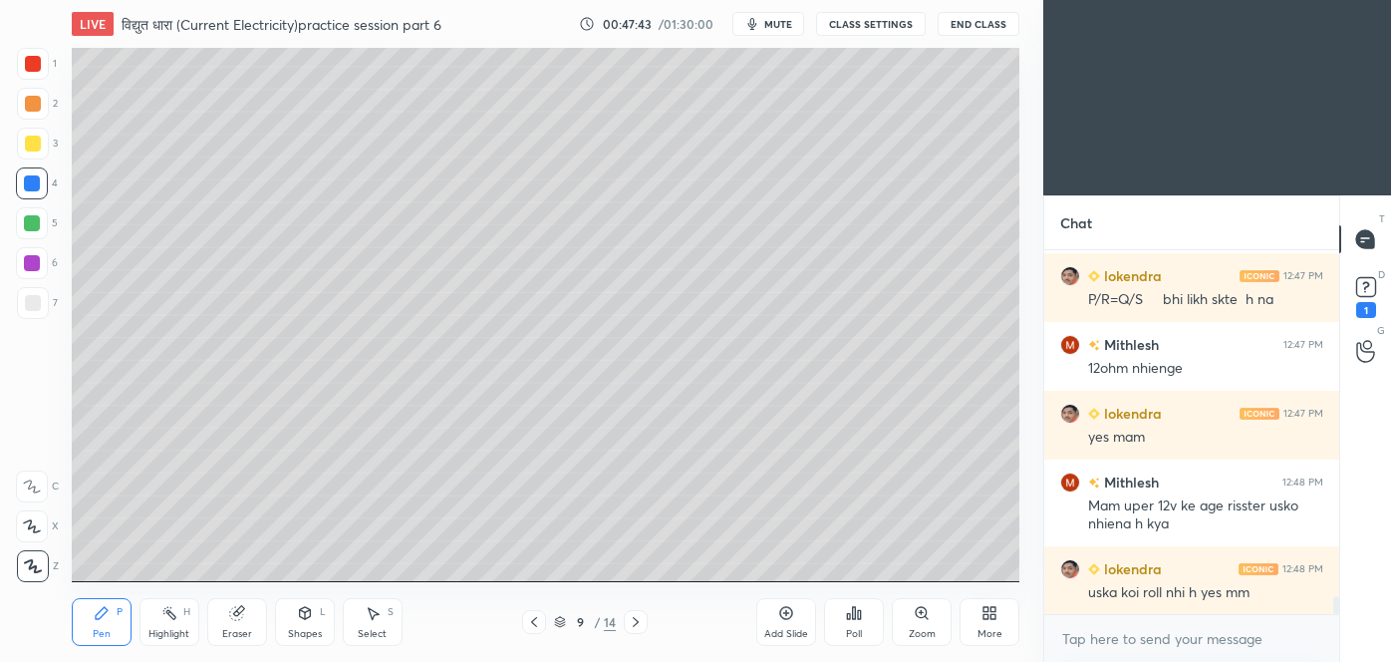
click at [789, 623] on div "Add Slide" at bounding box center [786, 622] width 60 height 48
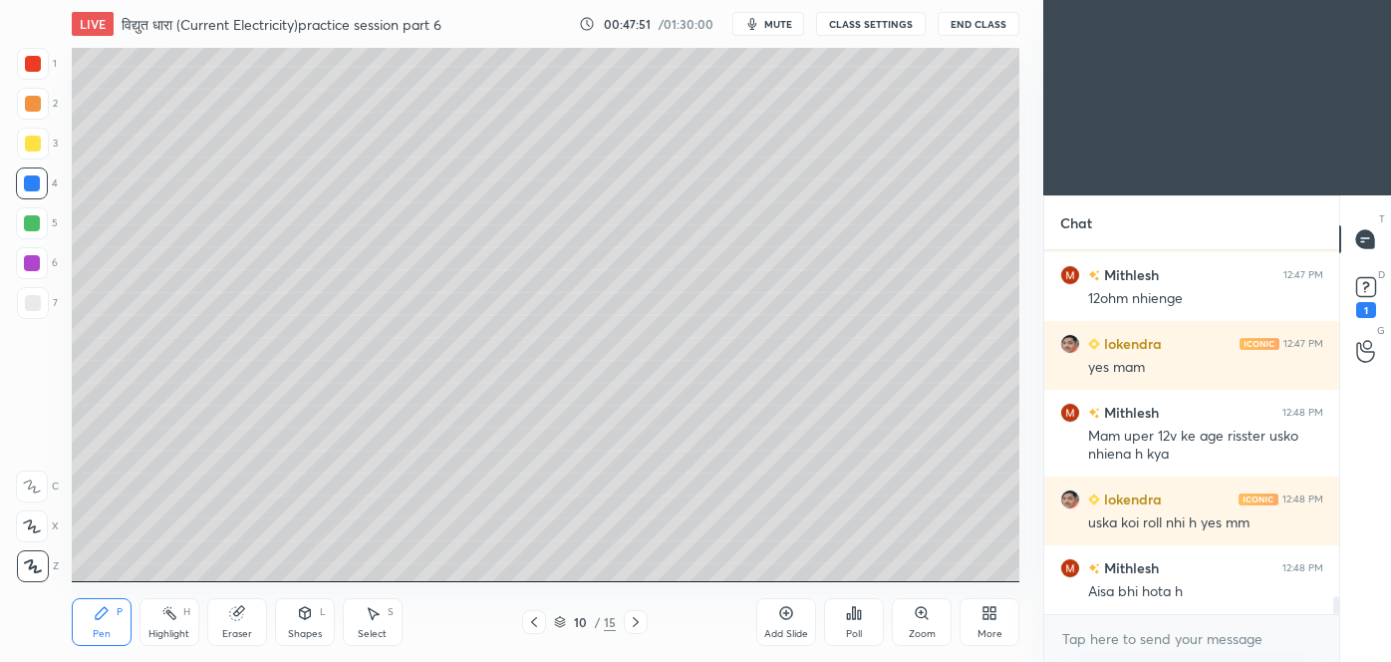
click at [30, 143] on div at bounding box center [33, 144] width 16 height 16
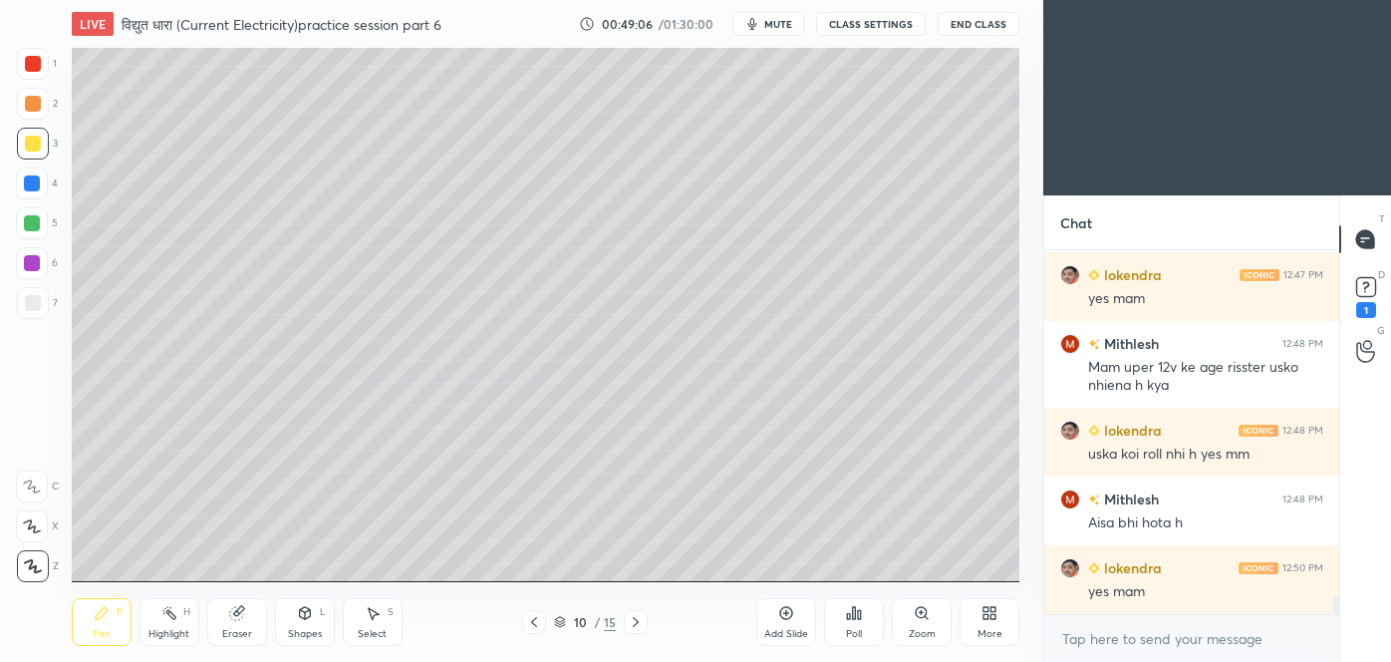
click at [240, 602] on div "Eraser" at bounding box center [237, 622] width 60 height 48
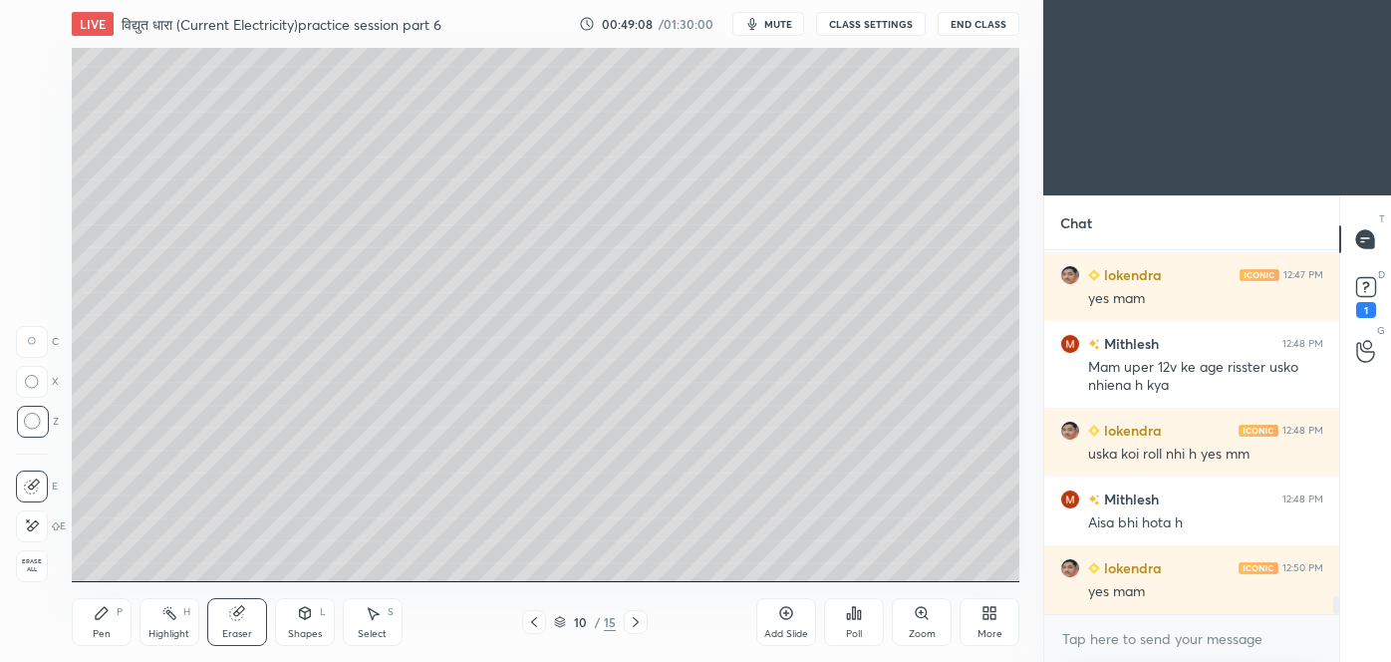
click at [97, 620] on icon at bounding box center [102, 613] width 16 height 16
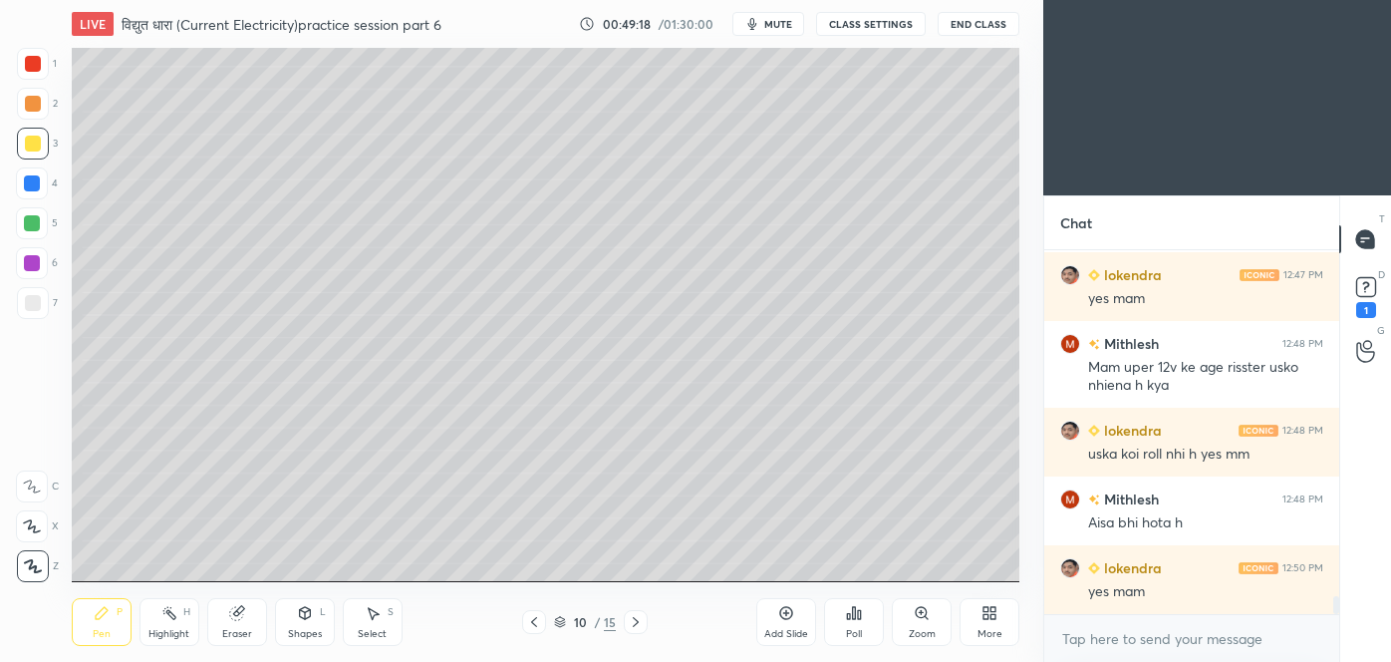
click at [239, 609] on icon at bounding box center [238, 611] width 11 height 10
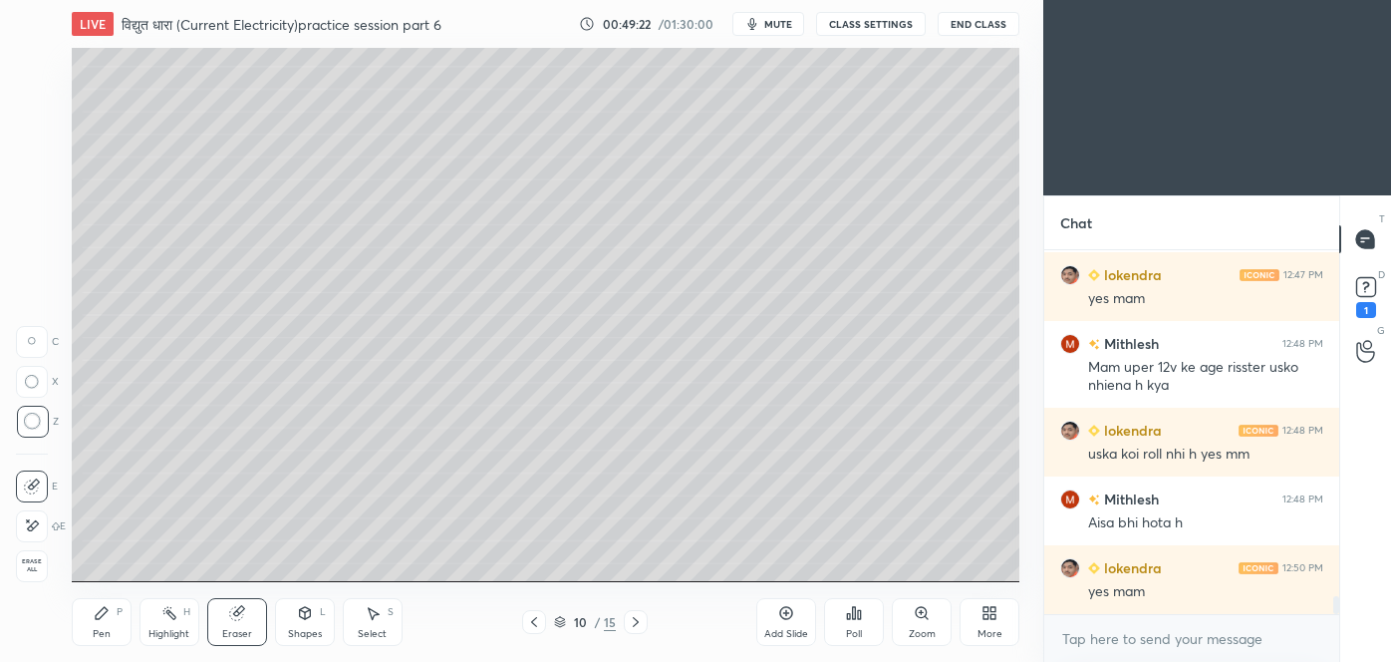
click at [99, 619] on icon at bounding box center [102, 613] width 12 height 12
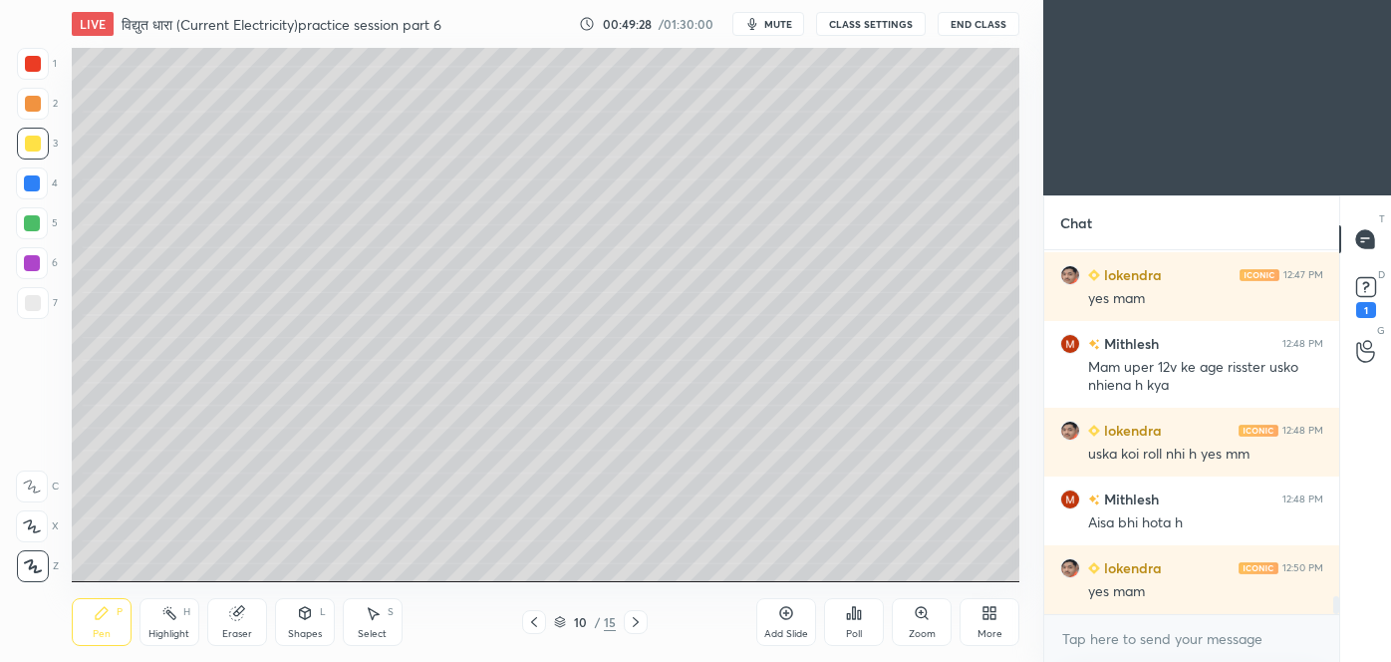
click at [30, 309] on div at bounding box center [33, 303] width 16 height 16
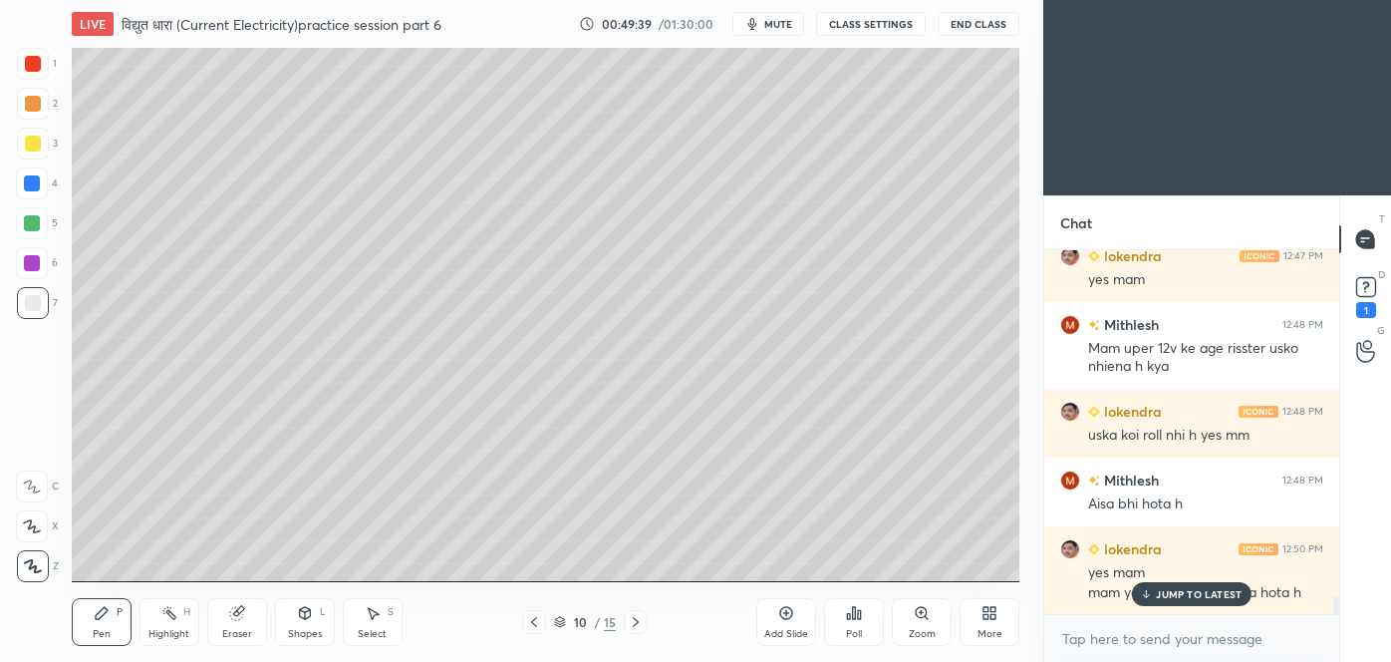
click at [1194, 594] on p "JUMP TO LATEST" at bounding box center [1199, 594] width 86 height 12
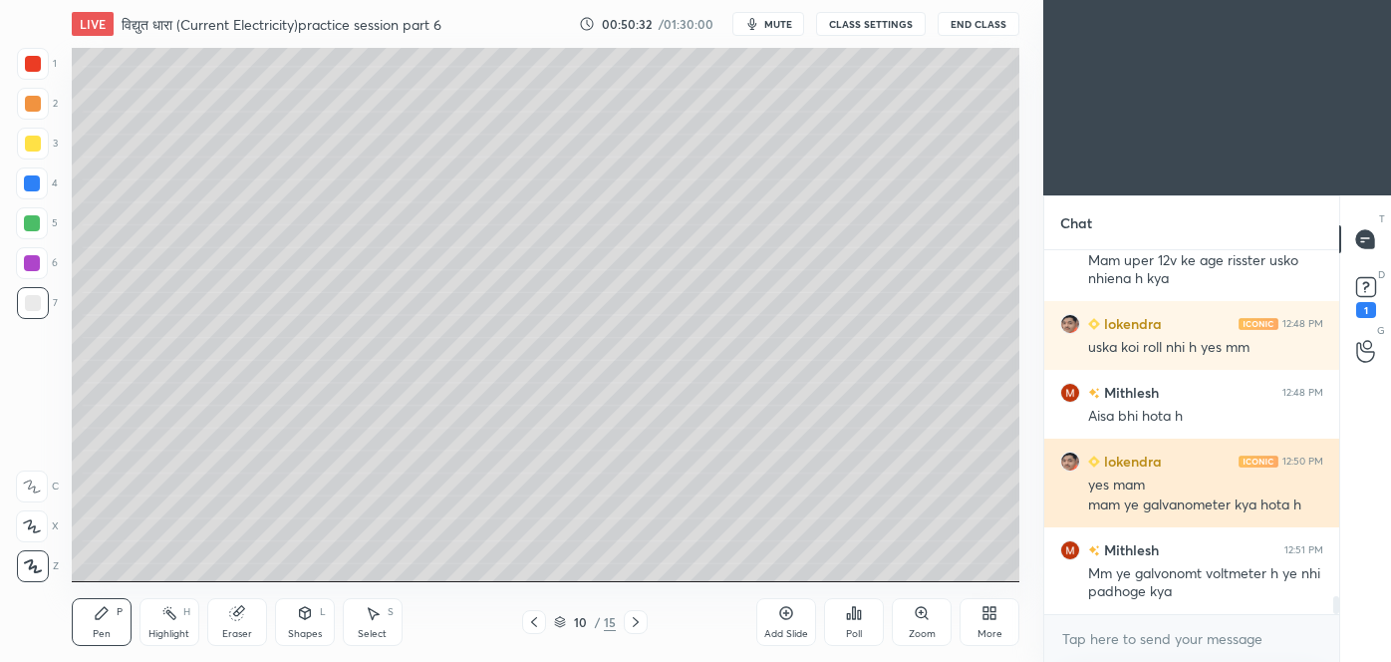
scroll to position [7158, 0]
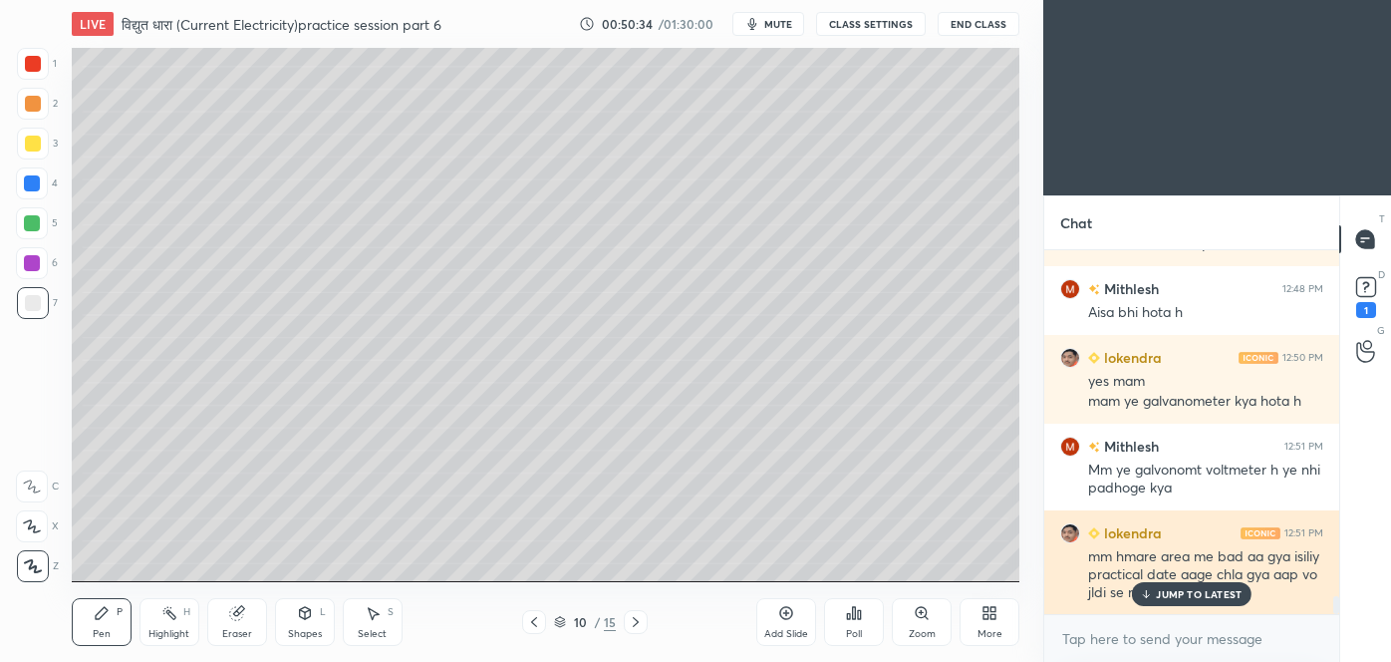
click at [1181, 591] on p "JUMP TO LATEST" at bounding box center [1199, 594] width 86 height 12
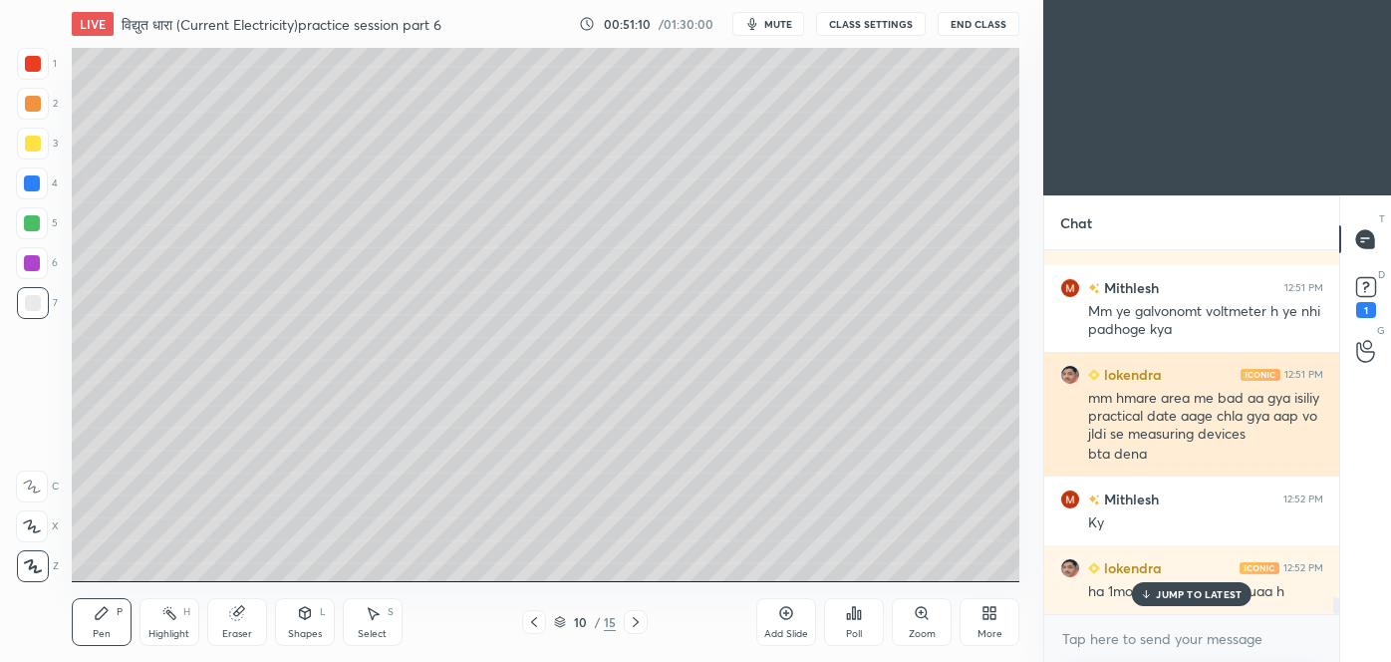
scroll to position [7384, 0]
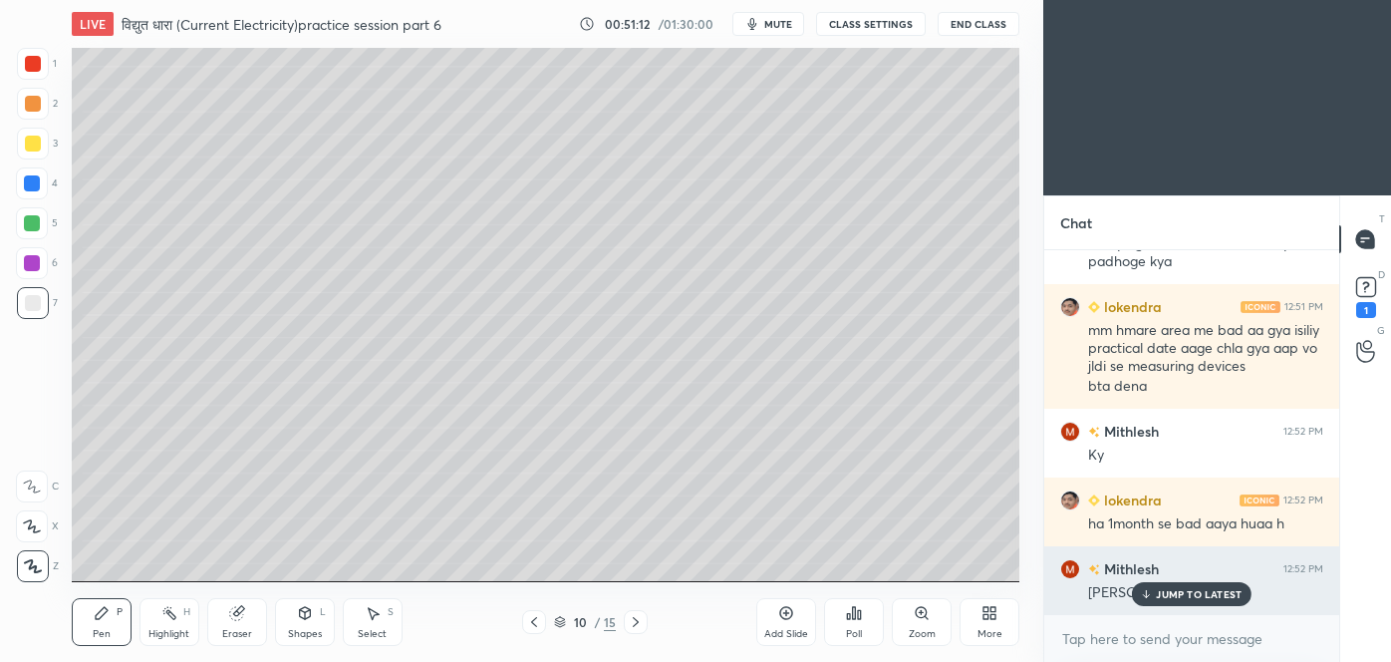
click at [1200, 592] on p "JUMP TO LATEST" at bounding box center [1199, 594] width 86 height 12
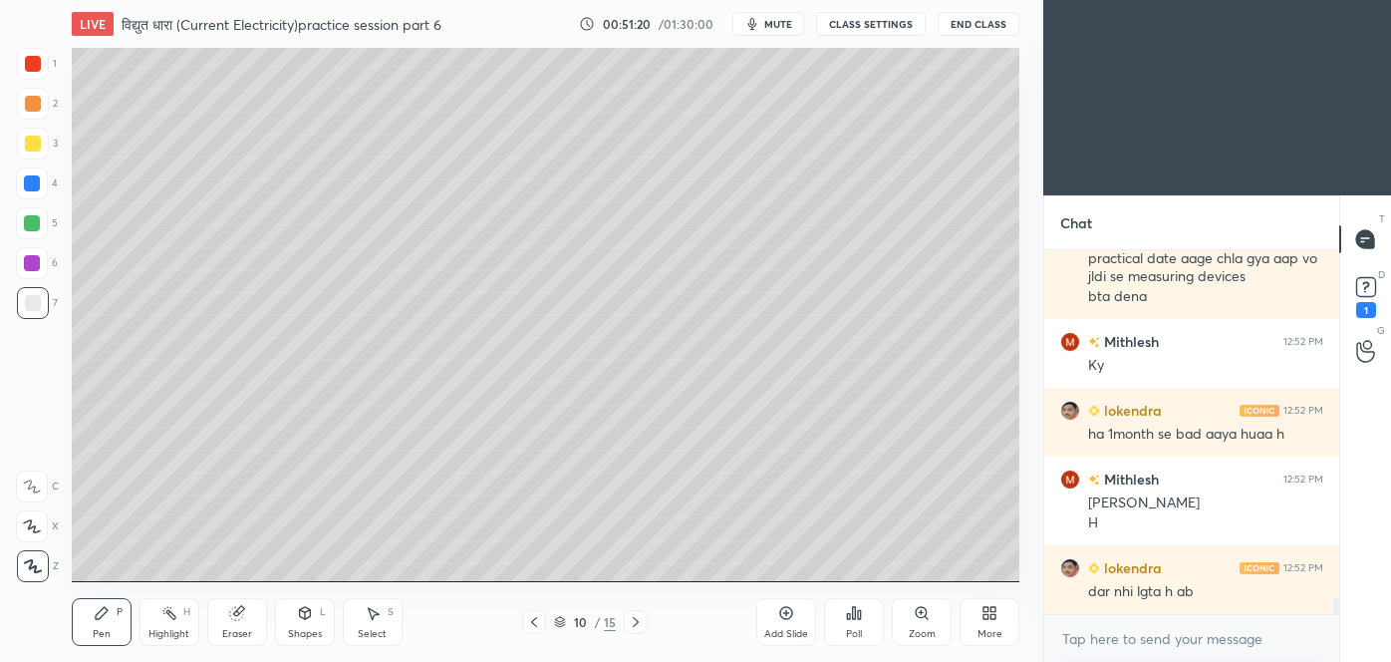
scroll to position [7493, 0]
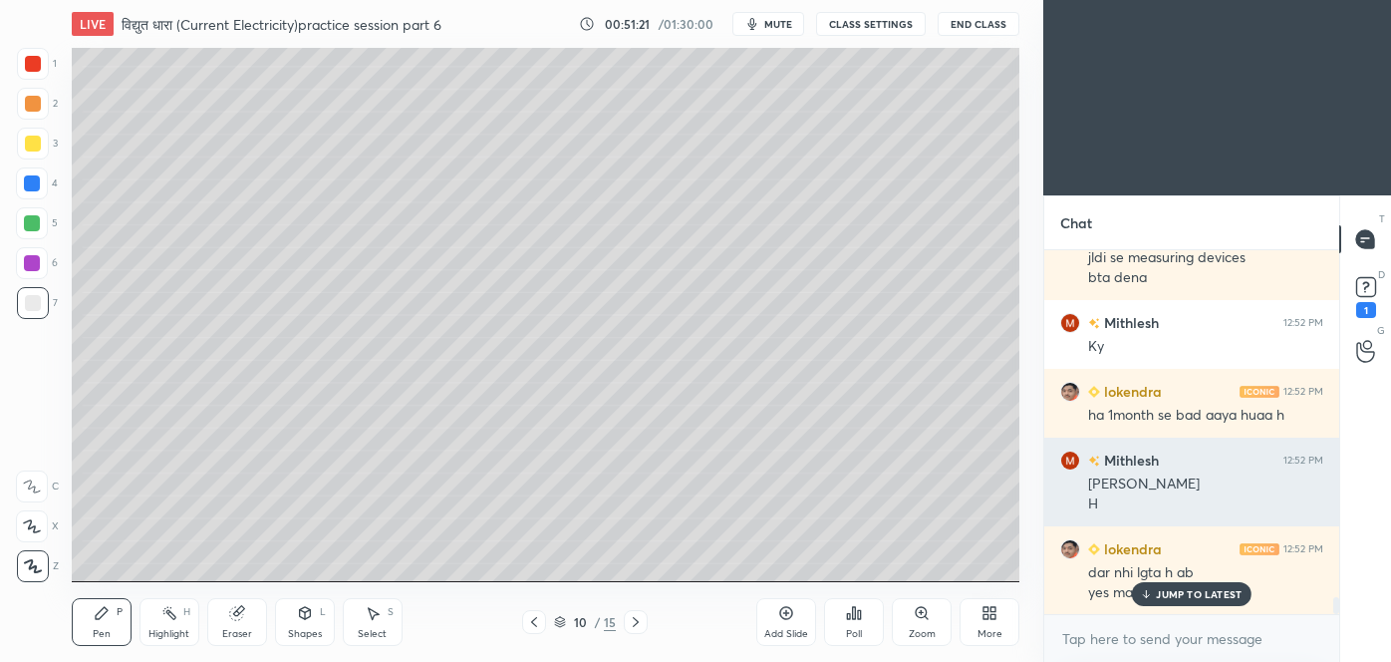
click at [1156, 497] on div "H" at bounding box center [1205, 504] width 235 height 20
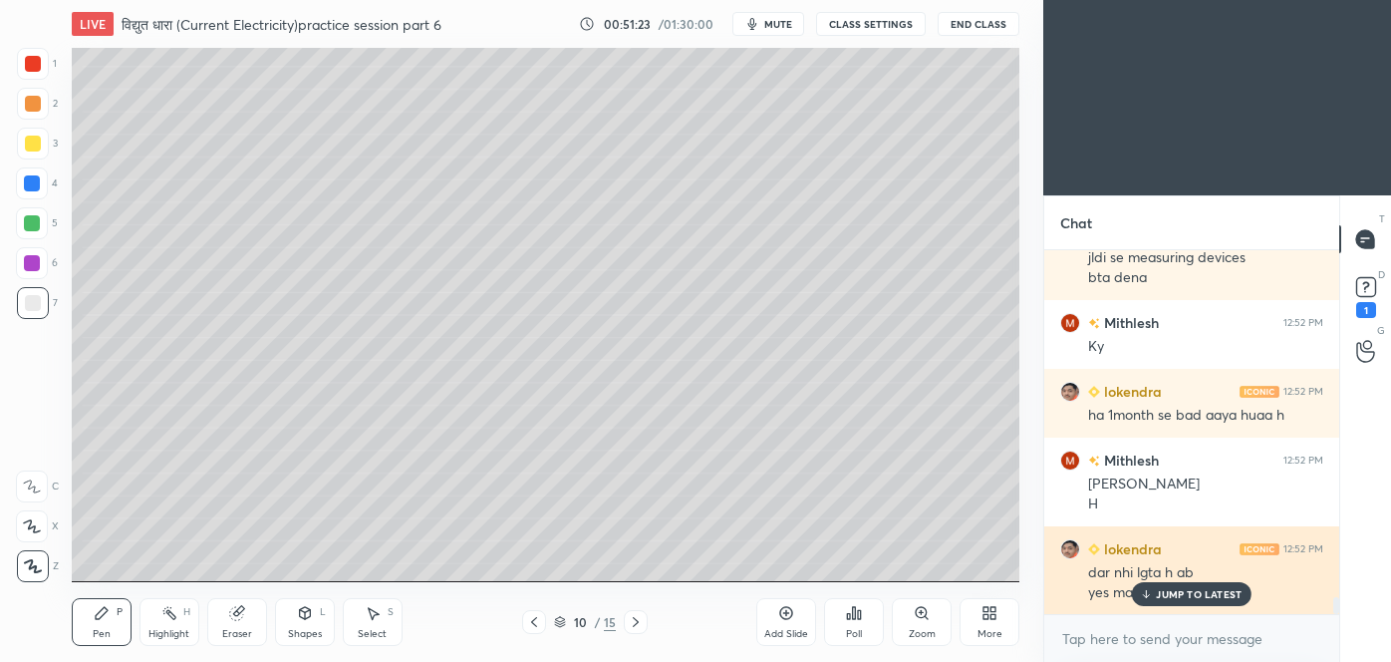
click at [1223, 595] on p "JUMP TO LATEST" at bounding box center [1199, 594] width 86 height 12
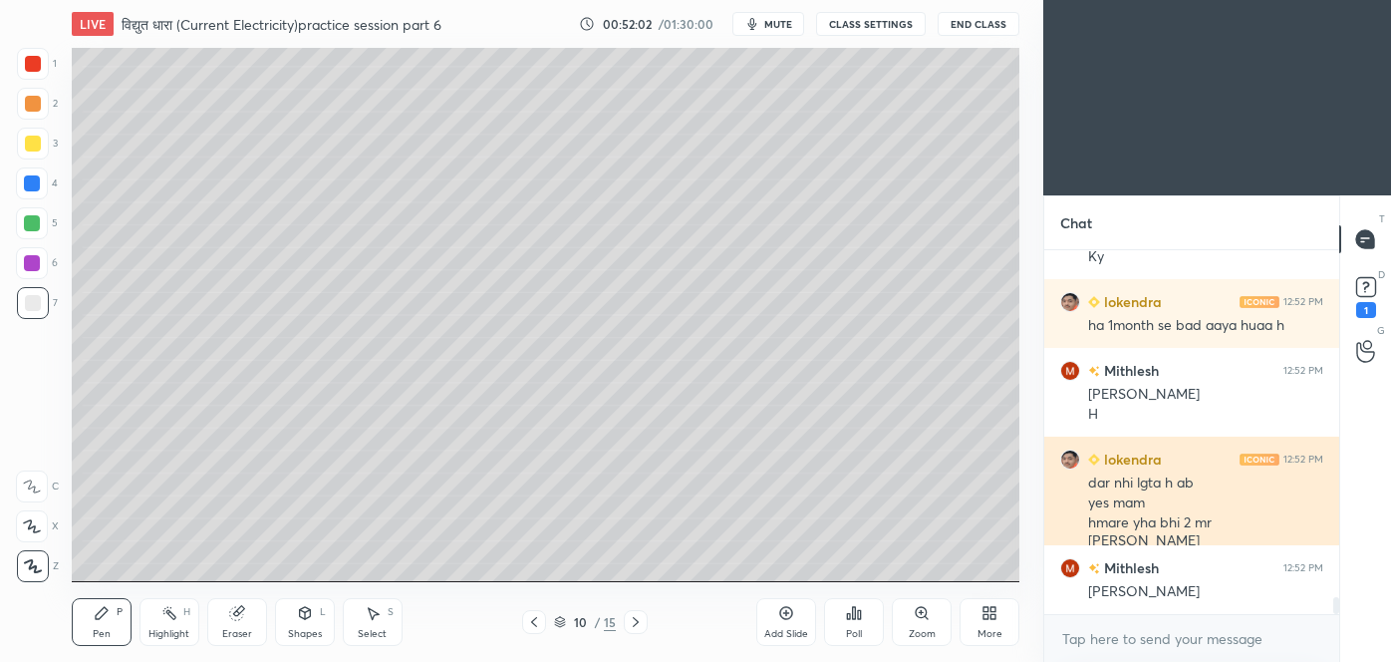
scroll to position [7668, 0]
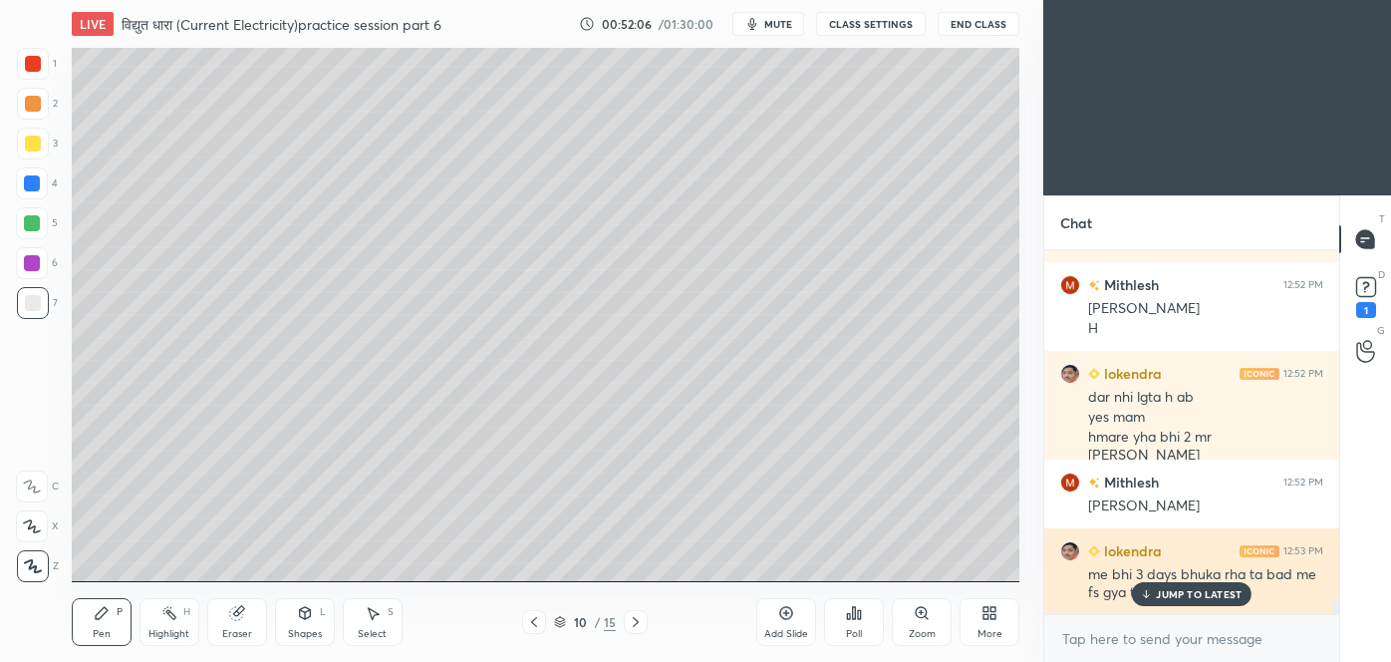
click at [1181, 590] on p "JUMP TO LATEST" at bounding box center [1199, 594] width 86 height 12
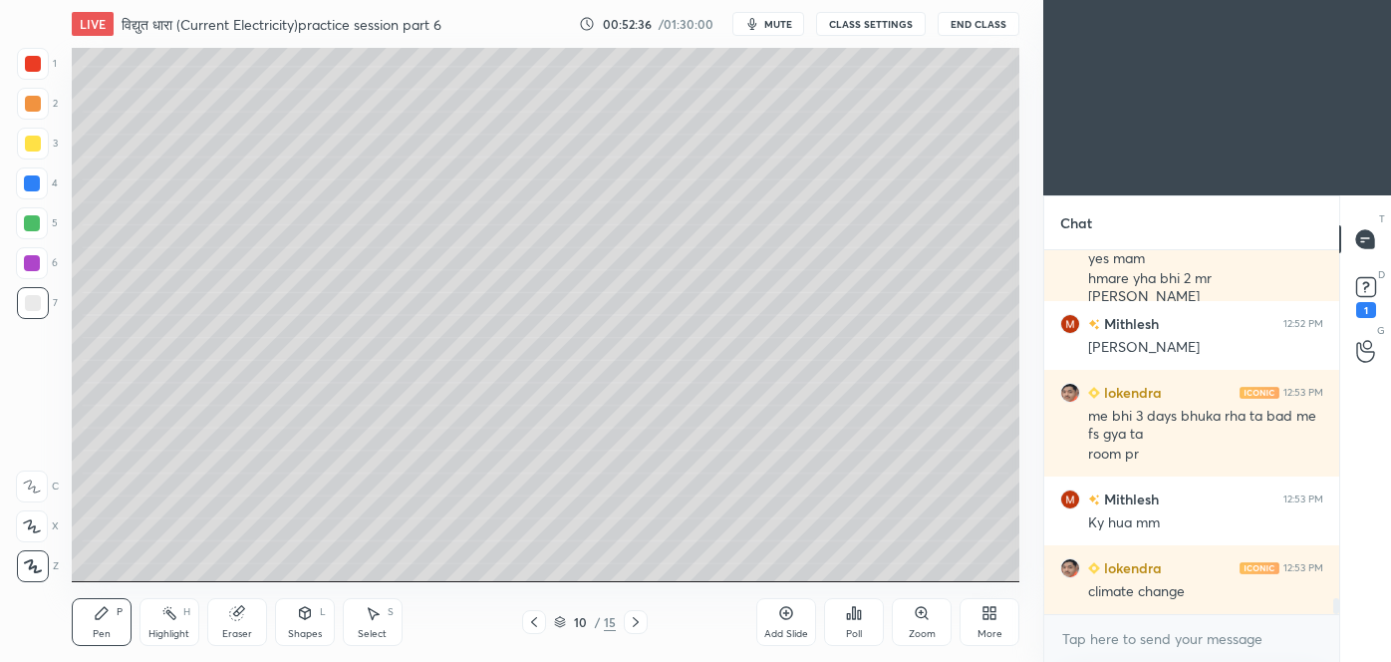
scroll to position [7846, 0]
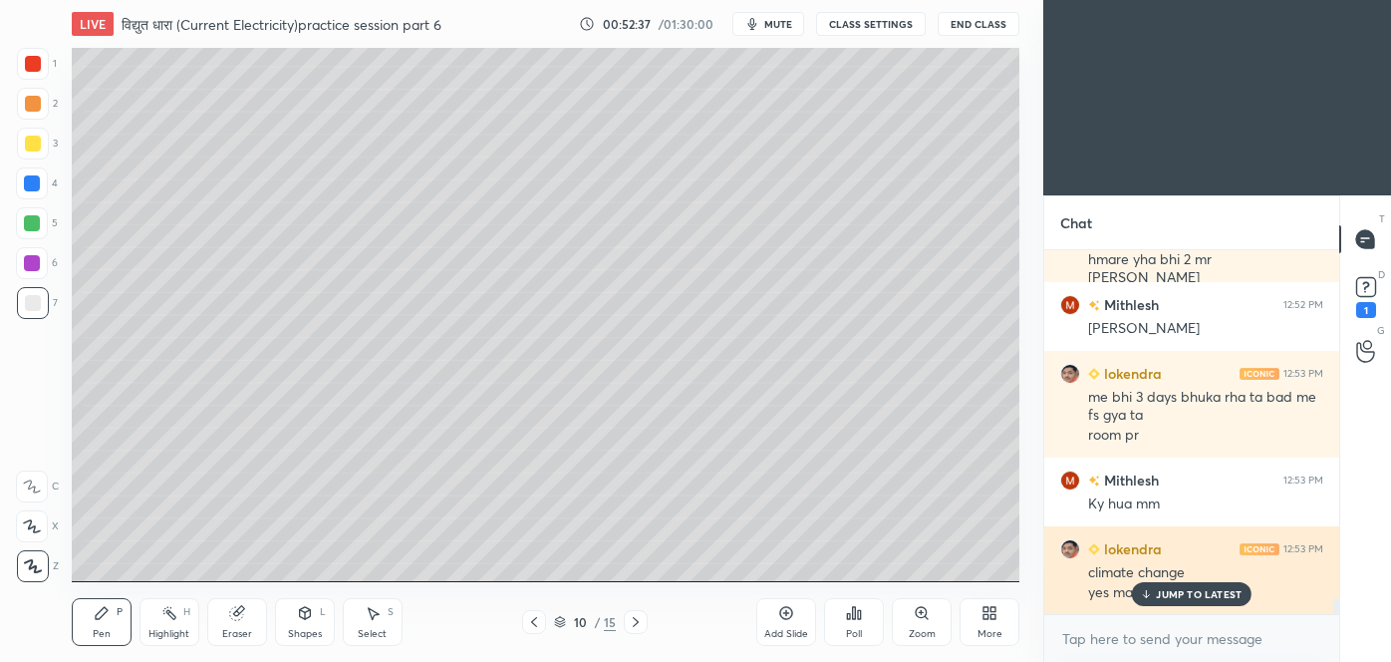
click at [1183, 590] on p "JUMP TO LATEST" at bounding box center [1199, 594] width 86 height 12
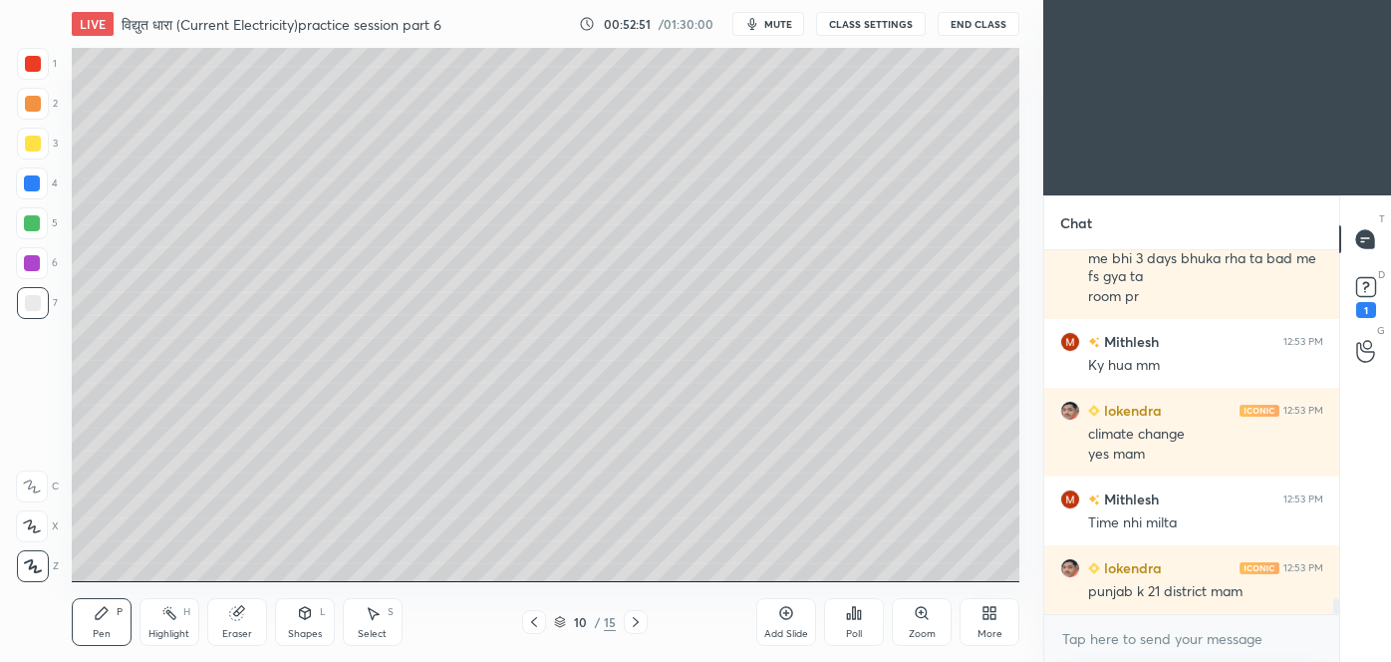
scroll to position [8003, 0]
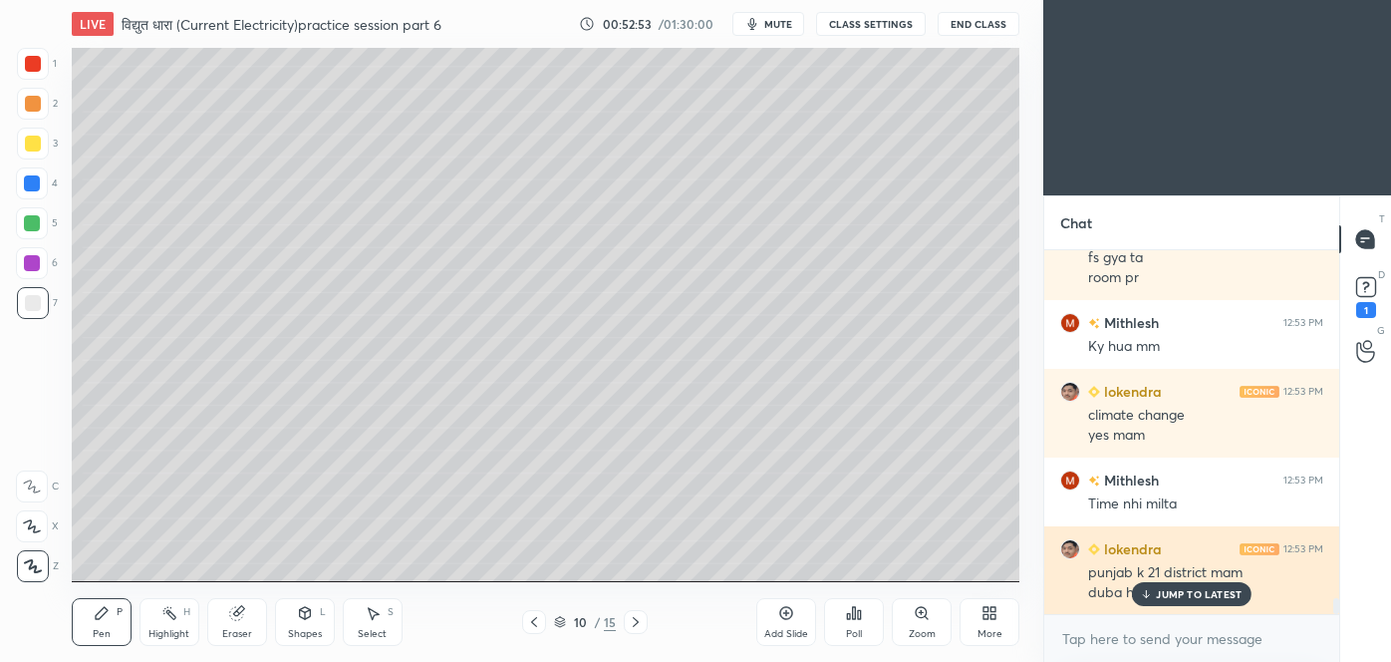
click at [1203, 599] on p "JUMP TO LATEST" at bounding box center [1199, 594] width 86 height 12
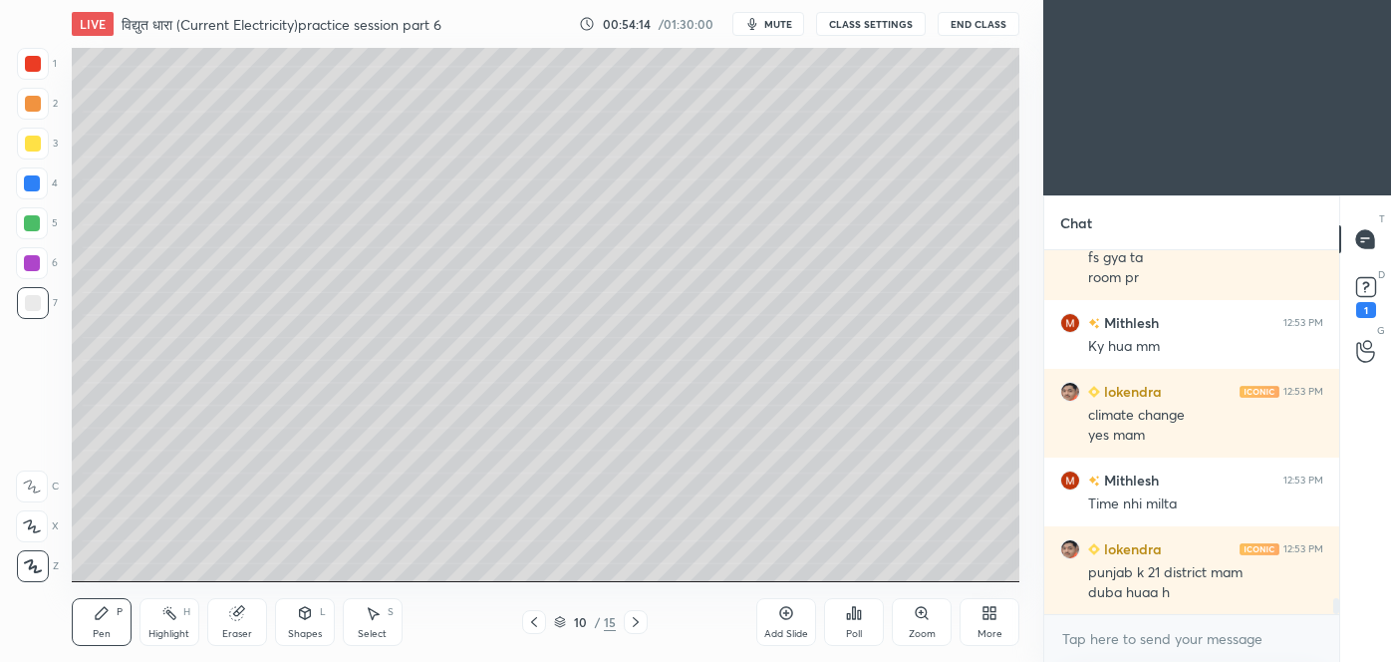
click at [635, 620] on icon at bounding box center [636, 622] width 16 height 16
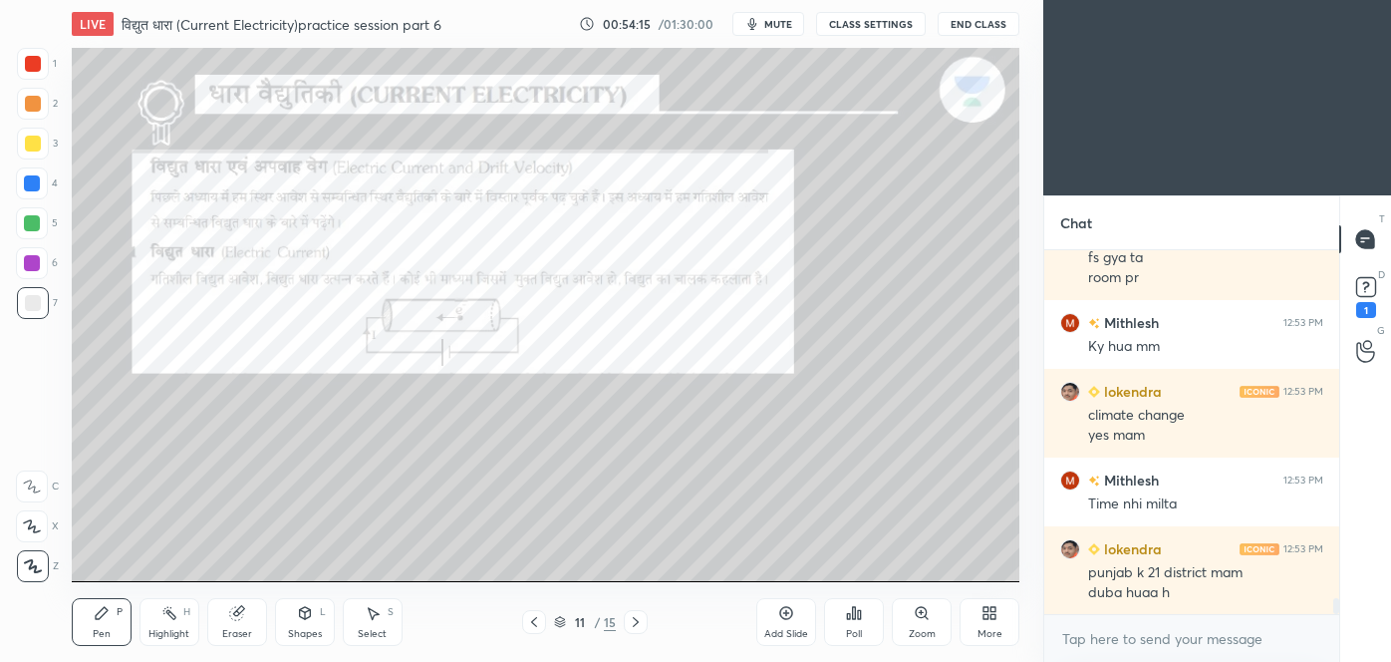
click at [535, 629] on icon at bounding box center [534, 622] width 16 height 16
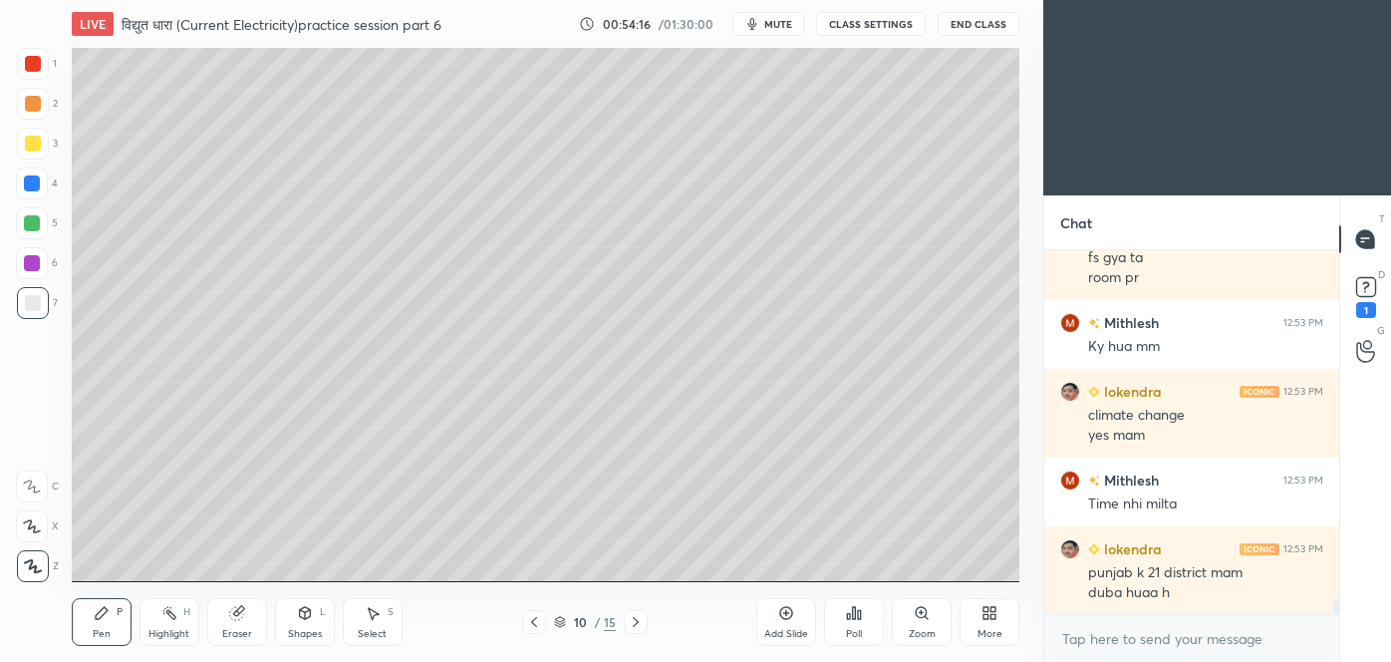
click at [786, 615] on icon at bounding box center [786, 613] width 6 height 6
click at [314, 617] on div "Shapes L" at bounding box center [305, 622] width 60 height 48
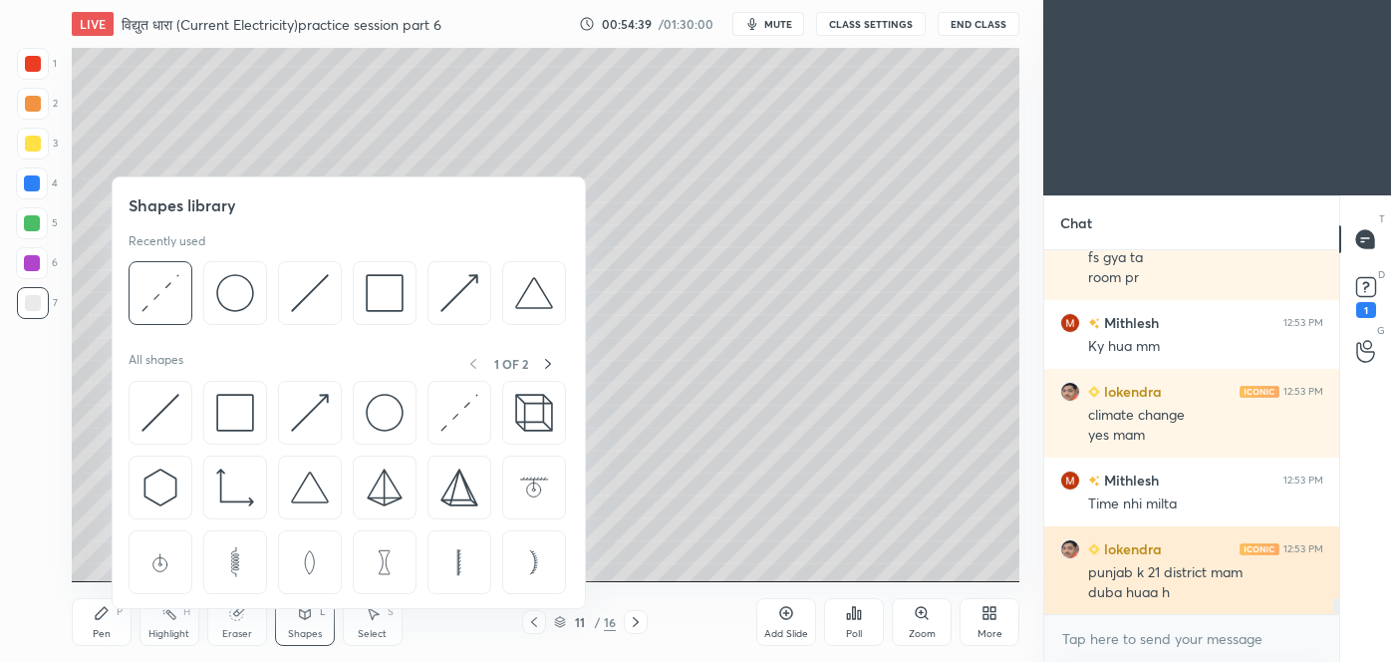
click at [308, 306] on img at bounding box center [310, 293] width 38 height 38
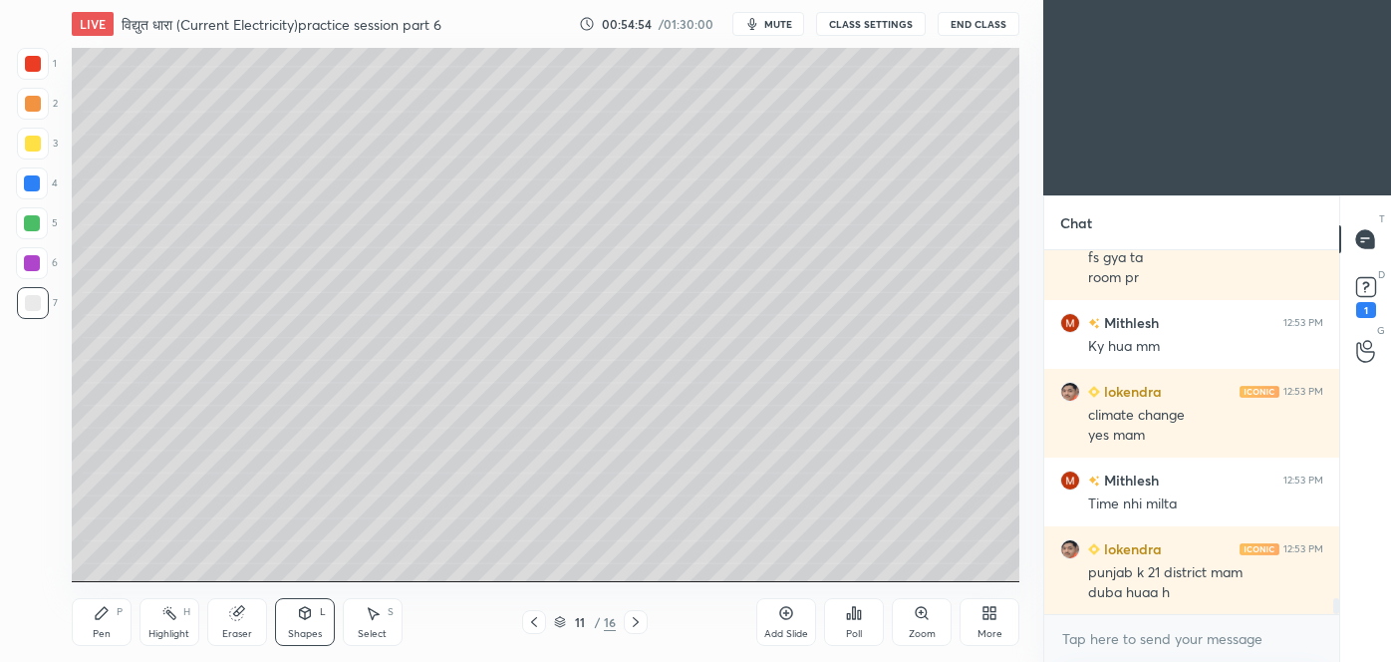
click at [239, 617] on icon at bounding box center [236, 613] width 13 height 13
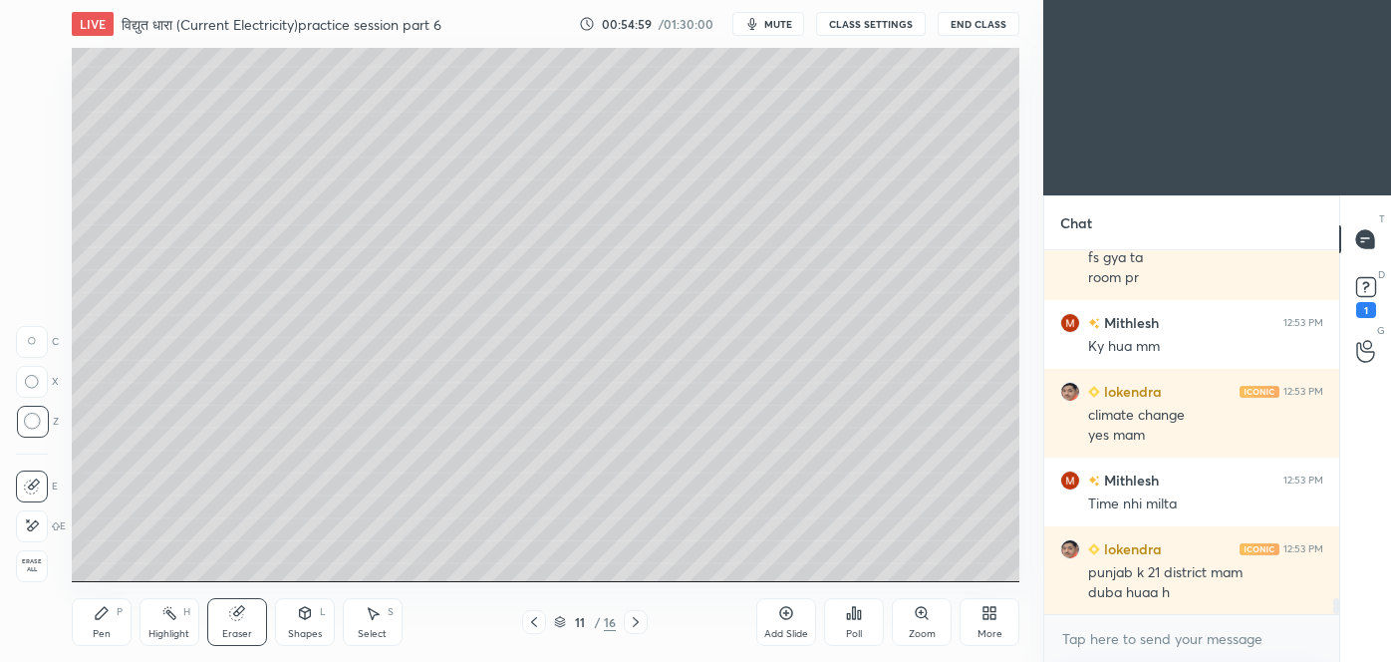
click at [107, 629] on div "Pen" at bounding box center [102, 634] width 18 height 10
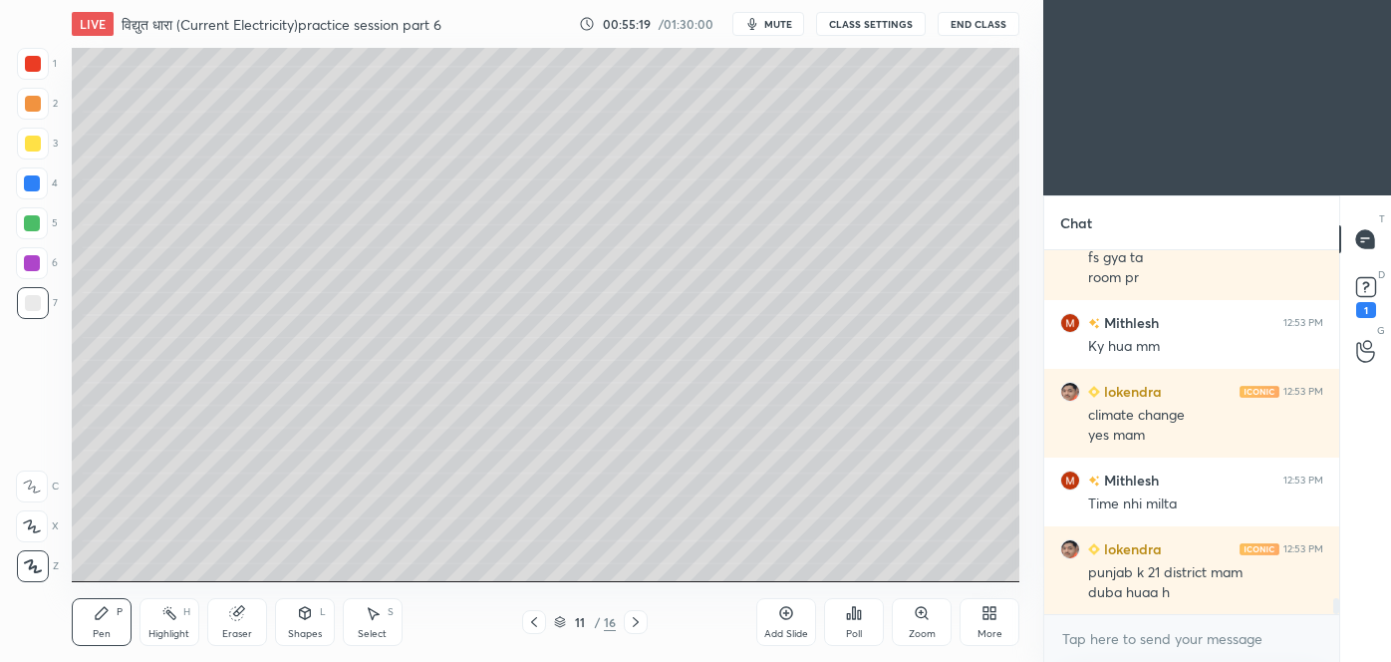
click at [789, 625] on div "Add Slide" at bounding box center [786, 622] width 60 height 48
click at [310, 629] on div "Shapes" at bounding box center [305, 634] width 34 height 10
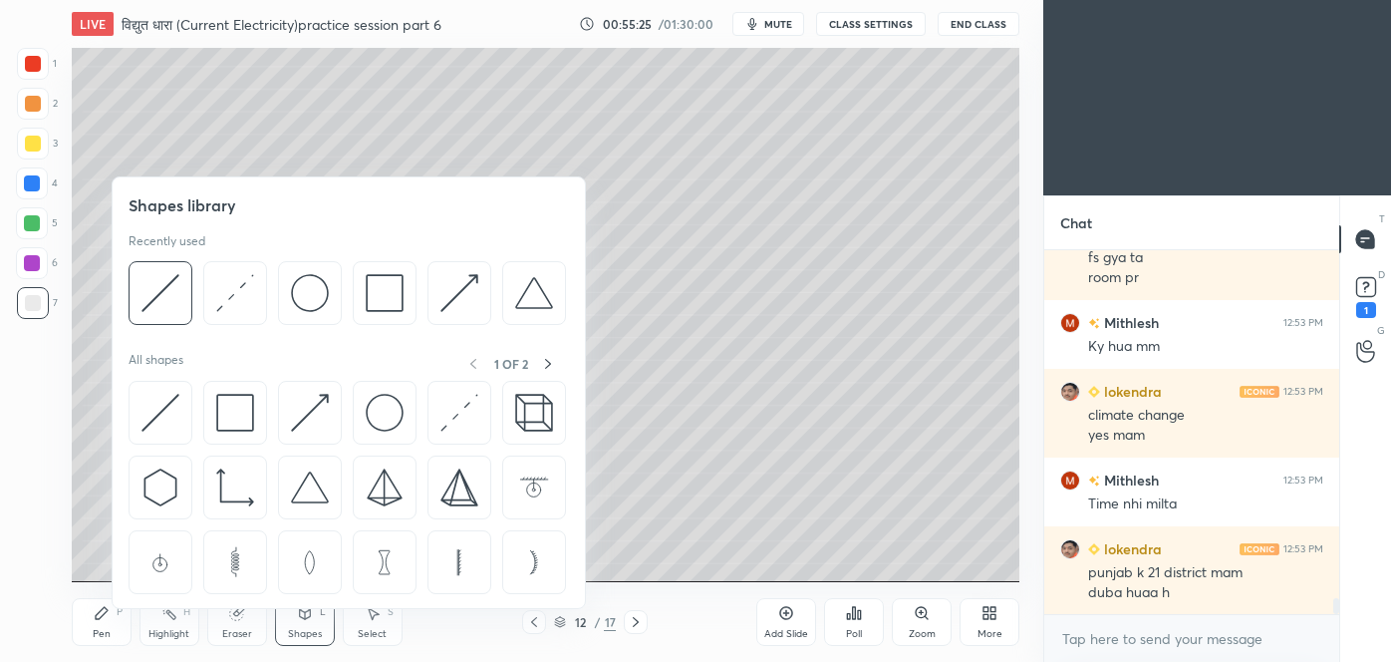
click at [185, 287] on div at bounding box center [161, 293] width 64 height 64
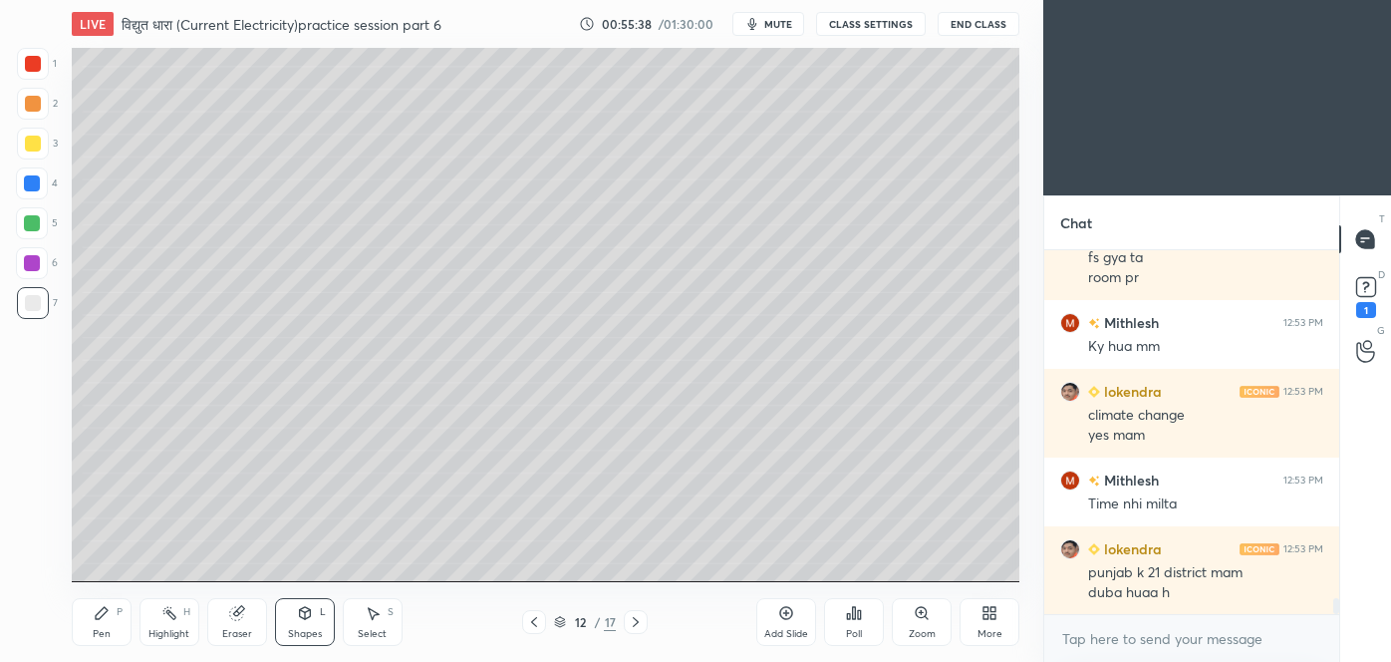
click at [238, 620] on icon at bounding box center [236, 613] width 13 height 13
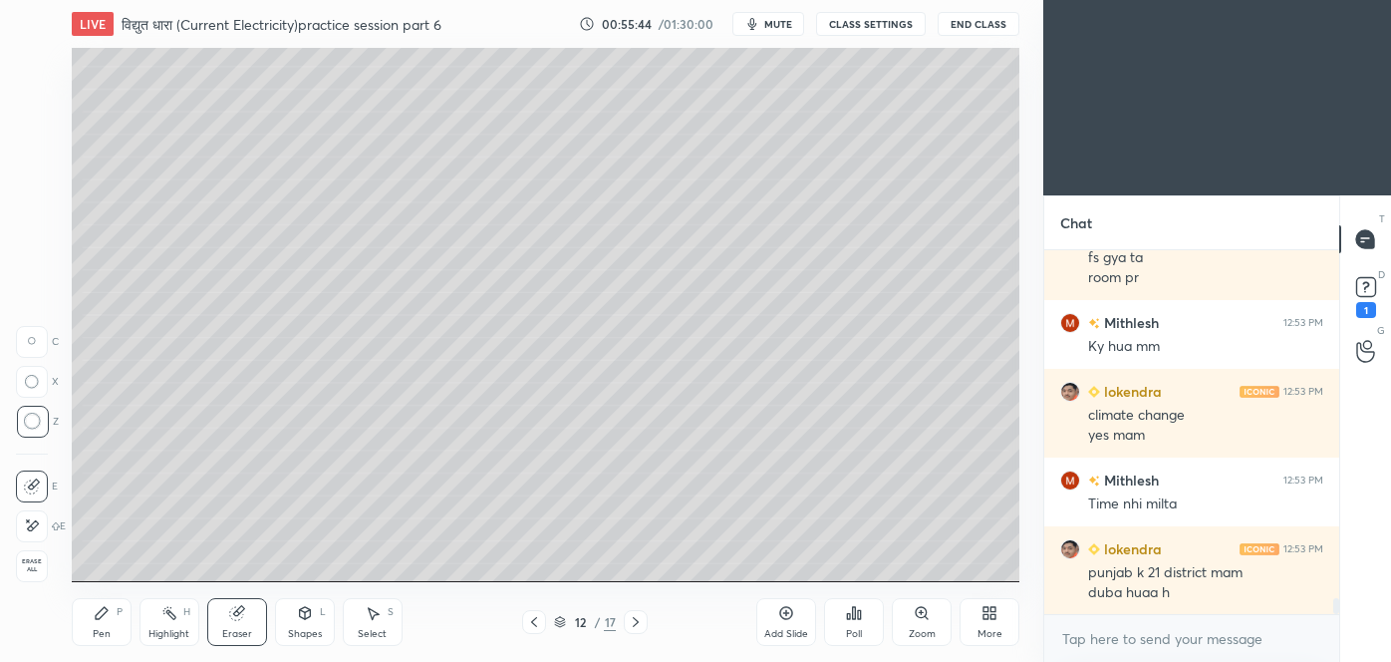
click at [110, 626] on div "Pen P" at bounding box center [102, 622] width 60 height 48
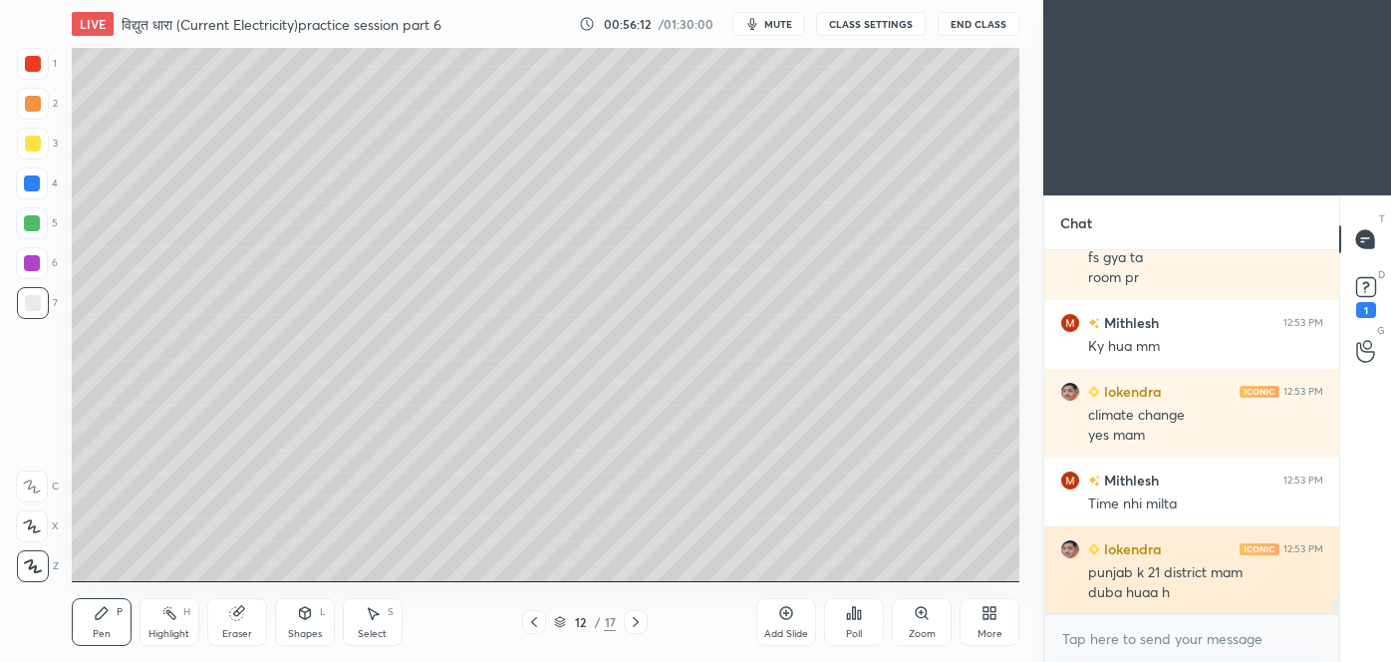
click at [300, 617] on icon at bounding box center [305, 613] width 16 height 16
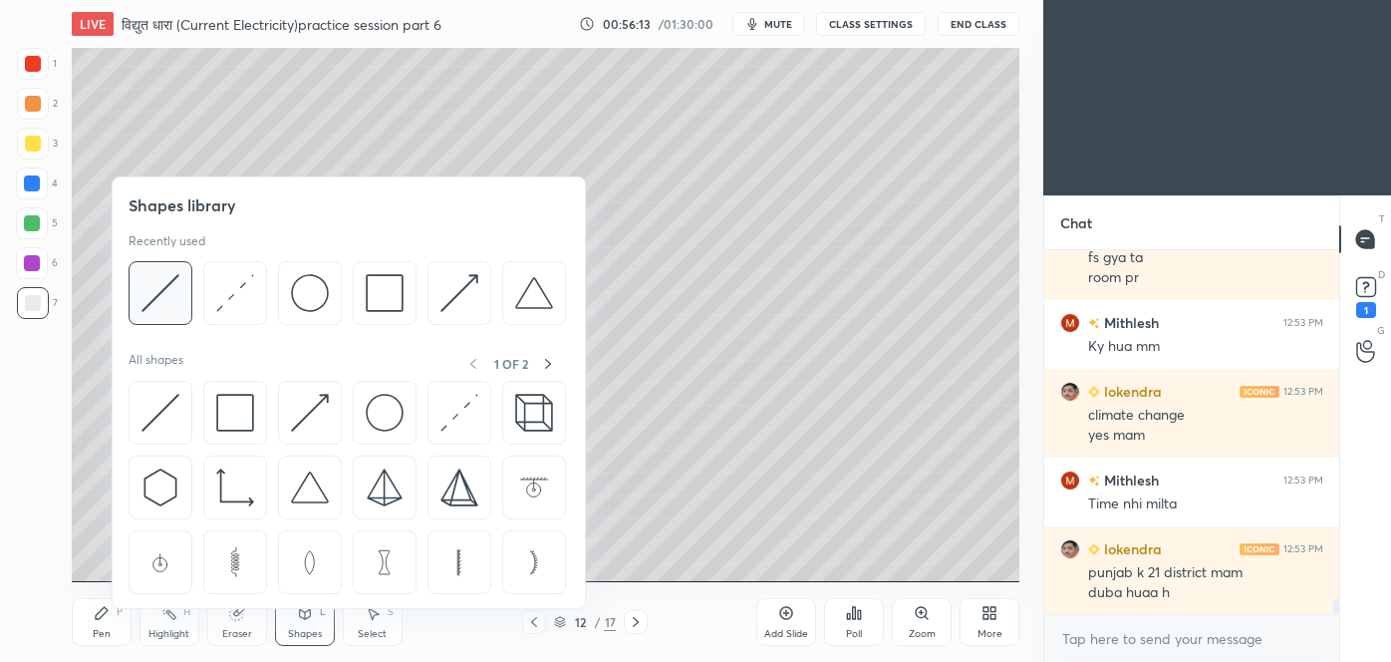
click at [175, 288] on img at bounding box center [160, 293] width 38 height 38
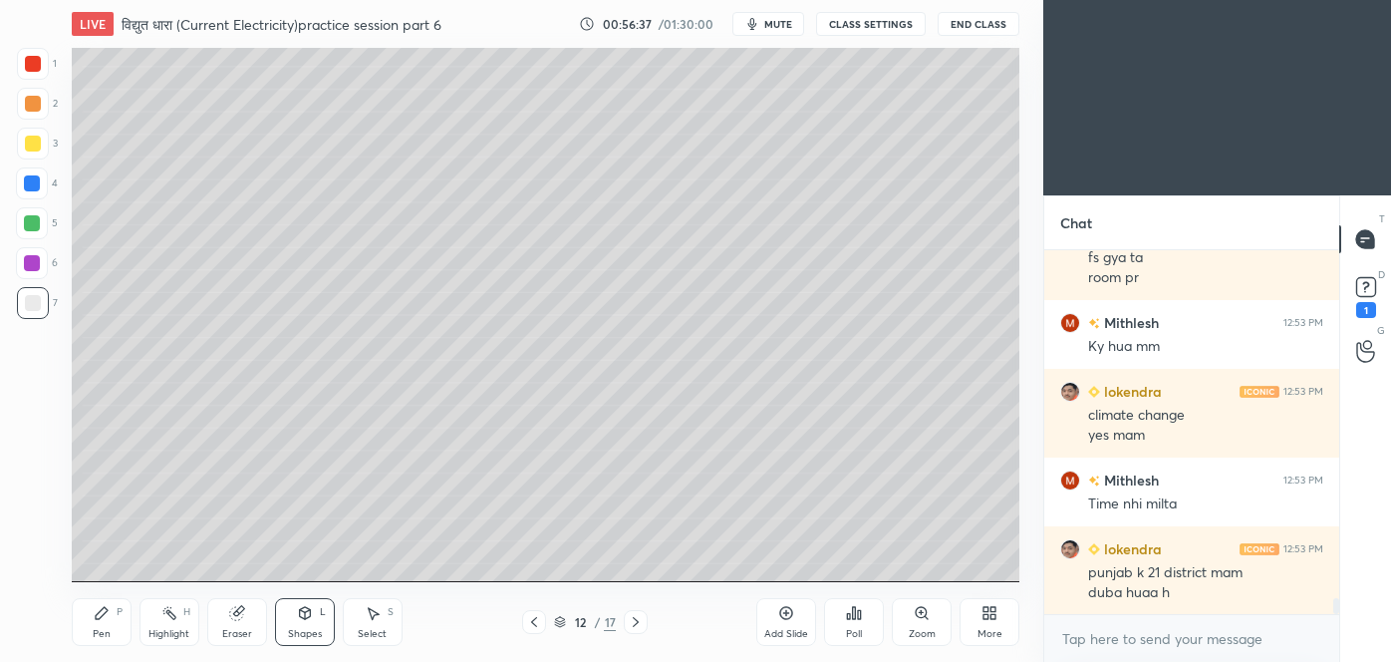
click at [103, 625] on div "Pen P" at bounding box center [102, 622] width 60 height 48
click at [241, 609] on icon at bounding box center [238, 611] width 11 height 10
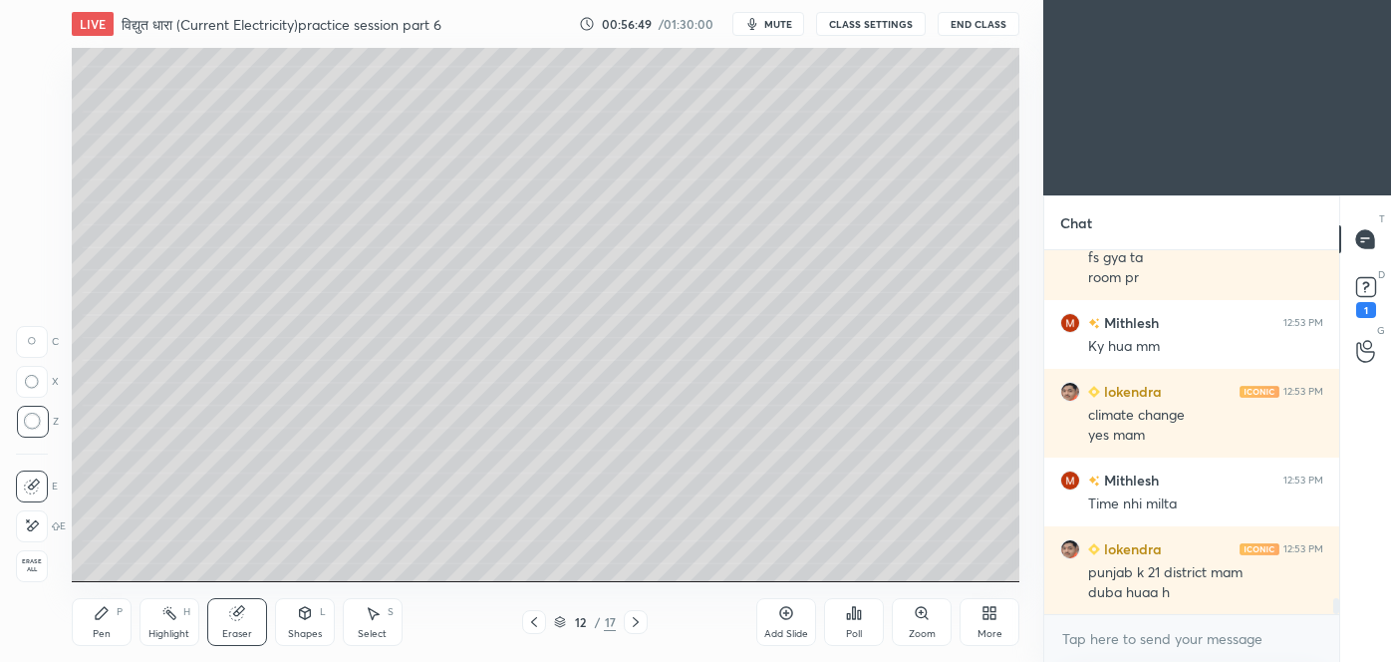
click at [105, 614] on icon at bounding box center [102, 613] width 16 height 16
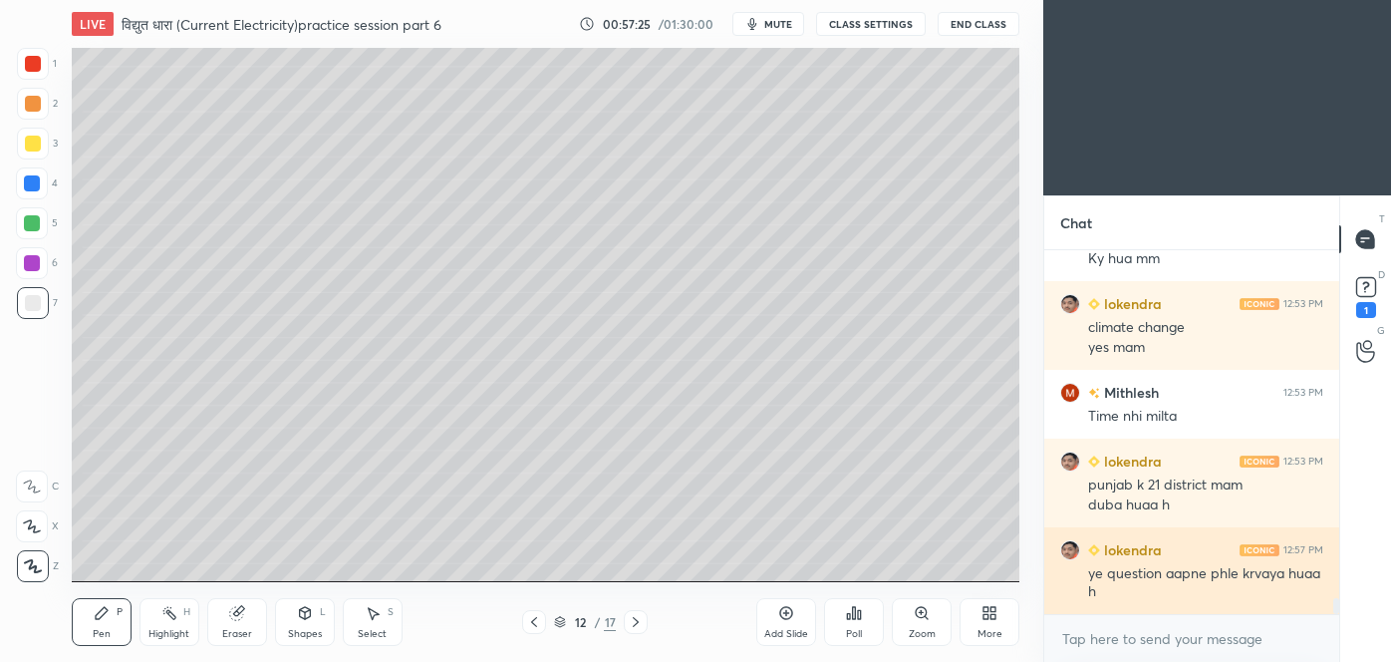
scroll to position [8160, 0]
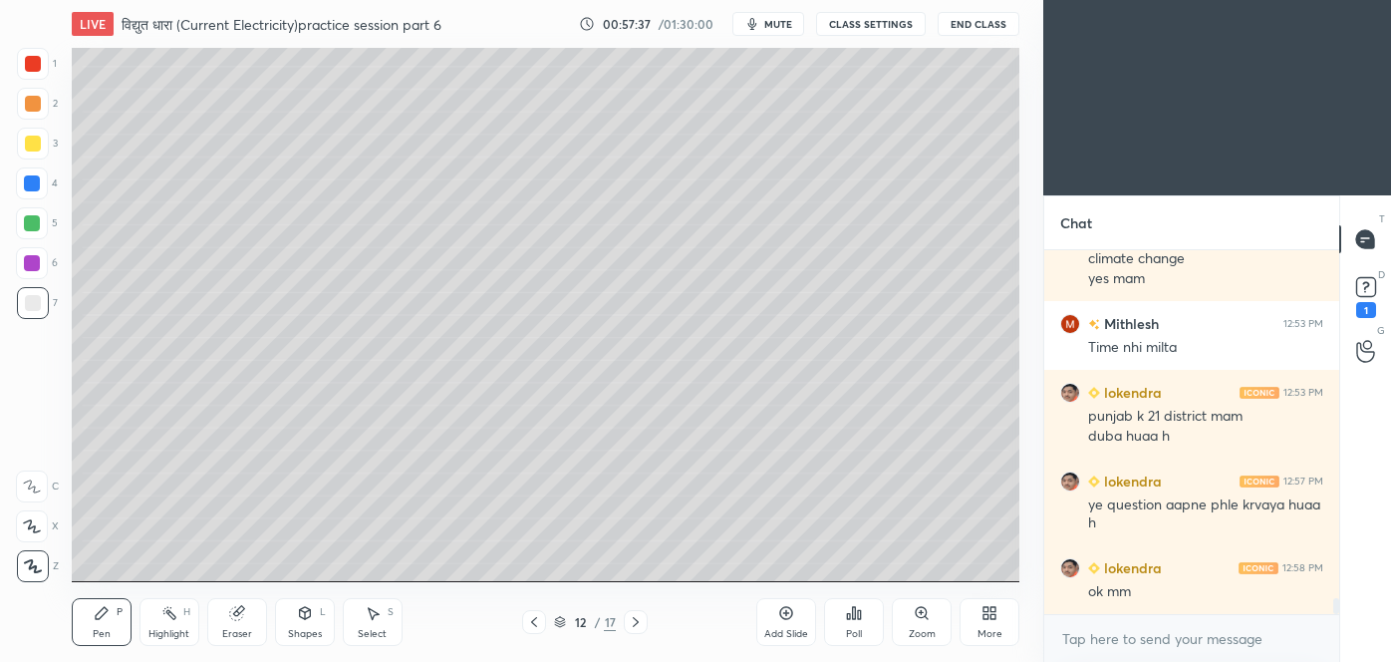
click at [788, 619] on icon at bounding box center [786, 613] width 13 height 13
click at [32, 145] on div at bounding box center [33, 144] width 16 height 16
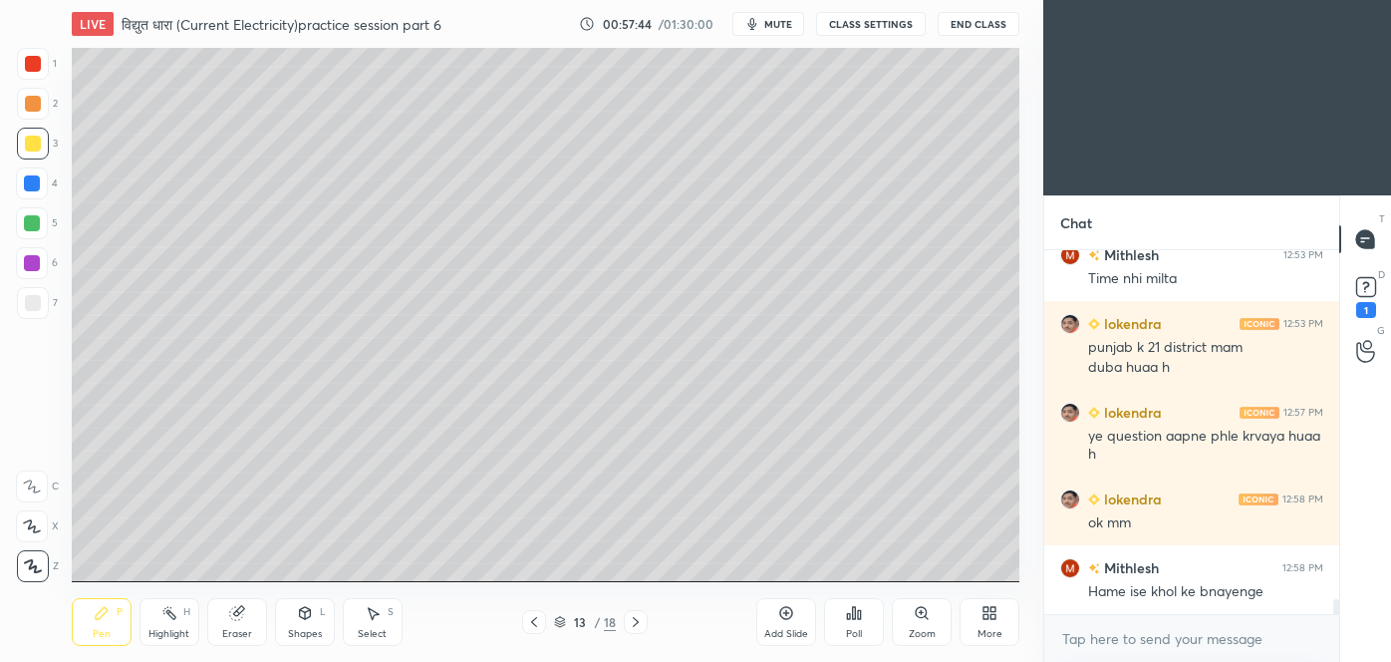
click at [534, 628] on icon at bounding box center [534, 622] width 16 height 16
click at [536, 620] on icon at bounding box center [534, 622] width 16 height 16
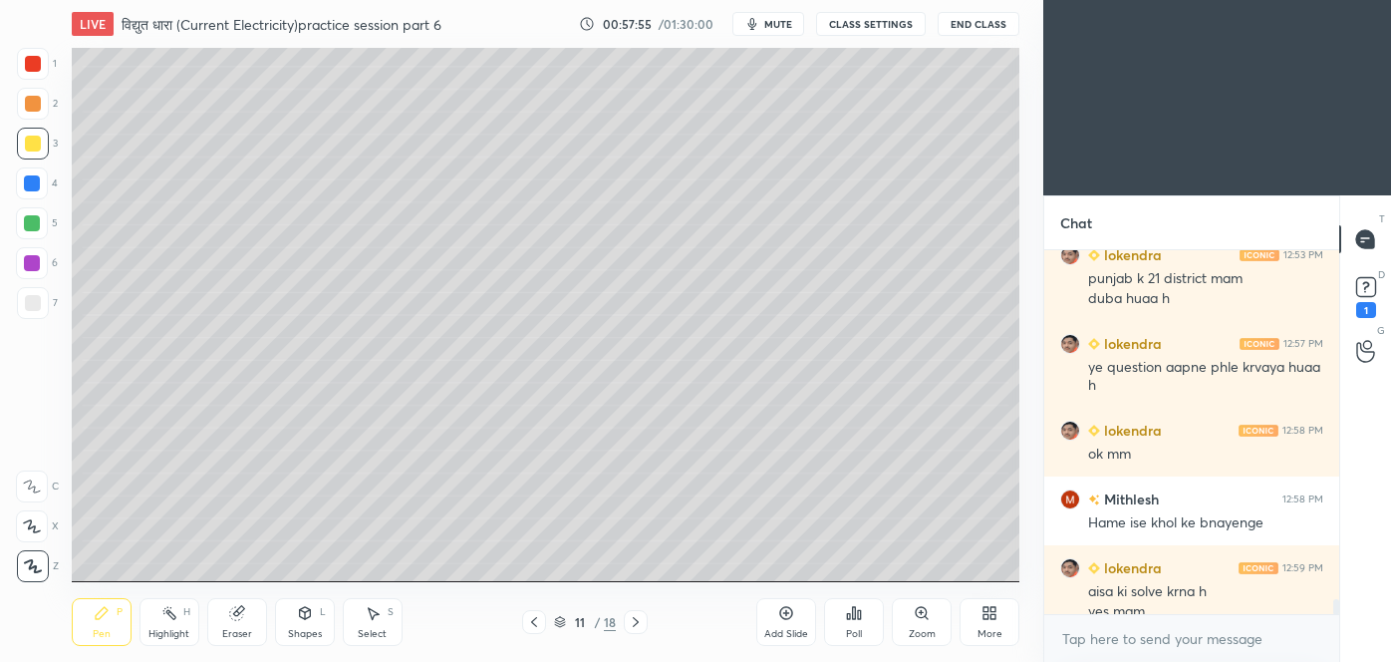
scroll to position [8316, 0]
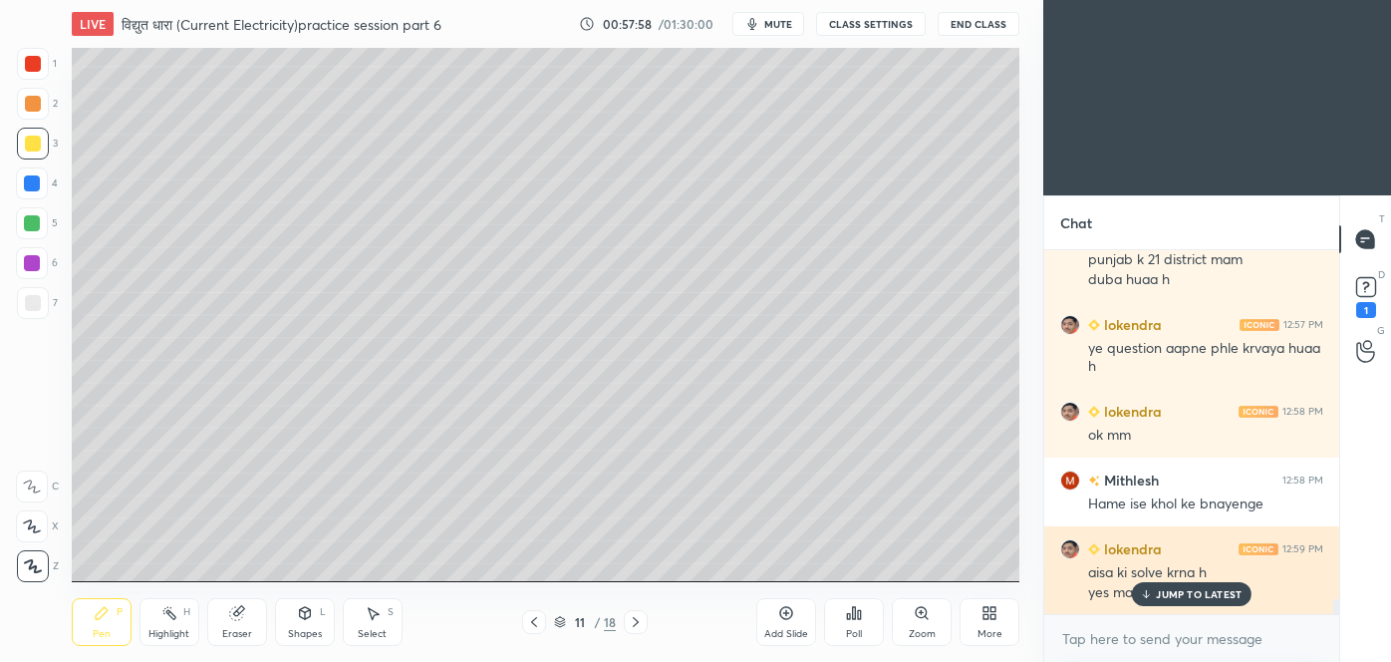
click at [1225, 594] on p "JUMP TO LATEST" at bounding box center [1199, 594] width 86 height 12
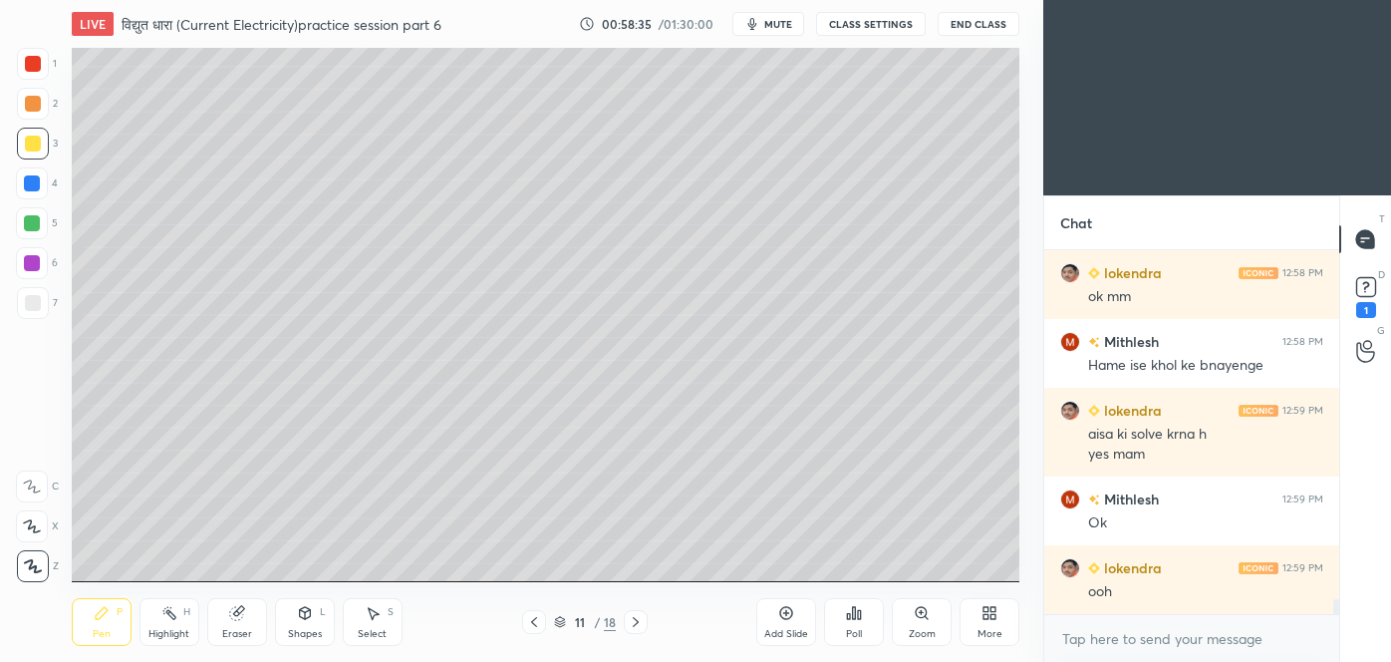
scroll to position [8523, 0]
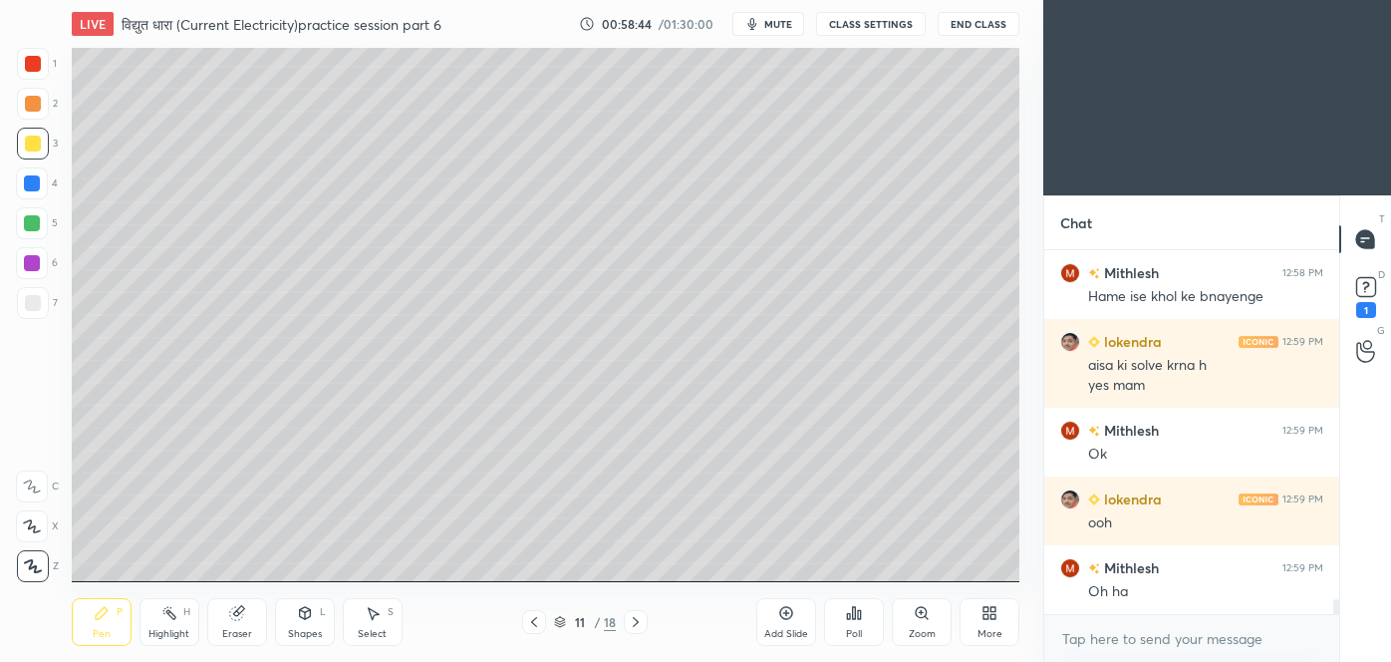
click at [640, 619] on icon at bounding box center [636, 622] width 16 height 16
click at [636, 619] on icon at bounding box center [636, 622] width 6 height 10
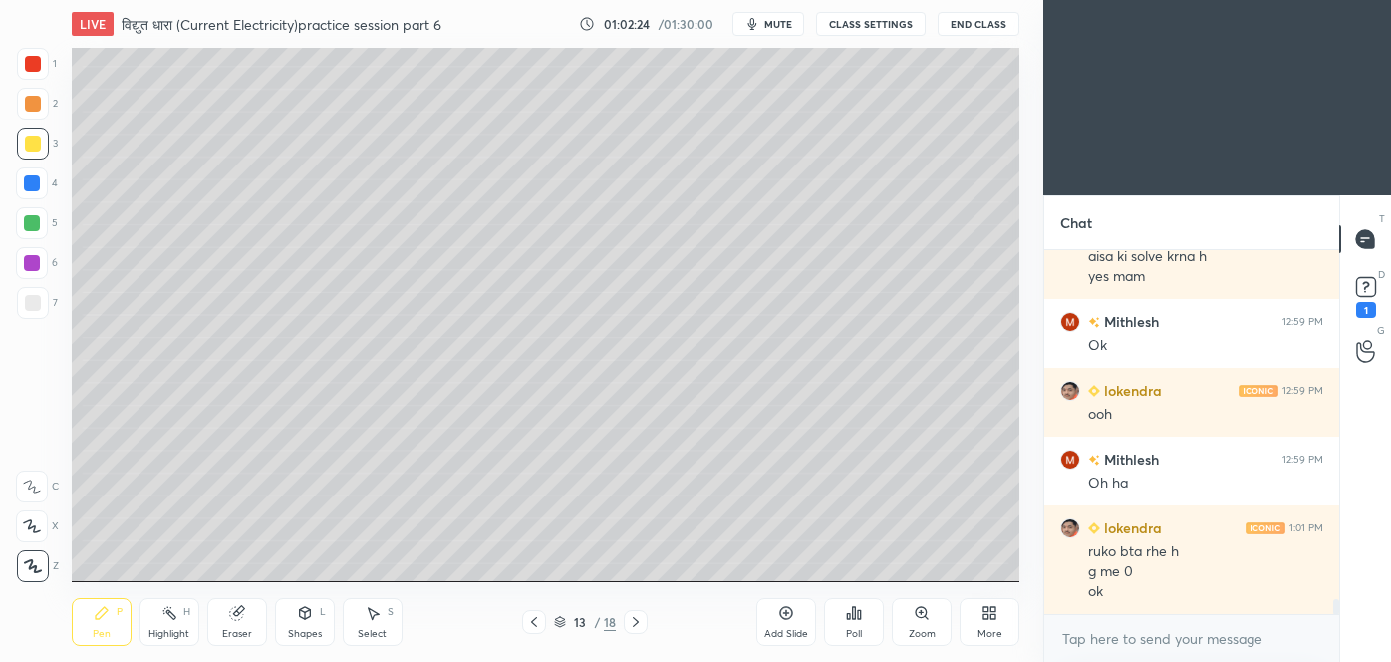
scroll to position [8700, 0]
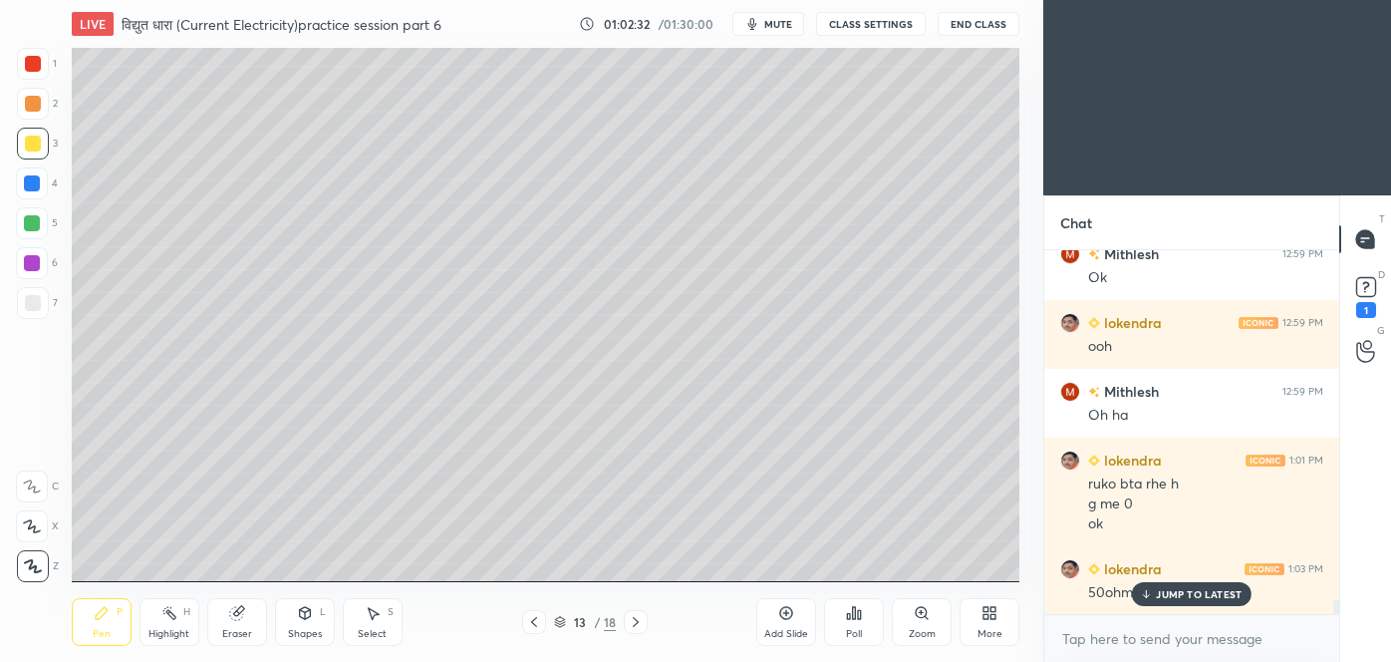
click at [1181, 597] on p "JUMP TO LATEST" at bounding box center [1199, 594] width 86 height 12
click at [37, 300] on div at bounding box center [33, 303] width 16 height 16
click at [788, 621] on div "Add Slide" at bounding box center [786, 622] width 60 height 48
click at [536, 627] on icon at bounding box center [534, 622] width 16 height 16
click at [635, 622] on icon at bounding box center [636, 622] width 16 height 16
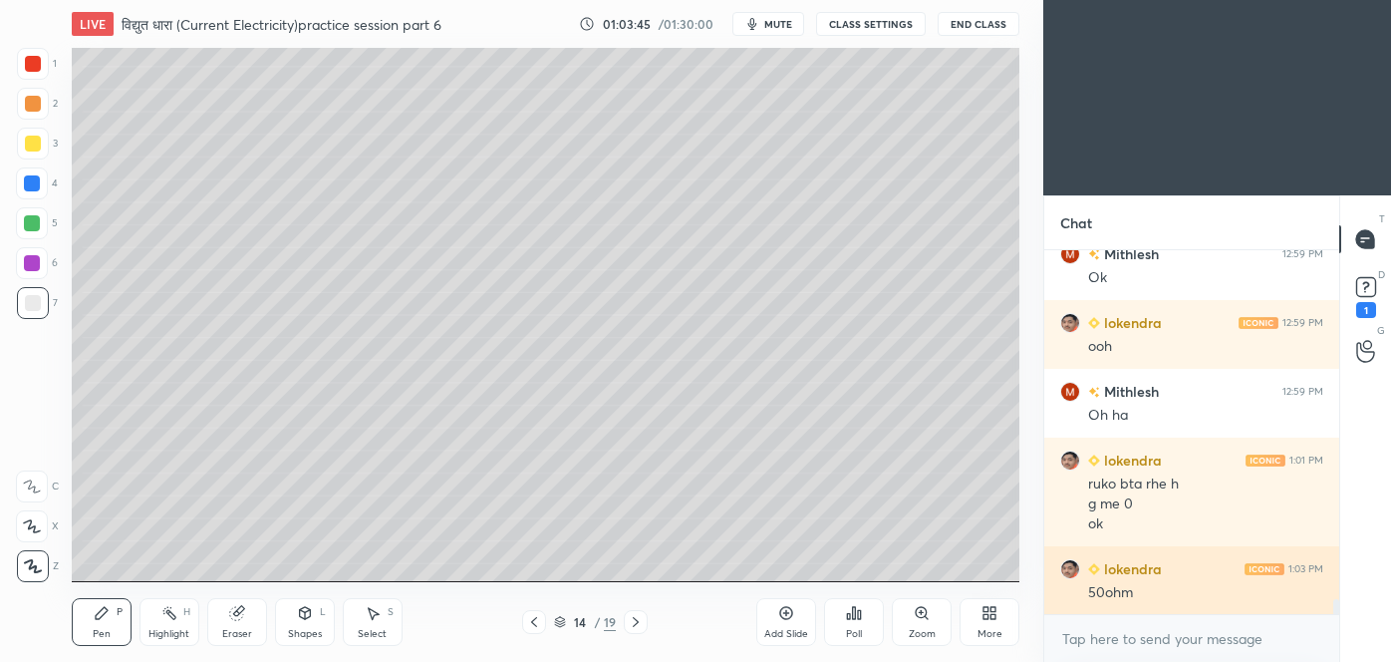
scroll to position [8768, 0]
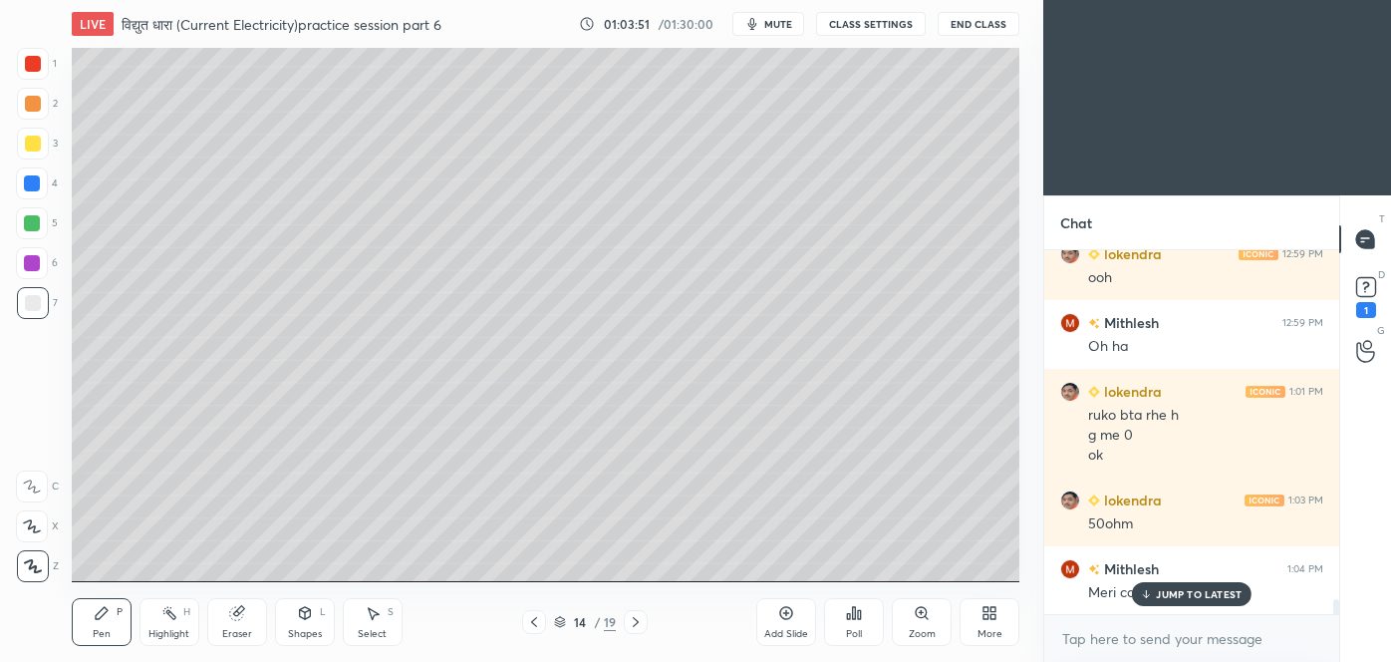
click at [1201, 590] on p "JUMP TO LATEST" at bounding box center [1199, 594] width 86 height 12
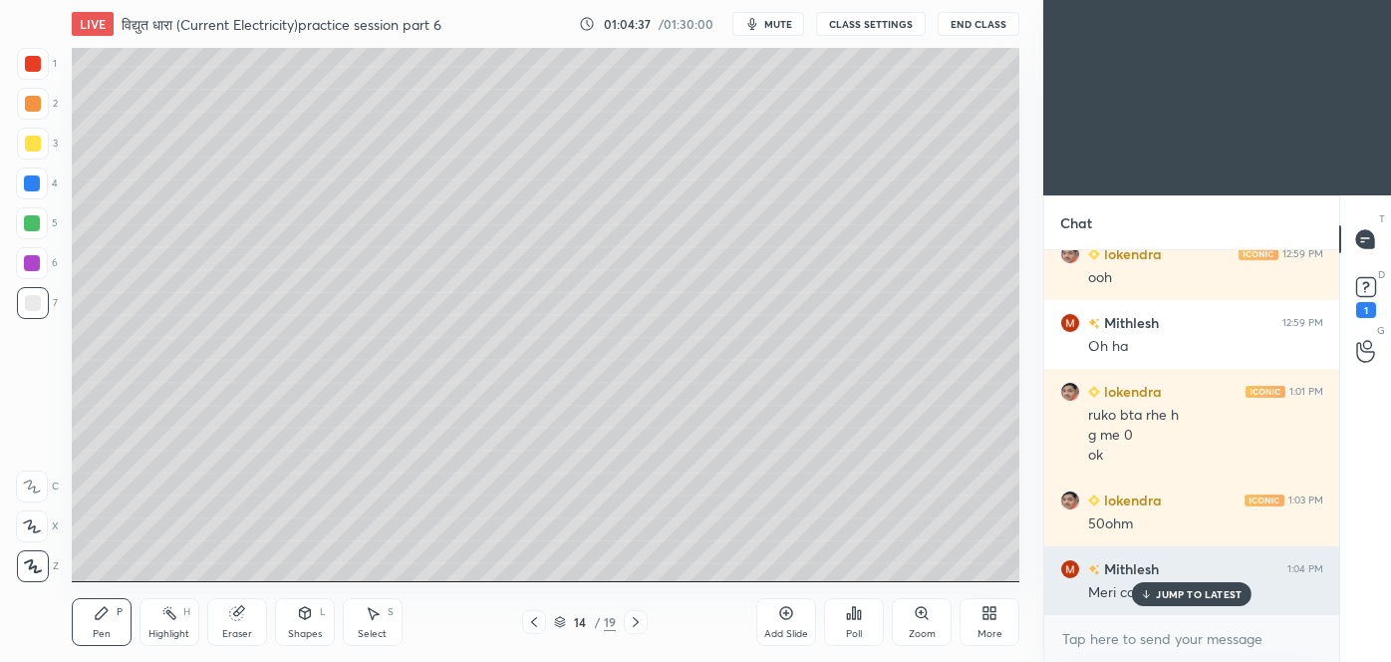
scroll to position [8837, 0]
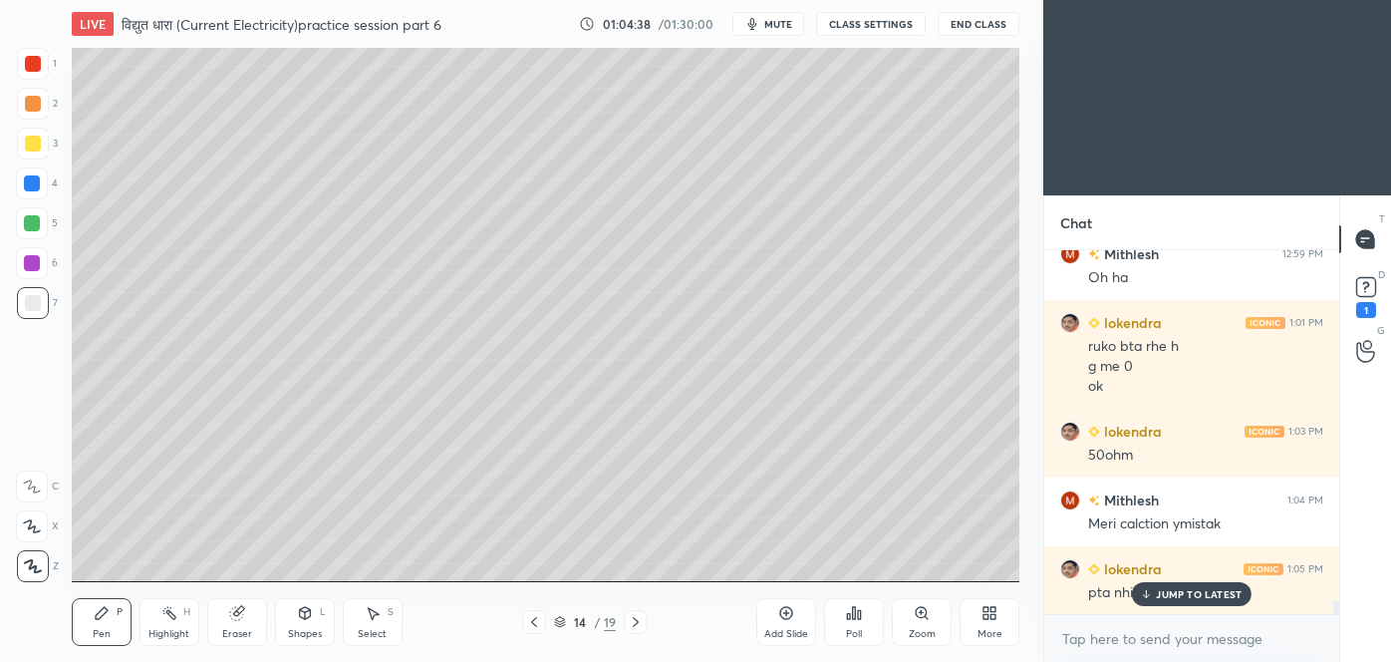
click at [1154, 588] on div "JUMP TO LATEST" at bounding box center [1192, 594] width 120 height 24
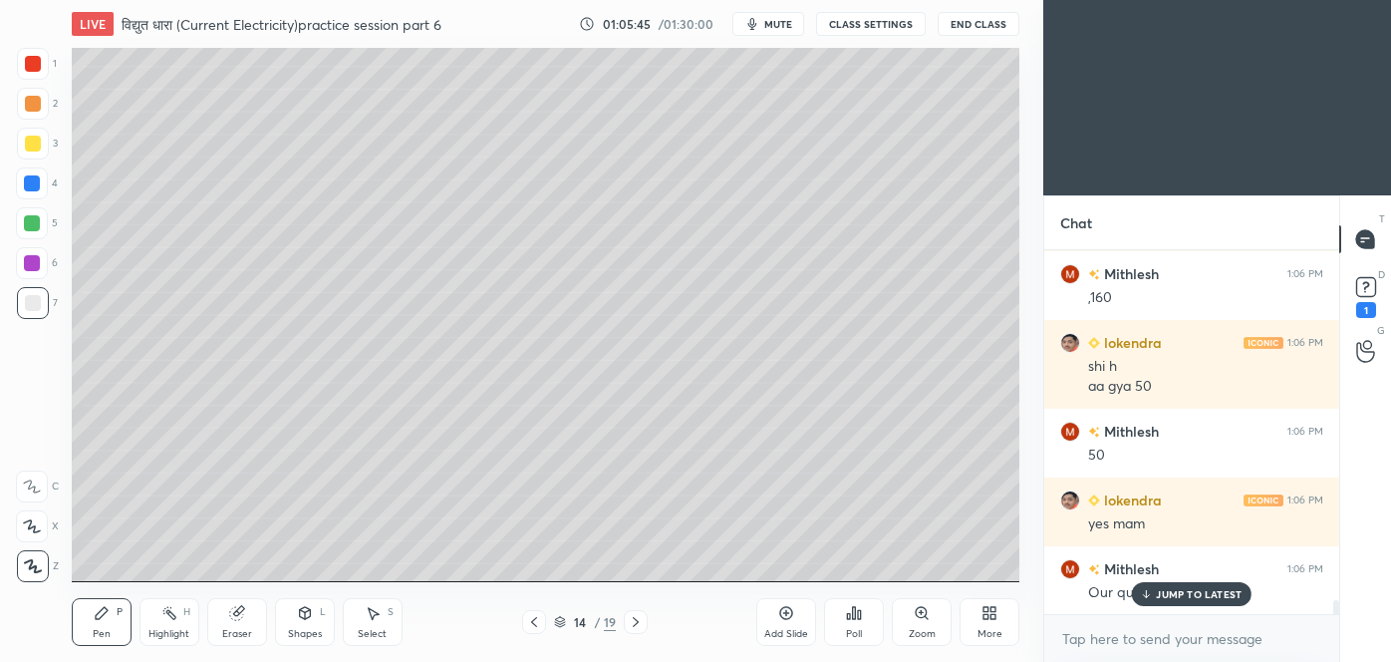
scroll to position [9427, 0]
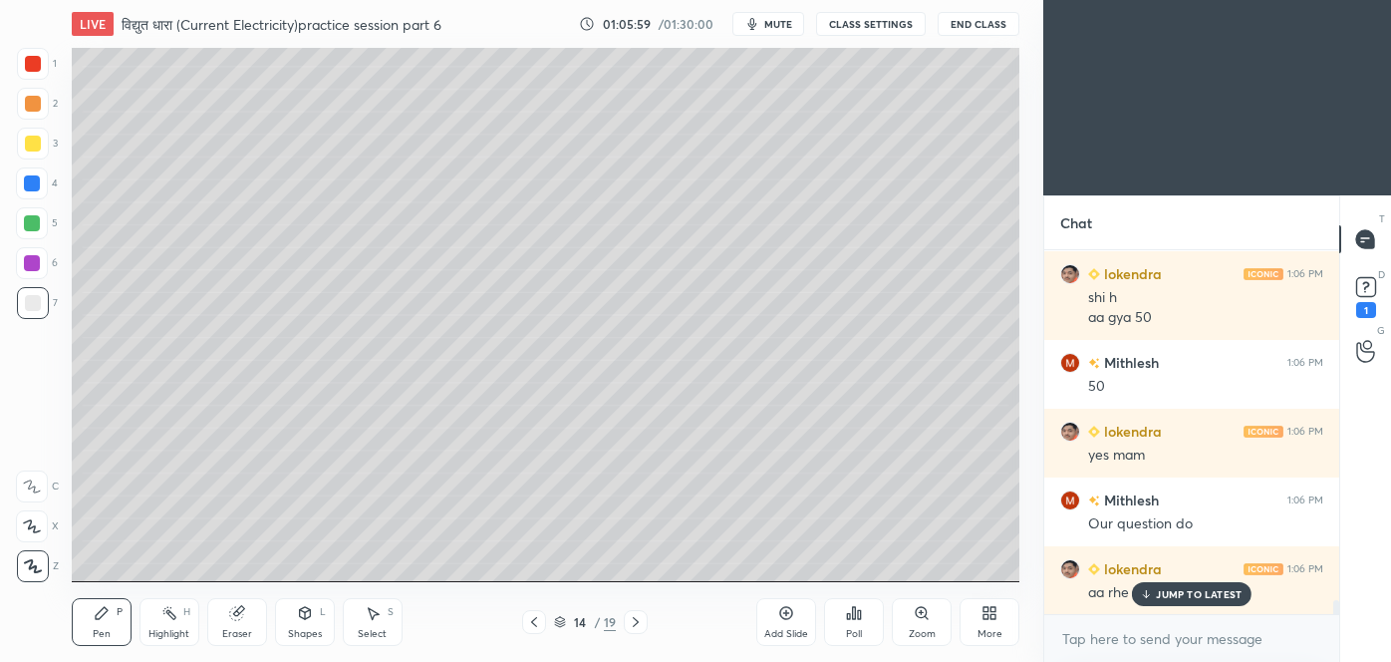
click at [1193, 602] on div "JUMP TO LATEST" at bounding box center [1192, 594] width 120 height 24
click at [800, 626] on div "Add Slide" at bounding box center [786, 622] width 60 height 48
click at [37, 143] on div at bounding box center [33, 144] width 16 height 16
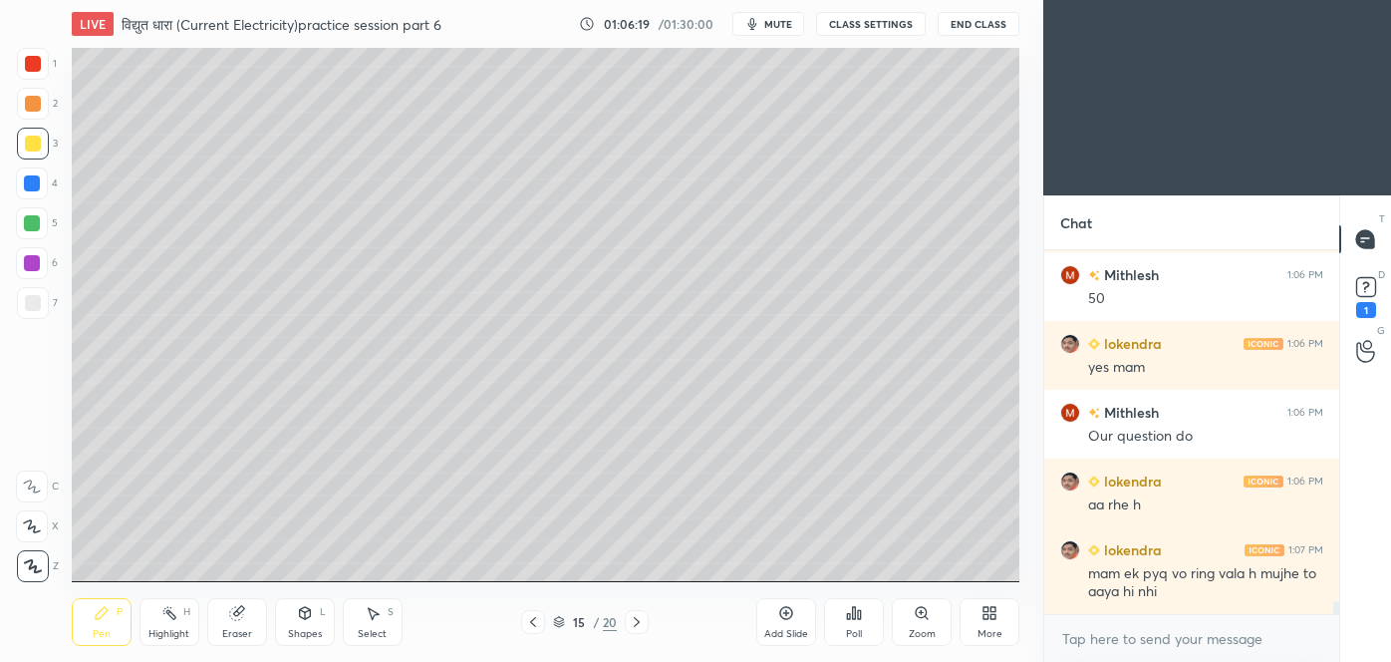
click at [306, 624] on div "Shapes L" at bounding box center [305, 622] width 60 height 48
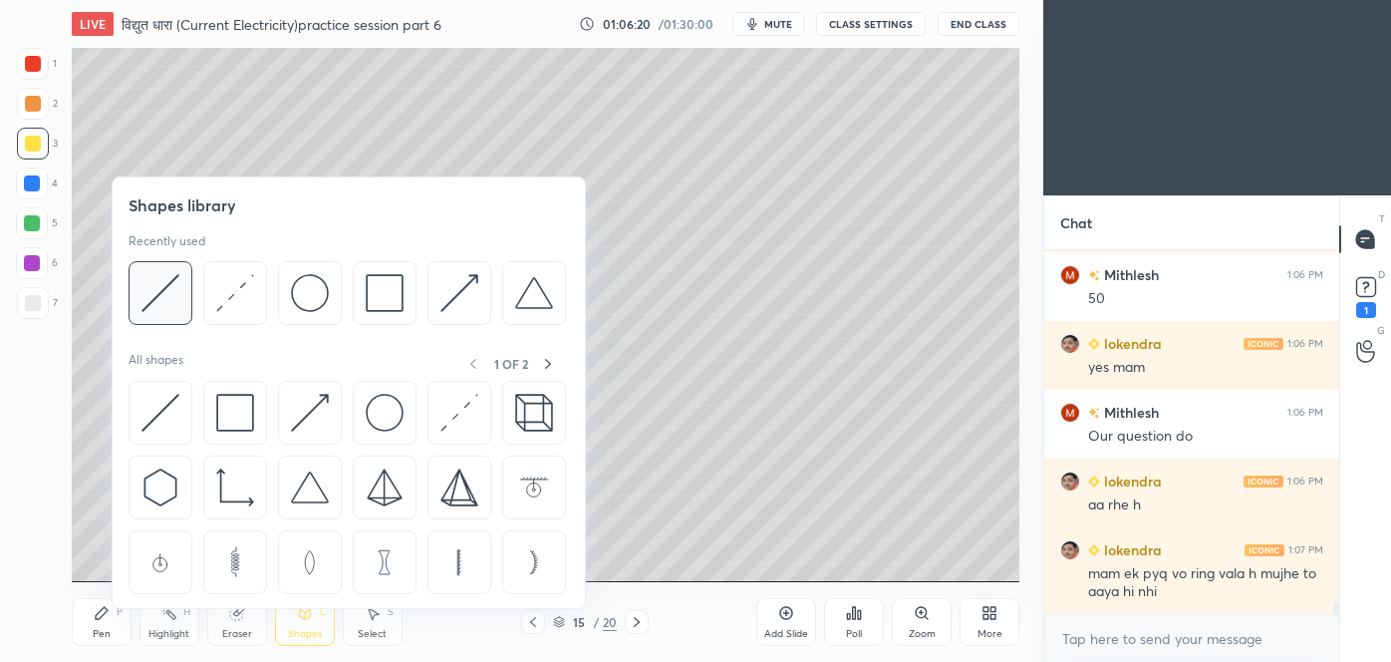
click at [161, 292] on img at bounding box center [160, 293] width 38 height 38
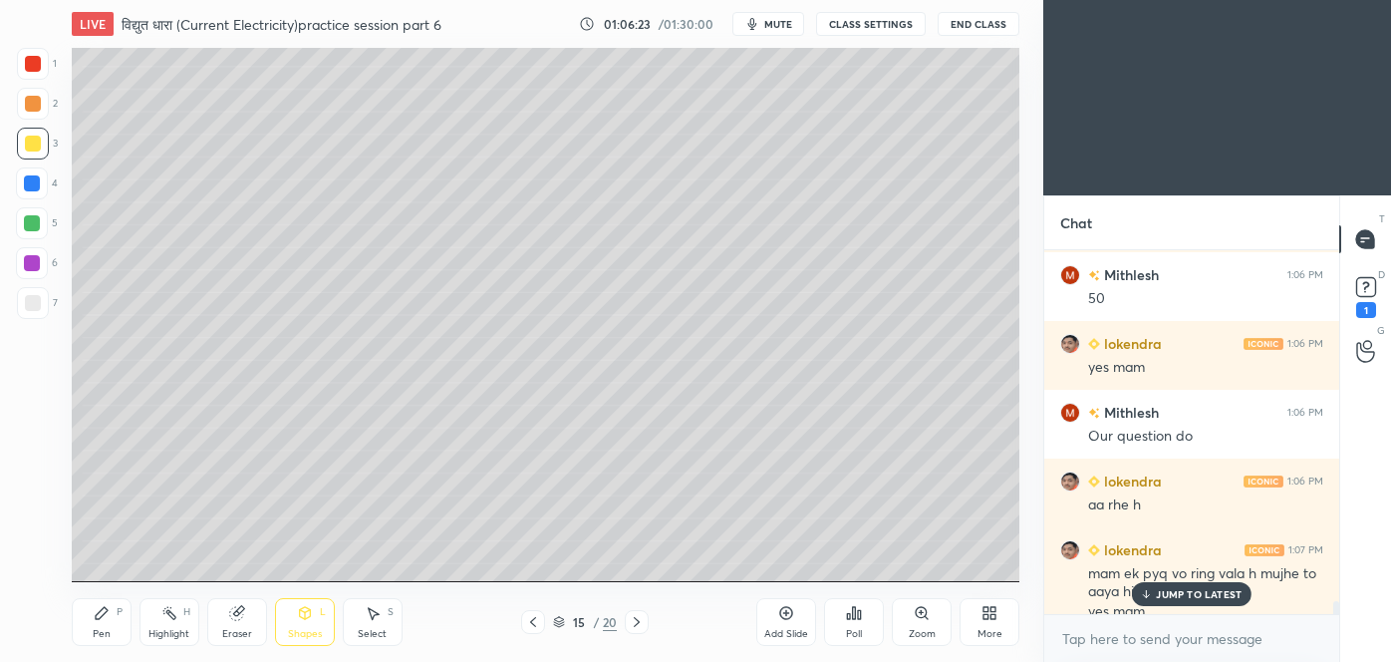
scroll to position [9534, 0]
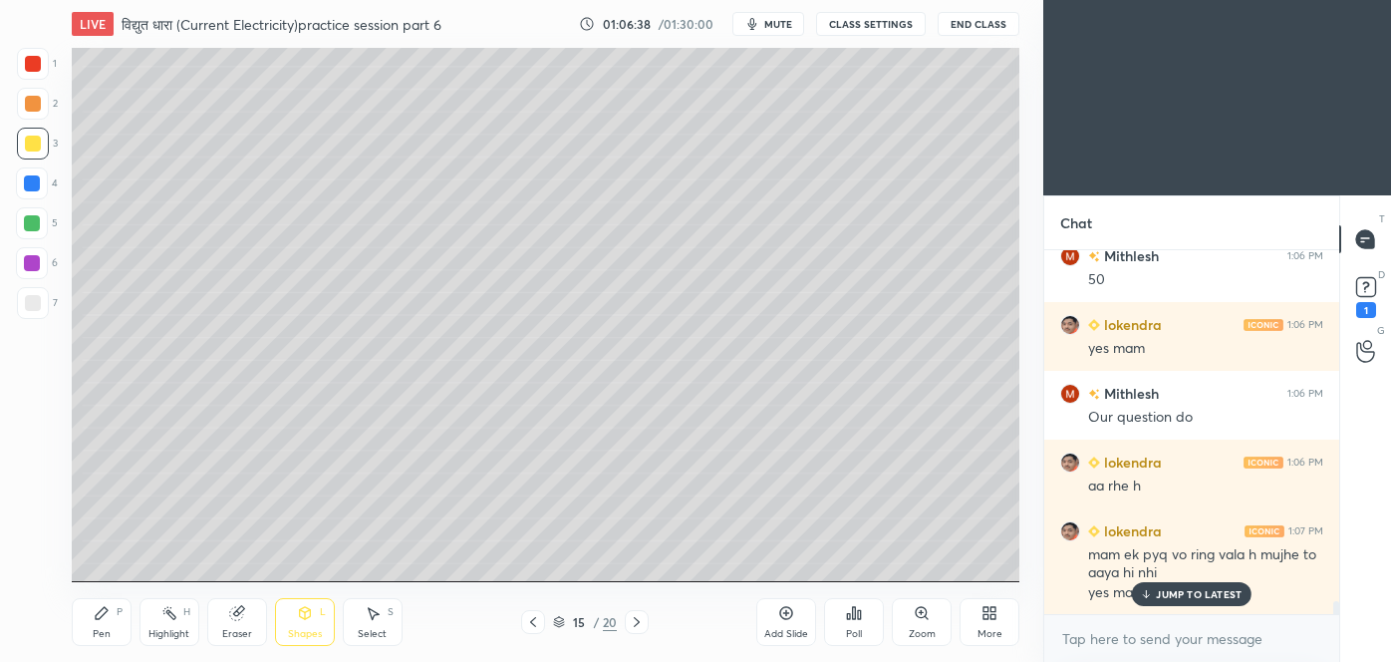
click at [114, 626] on div "Pen P" at bounding box center [102, 622] width 60 height 48
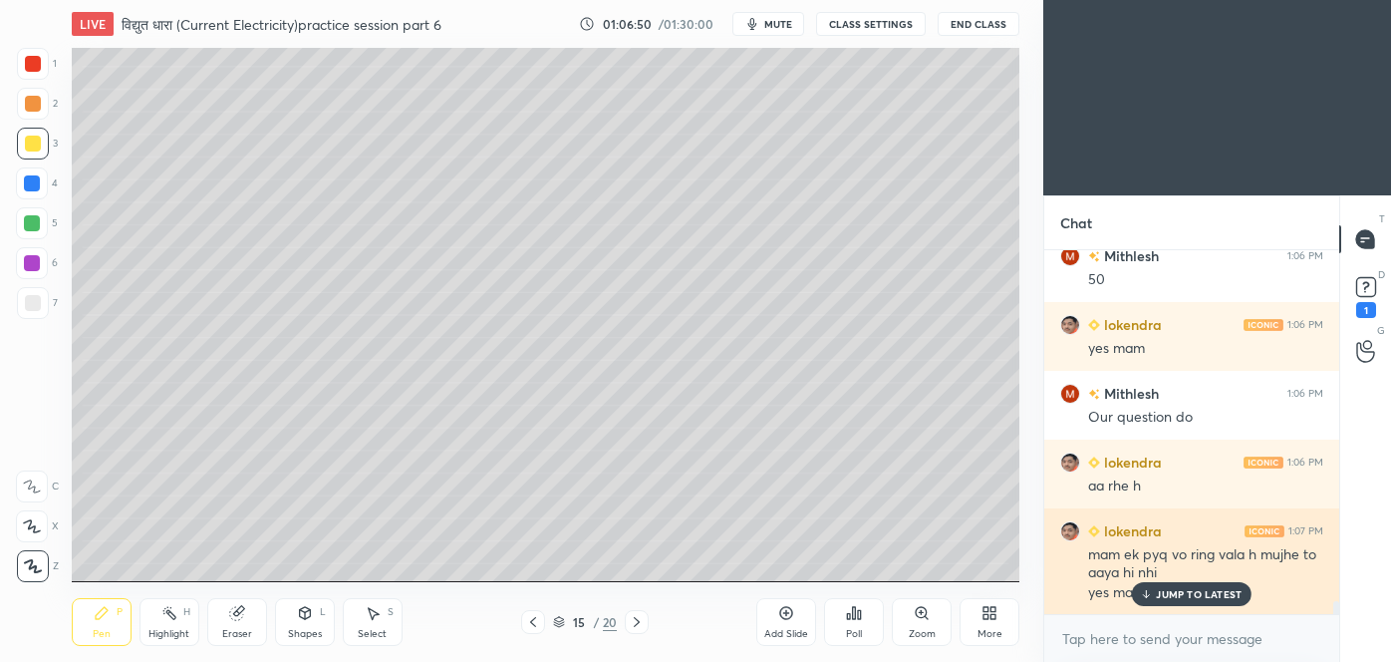
click at [1190, 597] on p "JUMP TO LATEST" at bounding box center [1199, 594] width 86 height 12
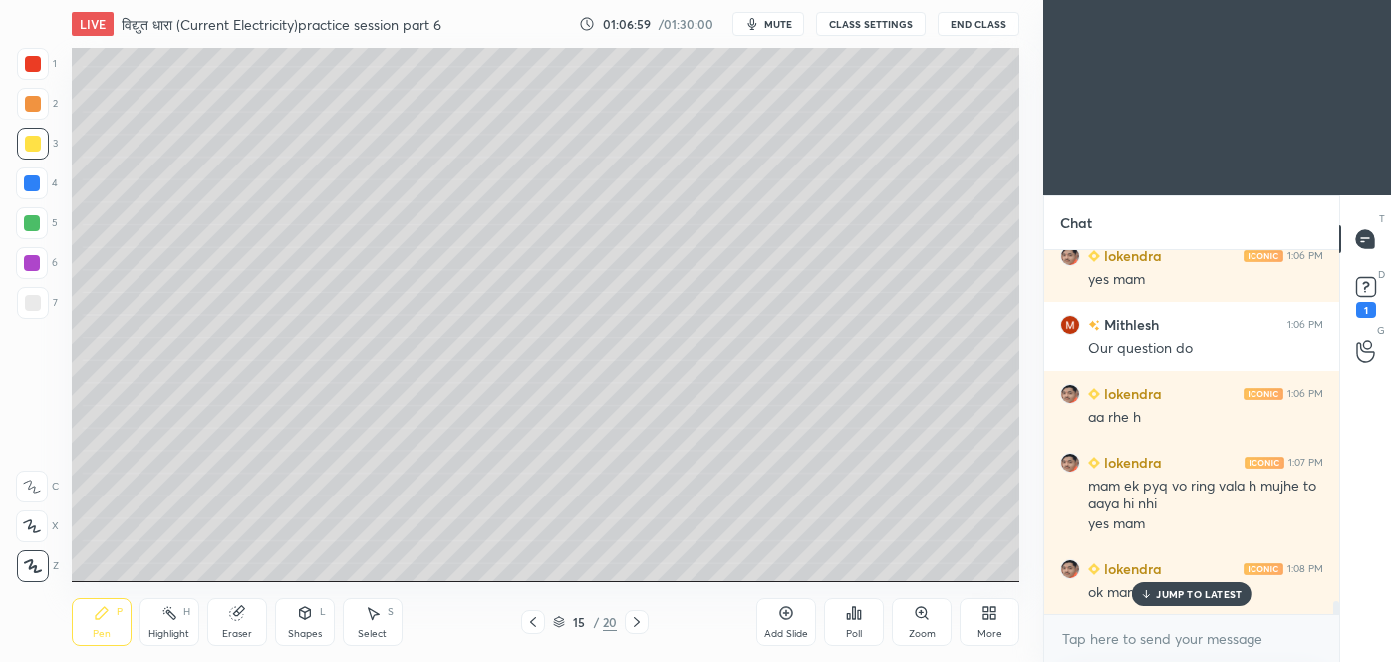
click at [1167, 604] on div "JUMP TO LATEST" at bounding box center [1192, 594] width 120 height 24
click at [305, 618] on icon at bounding box center [305, 615] width 0 height 7
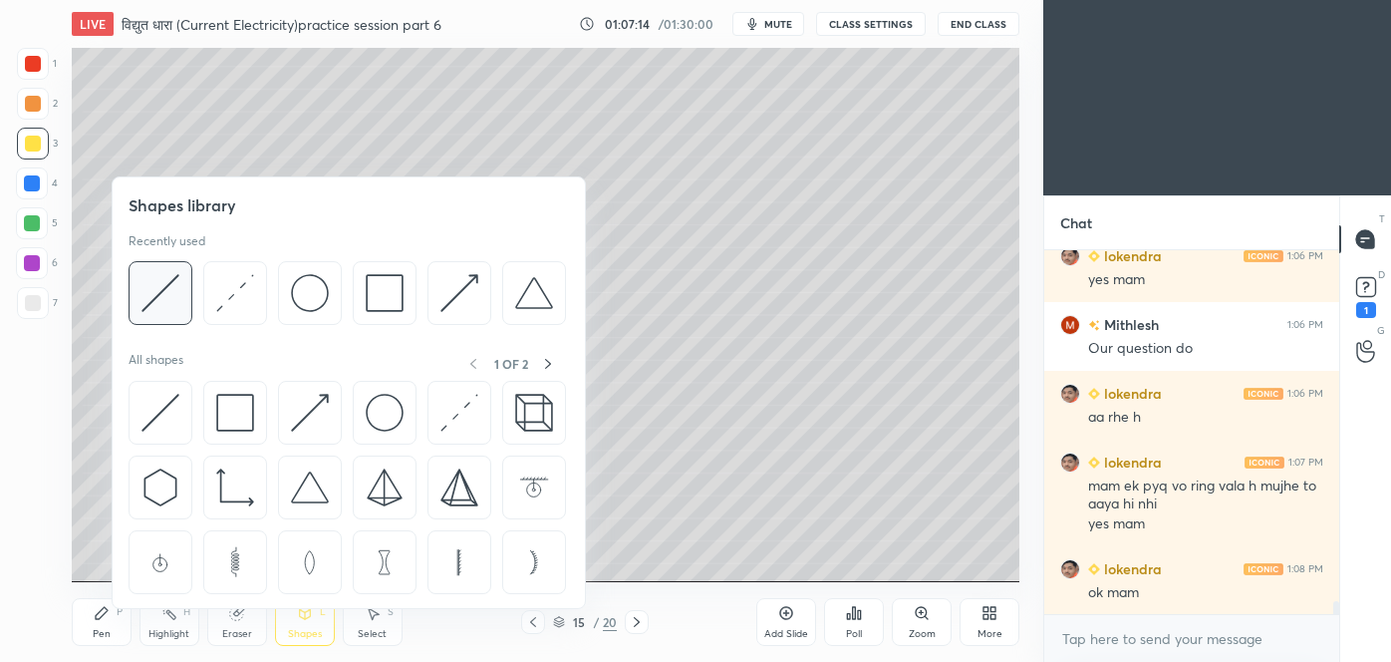
click at [169, 293] on img at bounding box center [160, 293] width 38 height 38
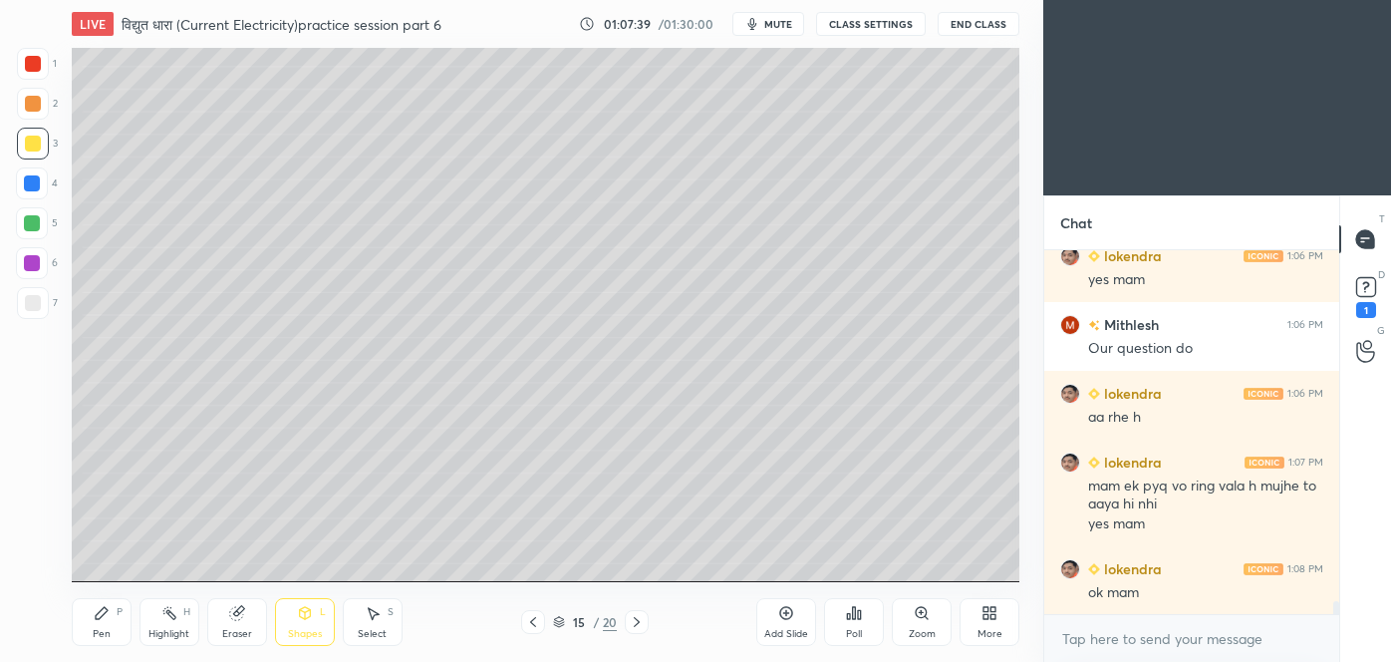
click at [247, 612] on div "Eraser" at bounding box center [237, 622] width 60 height 48
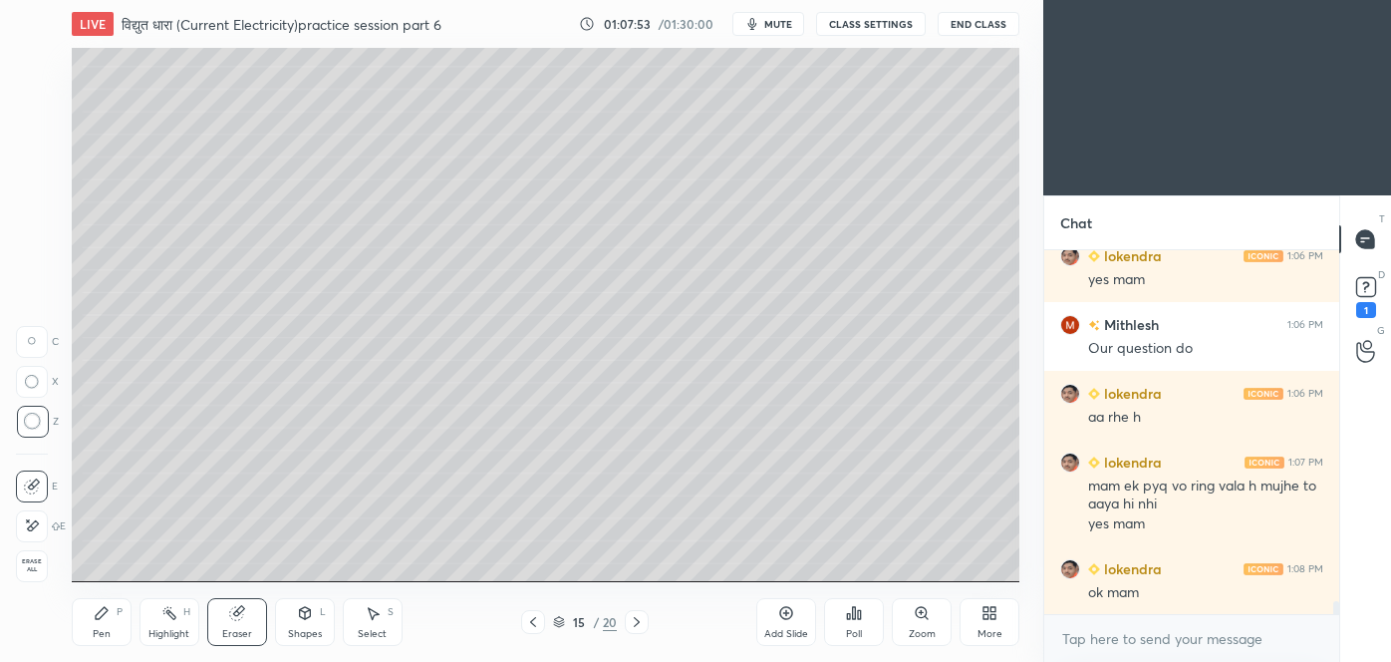
click at [107, 622] on div "Pen P" at bounding box center [102, 622] width 60 height 48
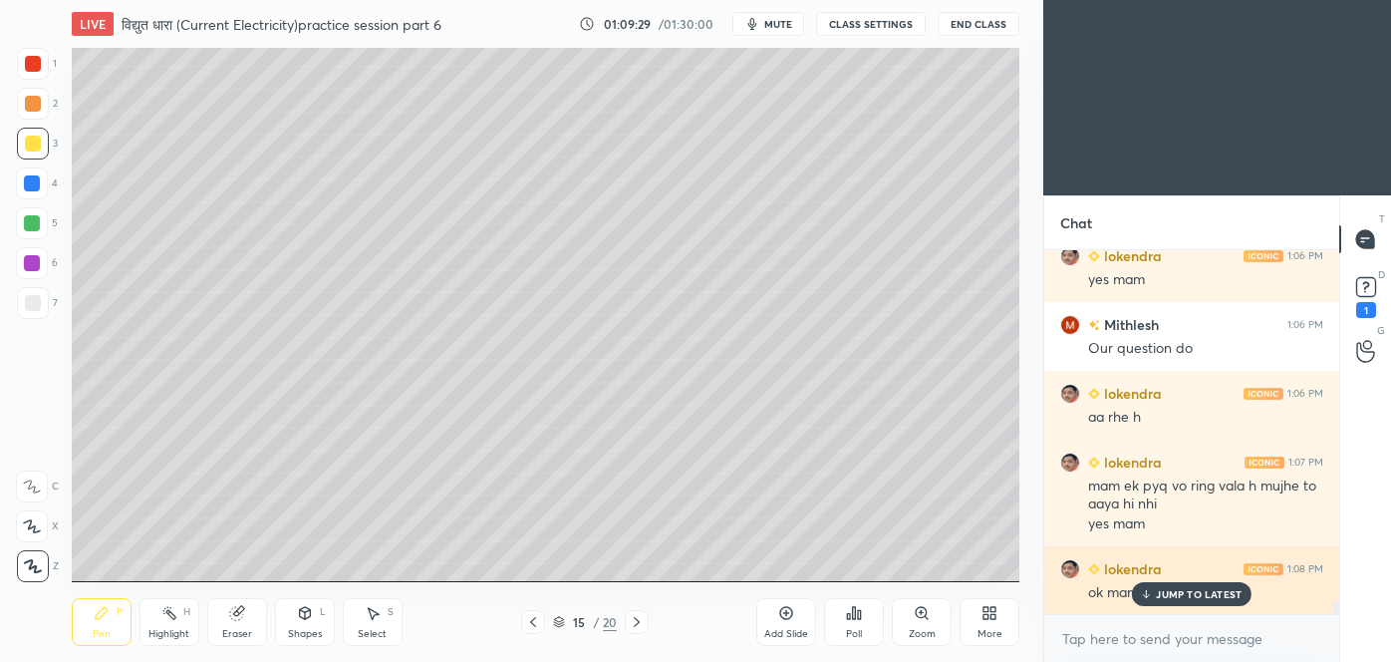
scroll to position [9671, 0]
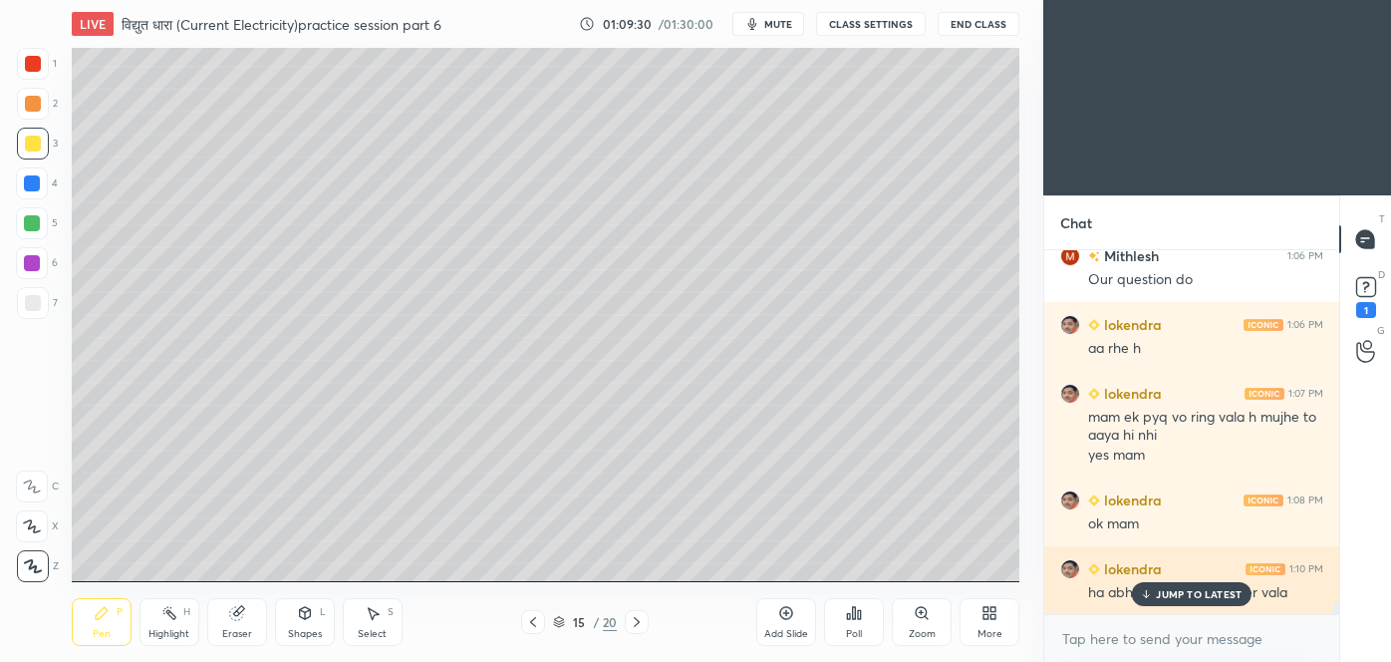
click at [1188, 593] on p "JUMP TO LATEST" at bounding box center [1199, 594] width 86 height 12
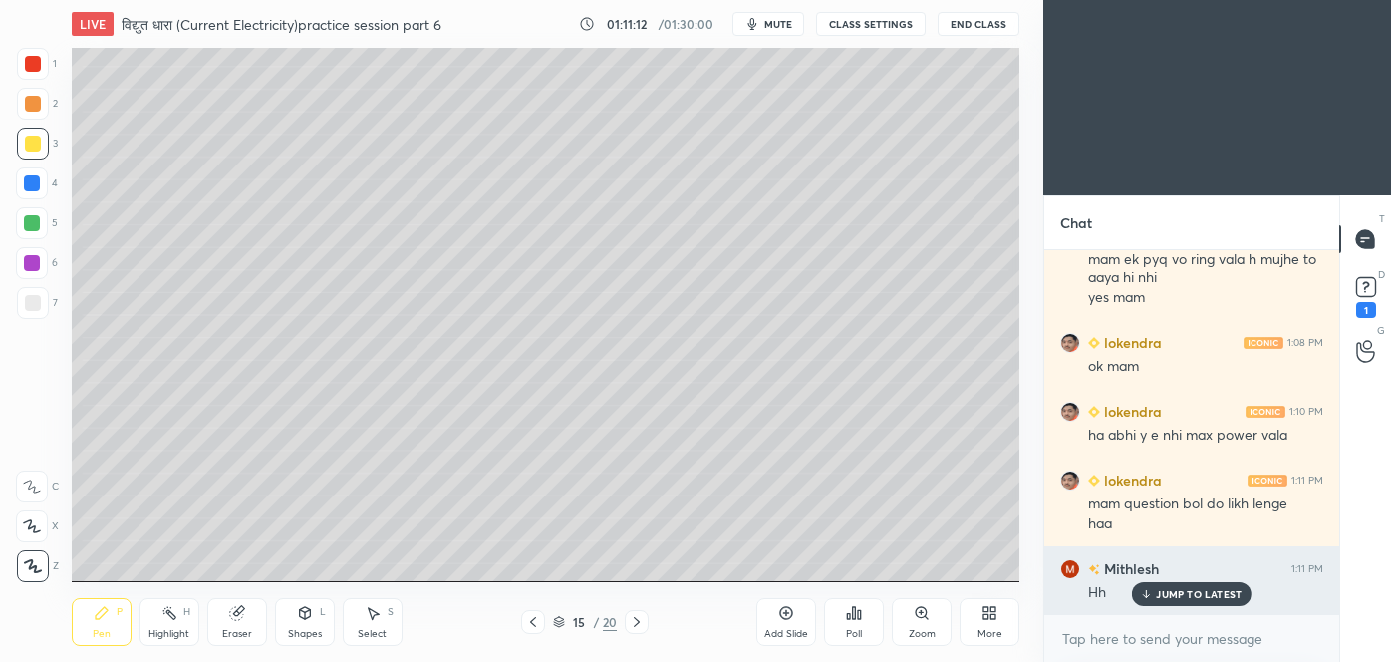
scroll to position [9897, 0]
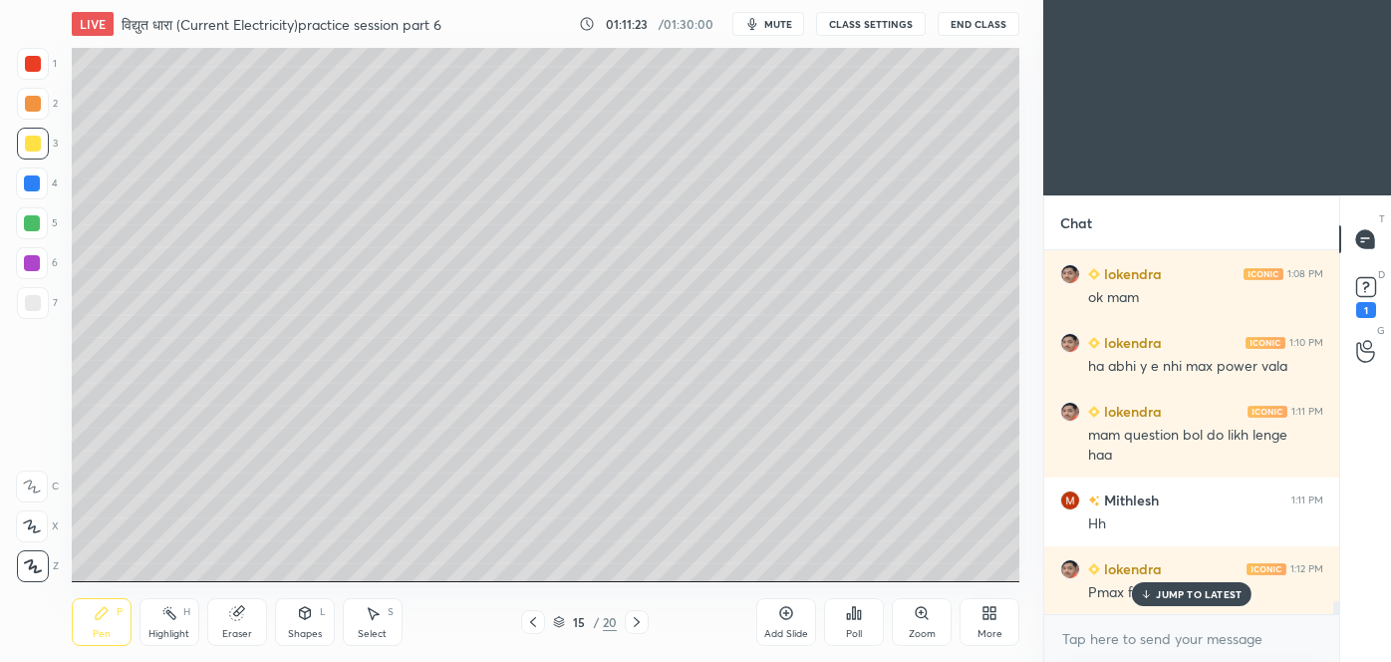
click at [1216, 588] on p "JUMP TO LATEST" at bounding box center [1199, 594] width 86 height 12
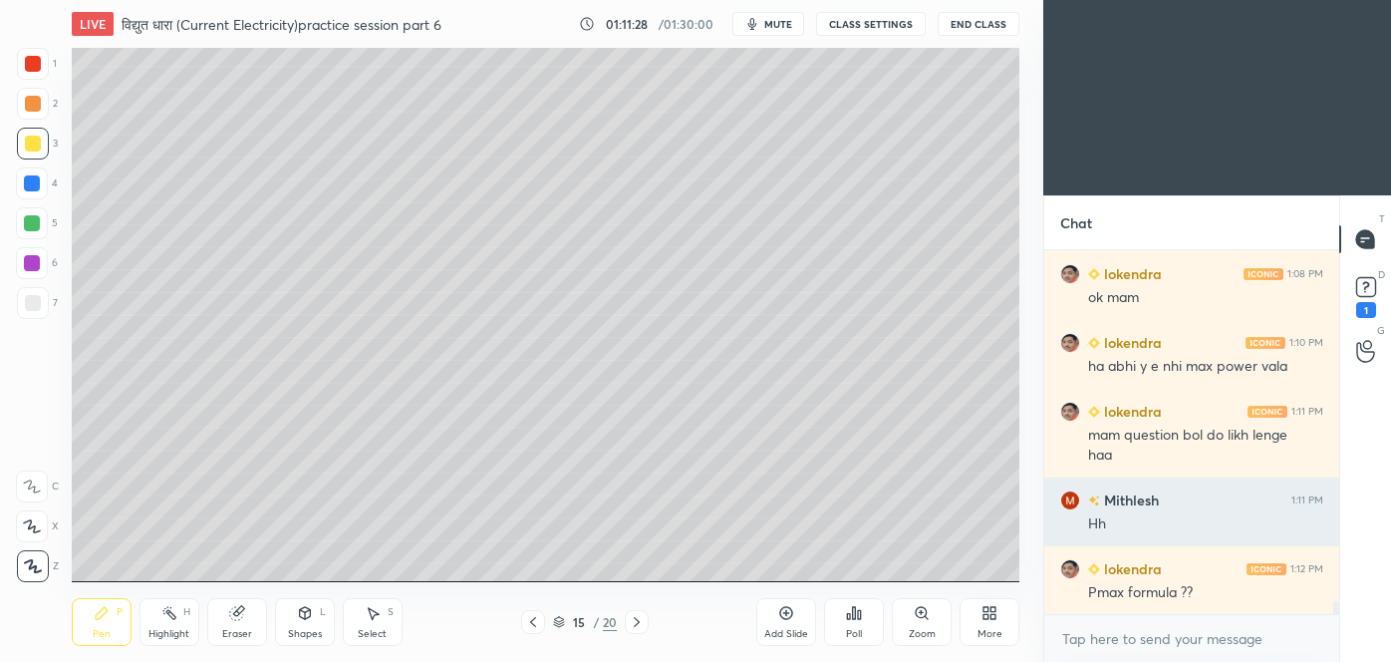
click at [1172, 510] on div "Hh" at bounding box center [1205, 522] width 235 height 24
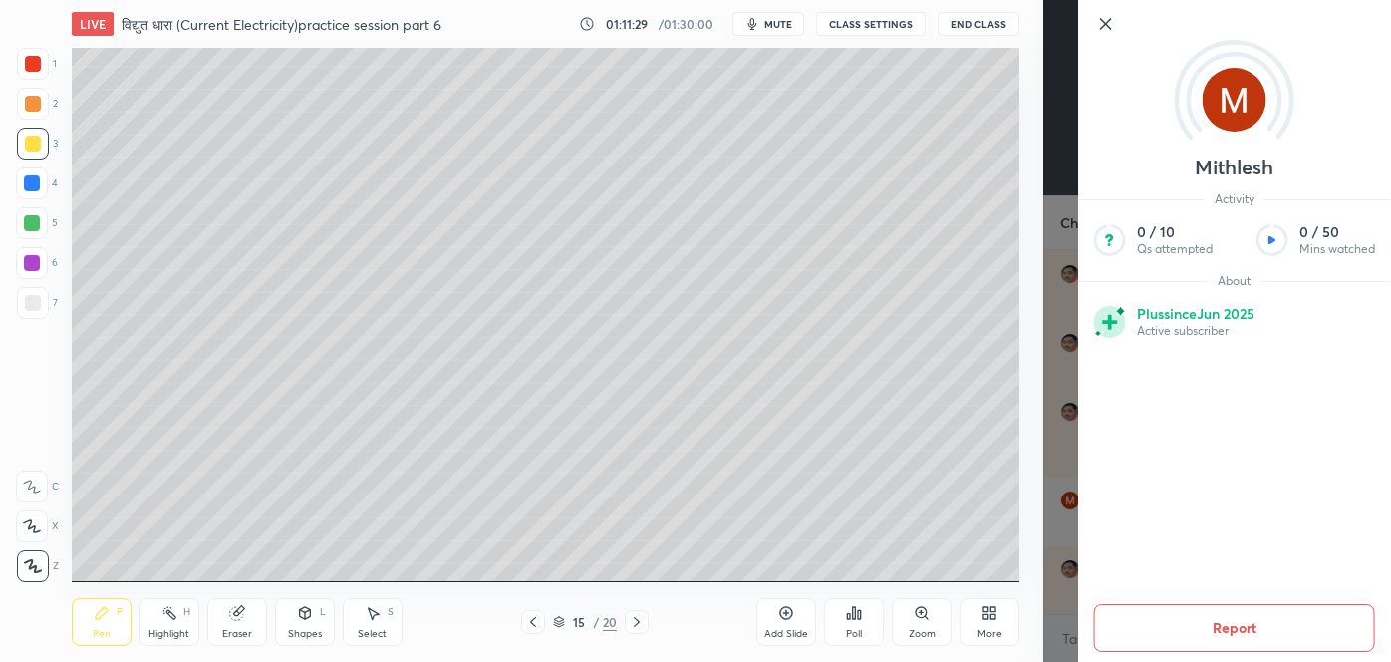
click at [1051, 454] on div "Mithlesh Activity 0 / 10 Qs attempted 0 / 50 Mins watched About Plus since [DAT…" at bounding box center [1217, 331] width 348 height 662
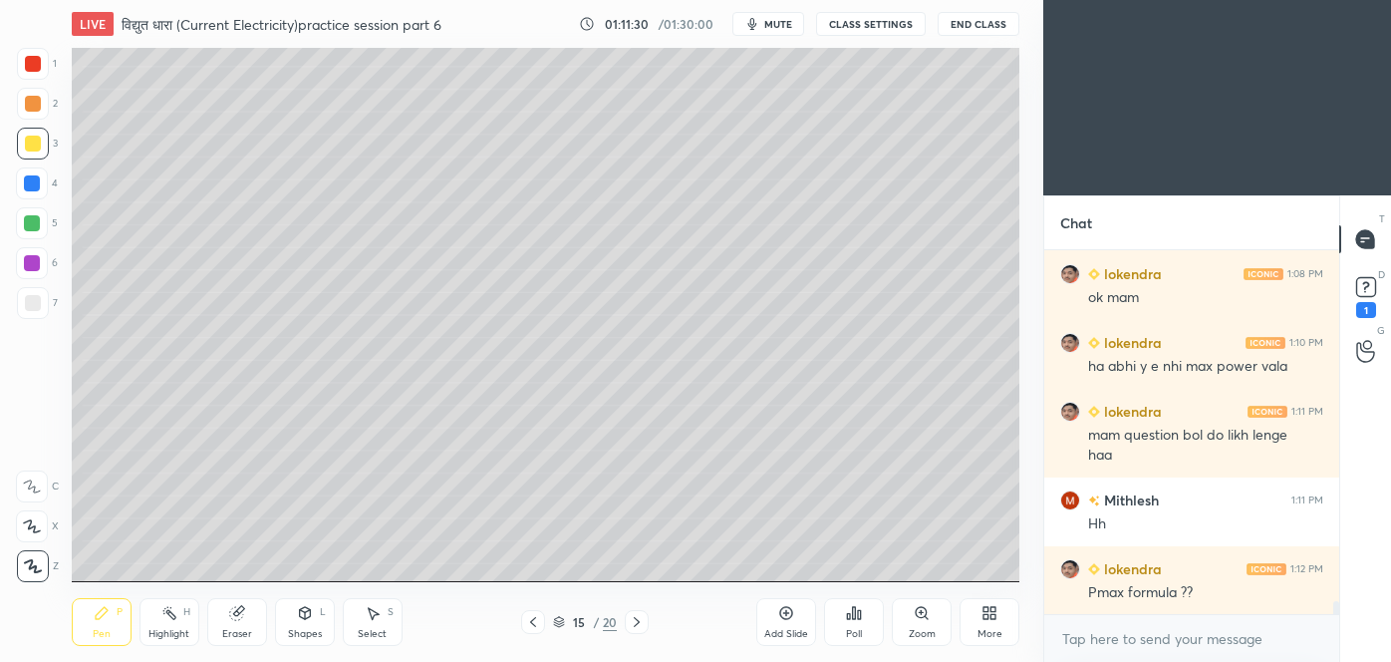
click at [789, 620] on icon at bounding box center [786, 613] width 16 height 16
click at [37, 306] on div at bounding box center [33, 303] width 16 height 16
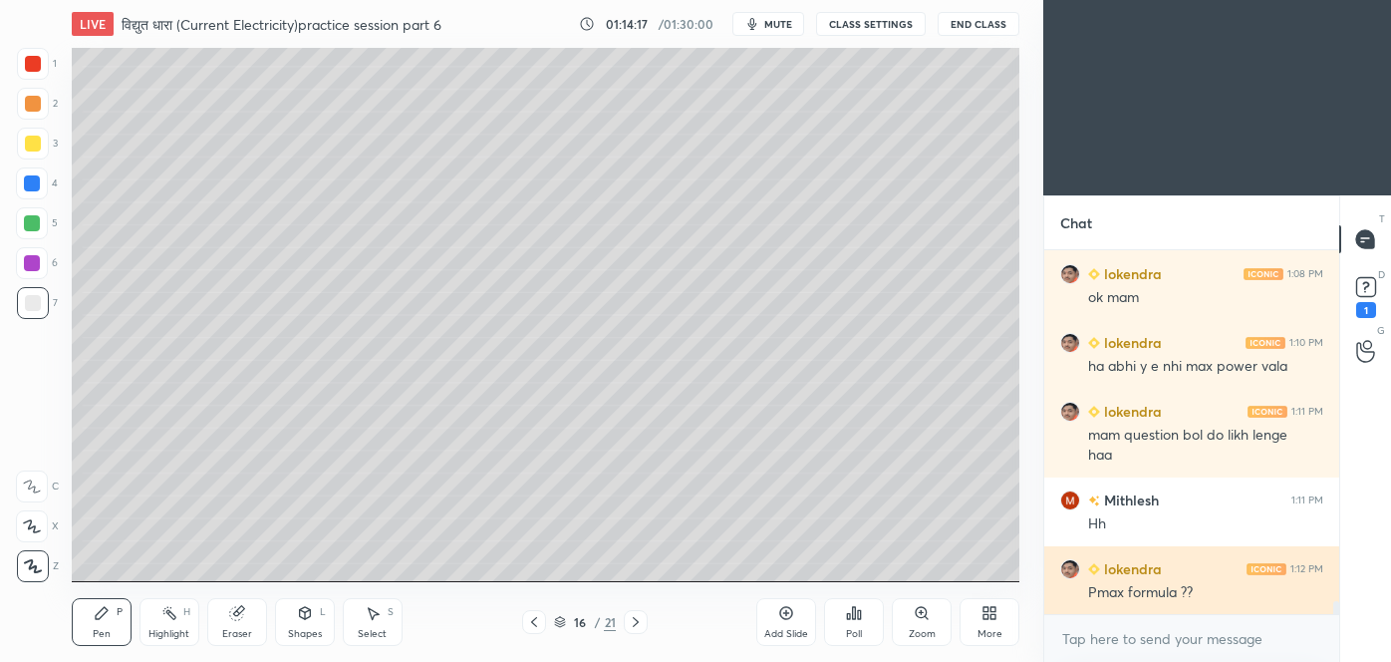
click at [317, 617] on div "Shapes L" at bounding box center [305, 622] width 60 height 48
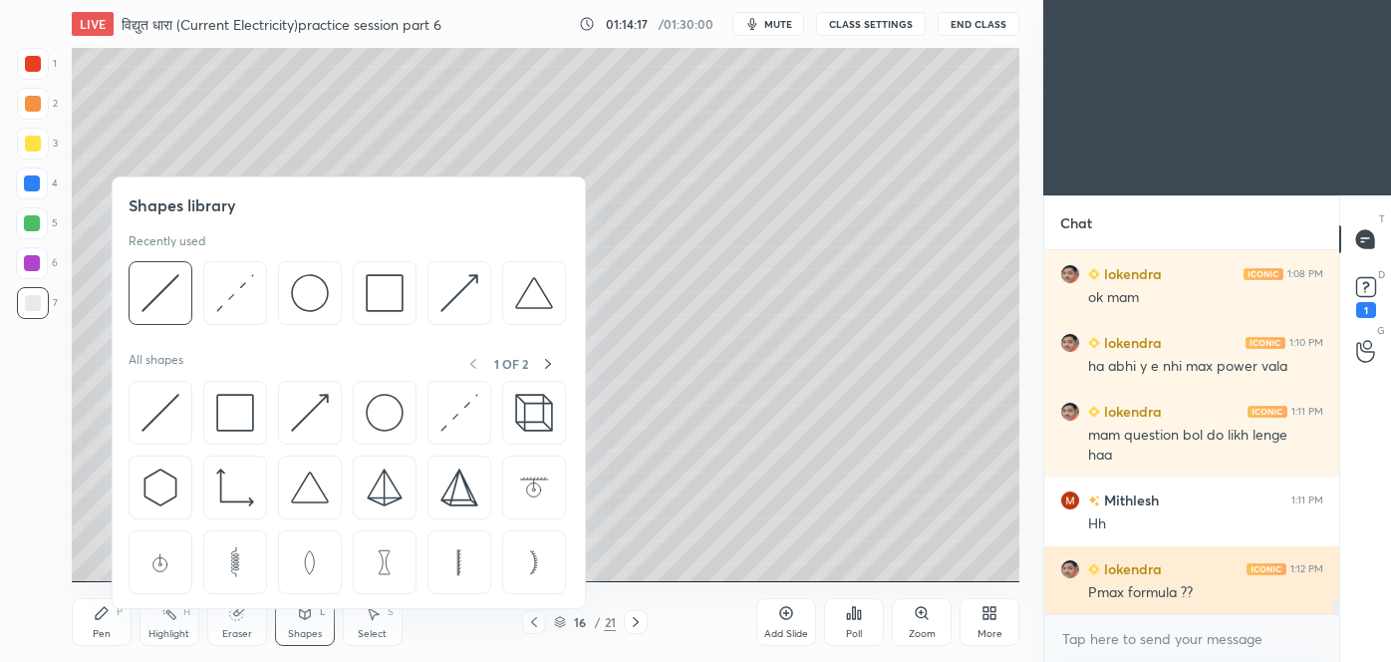
click at [243, 416] on img at bounding box center [235, 413] width 38 height 38
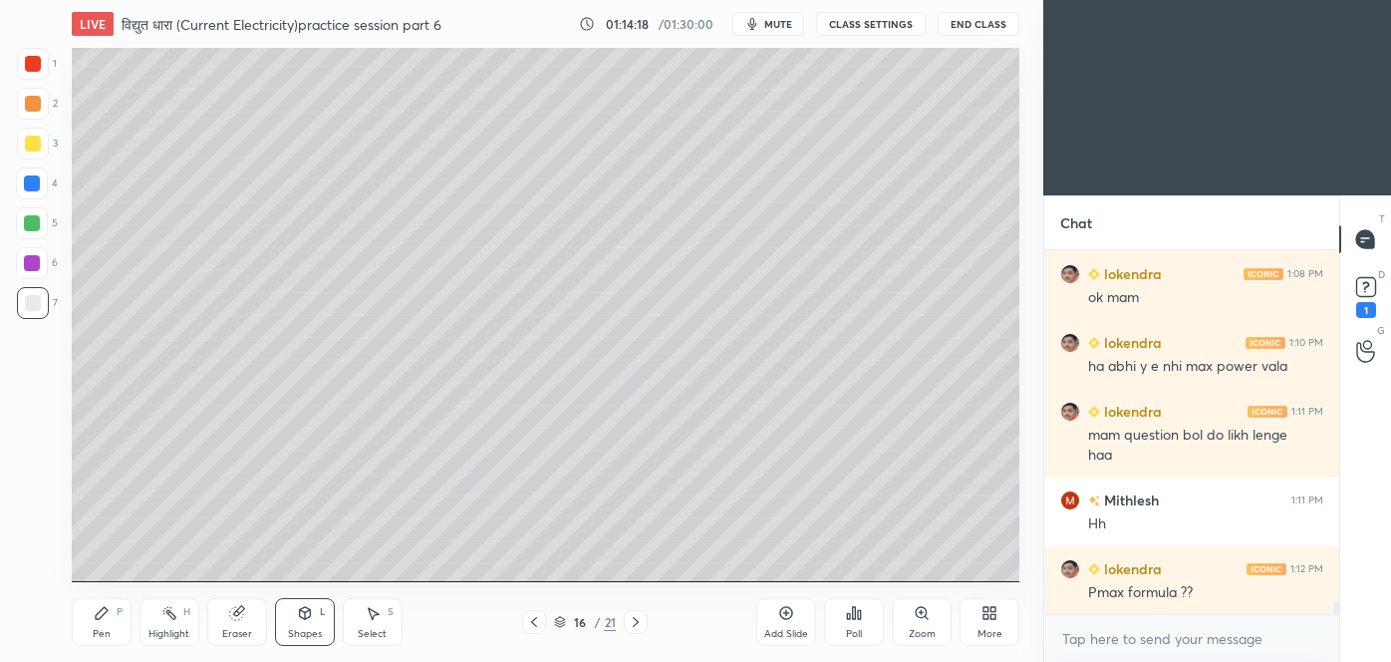
click at [29, 141] on div at bounding box center [33, 144] width 16 height 16
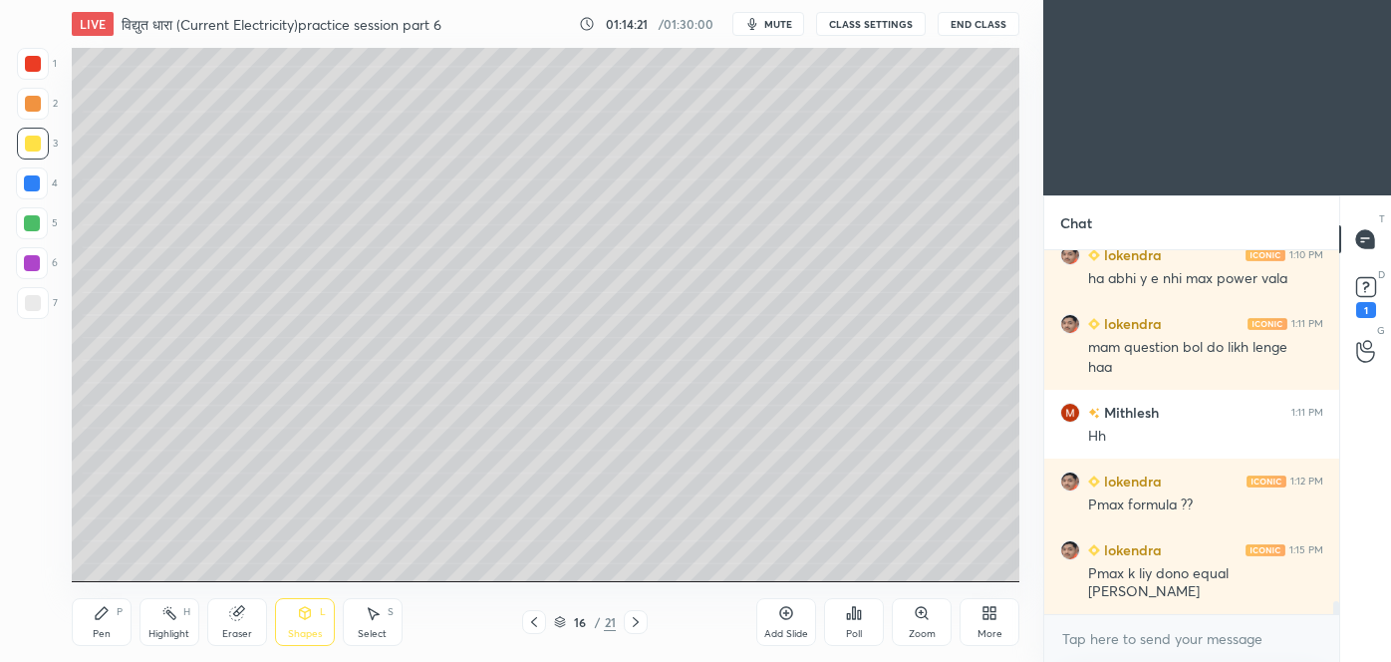
click at [109, 619] on icon at bounding box center [102, 613] width 16 height 16
click at [538, 621] on icon at bounding box center [534, 622] width 16 height 16
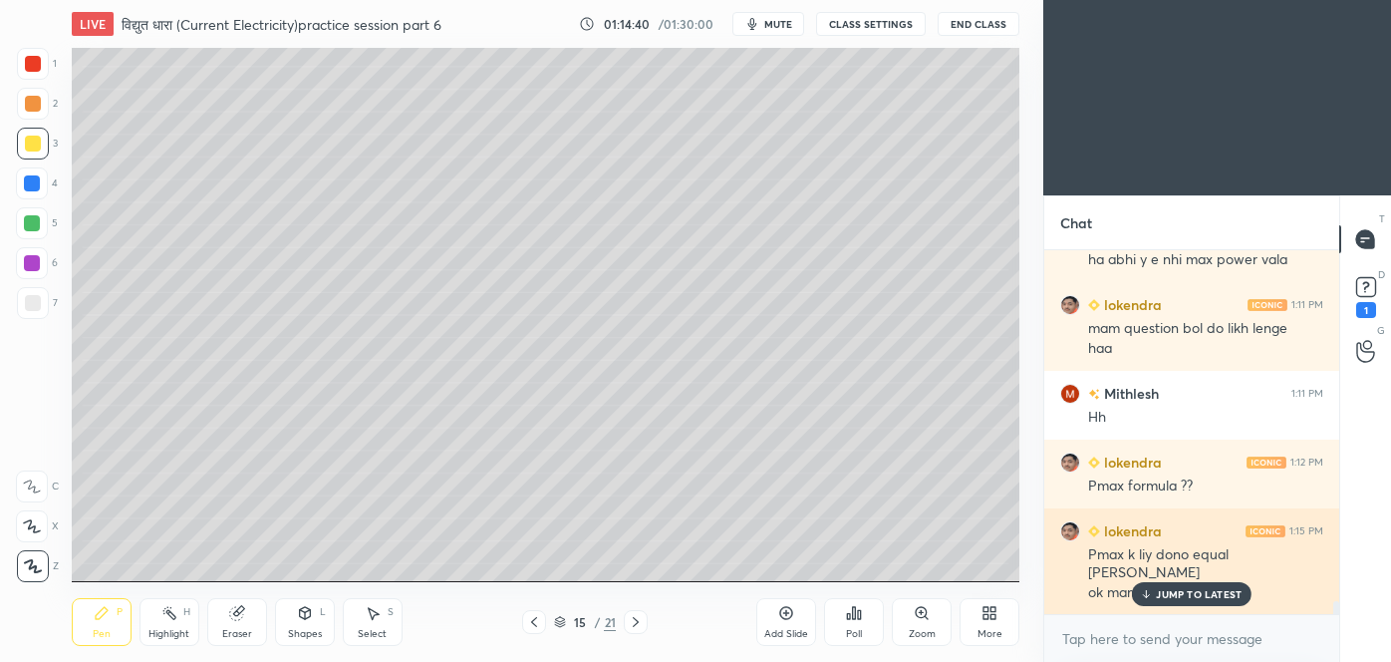
click at [1209, 598] on p "JUMP TO LATEST" at bounding box center [1199, 594] width 86 height 12
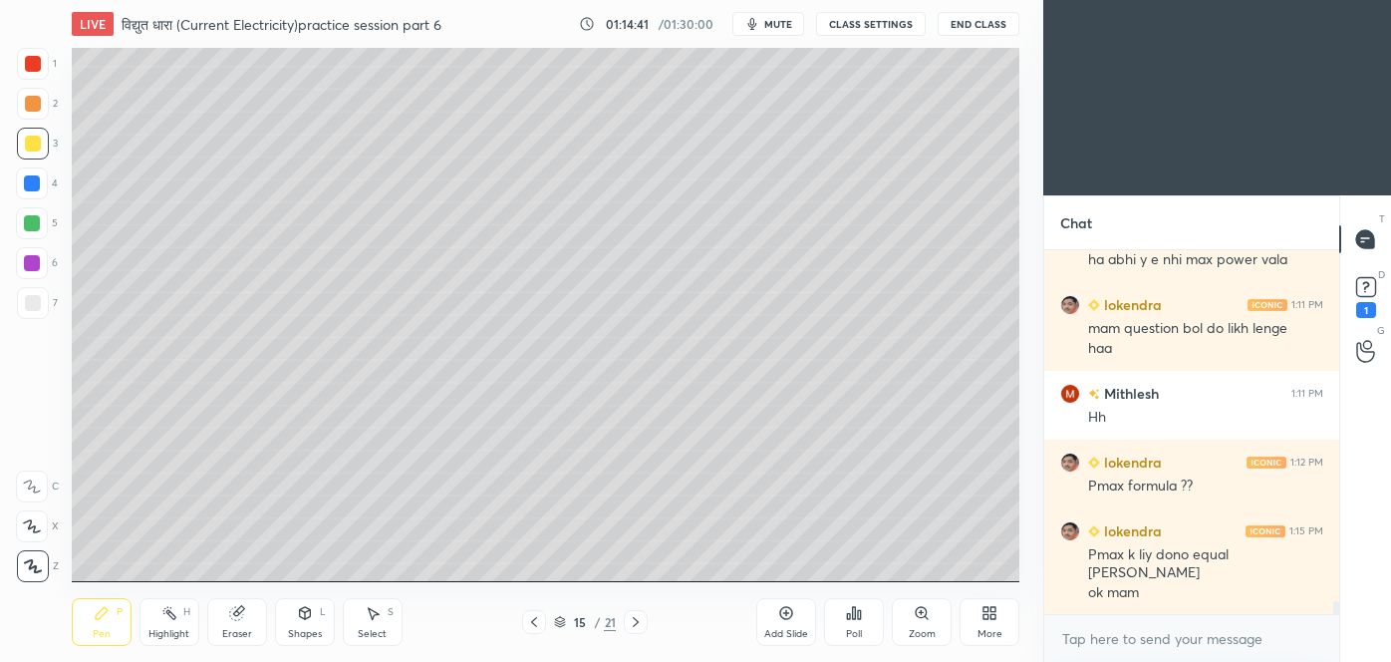
scroll to position [10073, 0]
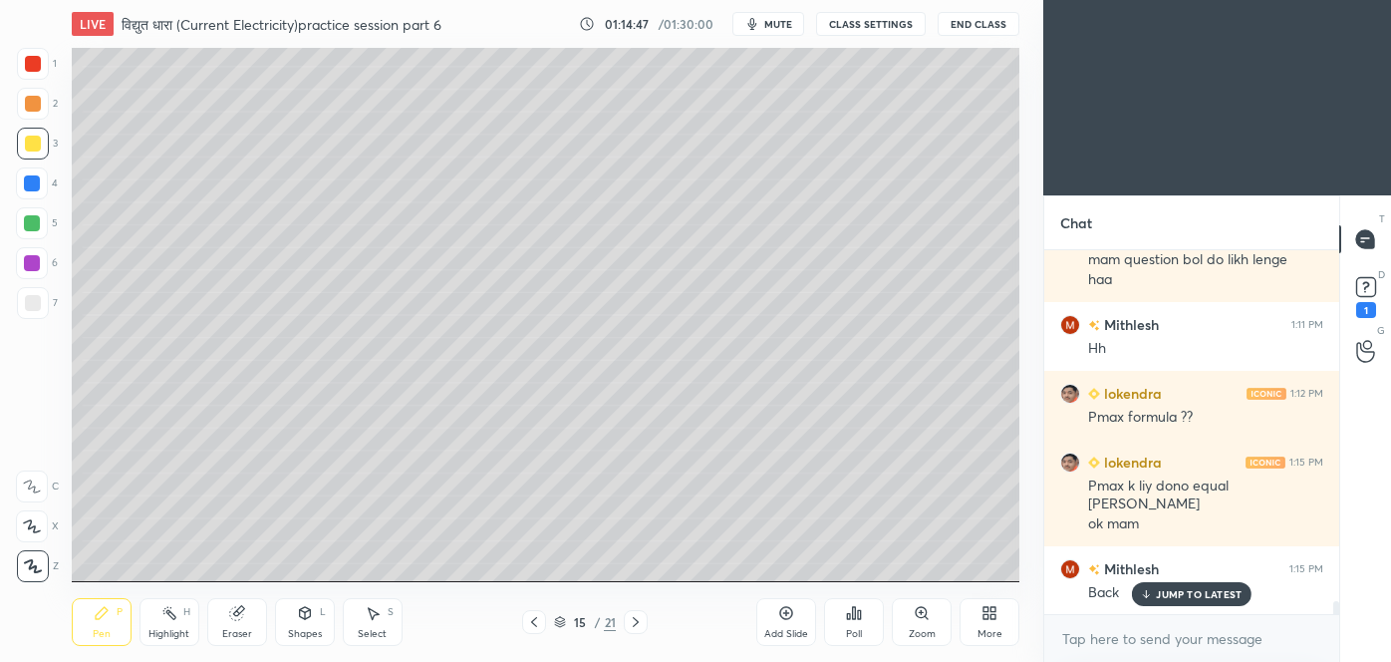
click at [636, 623] on icon at bounding box center [636, 622] width 6 height 10
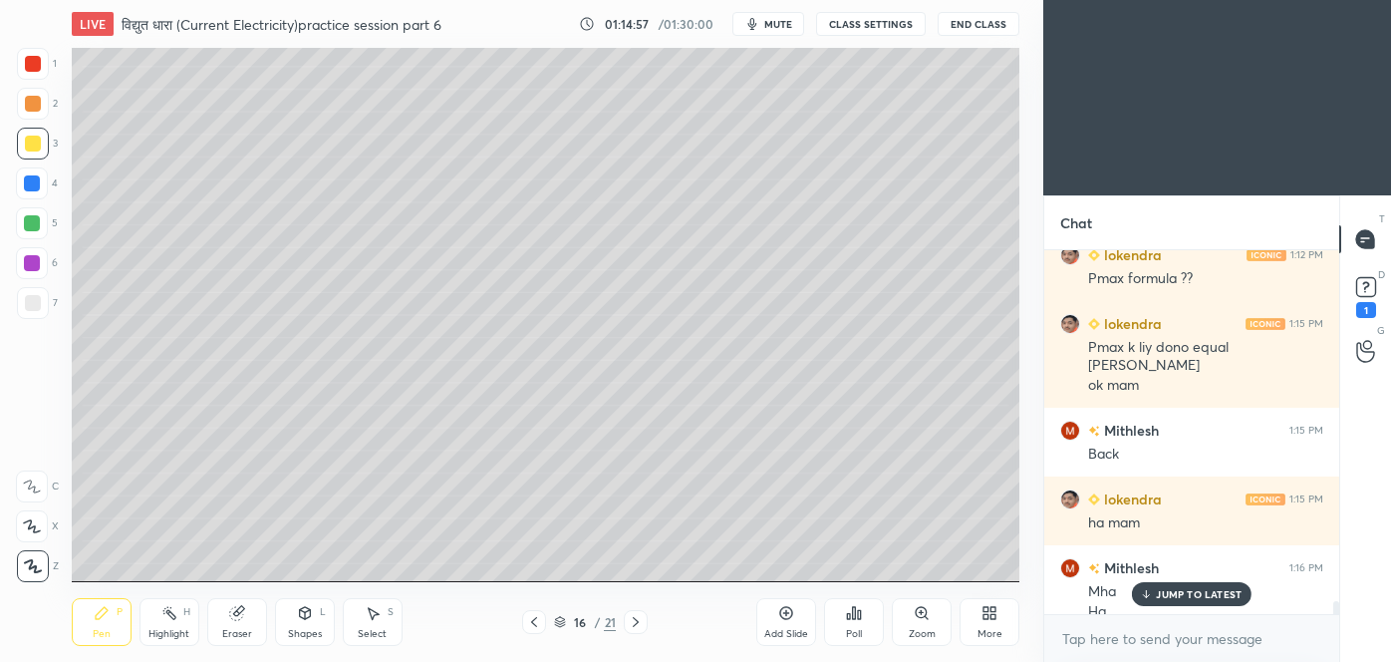
scroll to position [10230, 0]
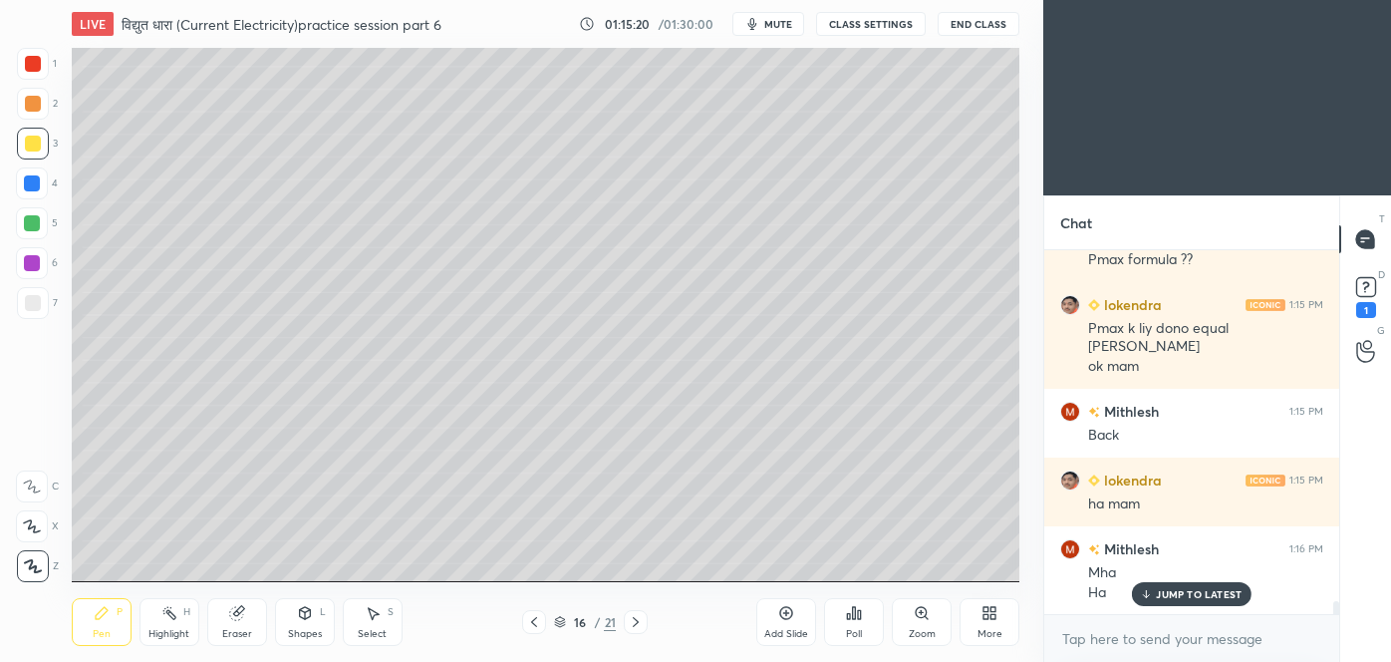
click at [1204, 585] on div "JUMP TO LATEST" at bounding box center [1192, 594] width 120 height 24
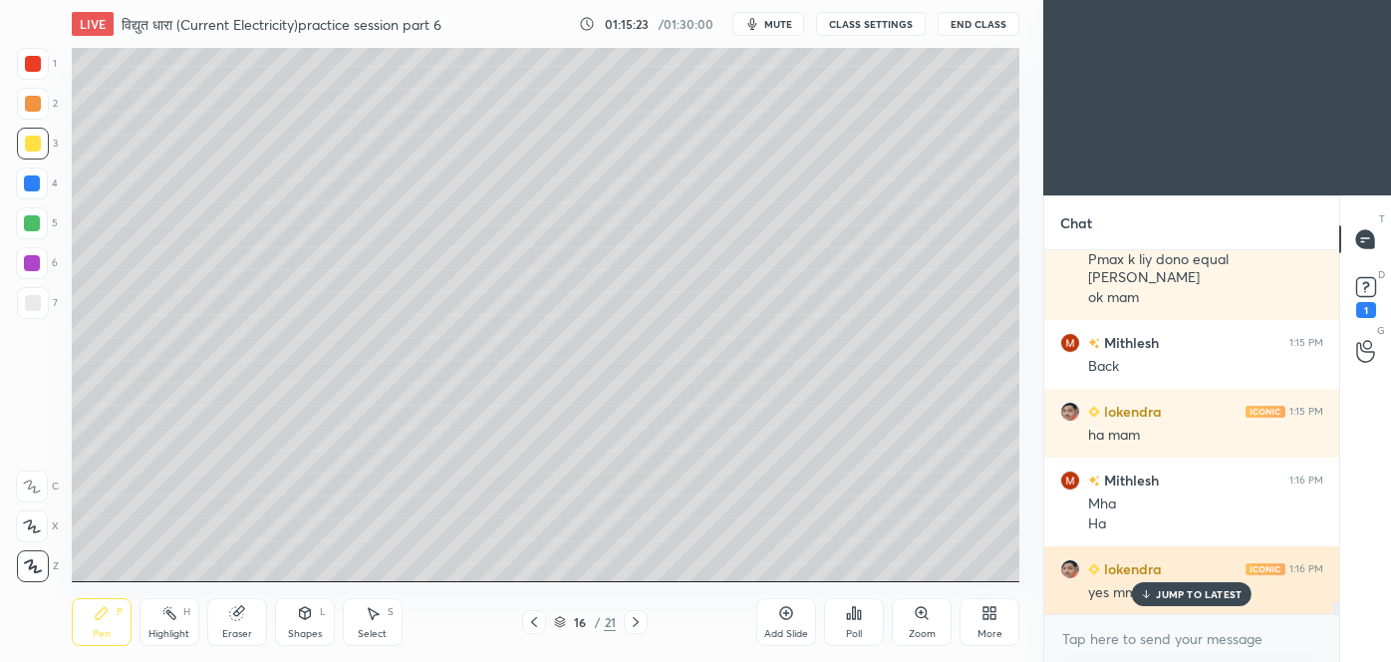
click at [1169, 592] on p "JUMP TO LATEST" at bounding box center [1199, 594] width 86 height 12
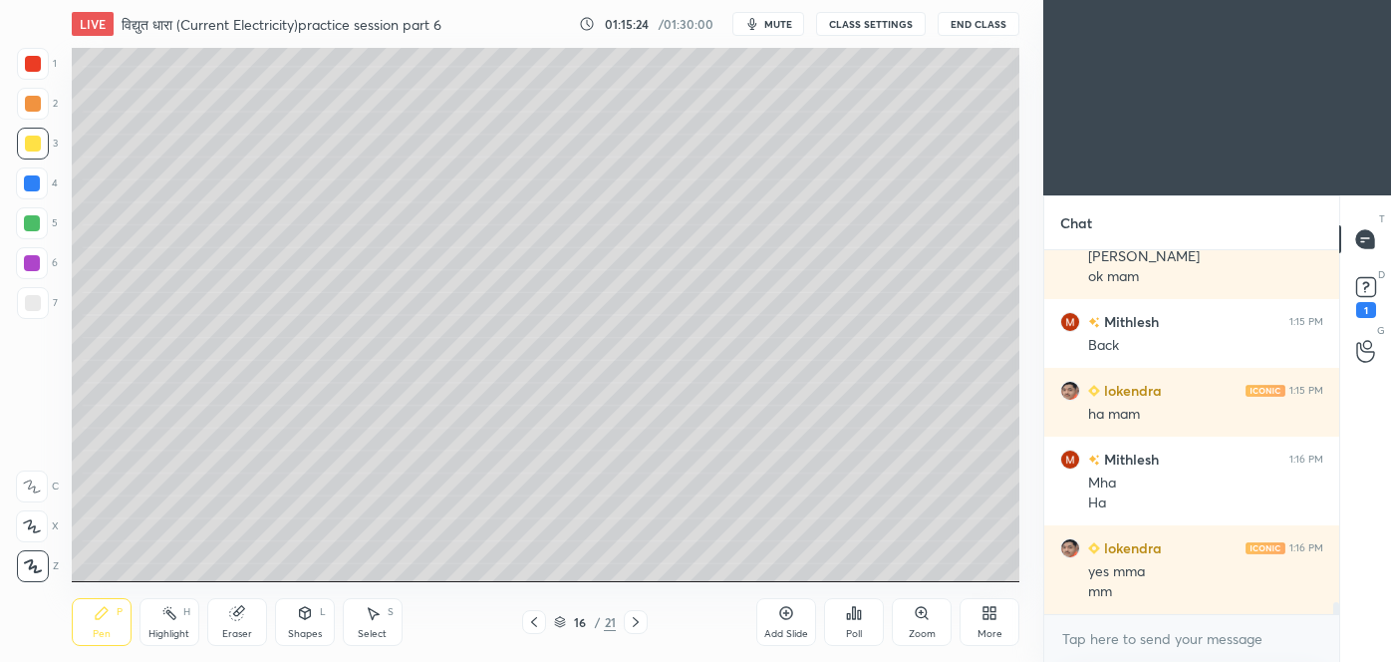
scroll to position [10389, 0]
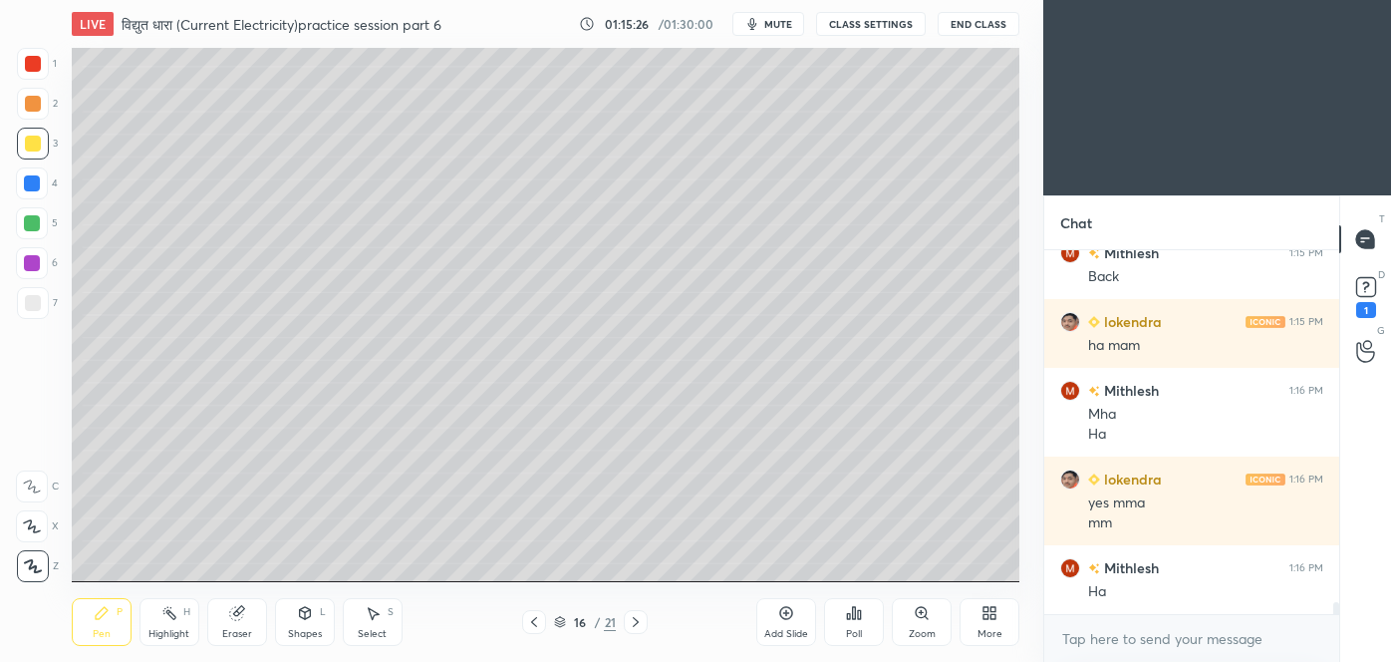
click at [533, 619] on icon at bounding box center [534, 622] width 16 height 16
click at [38, 304] on div at bounding box center [33, 303] width 16 height 16
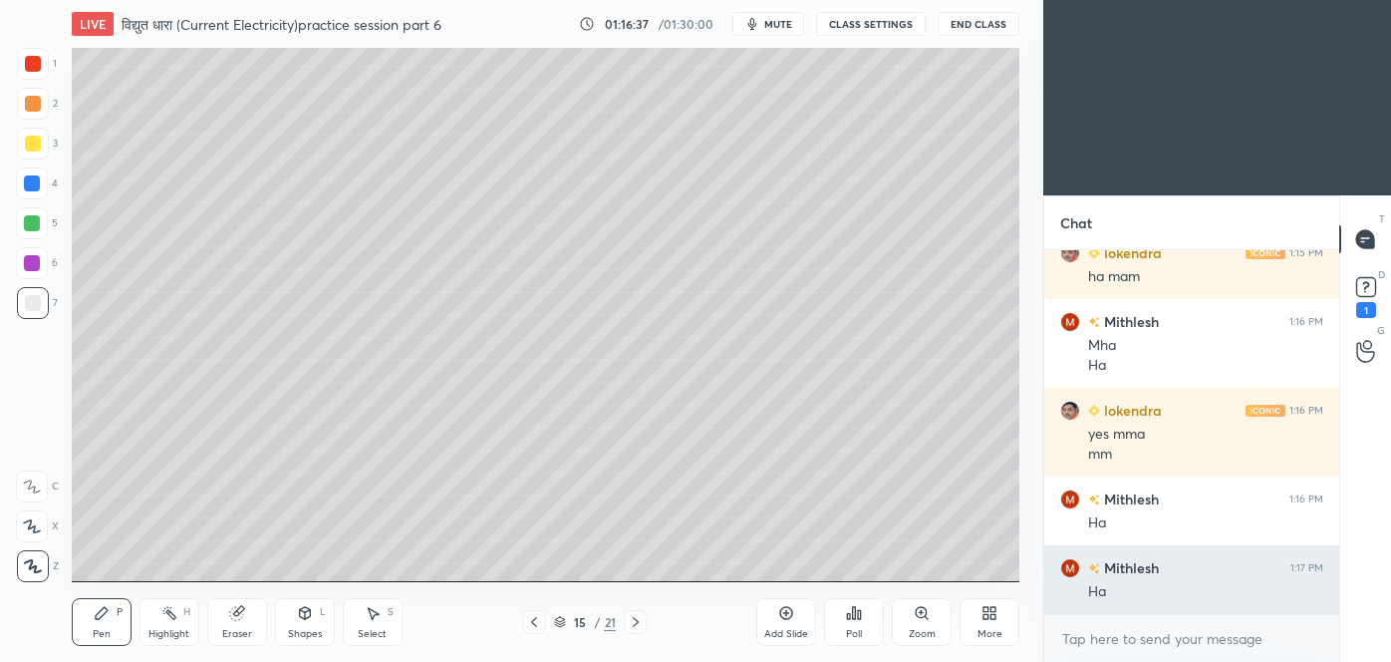
scroll to position [10476, 0]
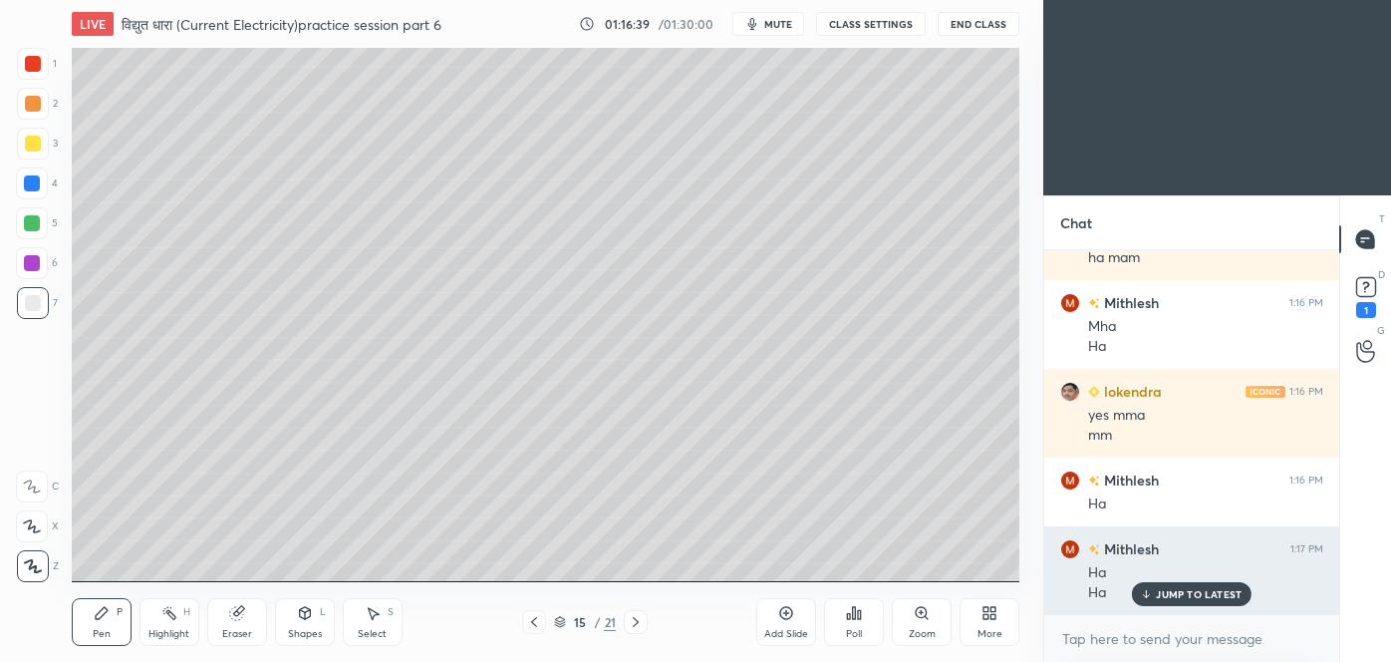
click at [1189, 597] on p "JUMP TO LATEST" at bounding box center [1199, 594] width 86 height 12
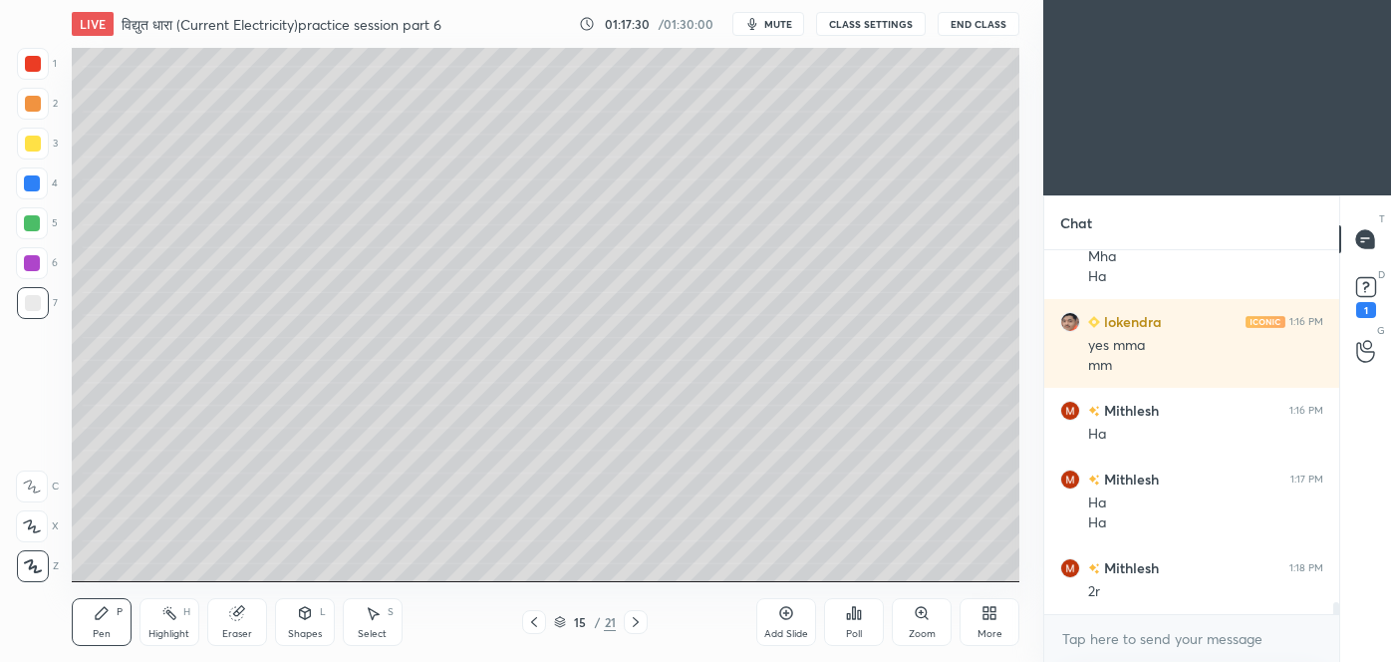
scroll to position [10565, 0]
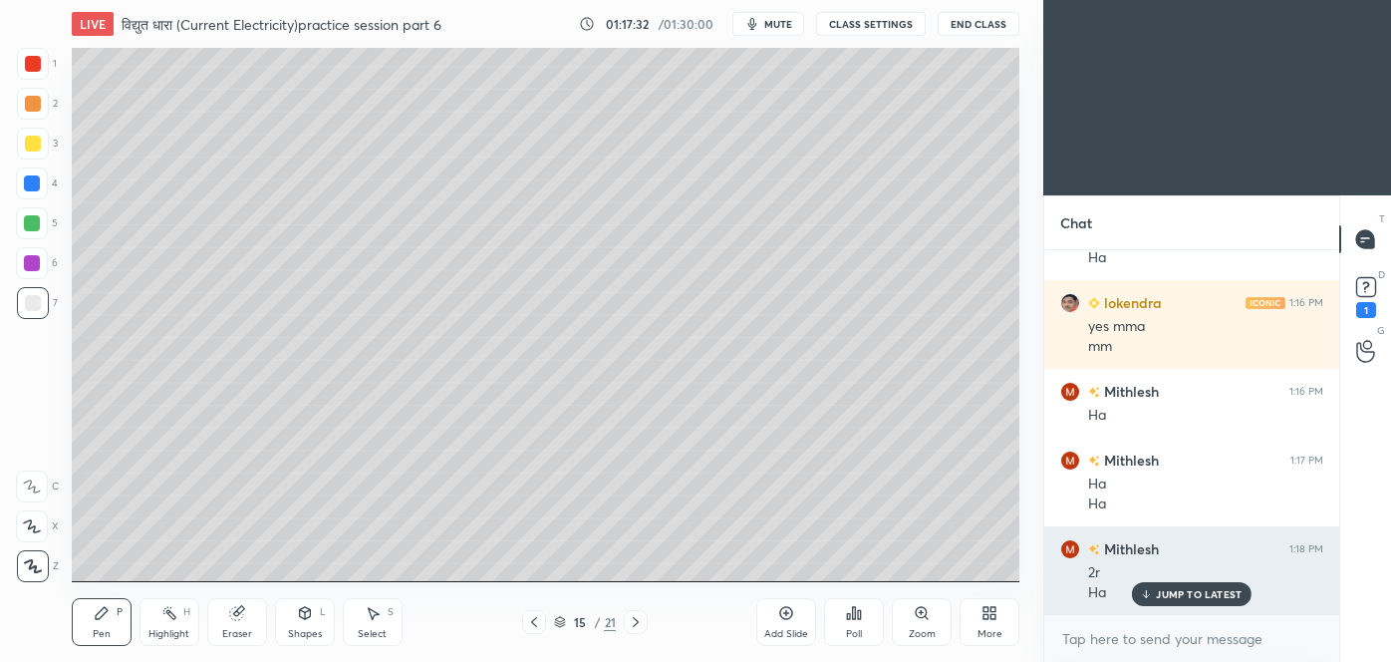
click at [1199, 590] on p "JUMP TO LATEST" at bounding box center [1199, 594] width 86 height 12
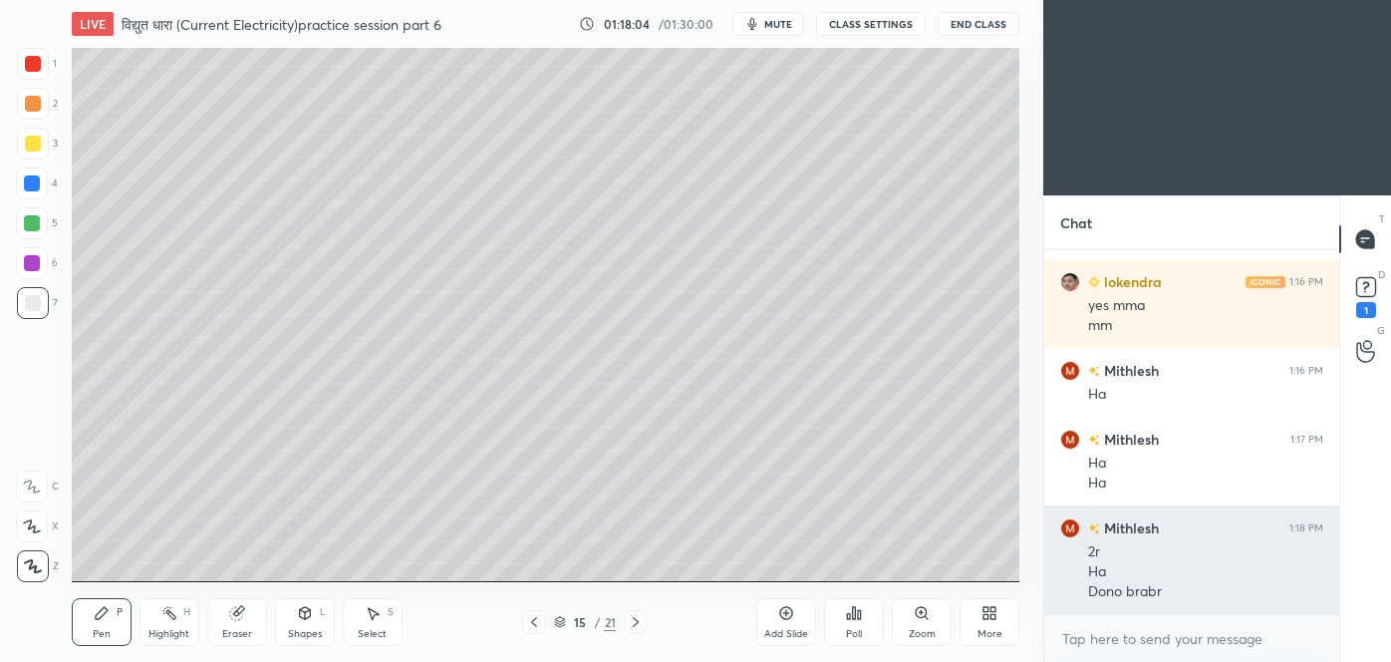
scroll to position [10655, 0]
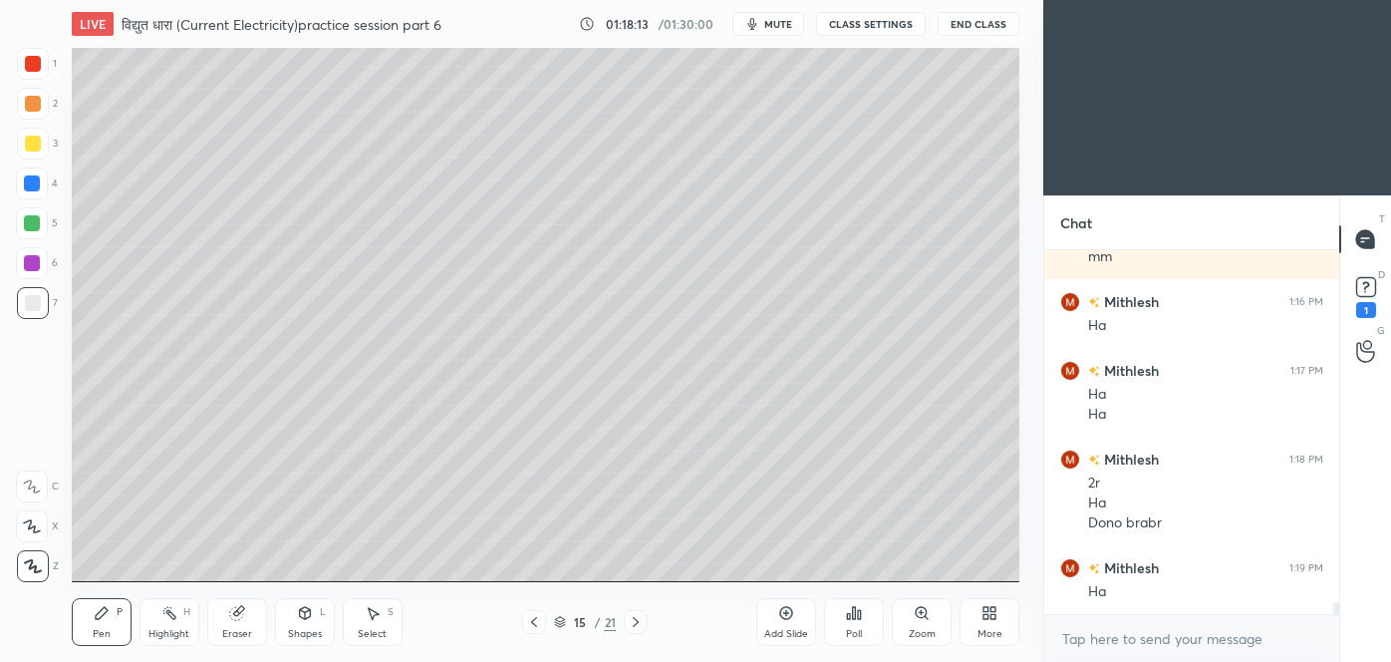
click at [639, 629] on icon at bounding box center [636, 622] width 16 height 16
click at [786, 614] on icon at bounding box center [786, 613] width 6 height 6
click at [540, 614] on icon at bounding box center [534, 622] width 16 height 16
click at [535, 633] on div at bounding box center [534, 622] width 24 height 24
click at [642, 622] on icon at bounding box center [636, 622] width 16 height 16
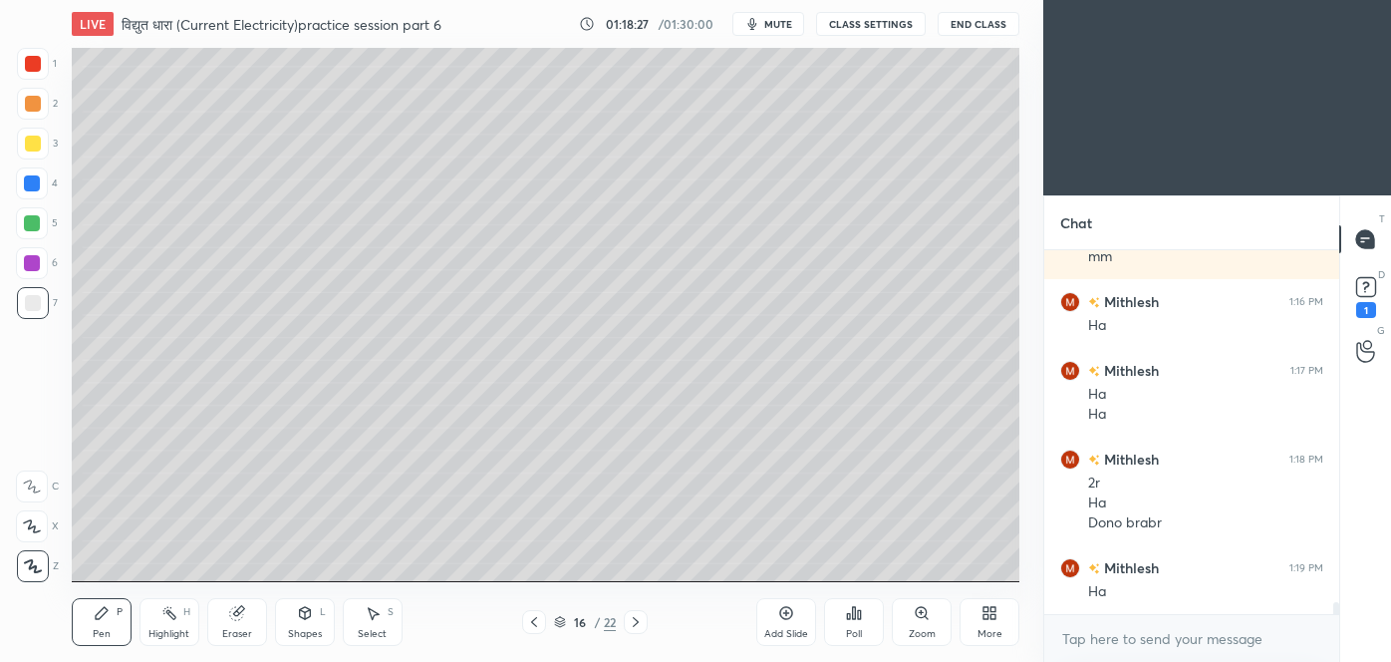
click at [635, 626] on icon at bounding box center [636, 622] width 16 height 16
click at [536, 623] on icon at bounding box center [534, 622] width 16 height 16
click at [538, 624] on icon at bounding box center [534, 622] width 16 height 16
click at [642, 628] on icon at bounding box center [636, 622] width 16 height 16
click at [643, 628] on icon at bounding box center [636, 622] width 16 height 16
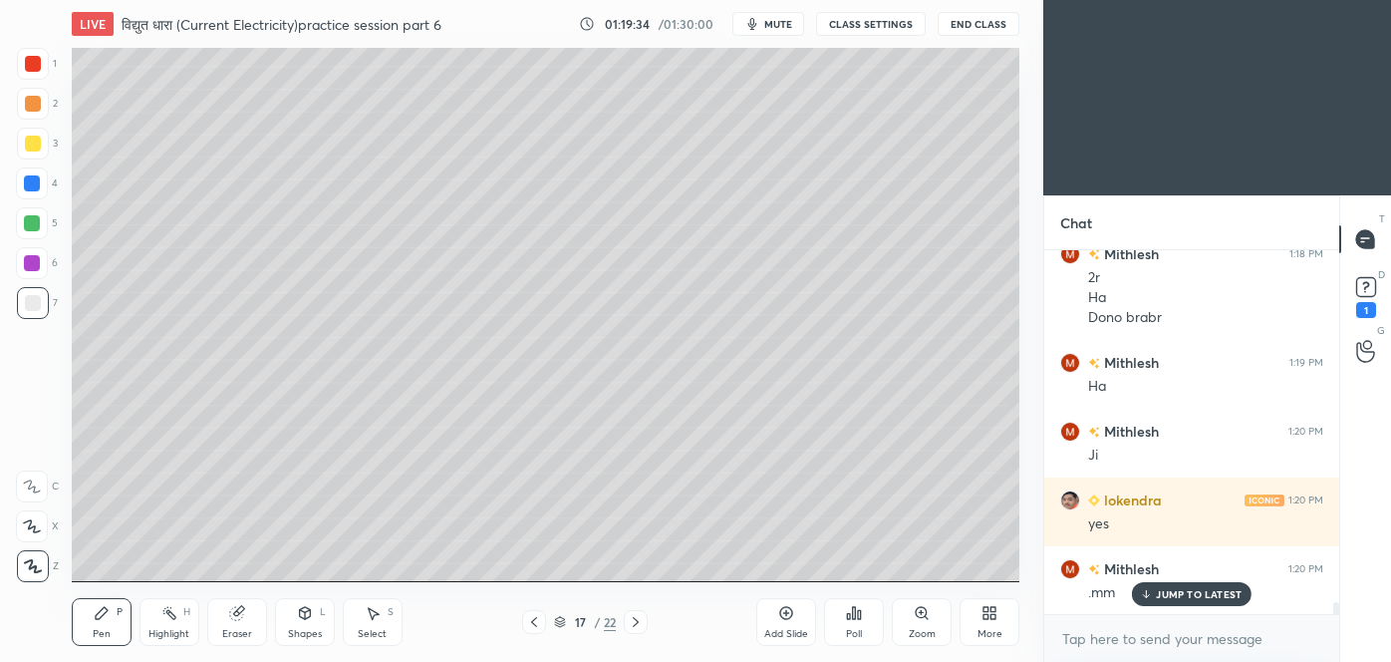
scroll to position [10929, 0]
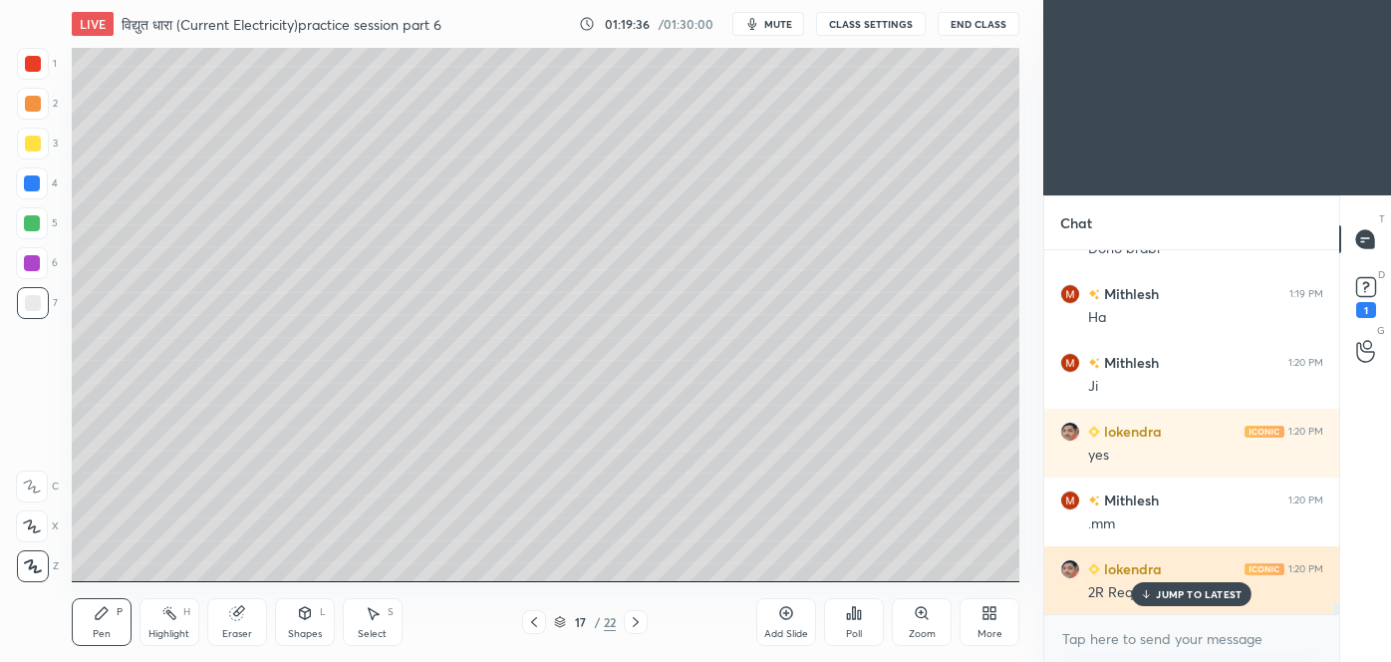
click at [1184, 584] on div "JUMP TO LATEST" at bounding box center [1192, 594] width 120 height 24
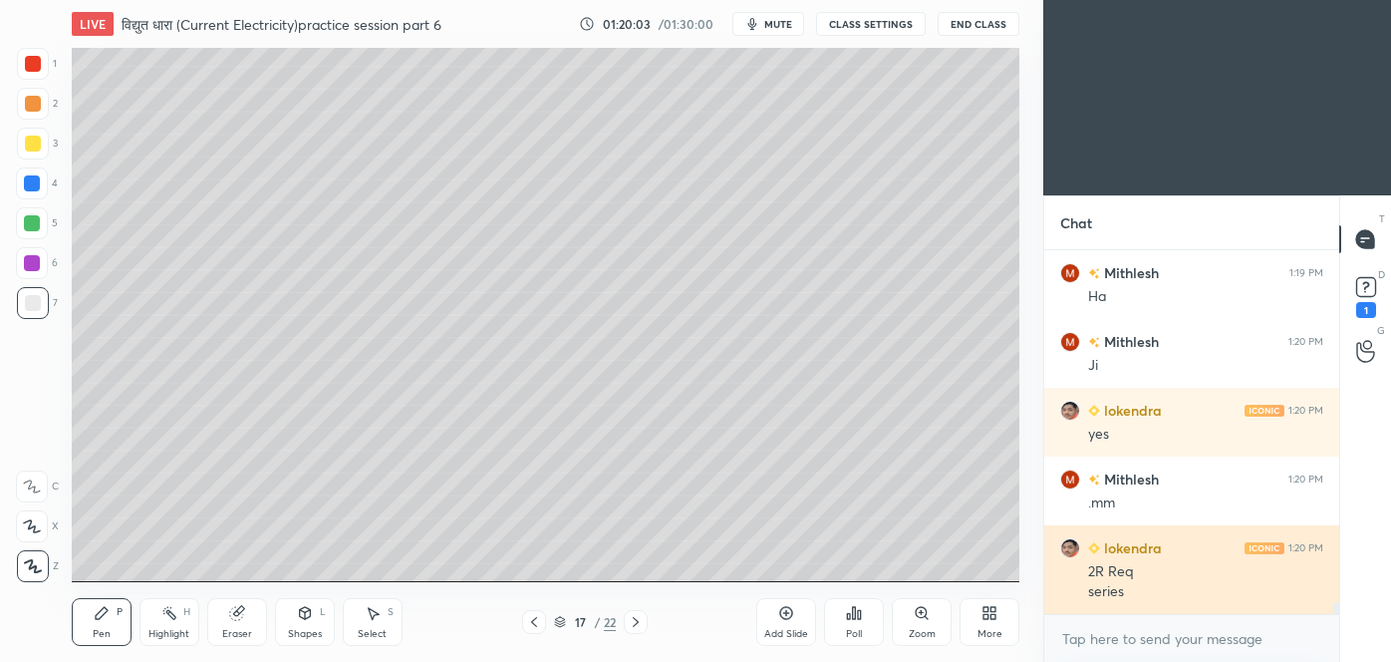
scroll to position [11018, 0]
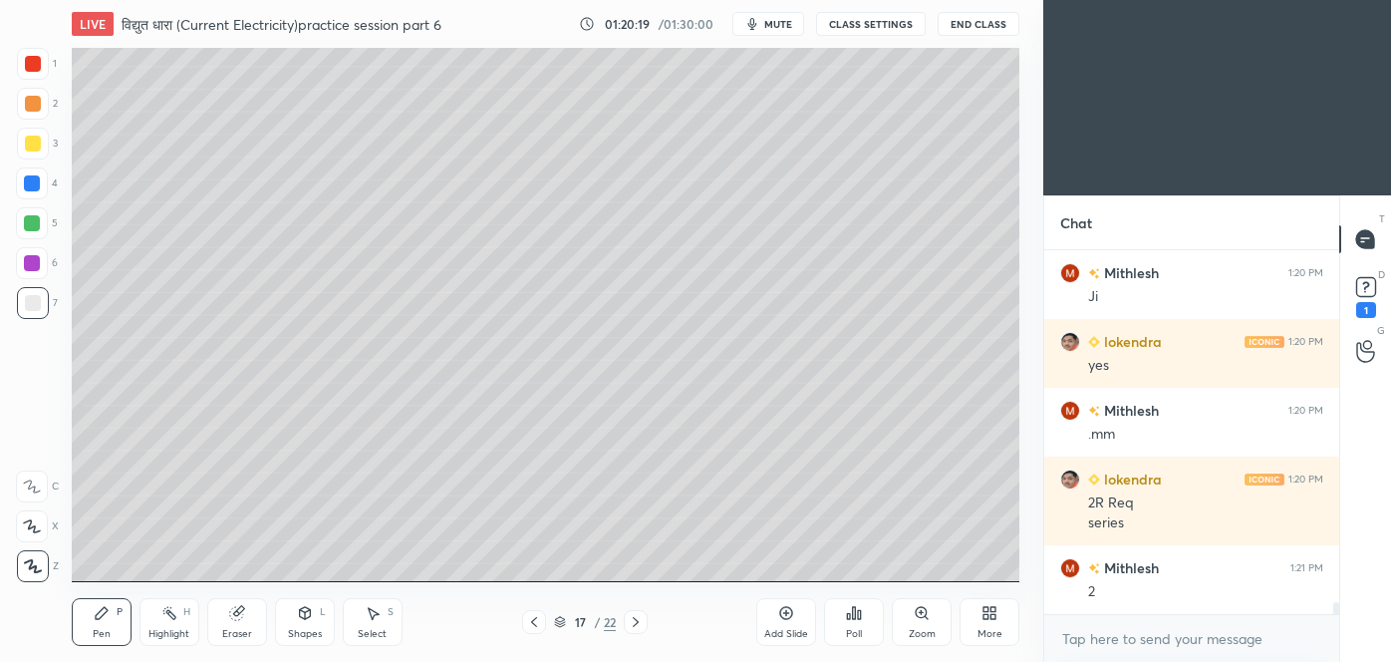
click at [39, 143] on div at bounding box center [33, 144] width 16 height 16
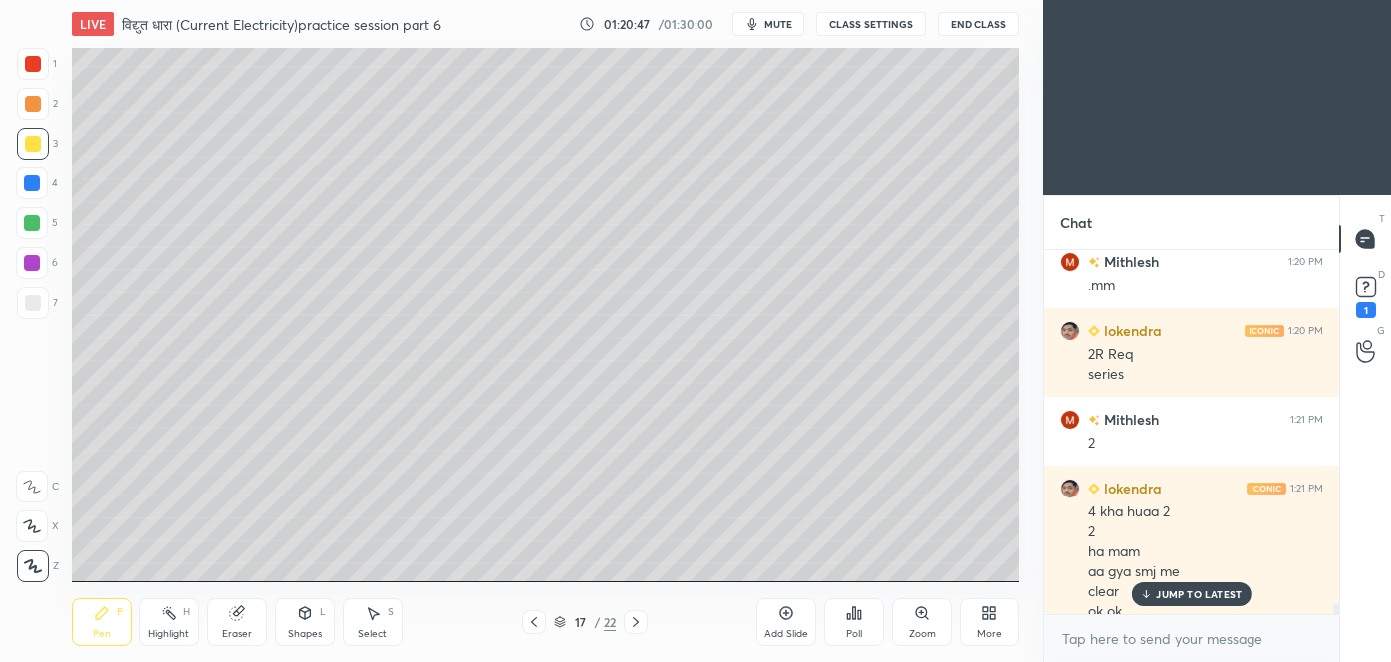
scroll to position [11186, 0]
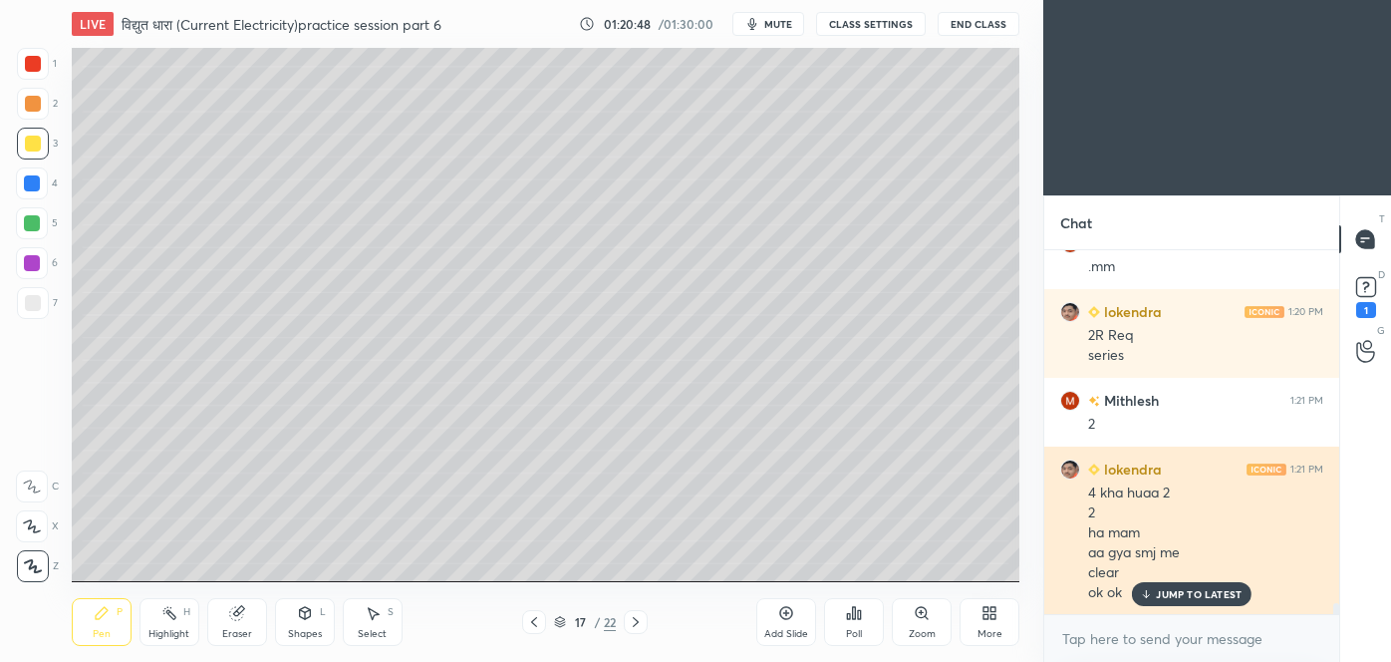
click at [1215, 595] on p "JUMP TO LATEST" at bounding box center [1199, 594] width 86 height 12
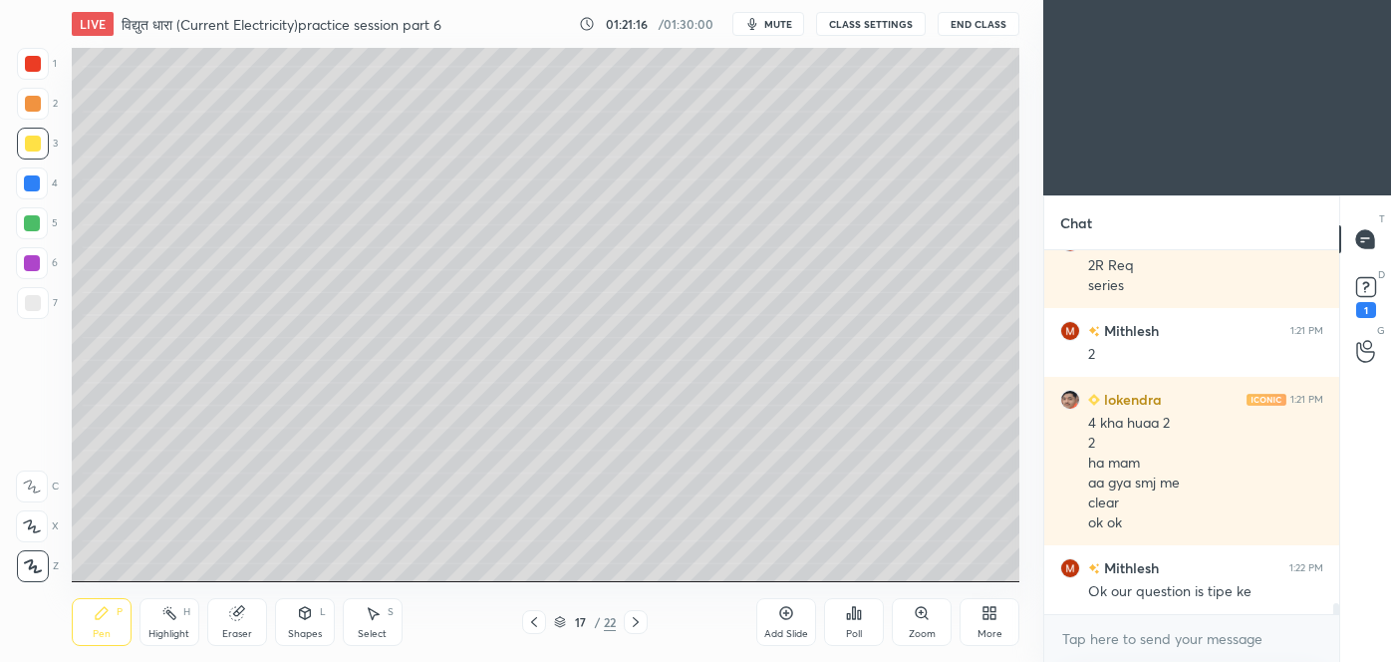
scroll to position [11324, 0]
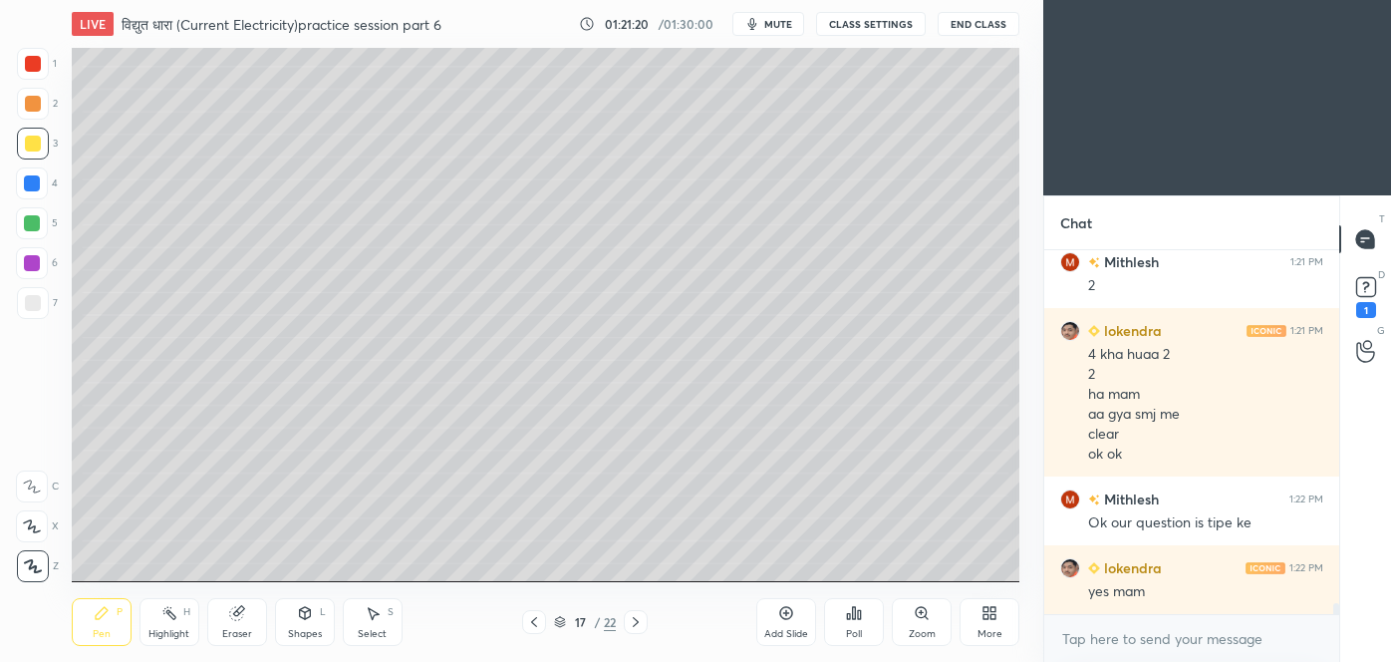
click at [640, 622] on icon at bounding box center [636, 622] width 16 height 16
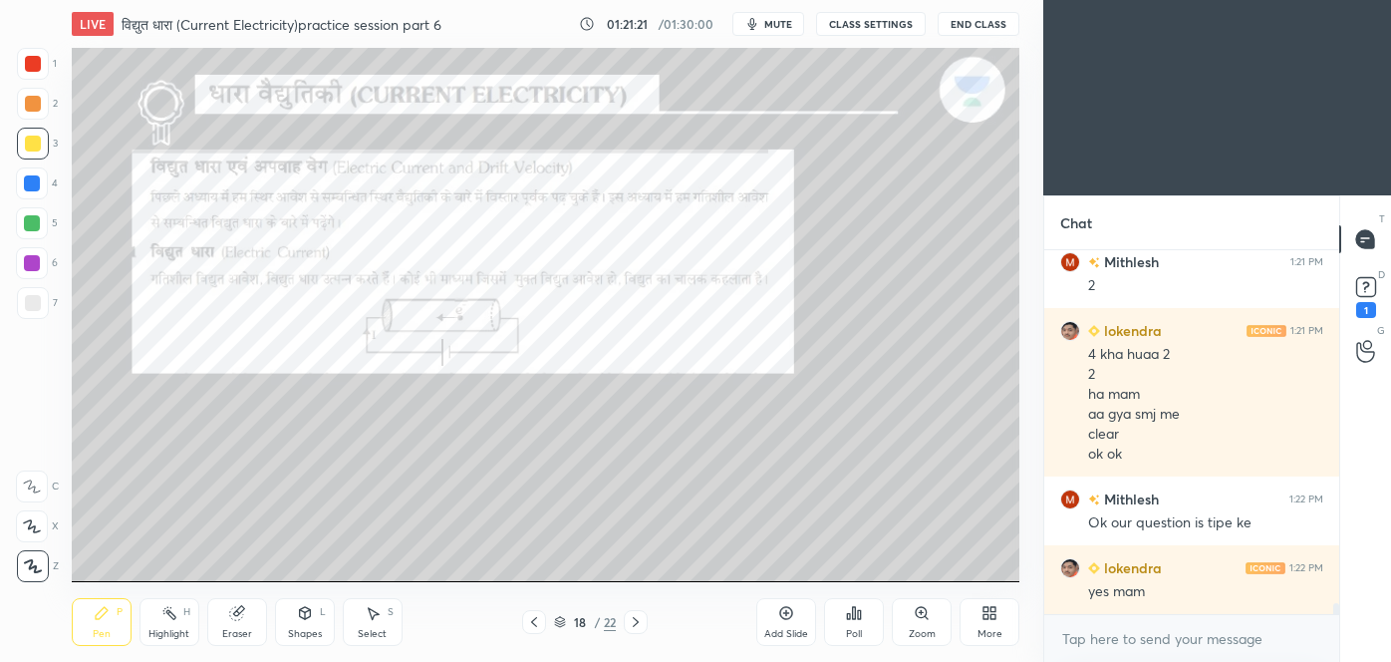
click at [536, 621] on icon at bounding box center [534, 622] width 16 height 16
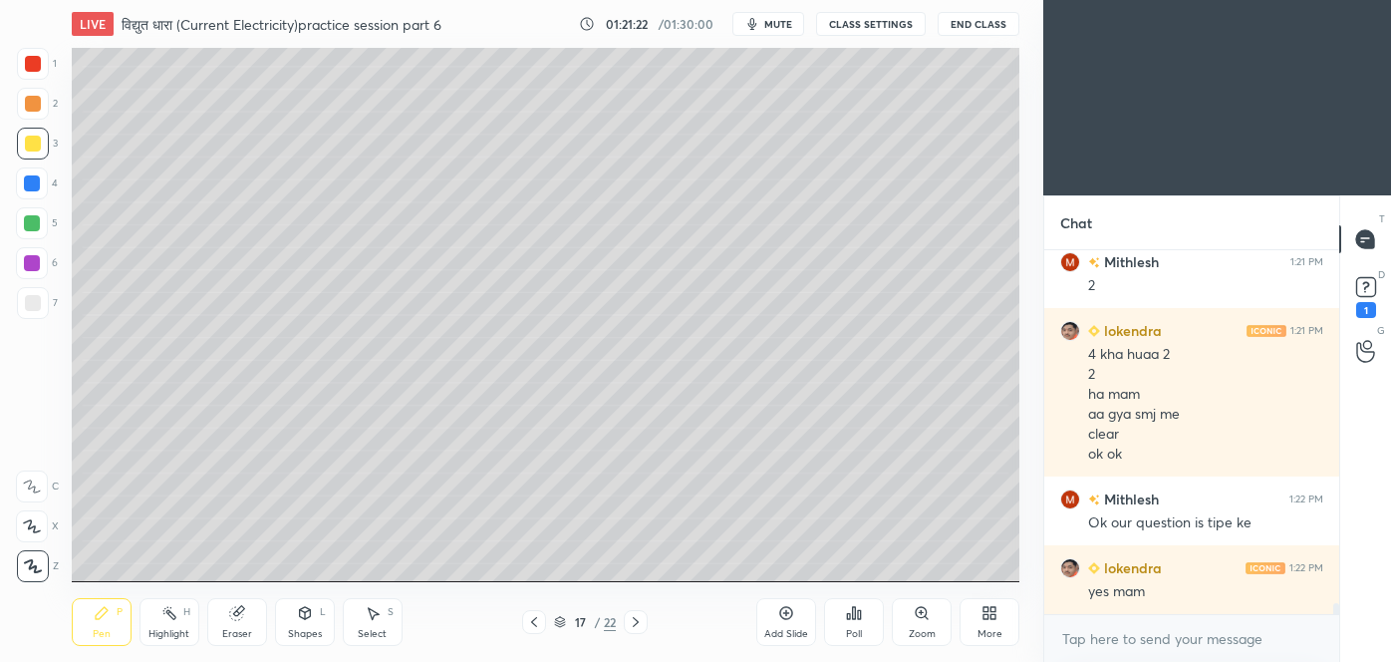
click at [791, 629] on div "Add Slide" at bounding box center [786, 634] width 44 height 10
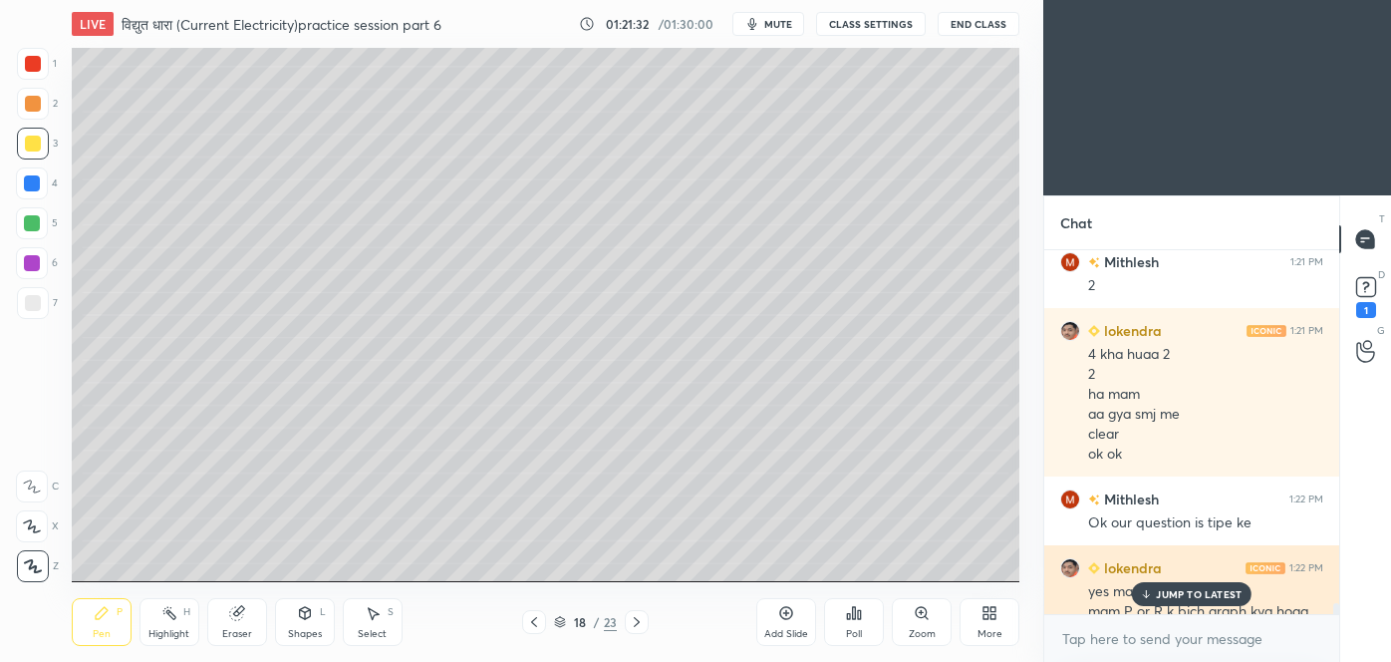
scroll to position [11361, 0]
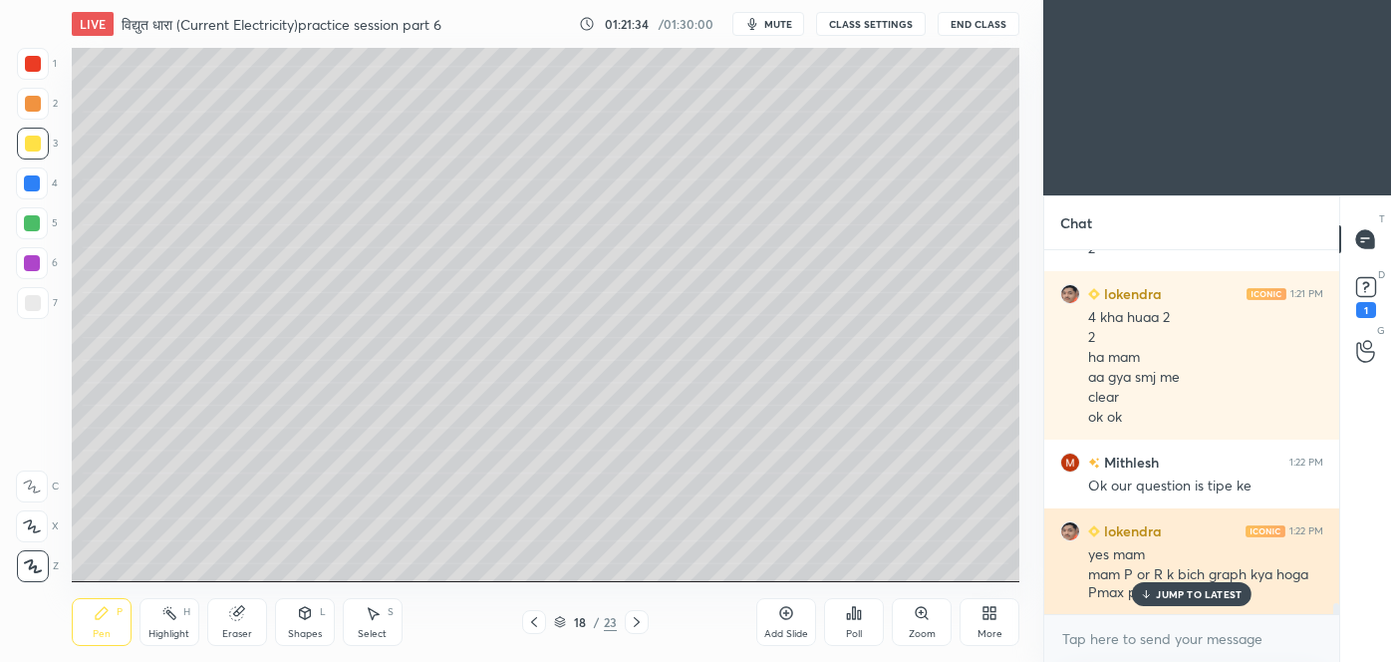
click at [1177, 596] on p "JUMP TO LATEST" at bounding box center [1199, 594] width 86 height 12
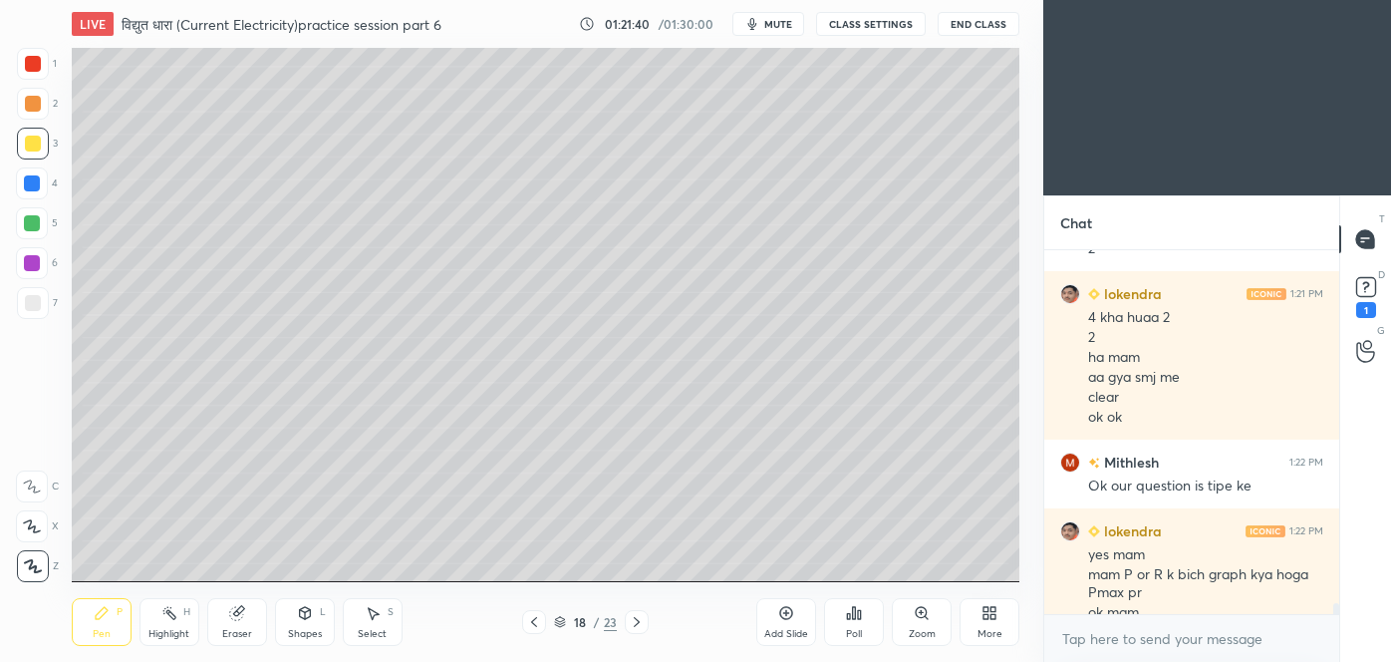
scroll to position [11382, 0]
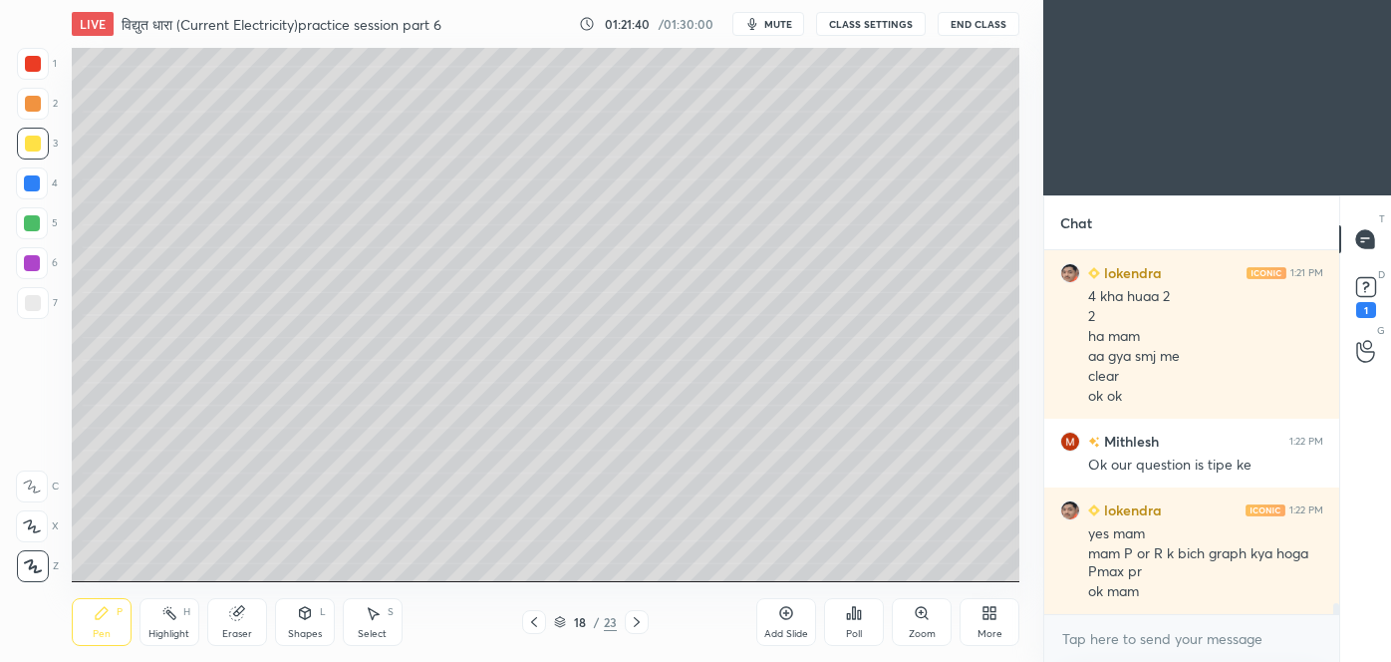
click at [302, 617] on icon at bounding box center [305, 613] width 11 height 12
click at [221, 630] on div "Eraser" at bounding box center [237, 622] width 60 height 48
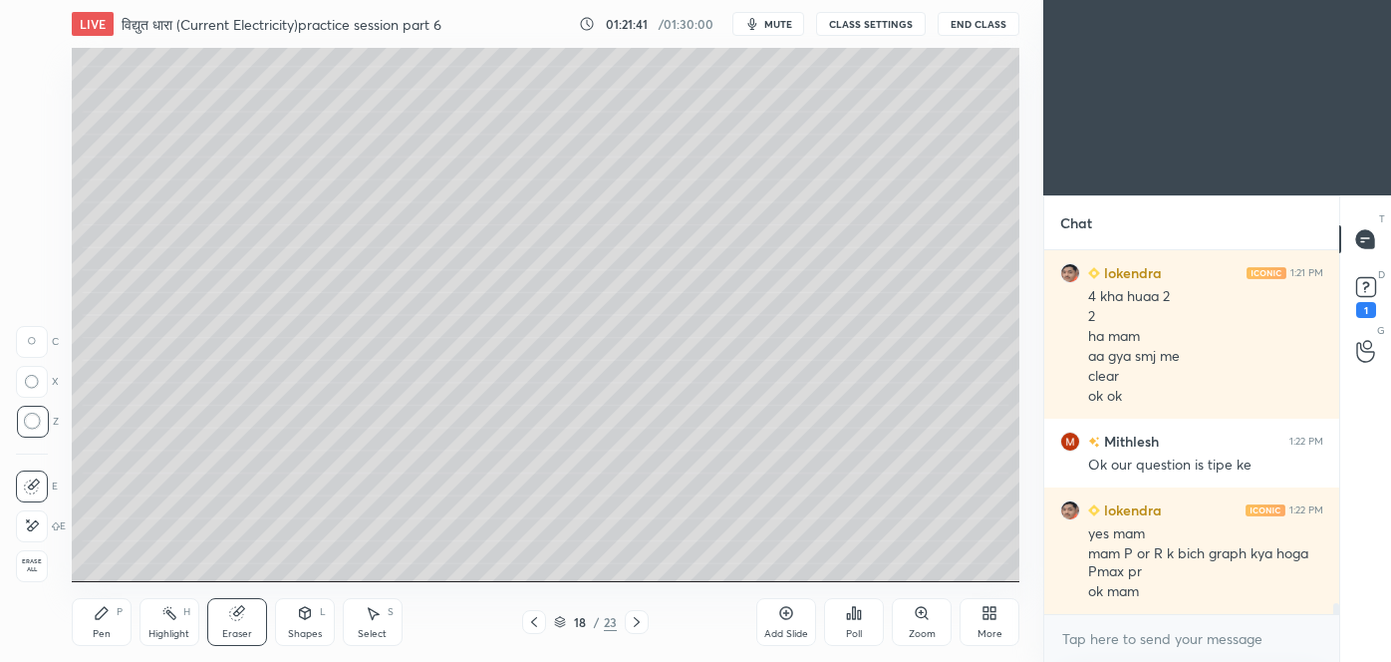
click at [236, 622] on div "Eraser" at bounding box center [237, 622] width 60 height 48
click at [109, 629] on div "Pen" at bounding box center [102, 634] width 18 height 10
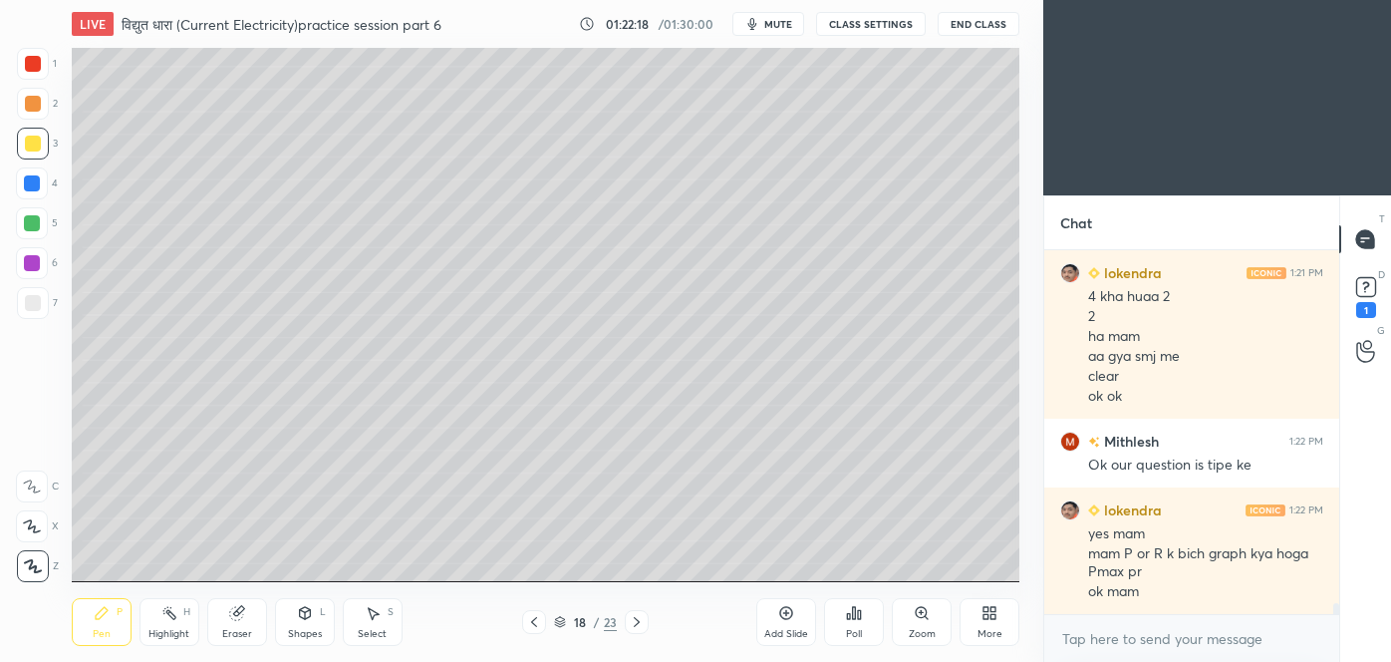
click at [313, 620] on div "Shapes L" at bounding box center [305, 622] width 60 height 48
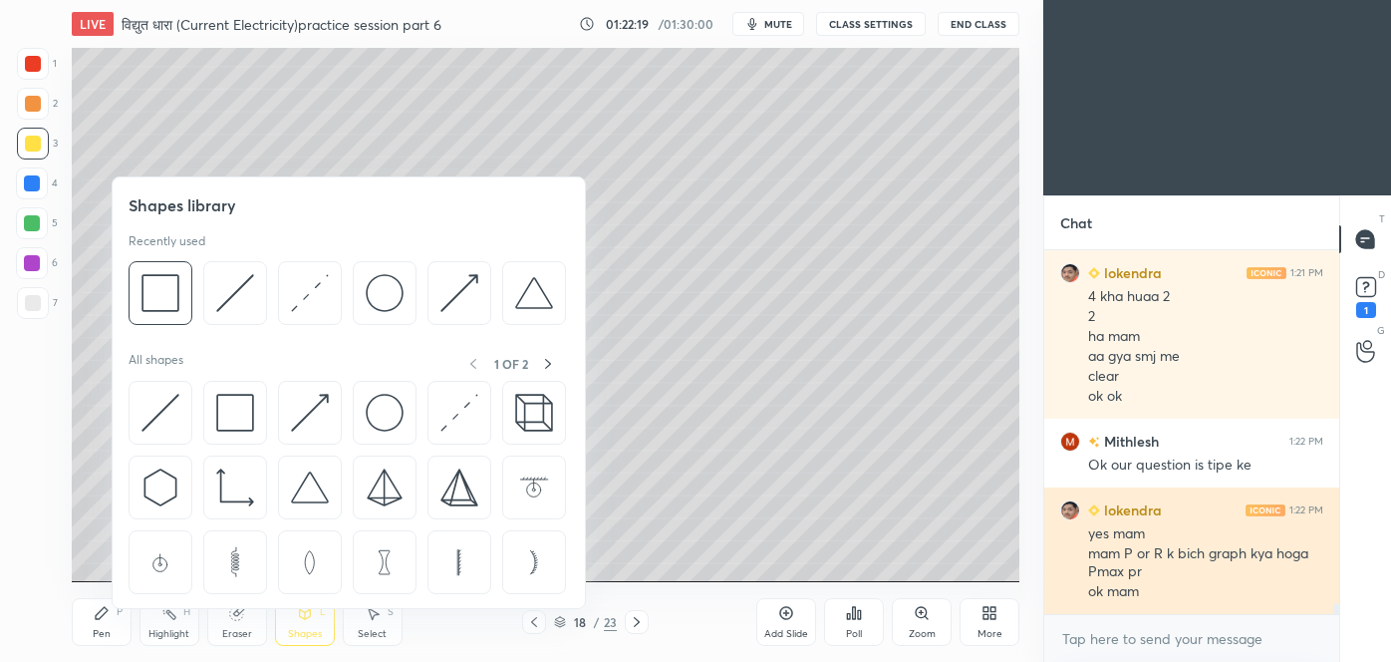
click at [243, 302] on img at bounding box center [235, 293] width 38 height 38
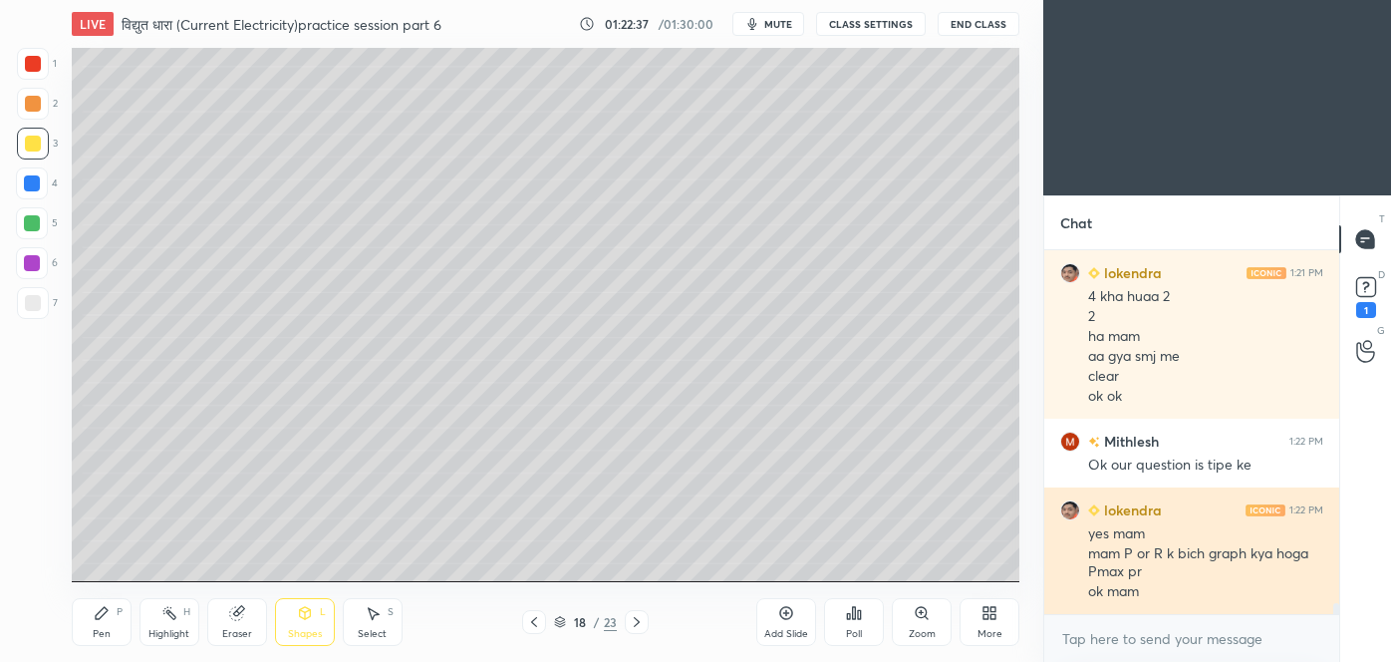
scroll to position [11468, 0]
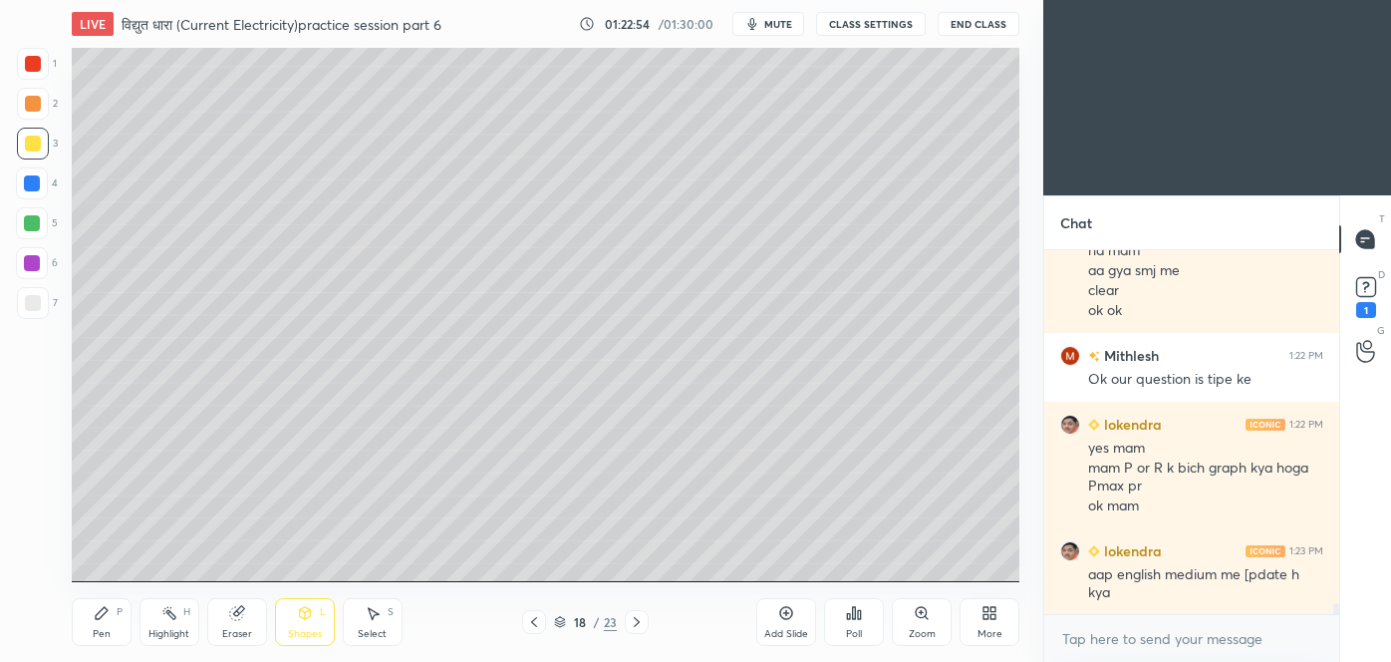
click at [241, 625] on div "Eraser" at bounding box center [237, 622] width 60 height 48
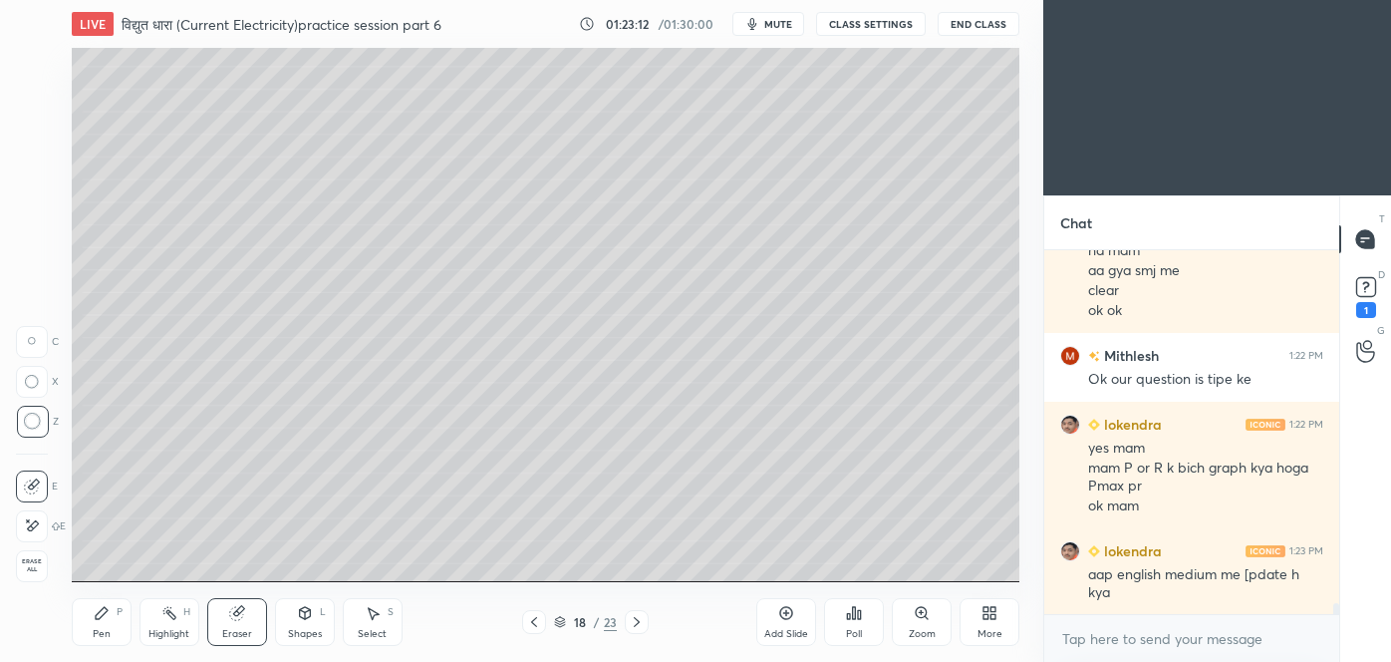
click at [120, 614] on div "P" at bounding box center [120, 612] width 6 height 10
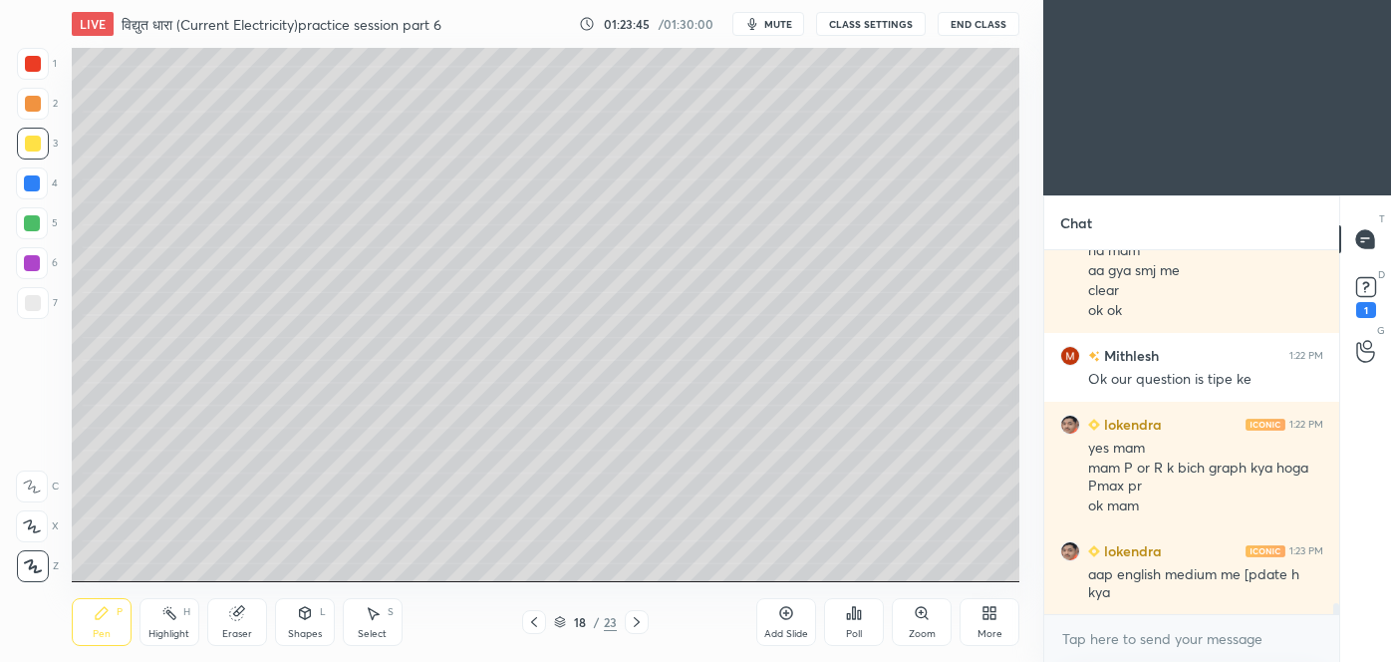
click at [241, 617] on icon at bounding box center [236, 613] width 13 height 13
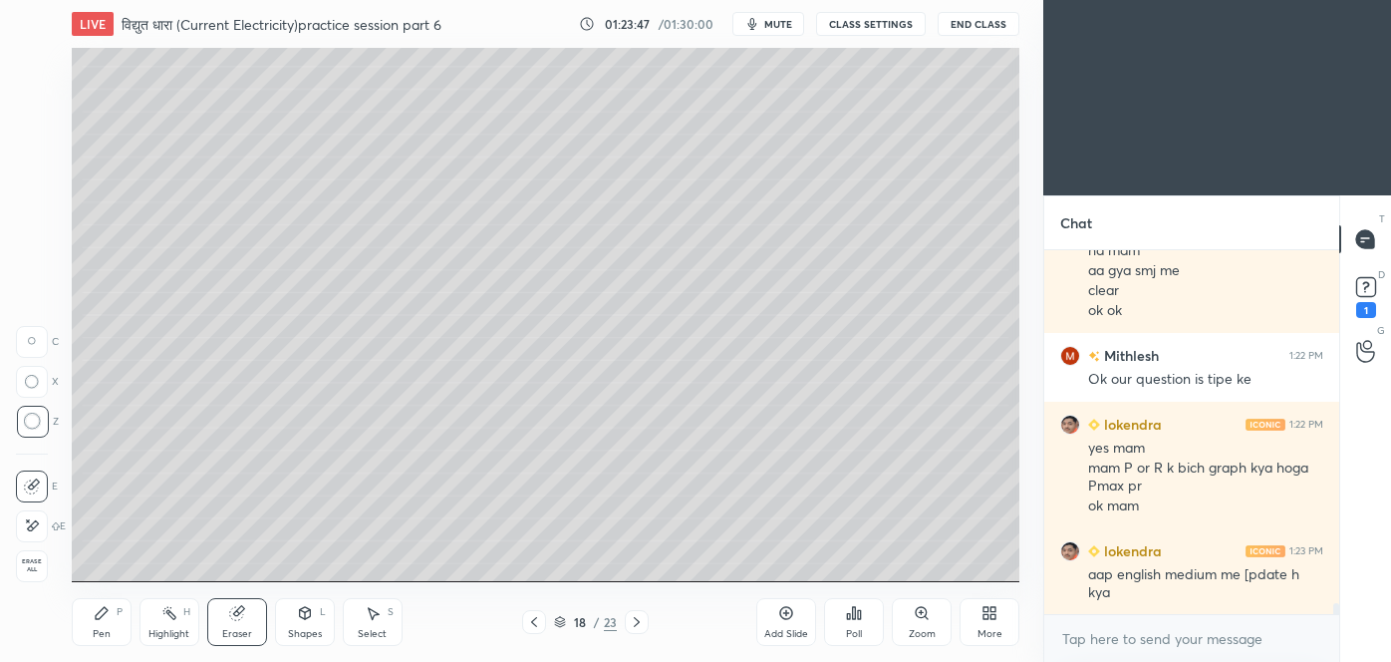
click at [104, 611] on icon at bounding box center [102, 613] width 12 height 12
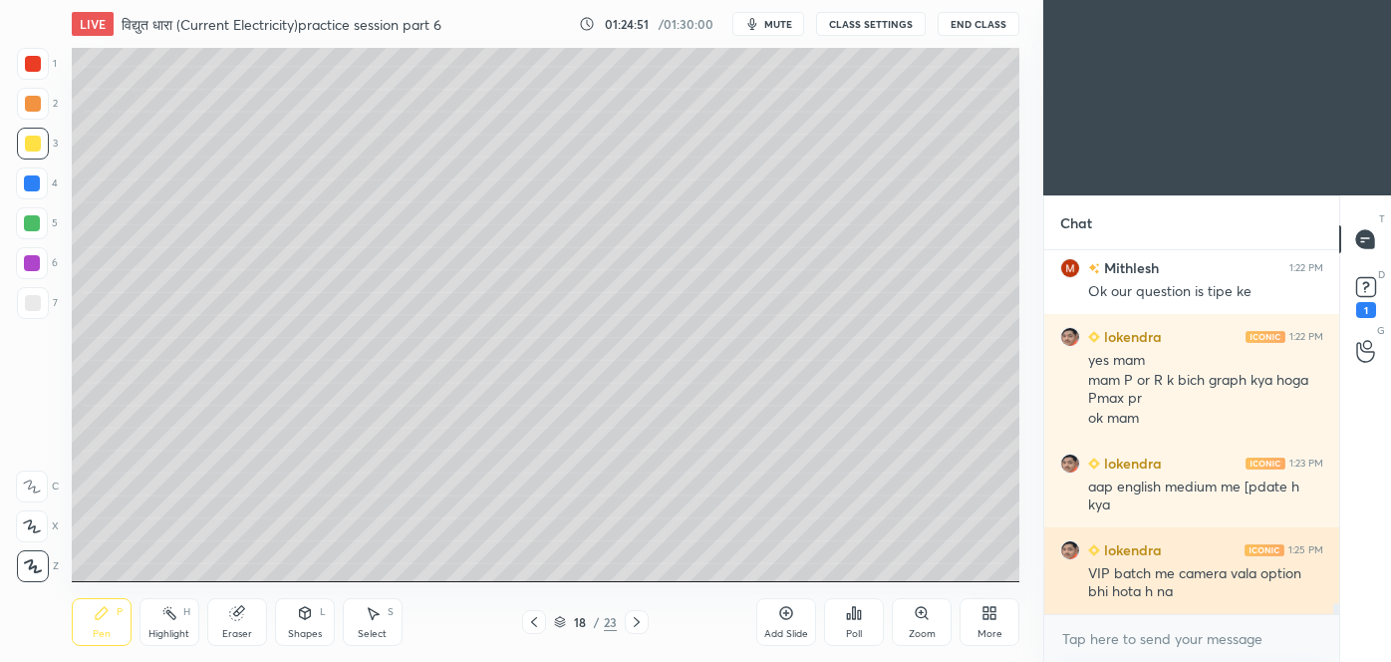
scroll to position [11624, 0]
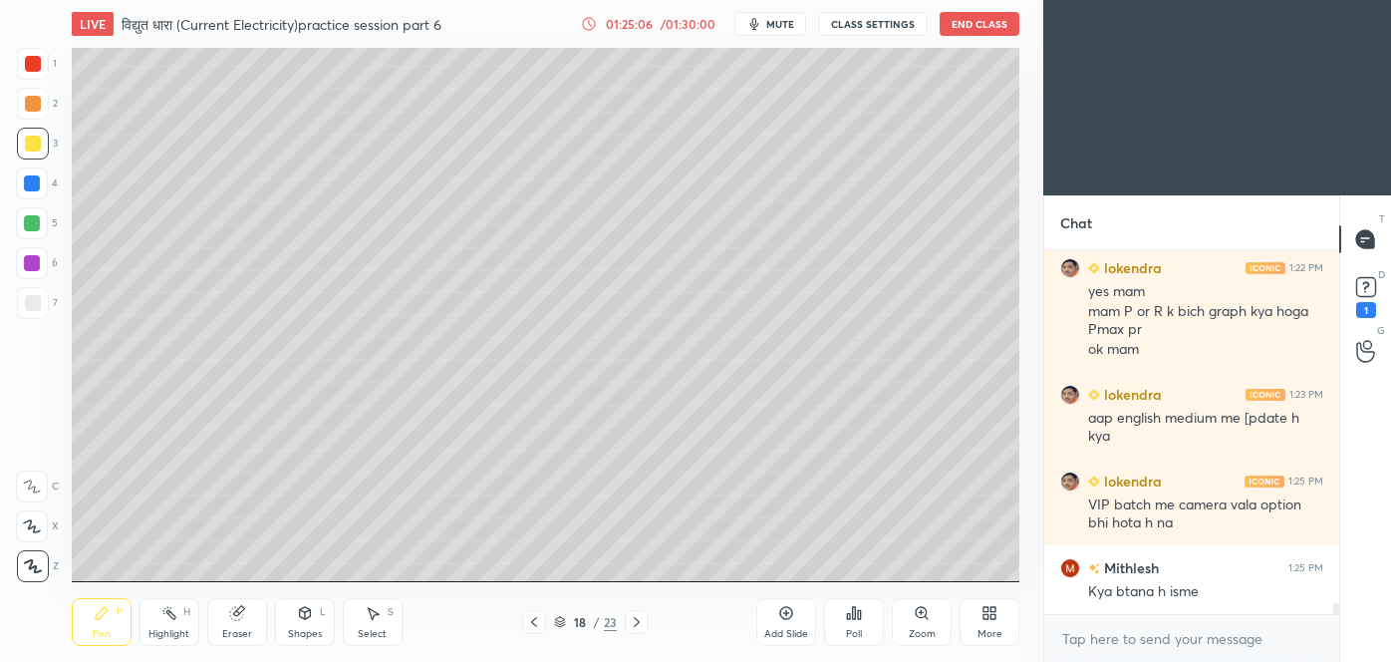
click at [591, 23] on icon at bounding box center [589, 24] width 16 height 16
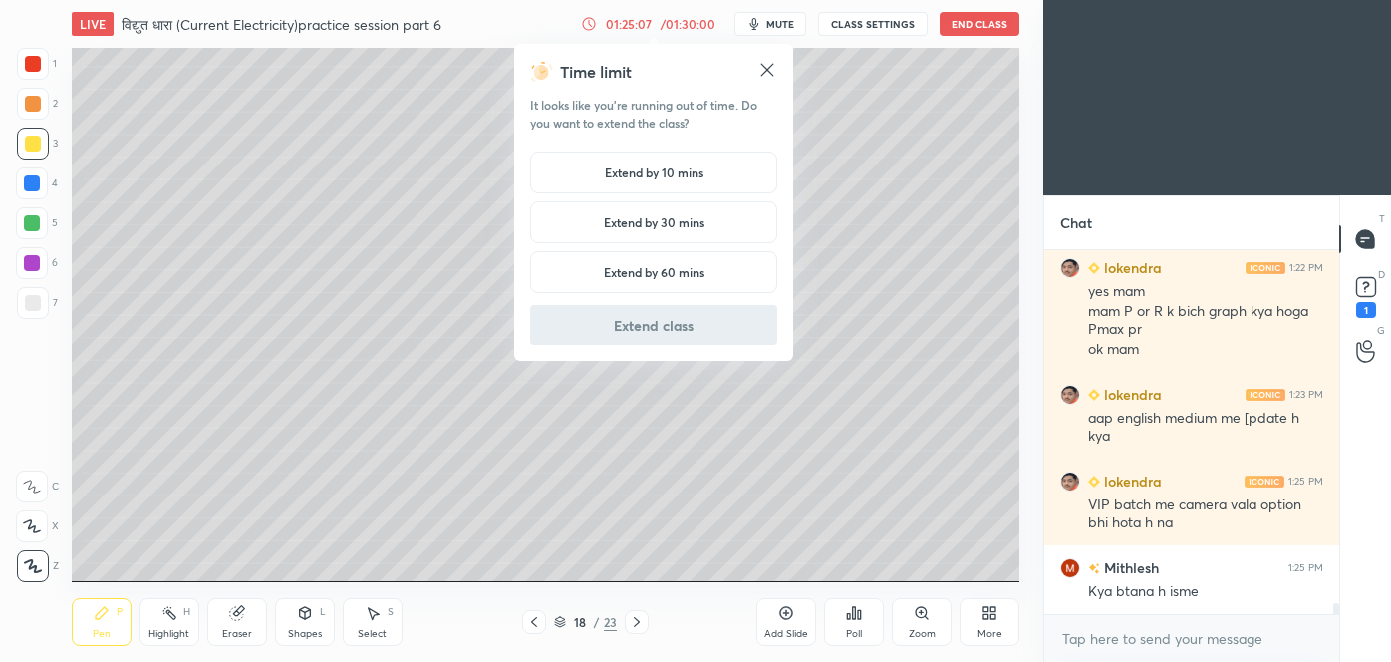
click at [641, 169] on h5 "Extend by 10 mins" at bounding box center [654, 172] width 99 height 18
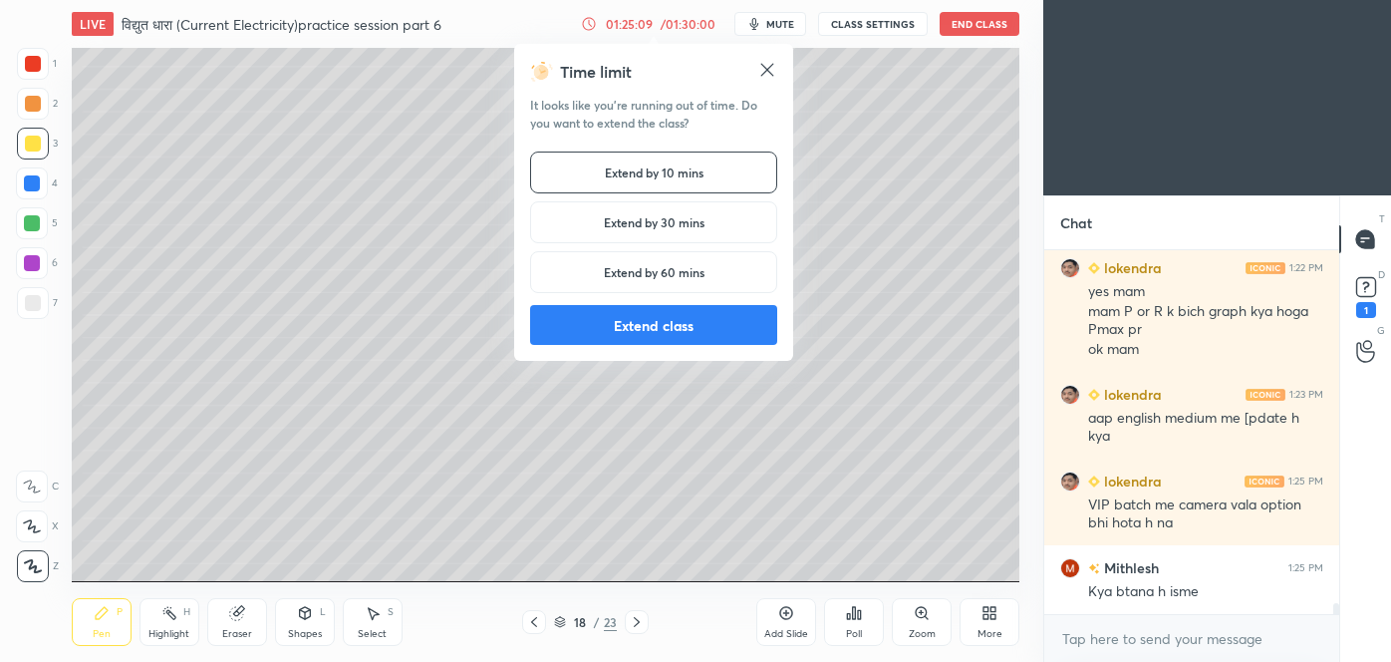
click at [680, 165] on h5 "Extend by 10 mins" at bounding box center [654, 172] width 99 height 18
click at [665, 170] on h5 "Extend by 10 mins" at bounding box center [654, 172] width 99 height 18
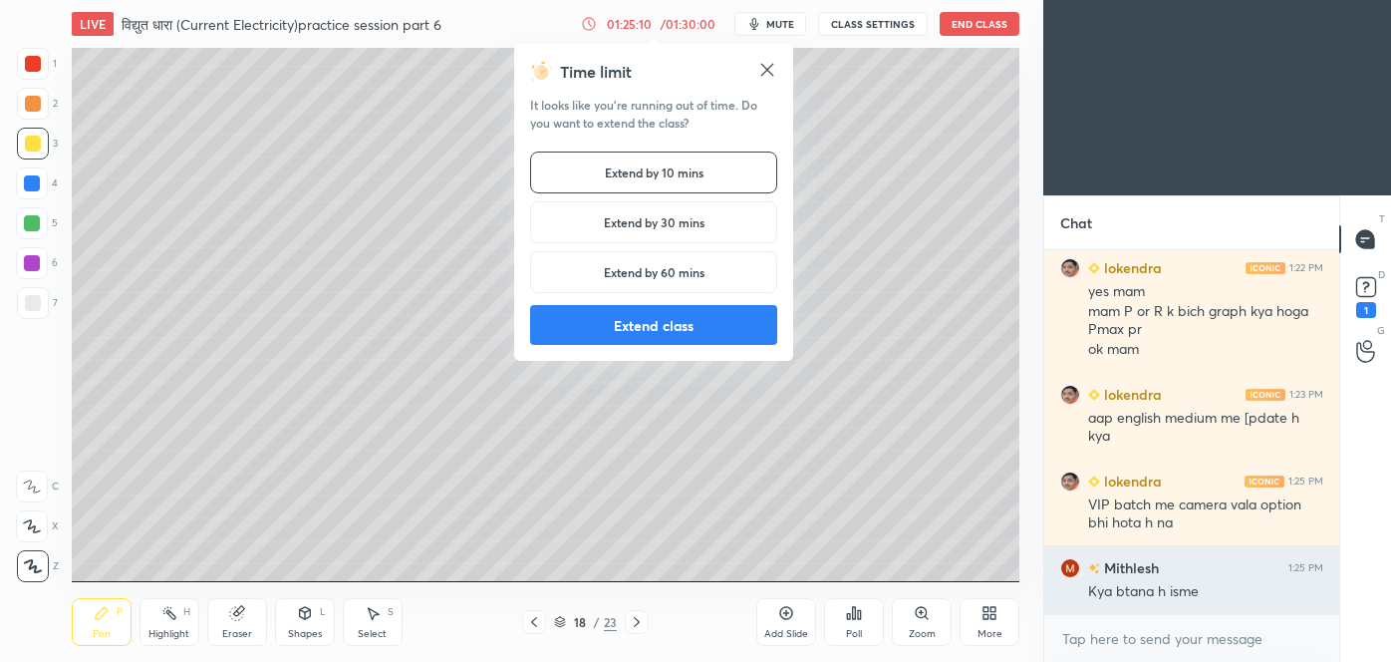
click at [646, 332] on button "Extend class" at bounding box center [653, 325] width 247 height 40
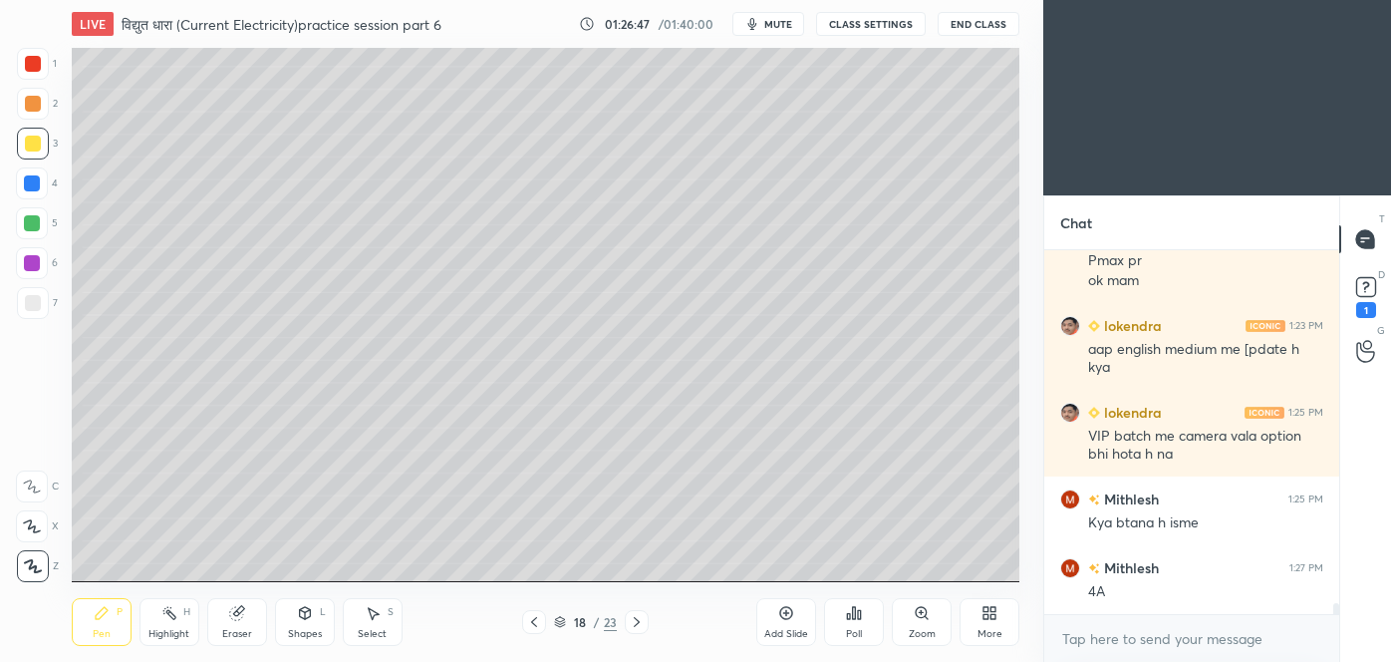
scroll to position [11761, 0]
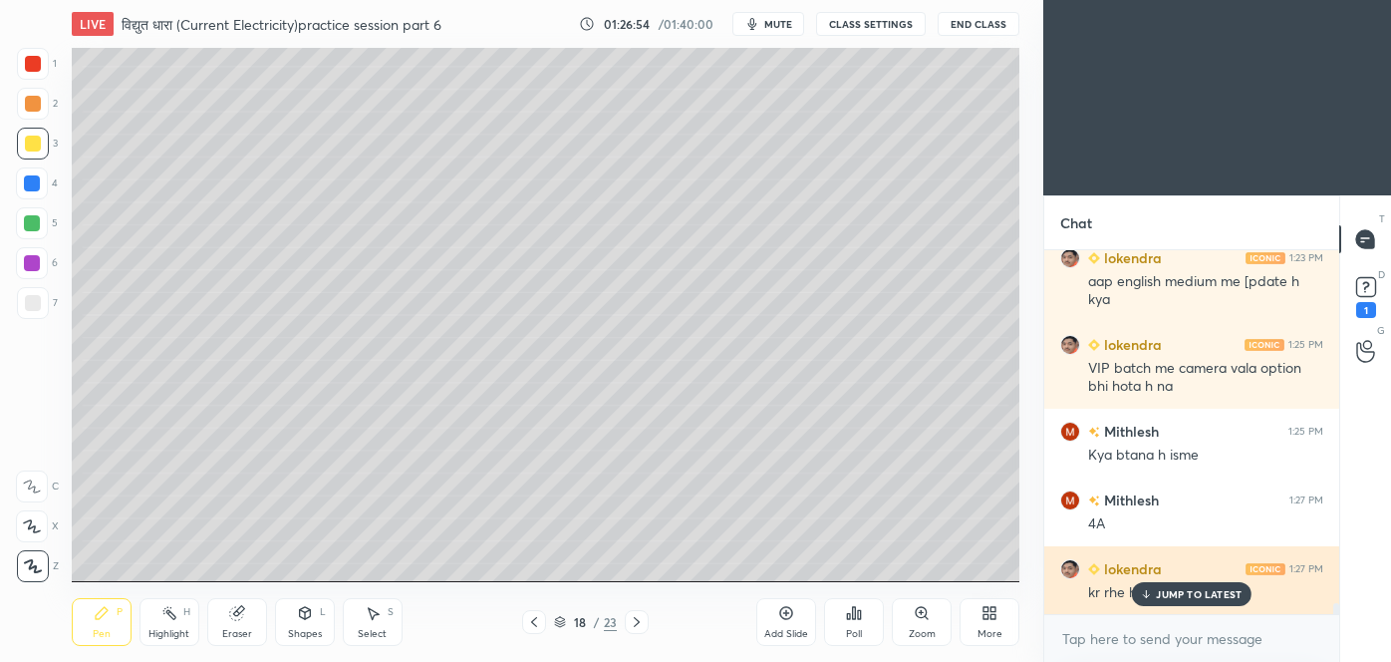
click at [1187, 596] on p "JUMP TO LATEST" at bounding box center [1199, 594] width 86 height 12
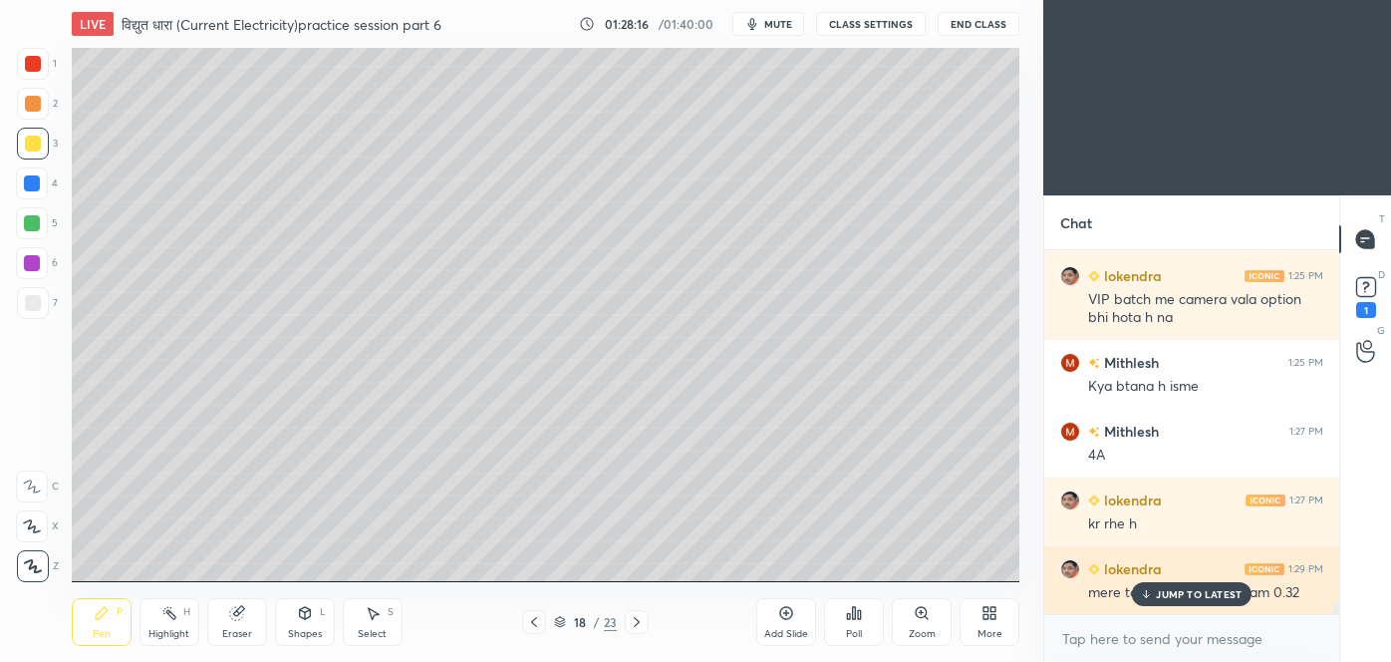
click at [1193, 592] on p "JUMP TO LATEST" at bounding box center [1199, 594] width 86 height 12
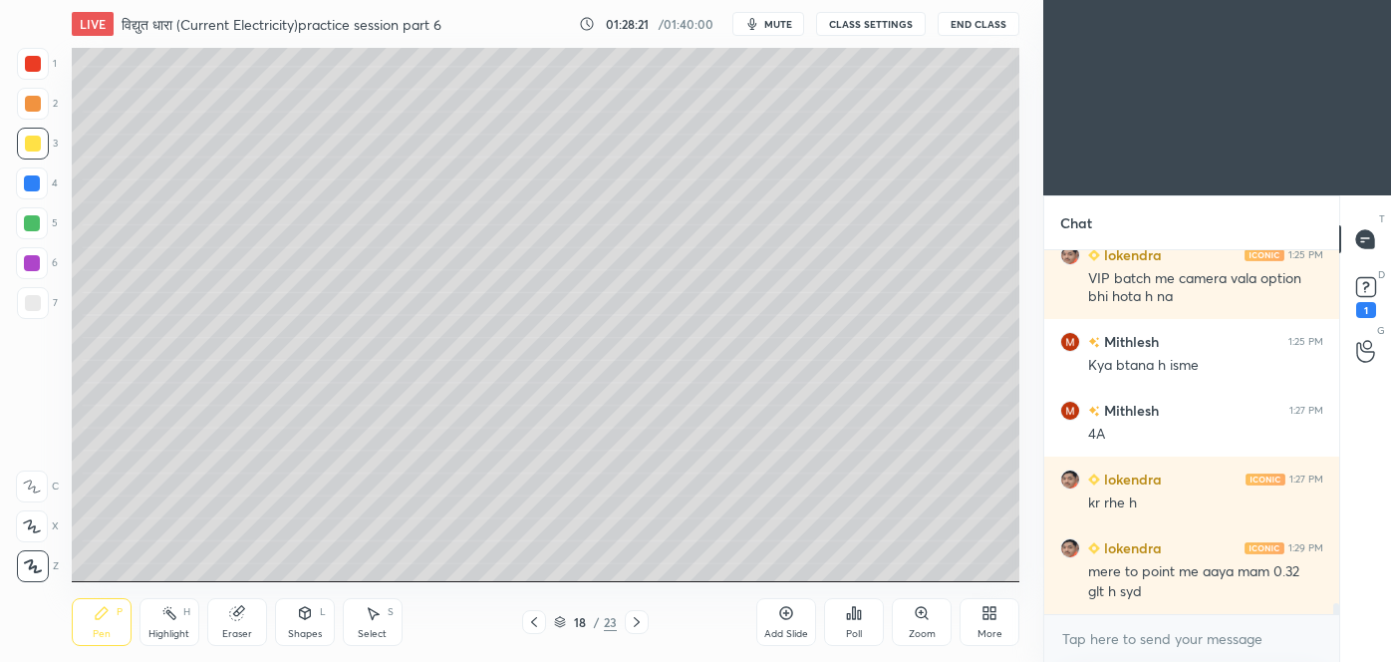
scroll to position [11869, 0]
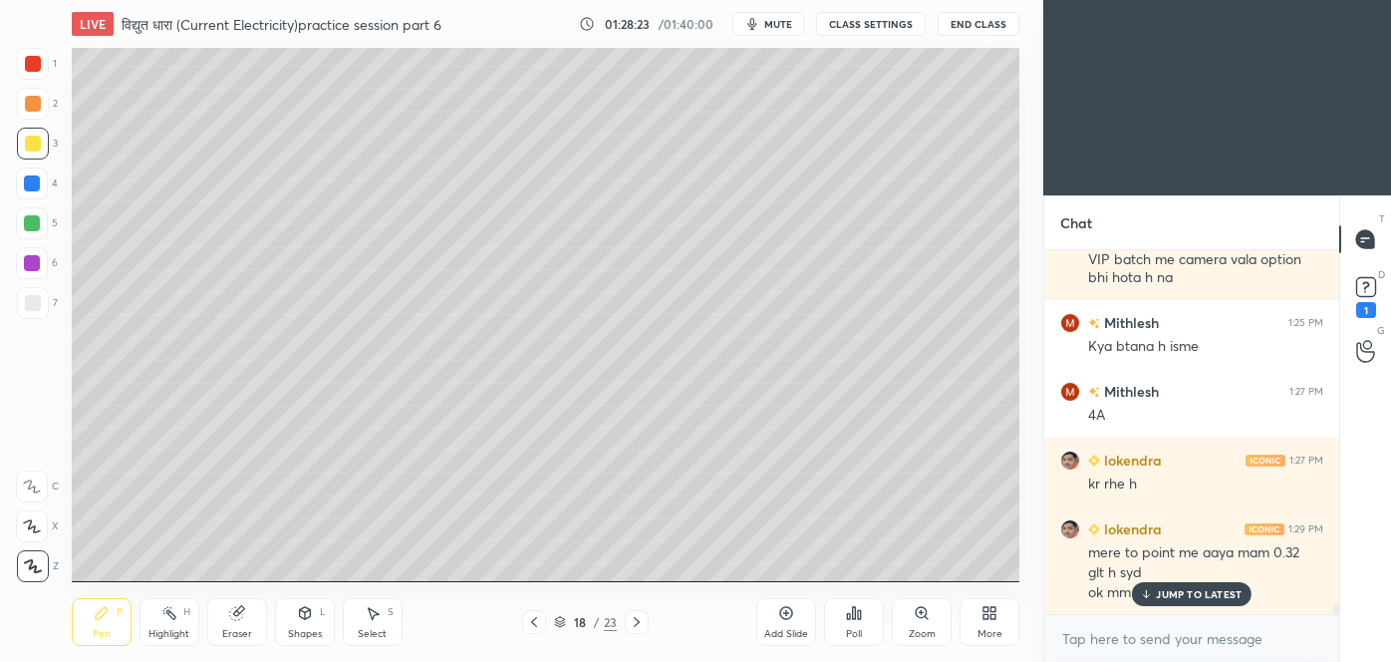
click at [1174, 597] on p "JUMP TO LATEST" at bounding box center [1199, 594] width 86 height 12
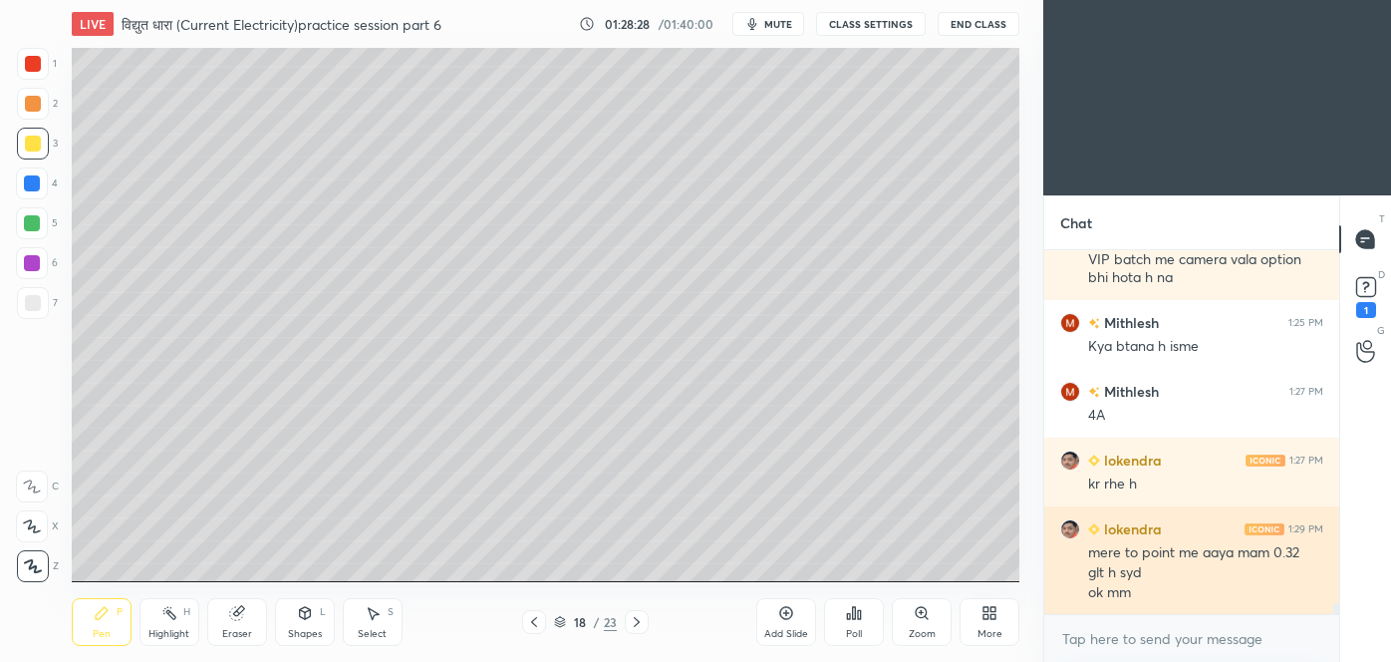
scroll to position [11938, 0]
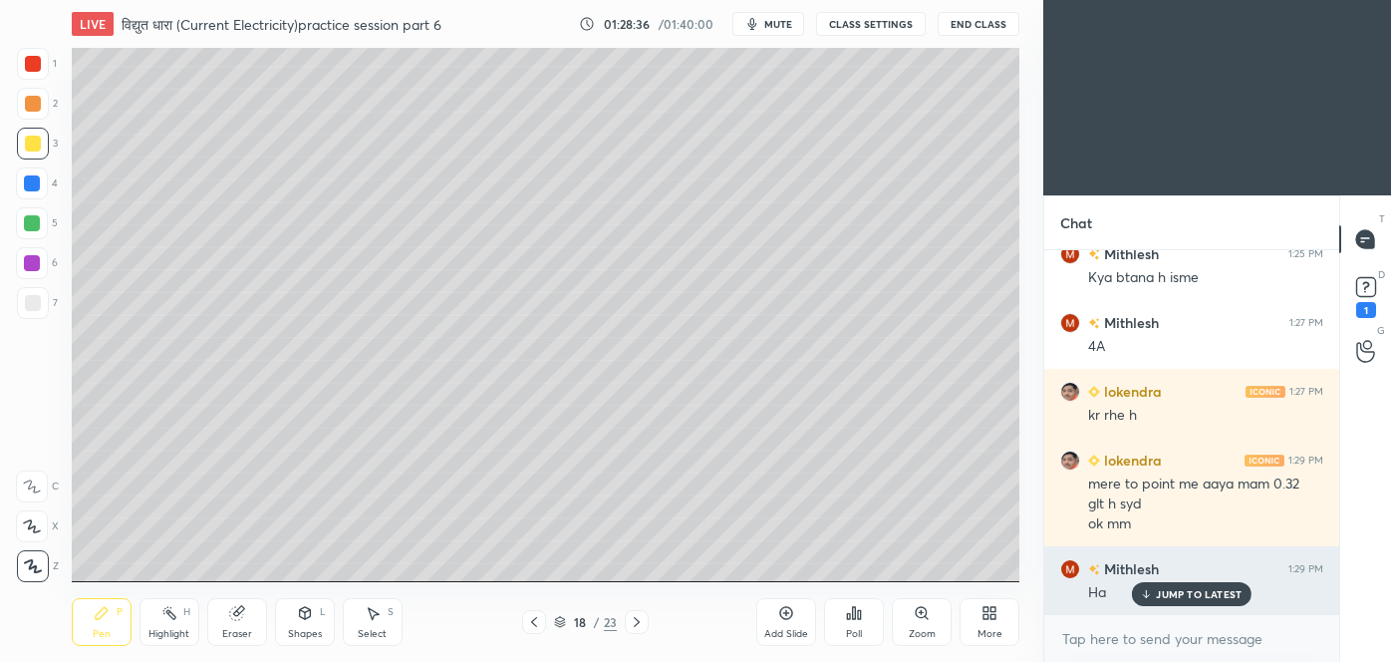
click at [1204, 596] on p "JUMP TO LATEST" at bounding box center [1199, 594] width 86 height 12
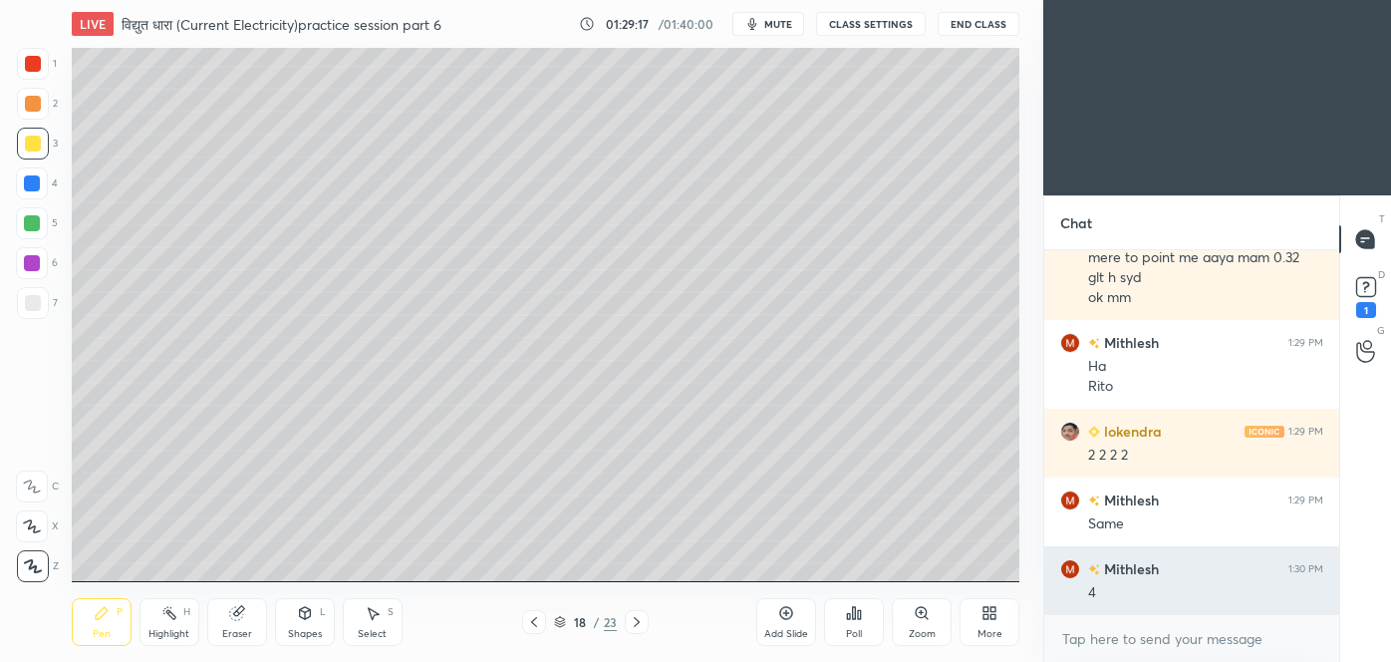
scroll to position [12233, 0]
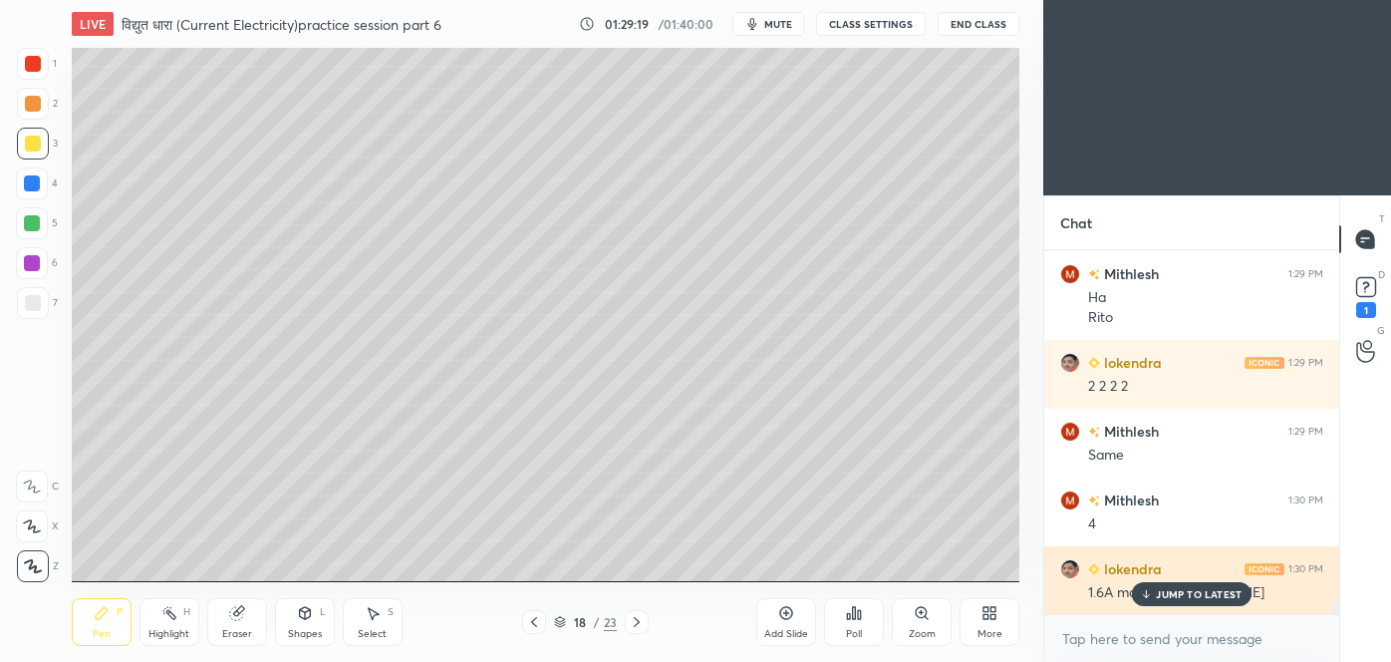
click at [1194, 594] on p "JUMP TO LATEST" at bounding box center [1199, 594] width 86 height 12
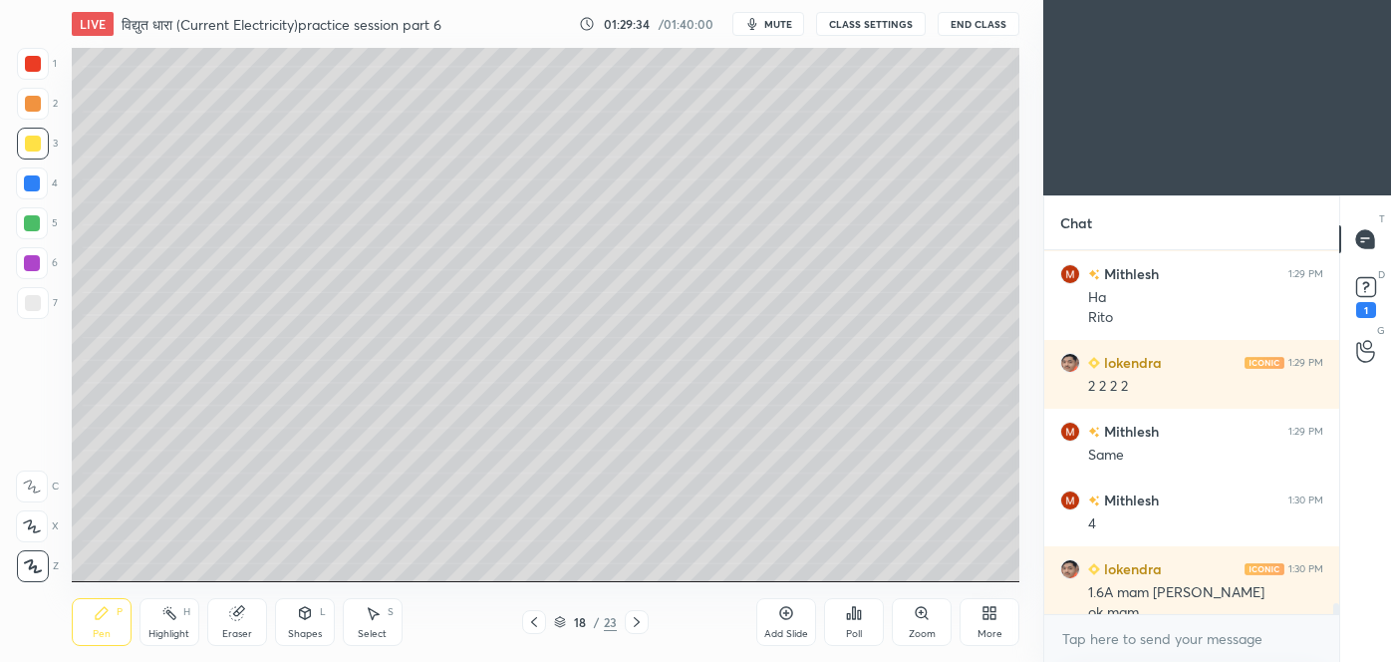
scroll to position [12254, 0]
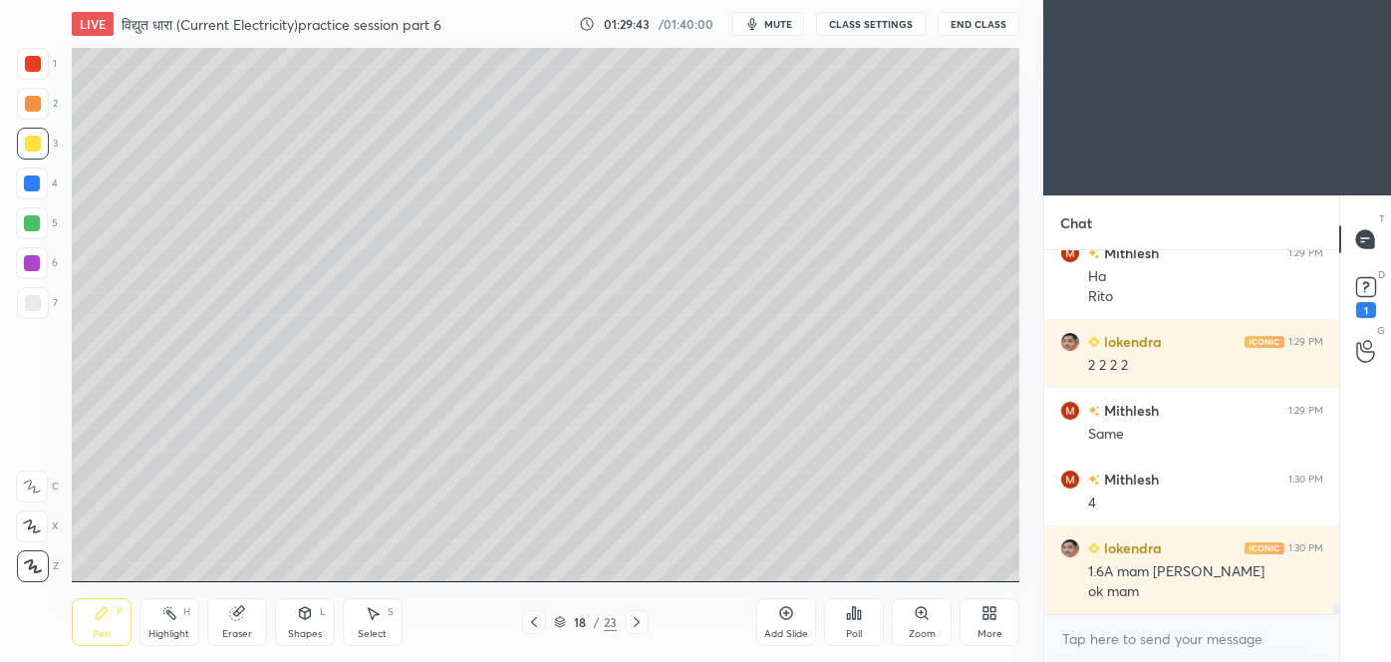
click at [638, 621] on icon at bounding box center [637, 622] width 6 height 10
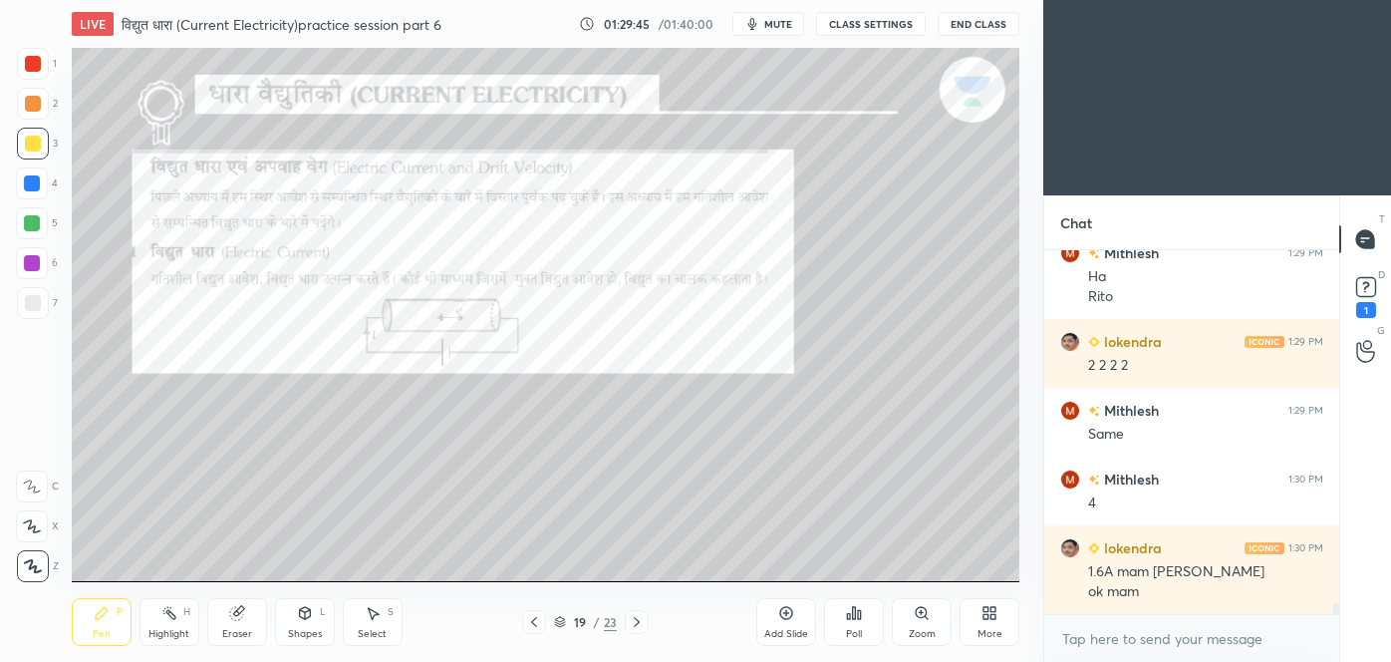
click at [533, 633] on div at bounding box center [534, 622] width 24 height 24
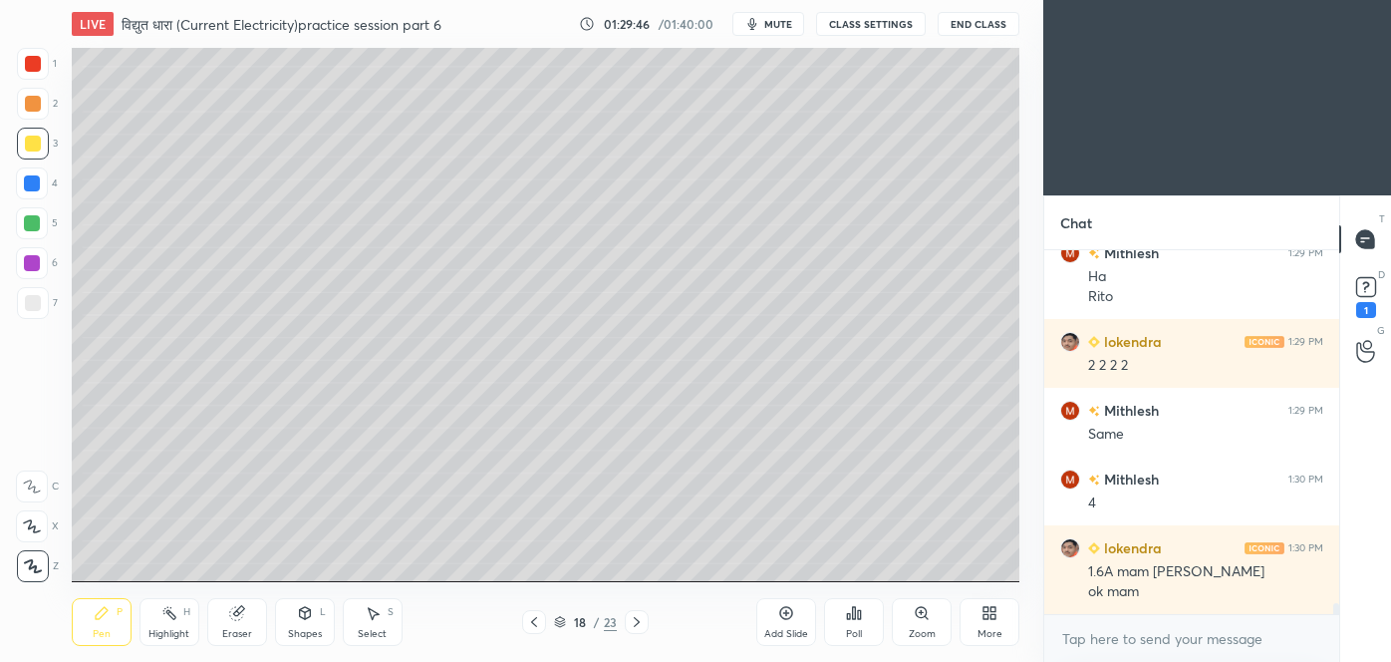
click at [795, 618] on div "Add Slide" at bounding box center [786, 622] width 60 height 48
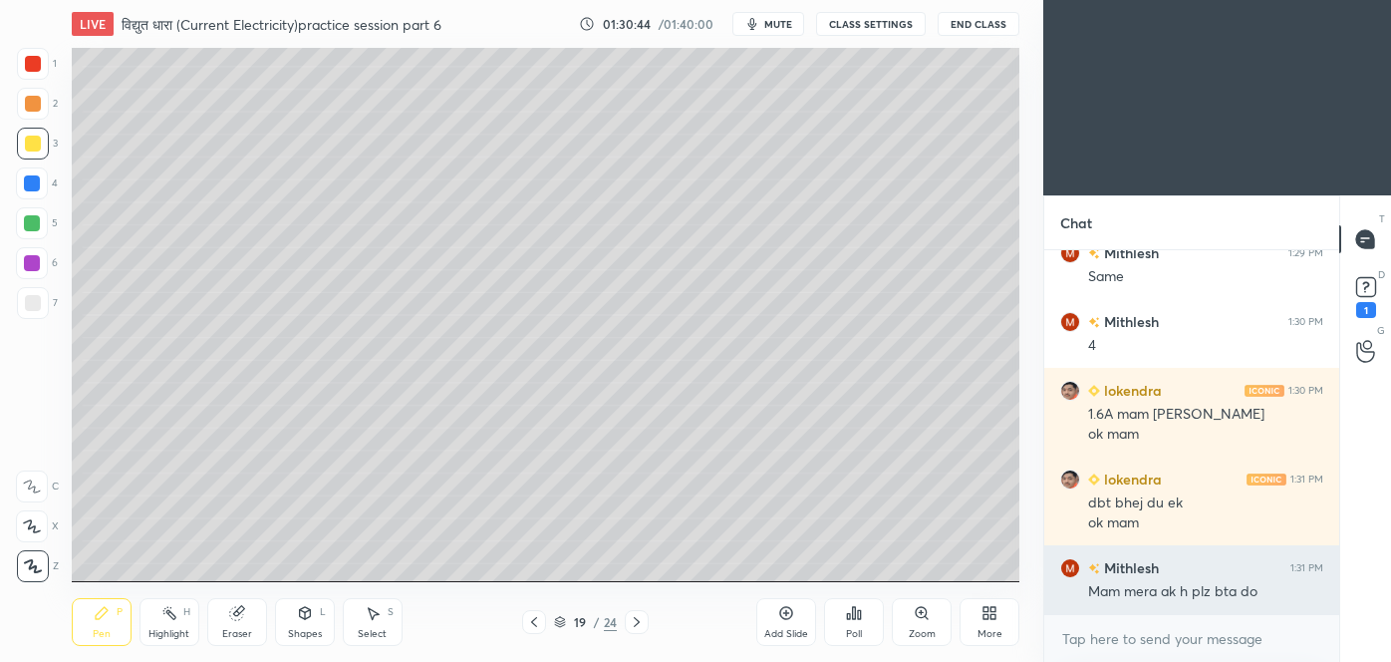
scroll to position [12430, 0]
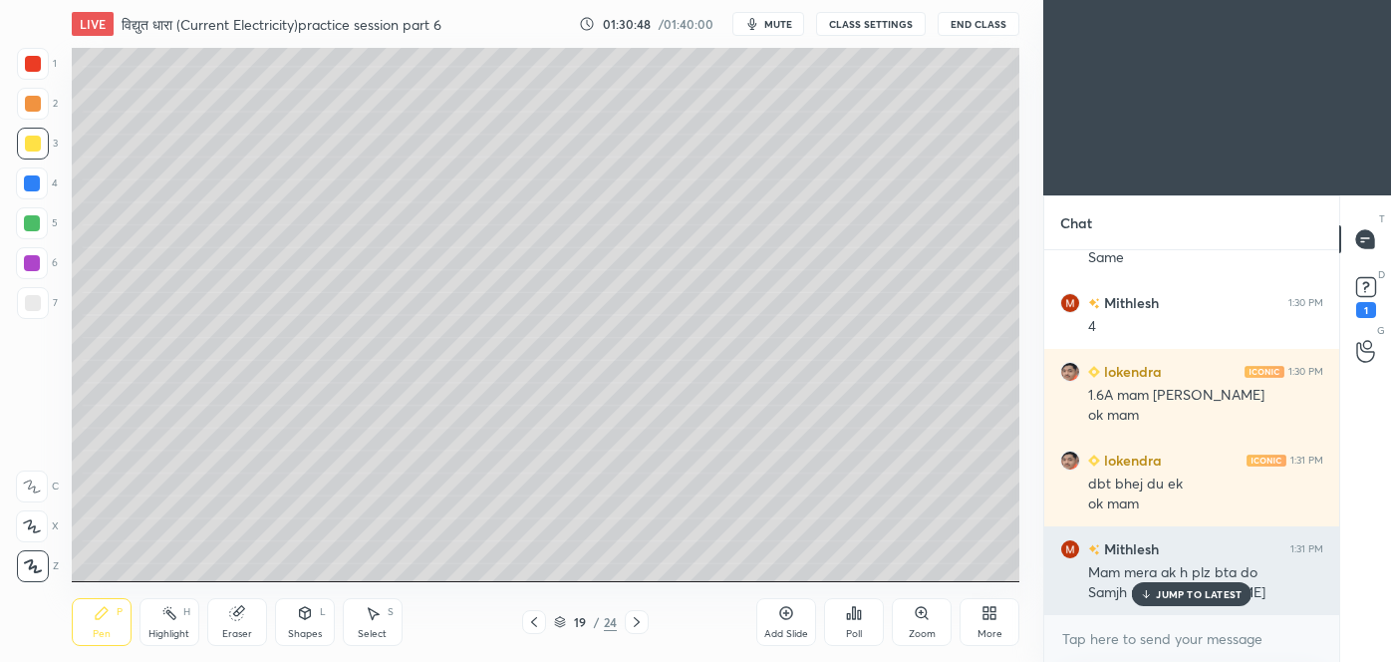
click at [1185, 594] on p "JUMP TO LATEST" at bounding box center [1199, 594] width 86 height 12
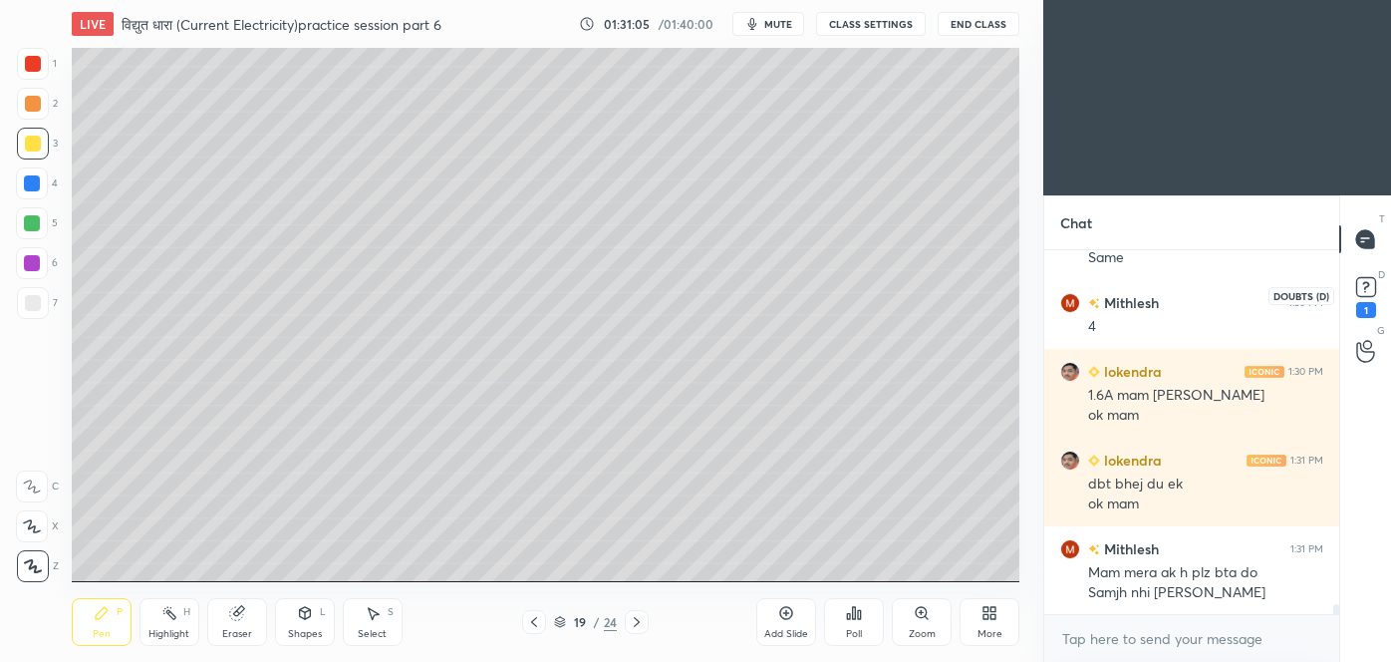
click at [1371, 295] on rect at bounding box center [1365, 287] width 19 height 19
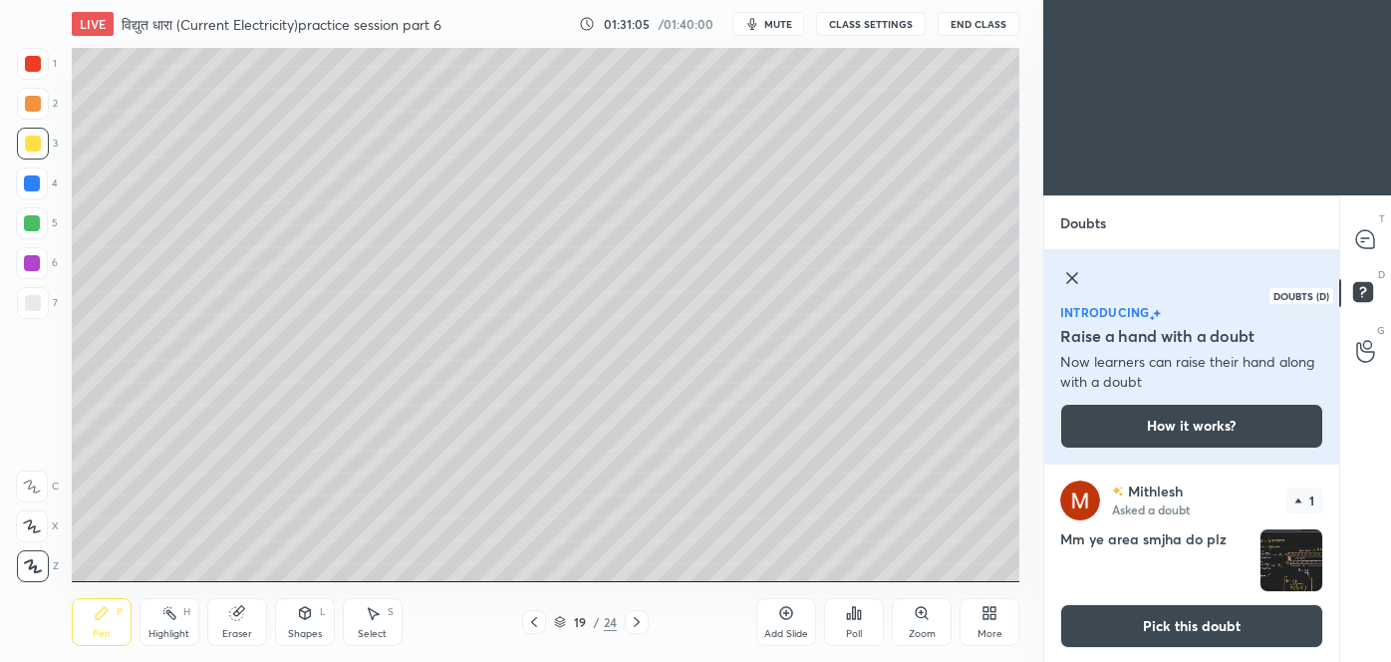
scroll to position [1, 0]
click at [1283, 558] on img "grid" at bounding box center [1291, 559] width 62 height 62
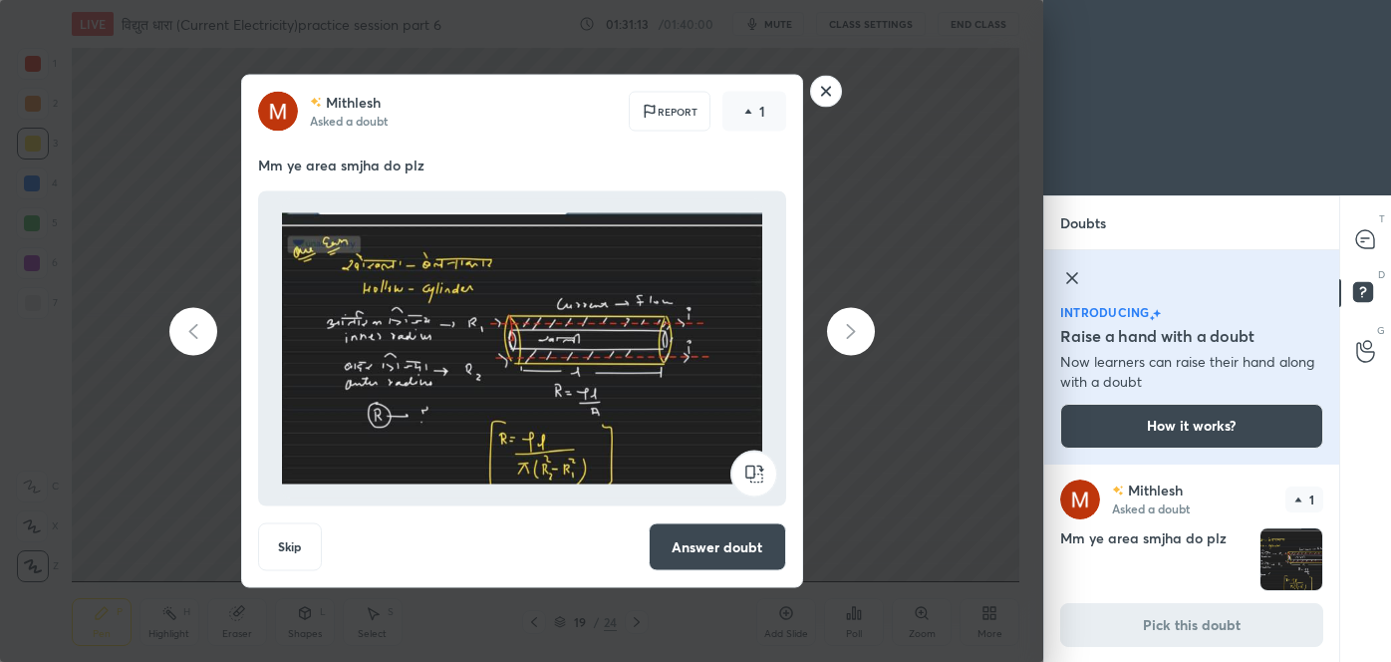
click at [638, 344] on img at bounding box center [522, 348] width 480 height 299
click at [672, 394] on img at bounding box center [522, 348] width 480 height 299
click at [722, 545] on button "Answer doubt" at bounding box center [718, 547] width 138 height 48
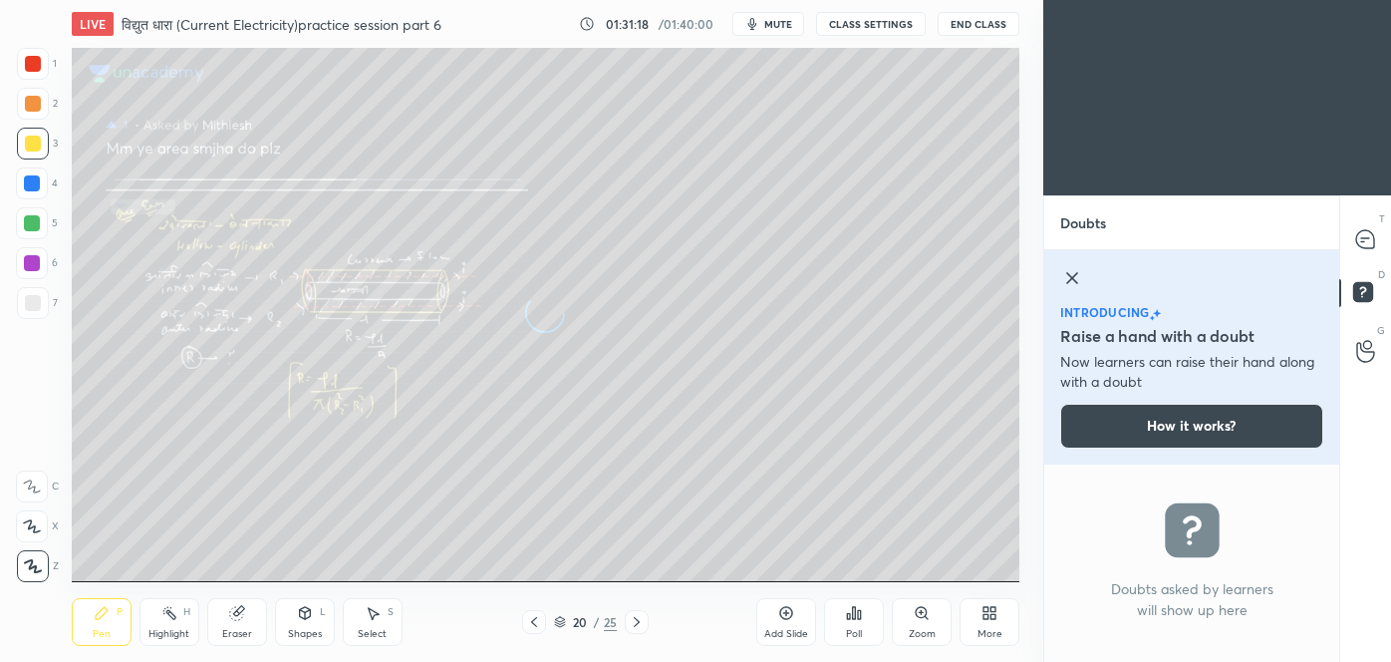
scroll to position [0, 0]
click at [1369, 242] on icon at bounding box center [1365, 239] width 18 height 18
type textarea "x"
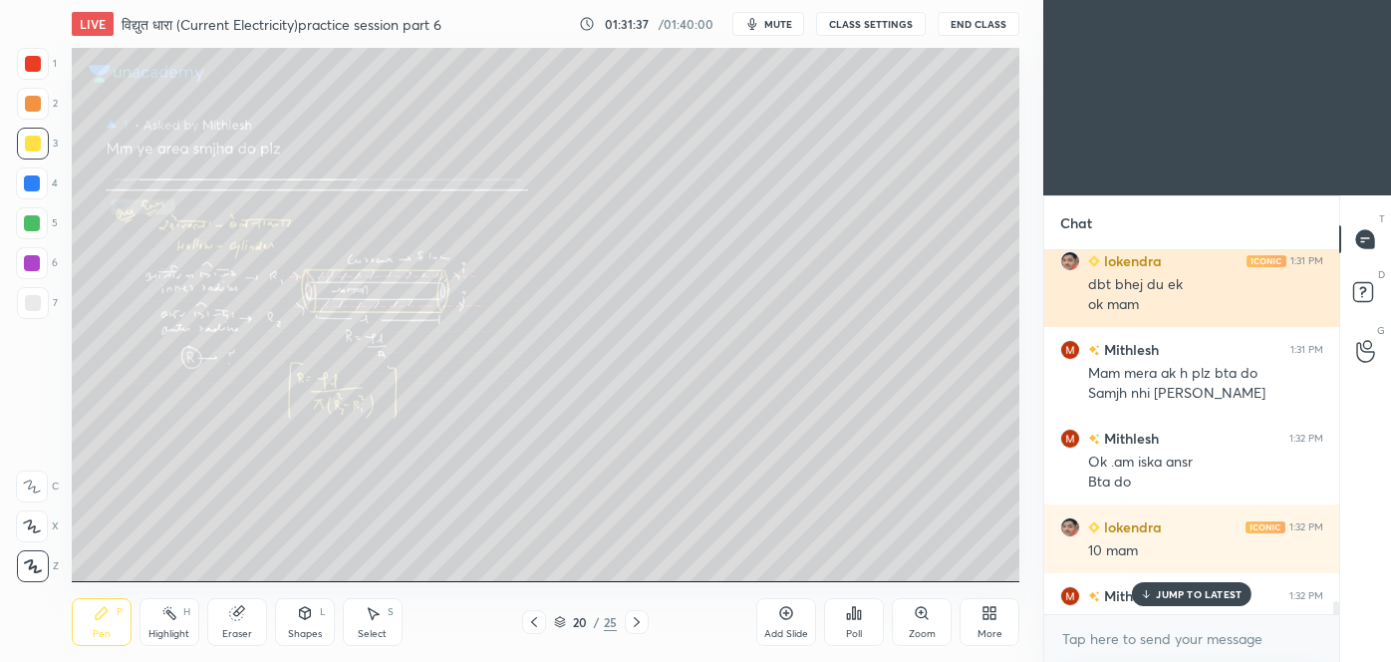
scroll to position [358, 289]
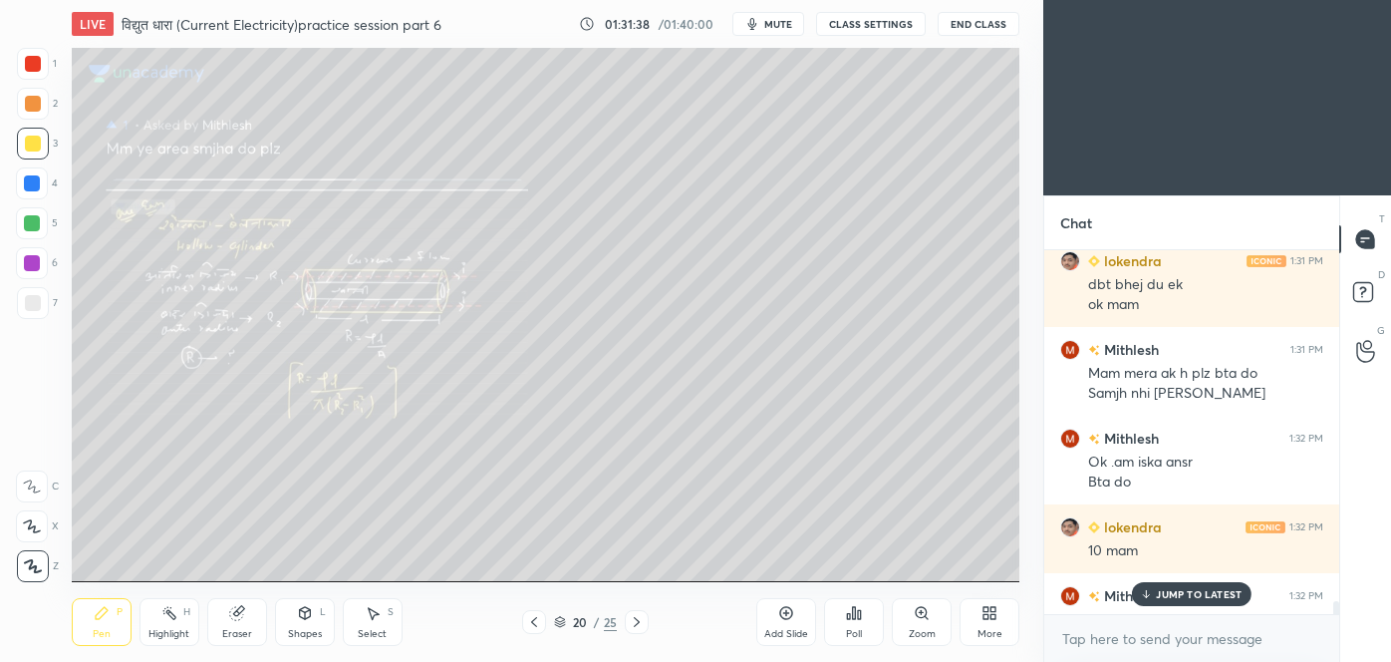
click at [1184, 594] on p "JUMP TO LATEST" at bounding box center [1199, 594] width 86 height 12
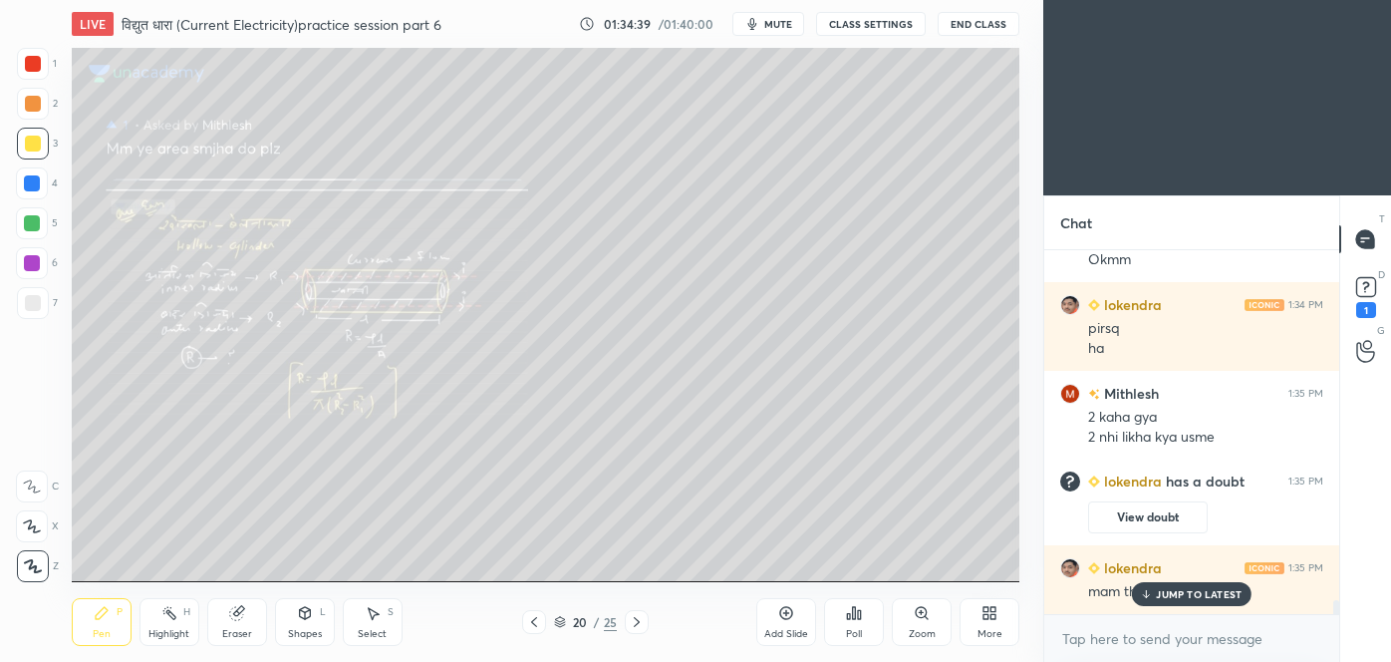
scroll to position [8933, 0]
click at [529, 628] on icon at bounding box center [534, 622] width 16 height 16
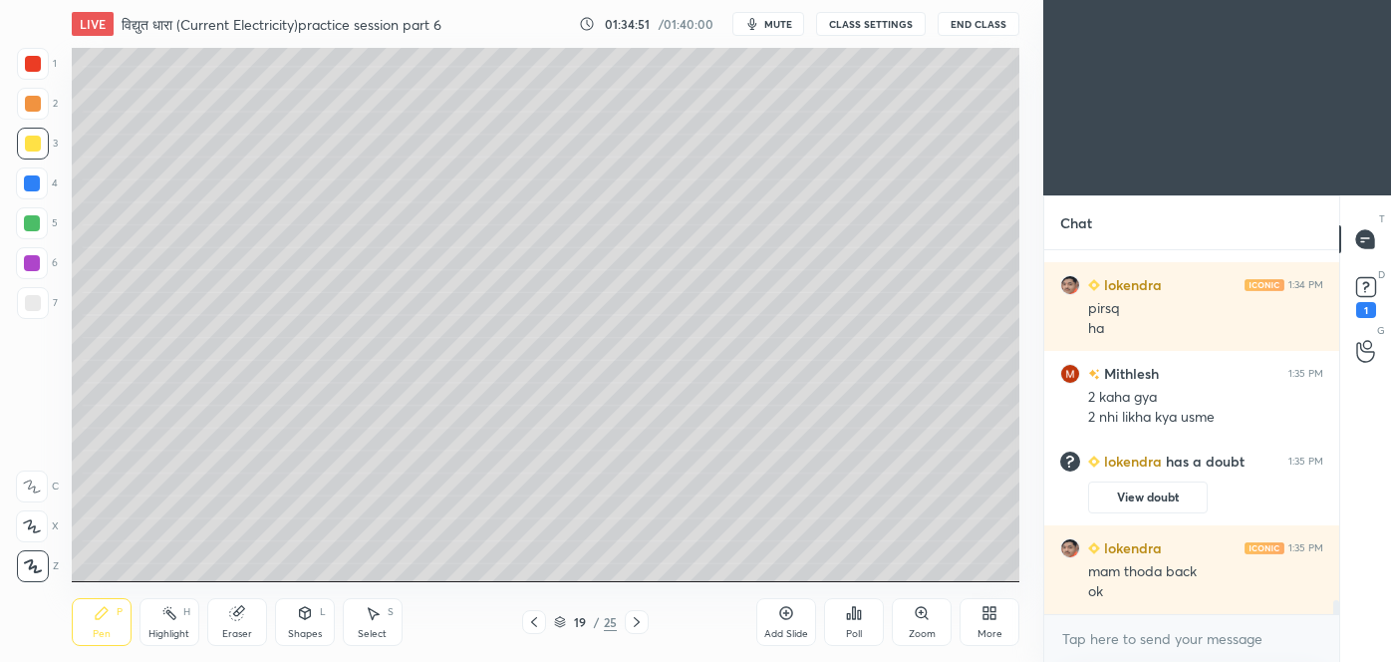
click at [537, 620] on icon at bounding box center [534, 622] width 16 height 16
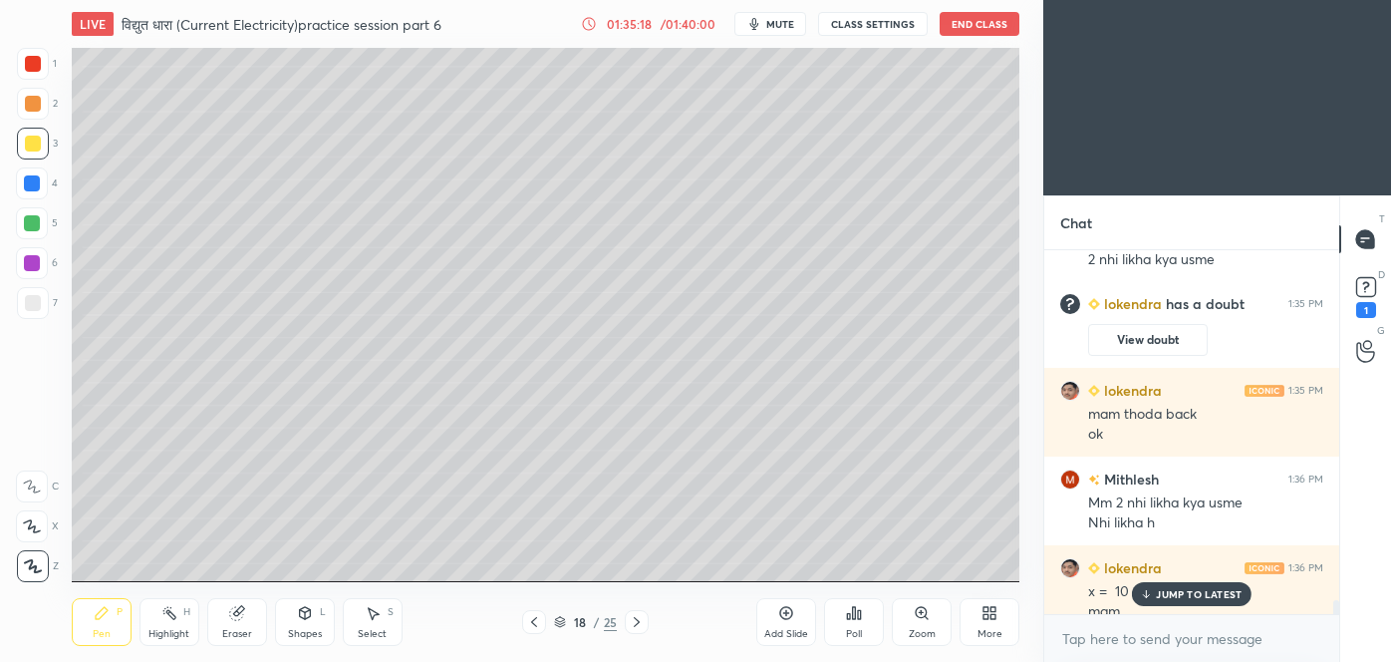
scroll to position [9130, 0]
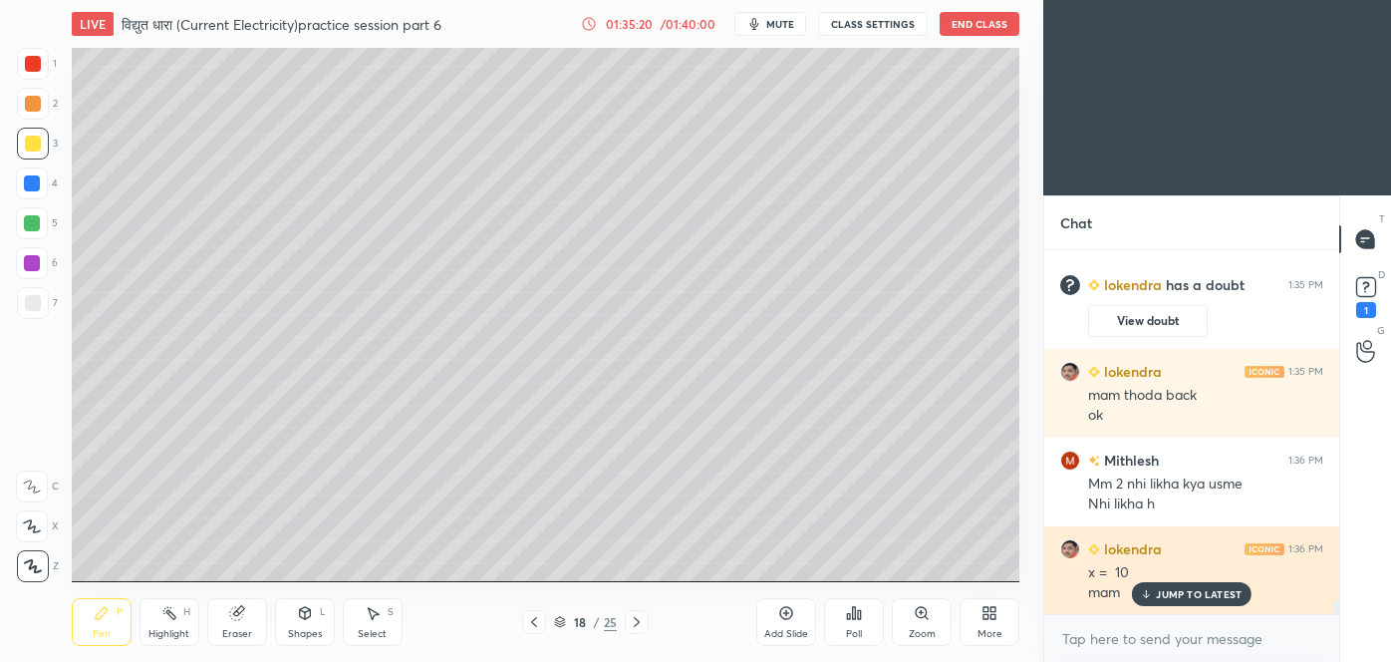
click at [1192, 592] on p "JUMP TO LATEST" at bounding box center [1199, 594] width 86 height 12
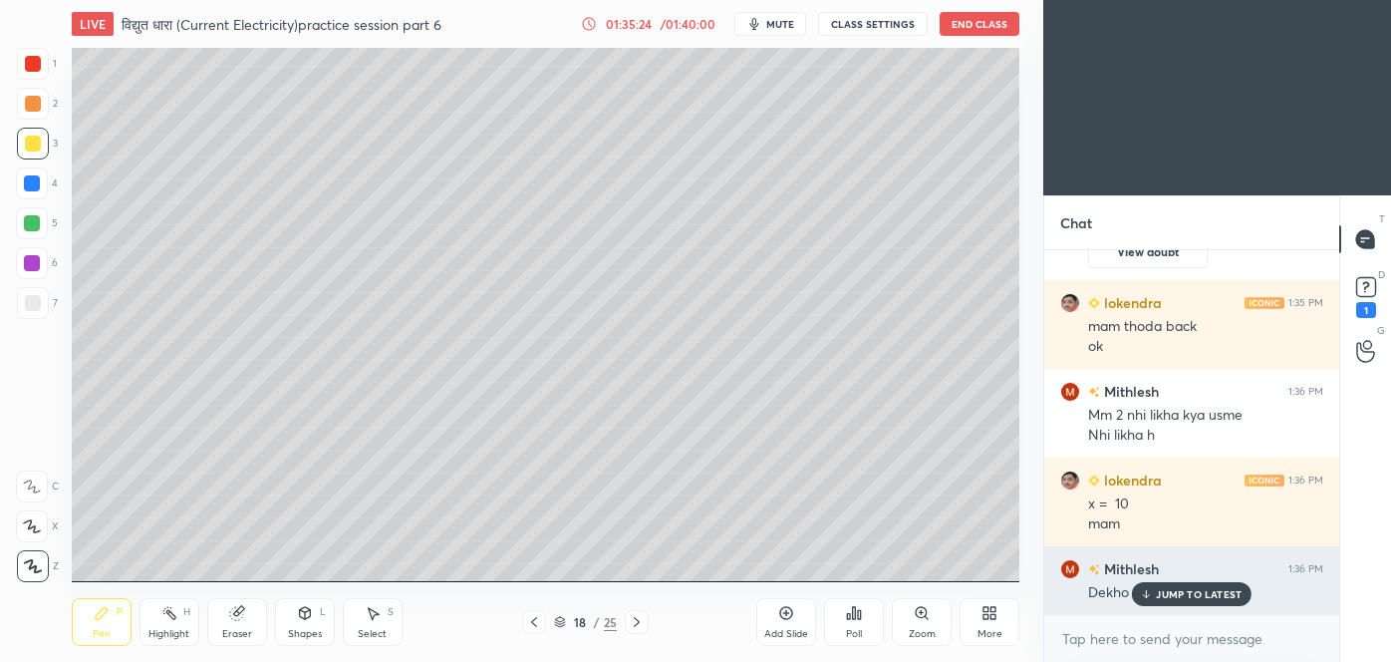
click at [1192, 594] on p "JUMP TO LATEST" at bounding box center [1199, 594] width 86 height 12
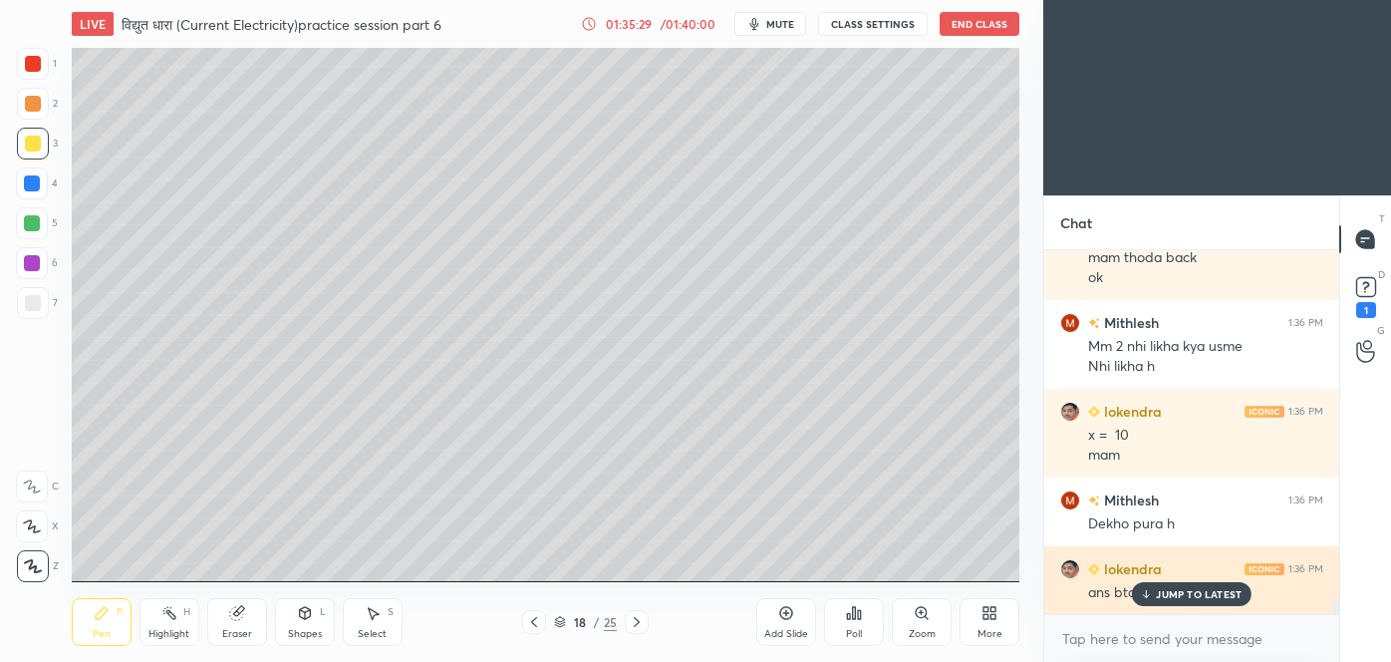
click at [1206, 592] on p "JUMP TO LATEST" at bounding box center [1199, 594] width 86 height 12
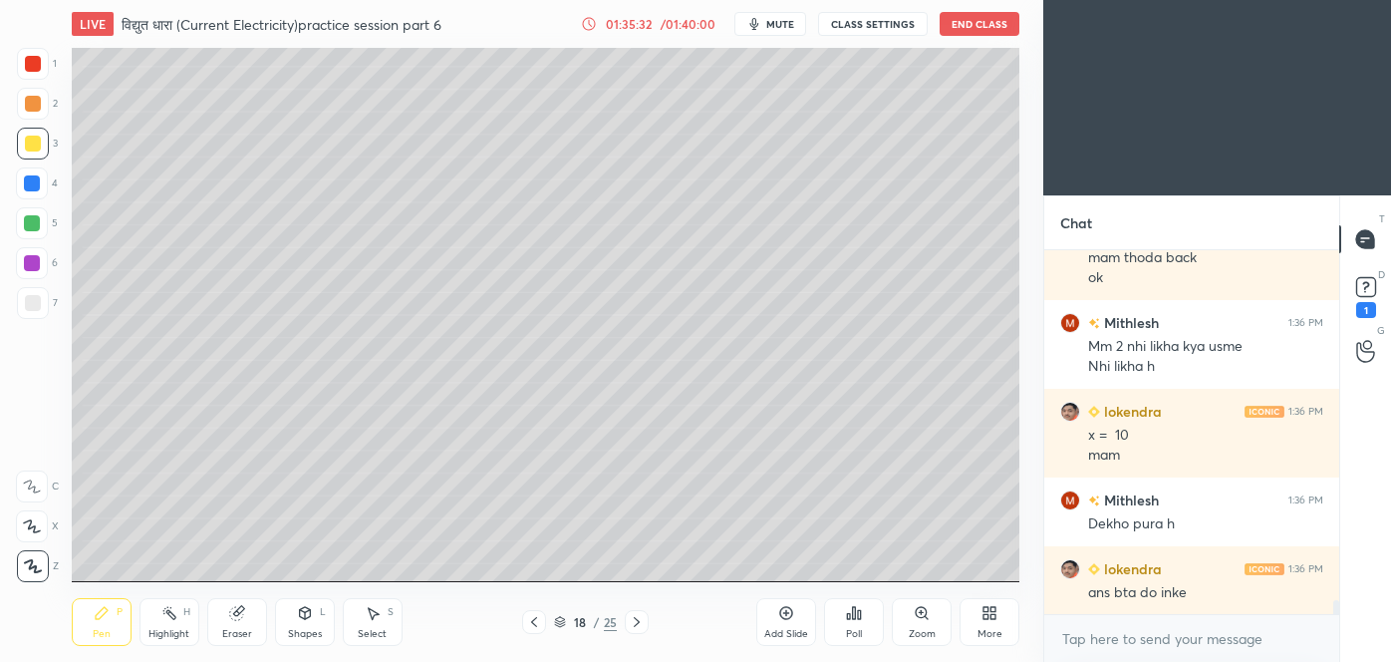
scroll to position [9288, 0]
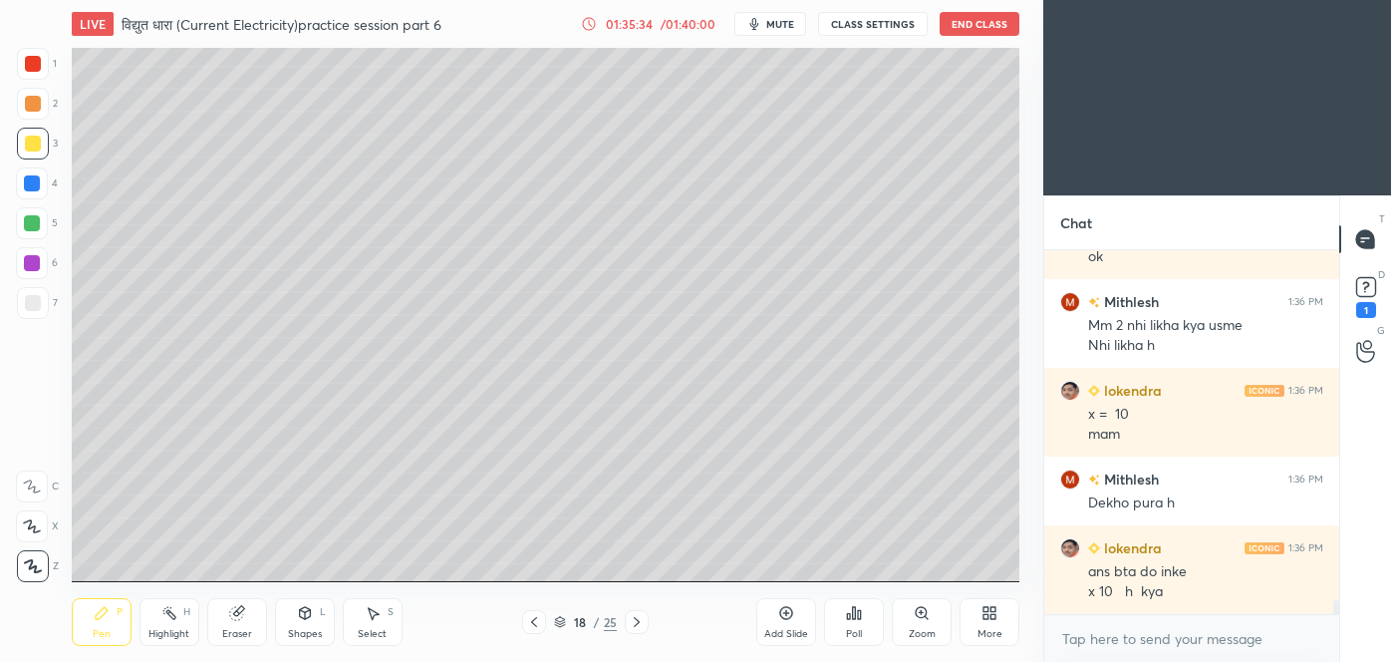
click at [636, 627] on icon at bounding box center [637, 622] width 16 height 16
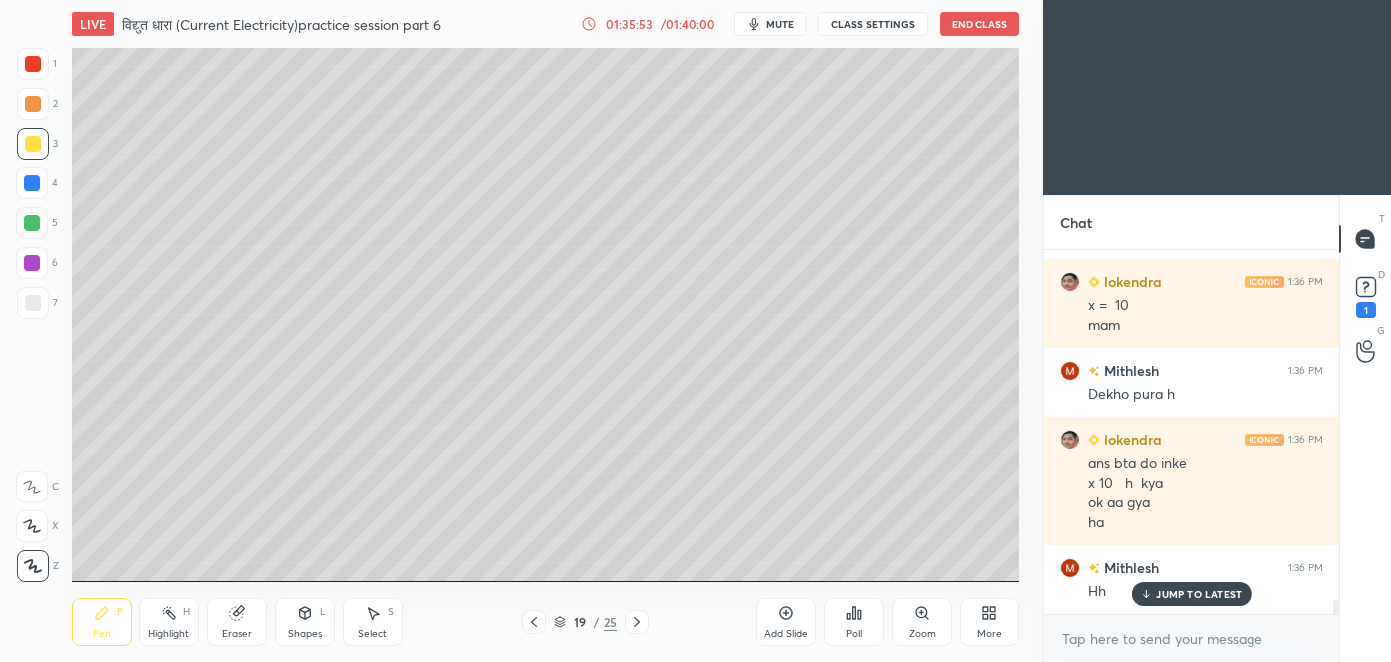
scroll to position [9465, 0]
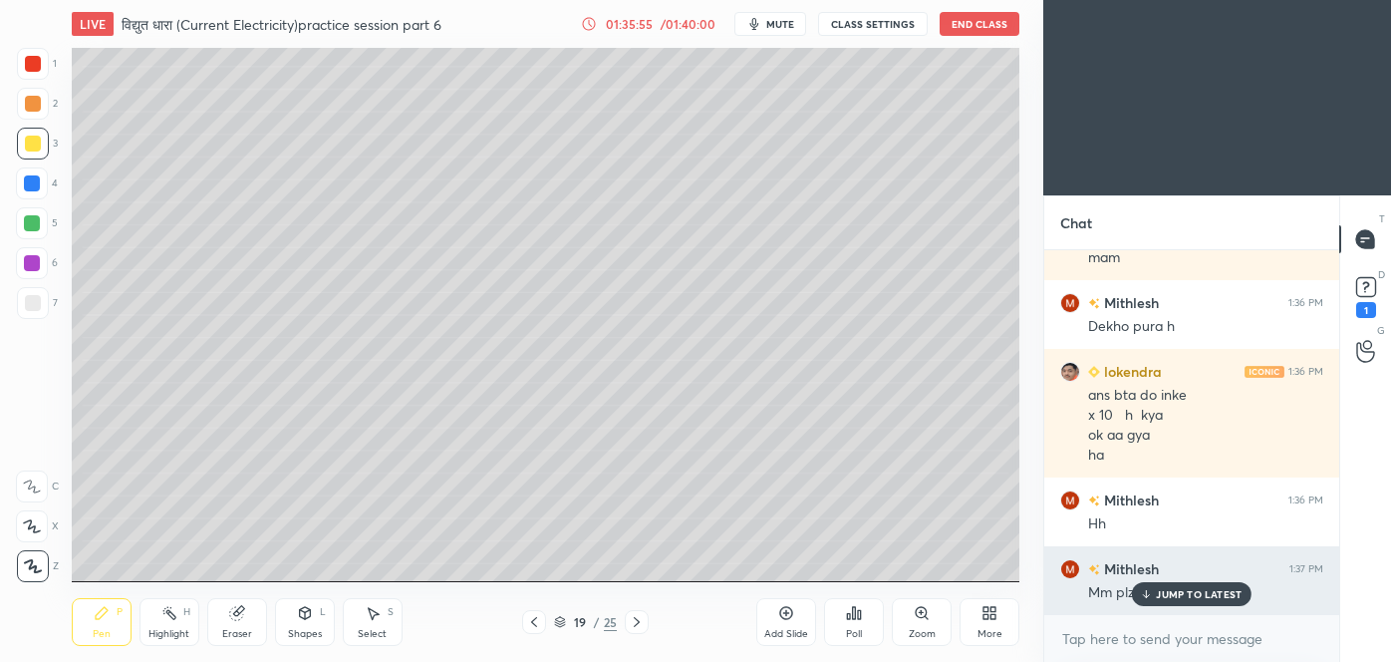
click at [1217, 588] on p "JUMP TO LATEST" at bounding box center [1199, 594] width 86 height 12
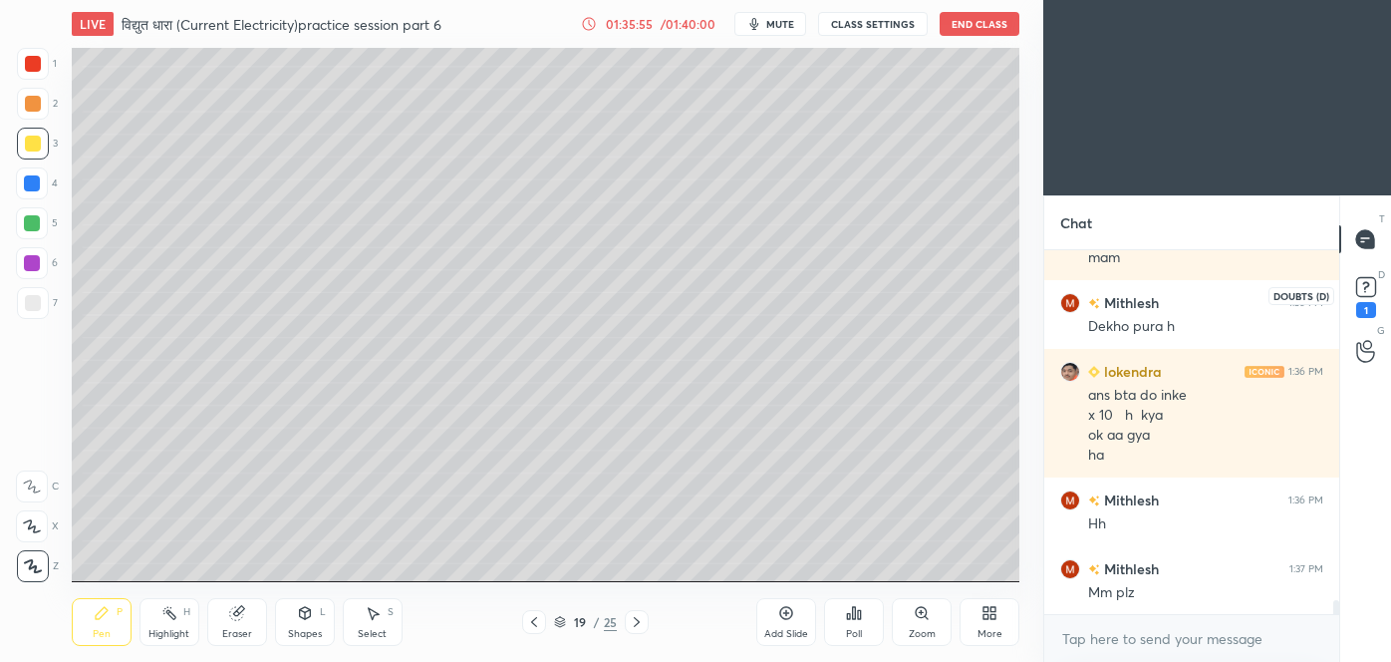
click at [1368, 294] on rect at bounding box center [1365, 287] width 19 height 19
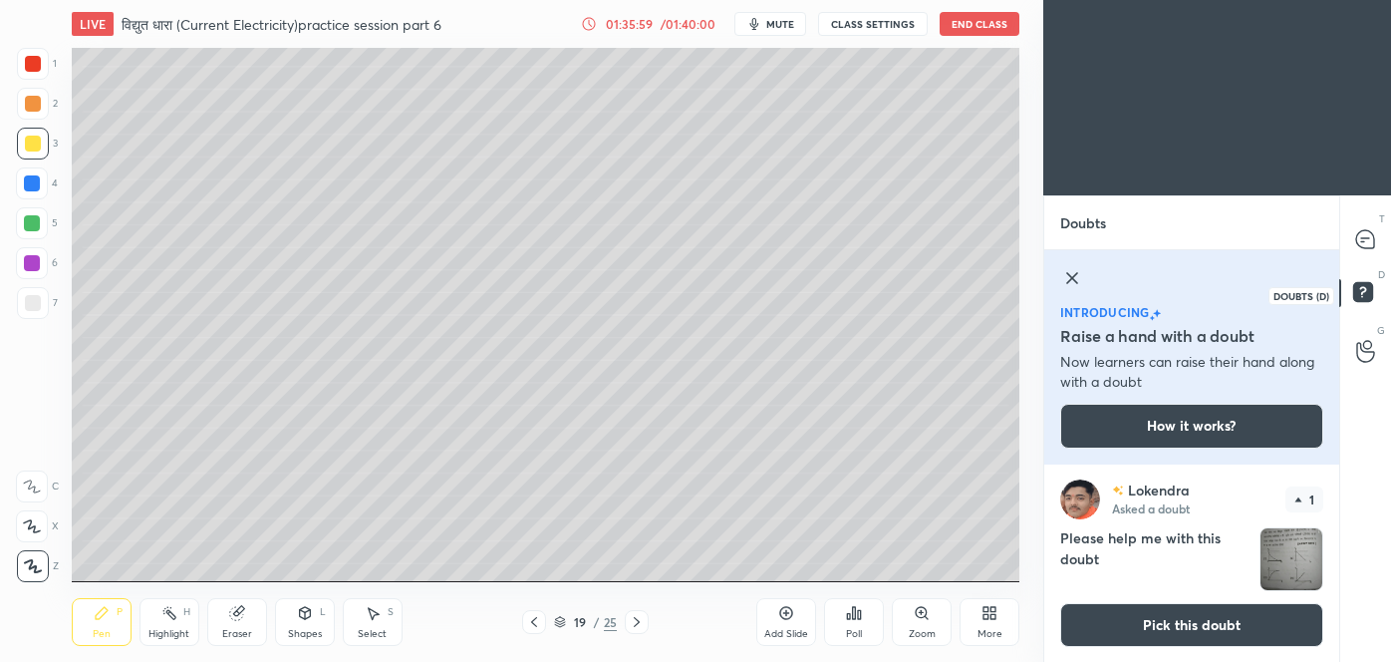
click at [1370, 303] on icon at bounding box center [1366, 295] width 36 height 36
click at [985, 25] on button "End Class" at bounding box center [980, 24] width 80 height 24
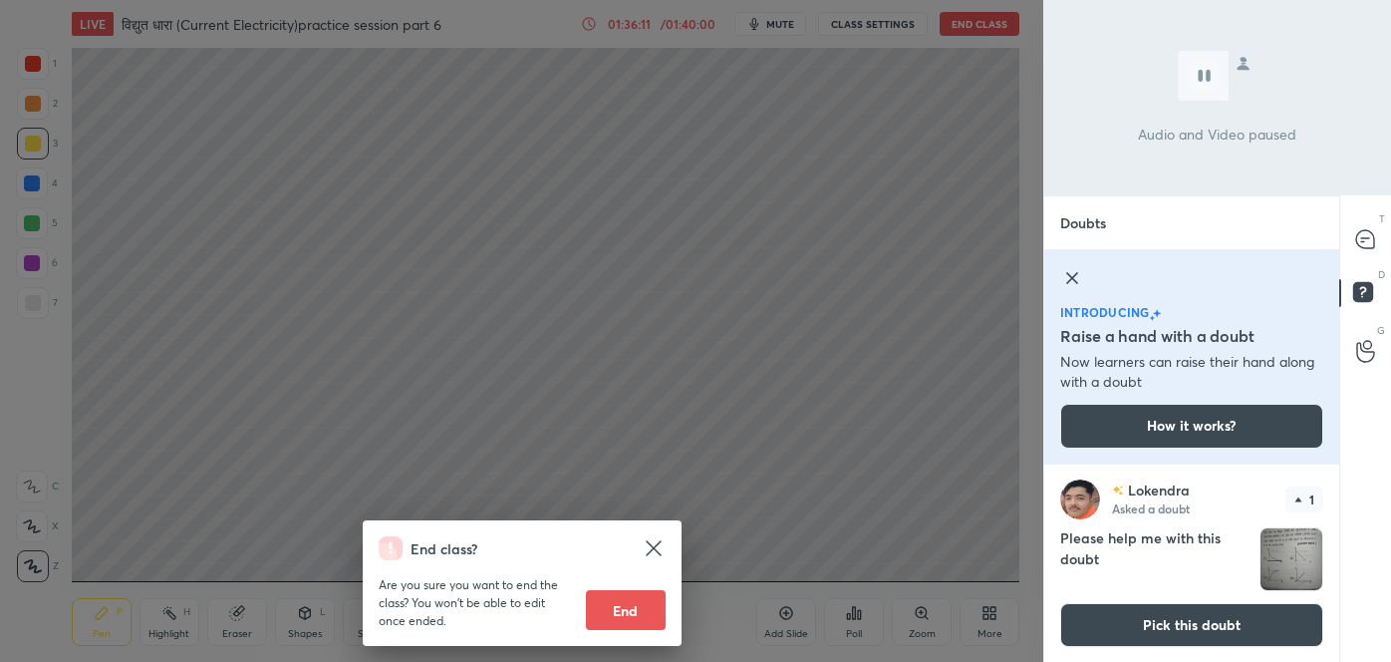
click at [642, 607] on button "End" at bounding box center [626, 610] width 80 height 40
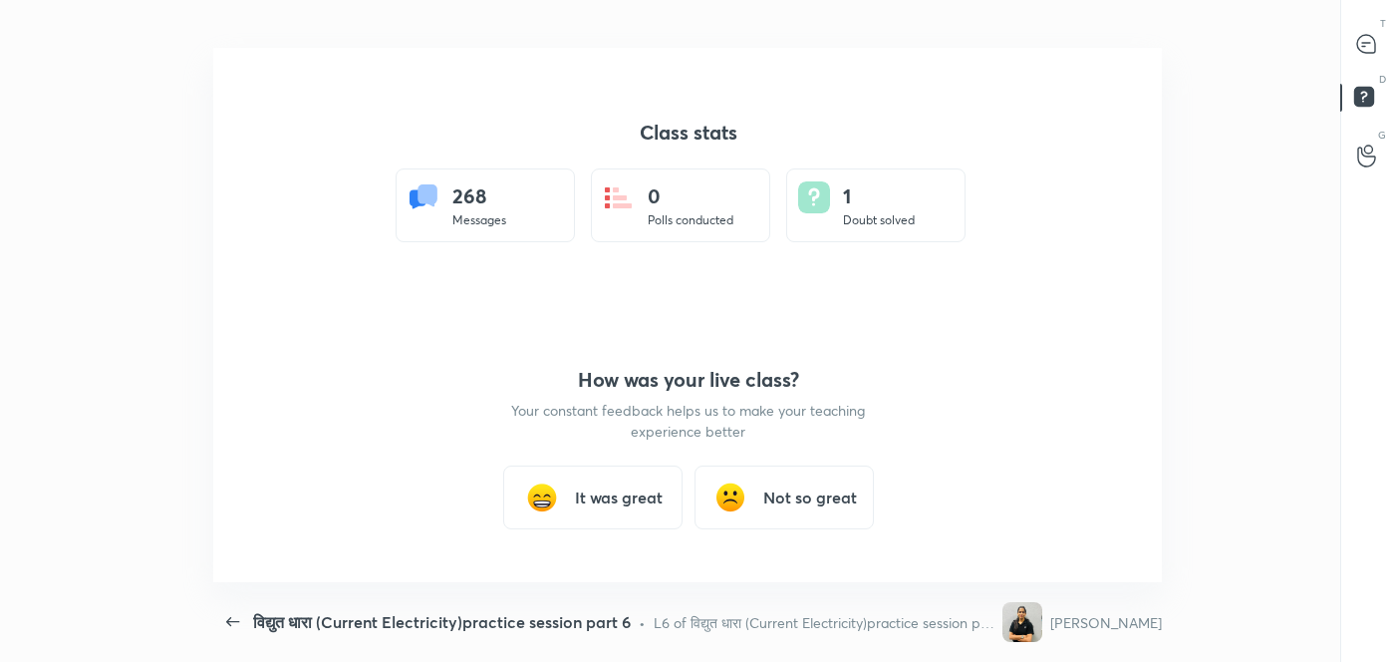
scroll to position [0, 0]
